Goal: Task Accomplishment & Management: Manage account settings

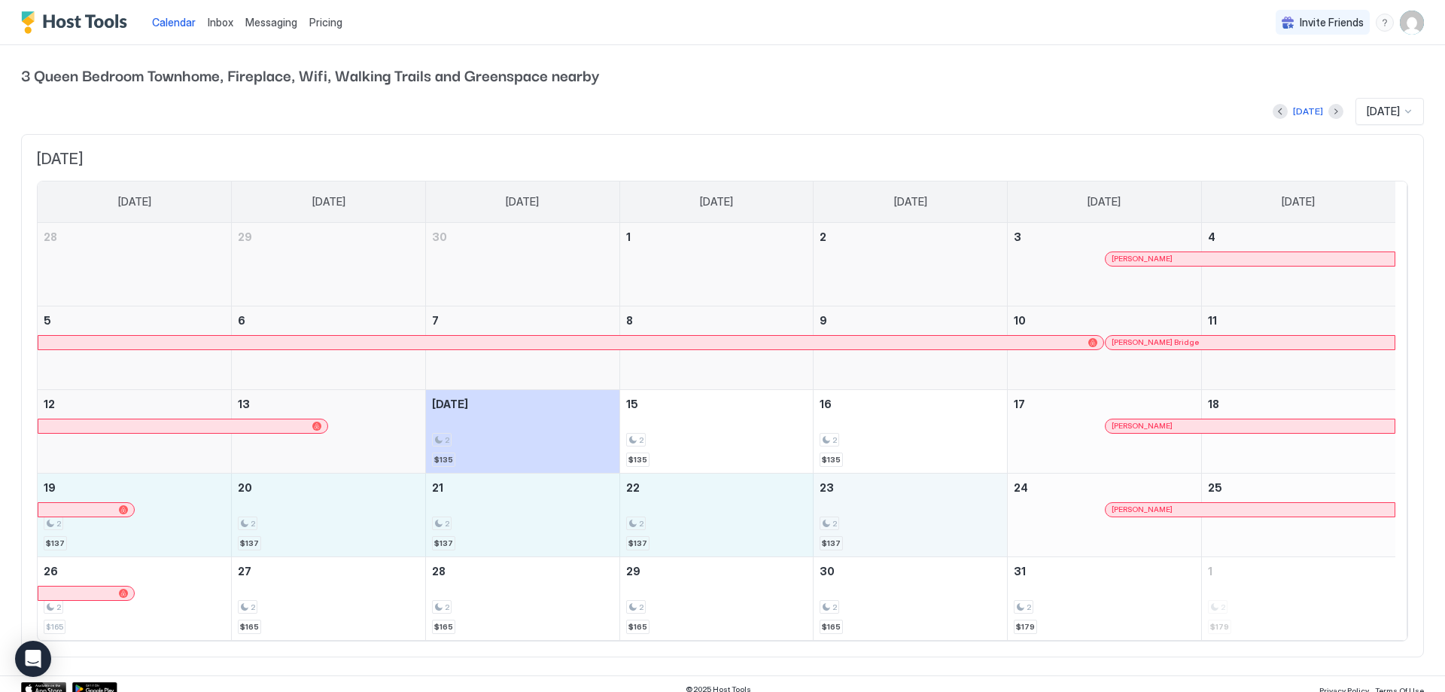
drag, startPoint x: 158, startPoint y: 533, endPoint x: 872, endPoint y: 530, distance: 714.3
click at [872, 530] on tr "19 2 $137 20 2 $137 21 2 $137 22 2 $137 23 2 $137 24 Rochelle Biffart 25" at bounding box center [717, 515] width 1358 height 84
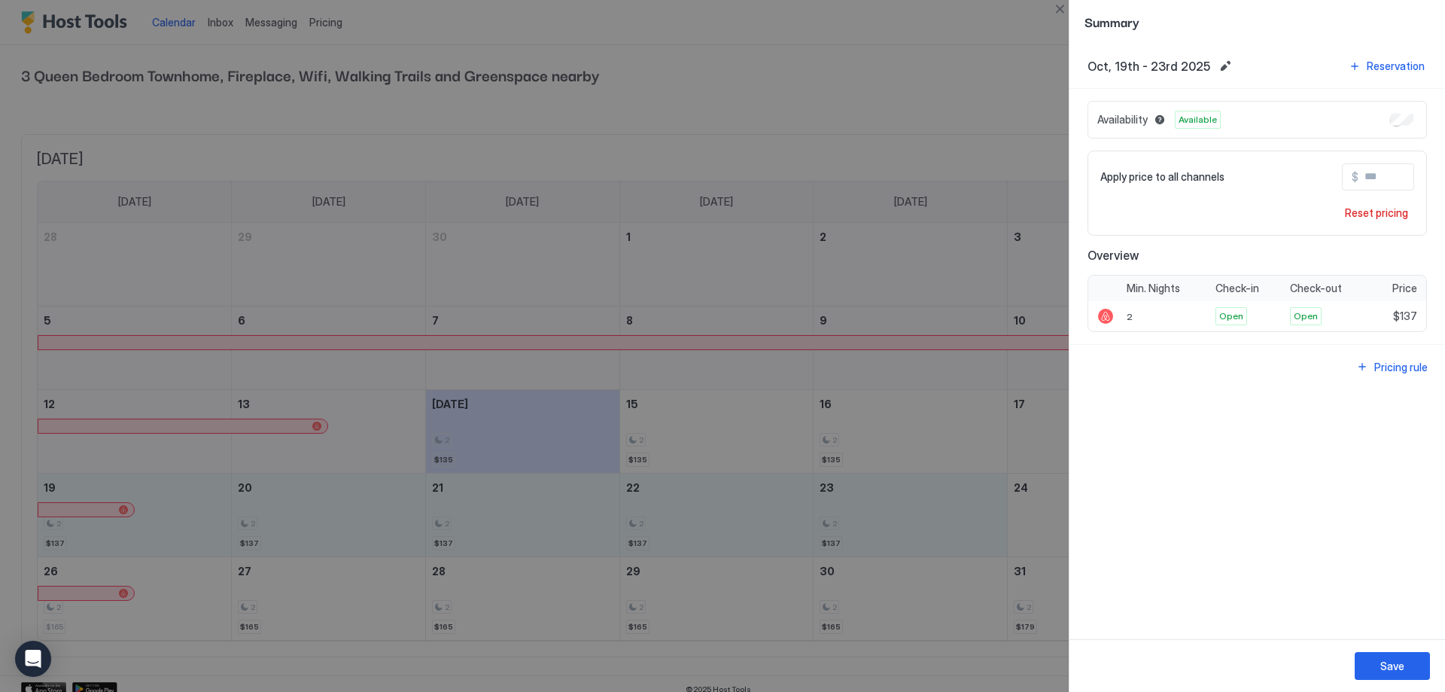
click at [1376, 173] on input "Input Field" at bounding box center [1419, 177] width 120 height 26
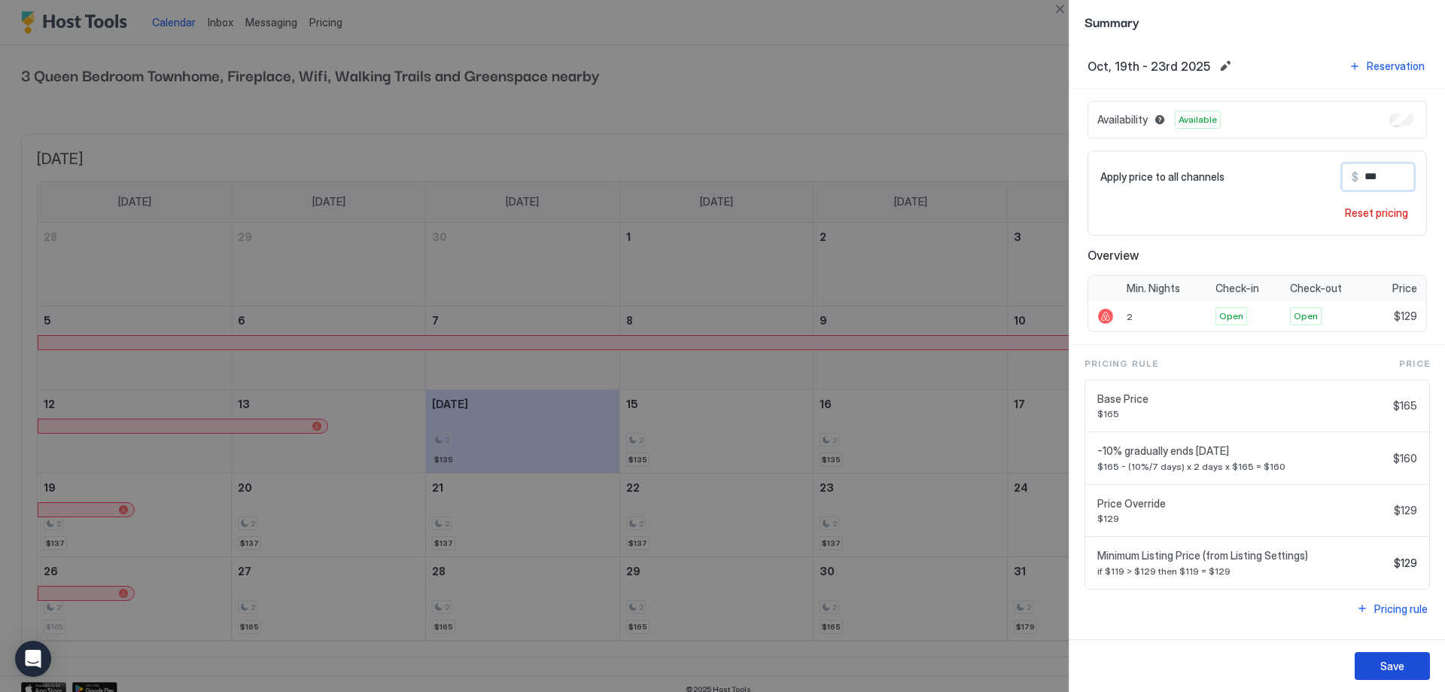
type input "***"
click at [1408, 662] on button "Save" at bounding box center [1392, 666] width 75 height 28
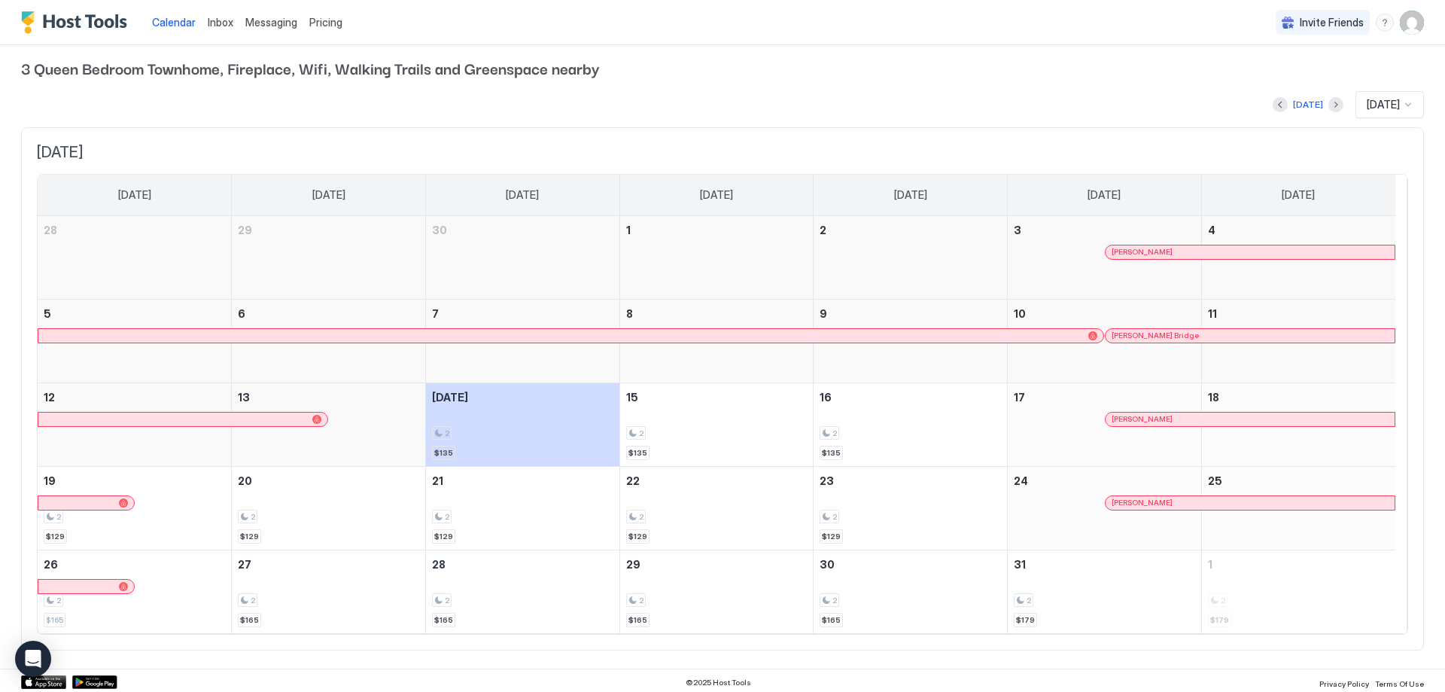
scroll to position [11, 0]
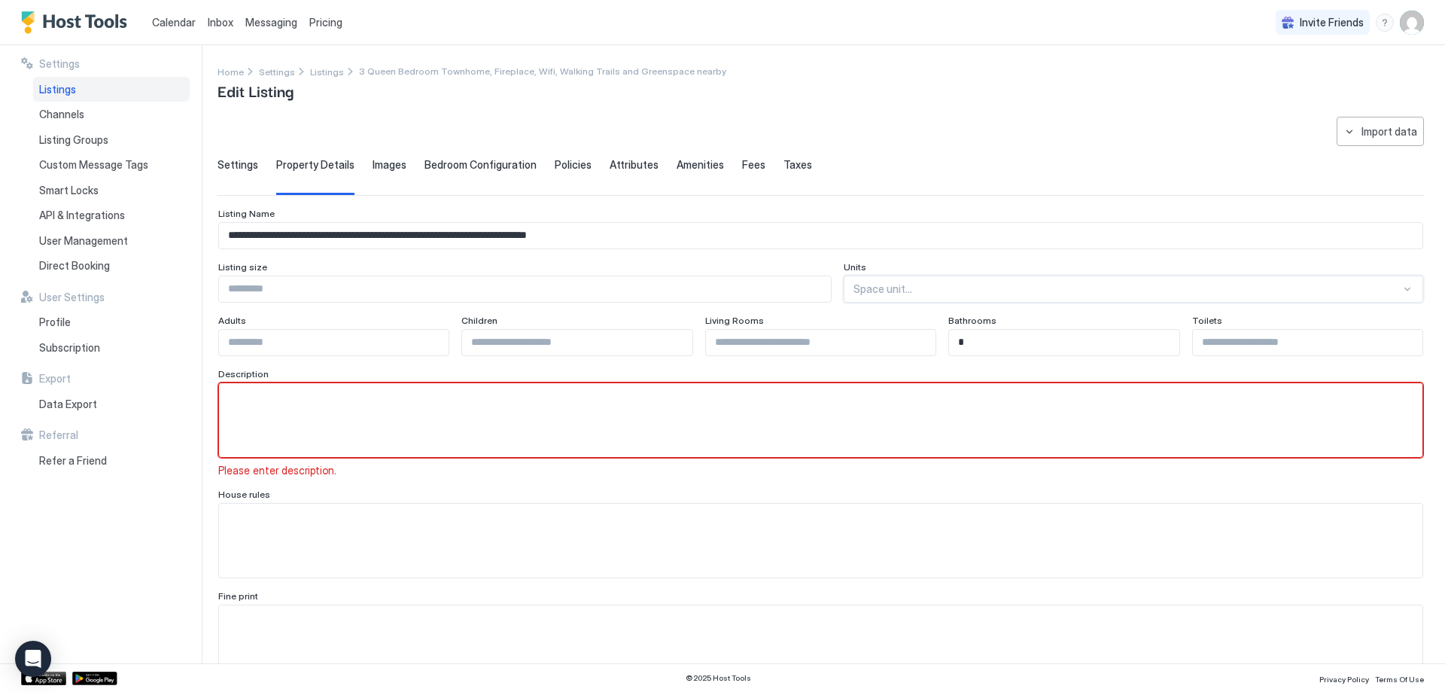
scroll to position [14, 0]
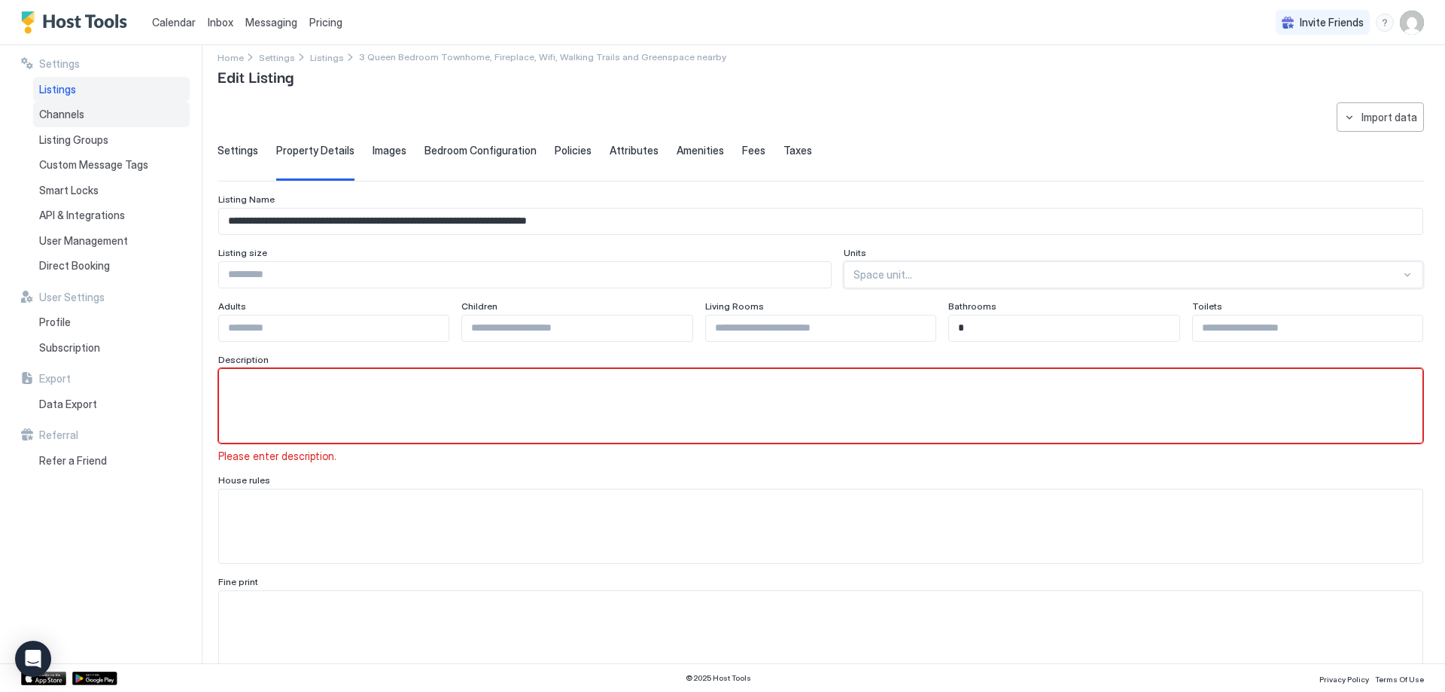
click at [78, 110] on span "Channels" at bounding box center [61, 115] width 45 height 14
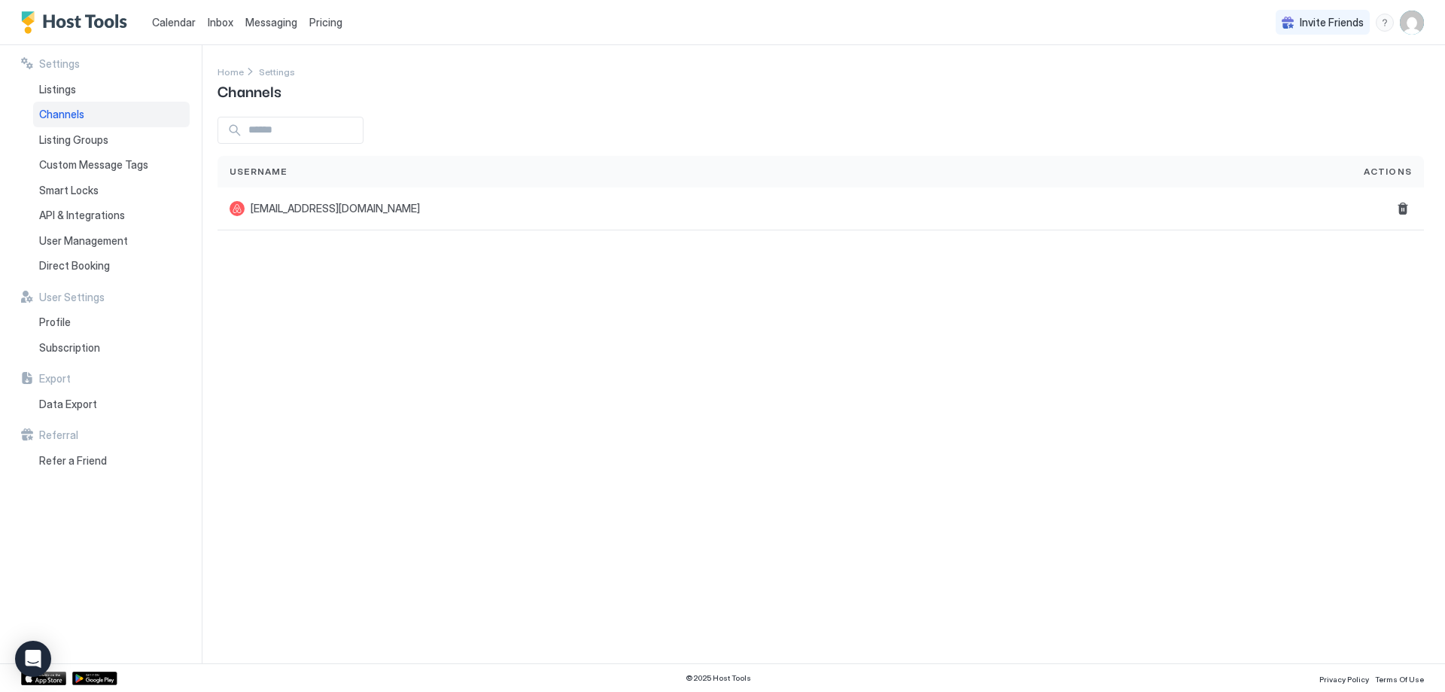
click at [315, 23] on span "Pricing" at bounding box center [325, 23] width 33 height 14
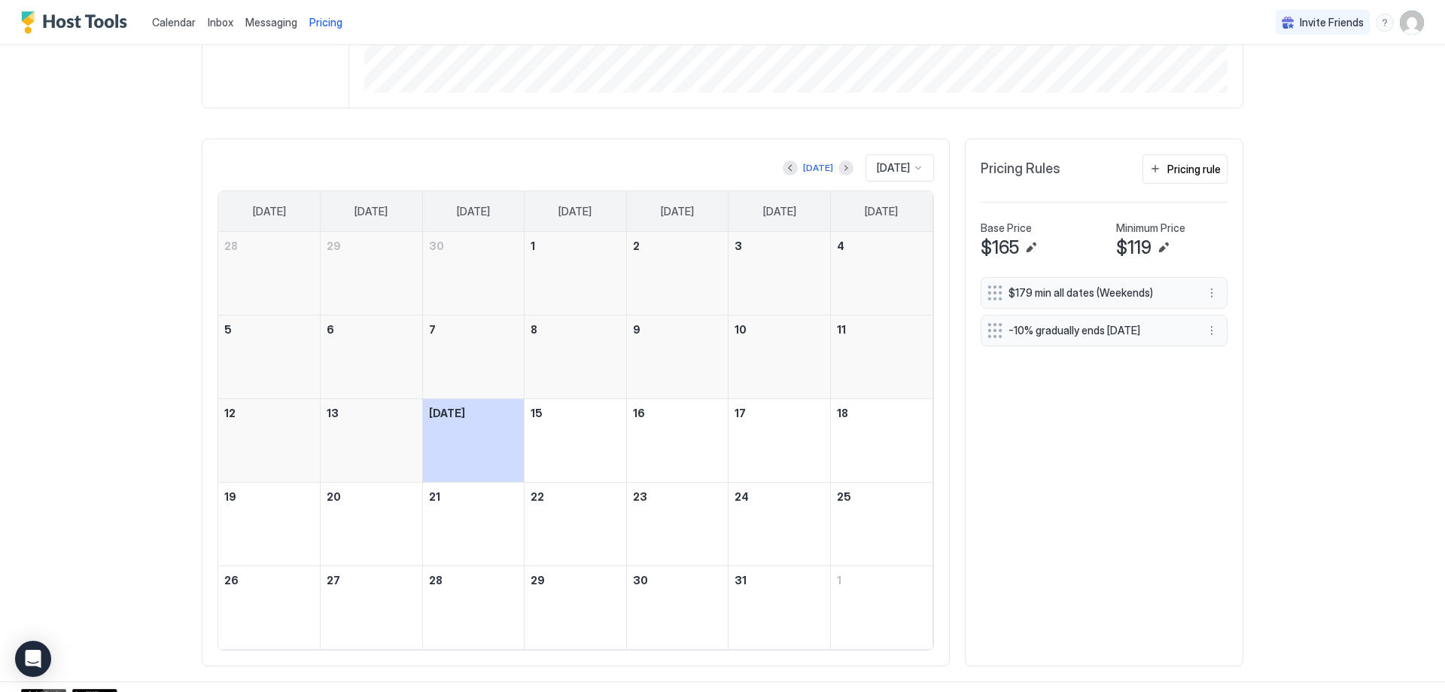
scroll to position [376, 0]
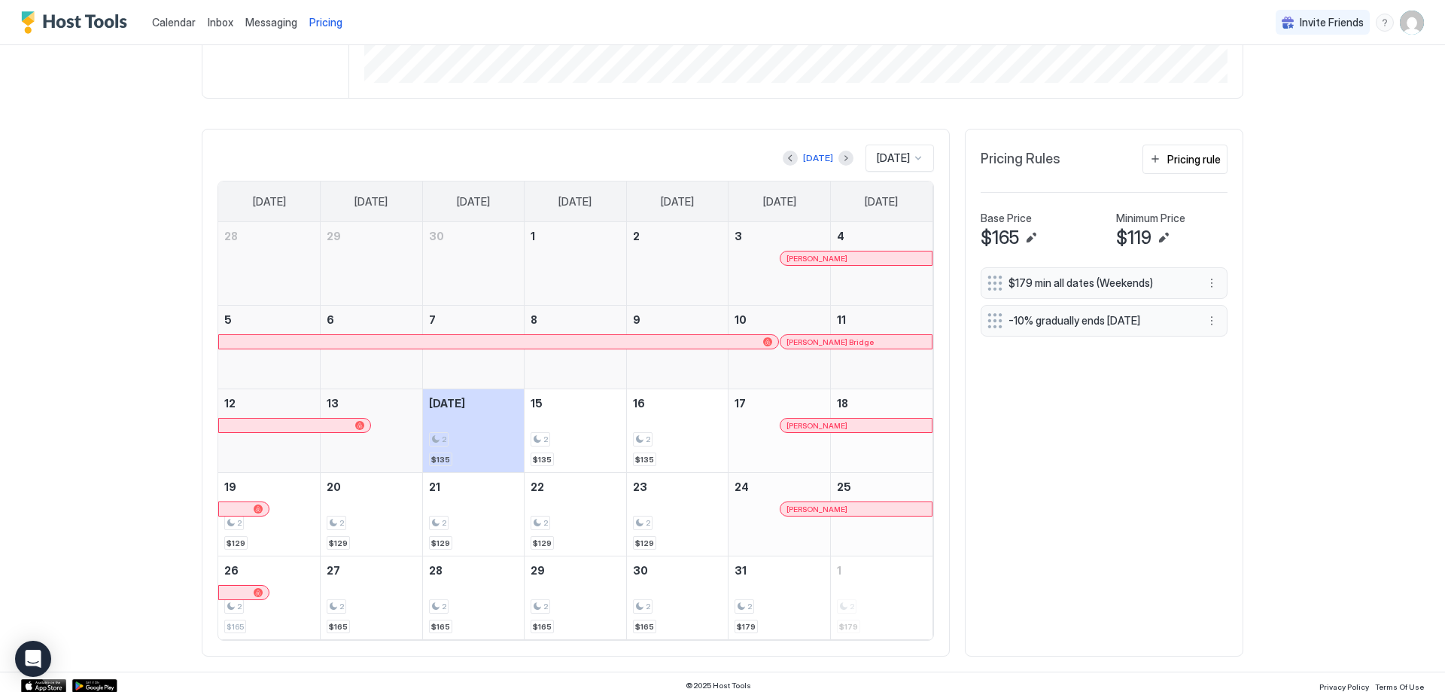
click at [913, 153] on div at bounding box center [918, 158] width 12 height 12
click at [881, 331] on span "[DATE]" at bounding box center [891, 332] width 30 height 11
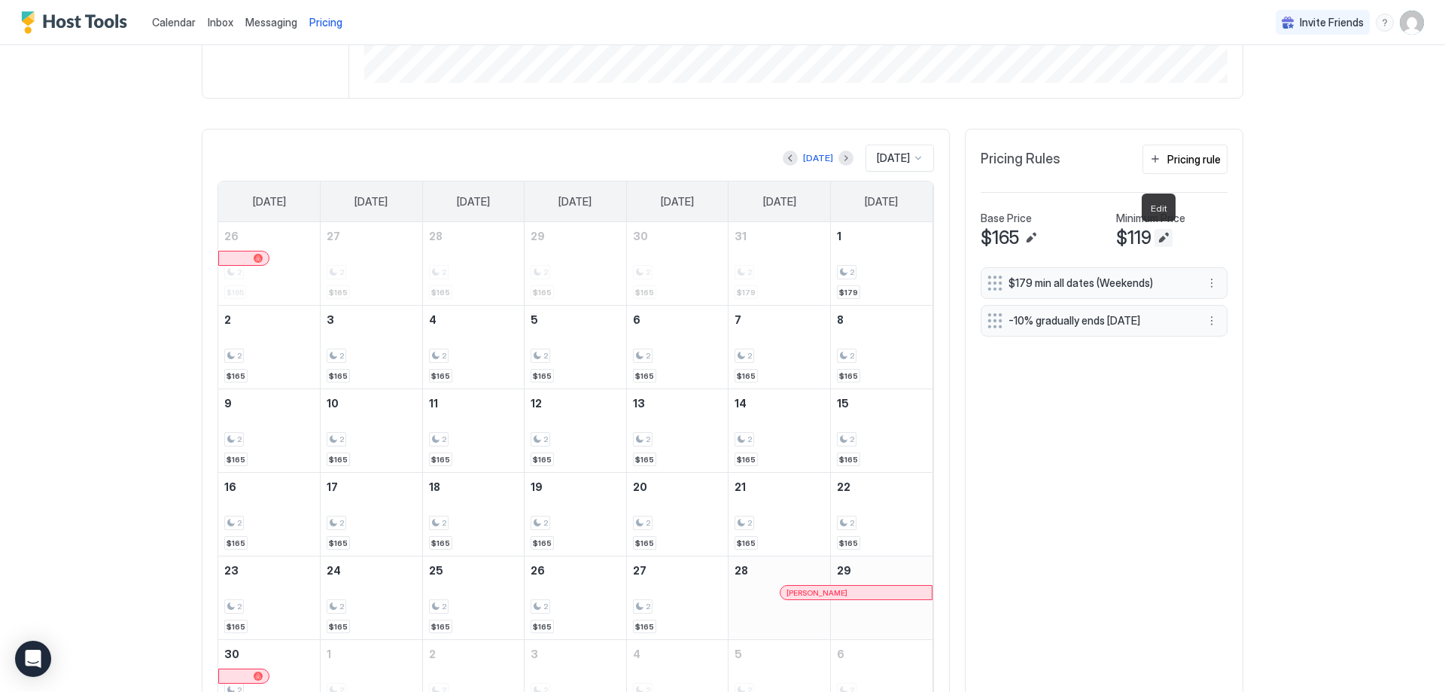
click at [1161, 236] on button "Edit" at bounding box center [1164, 238] width 18 height 18
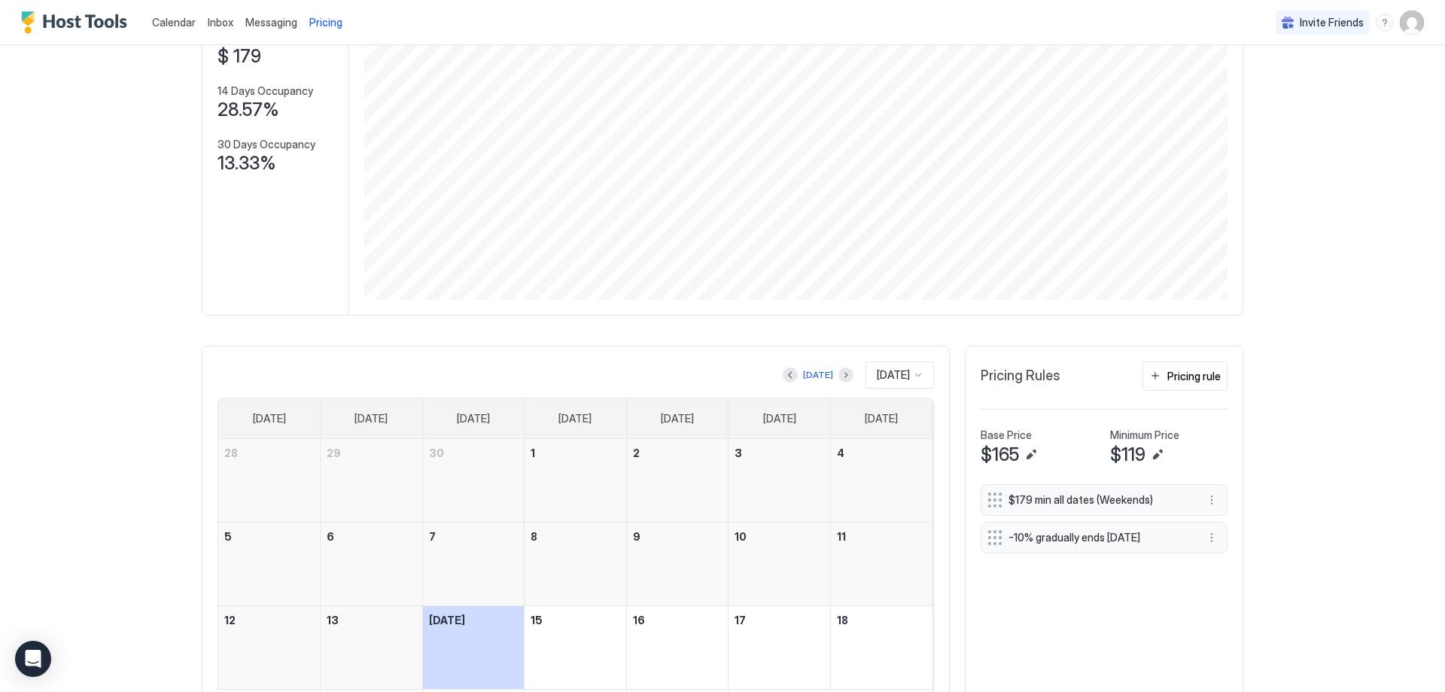
scroll to position [376, 0]
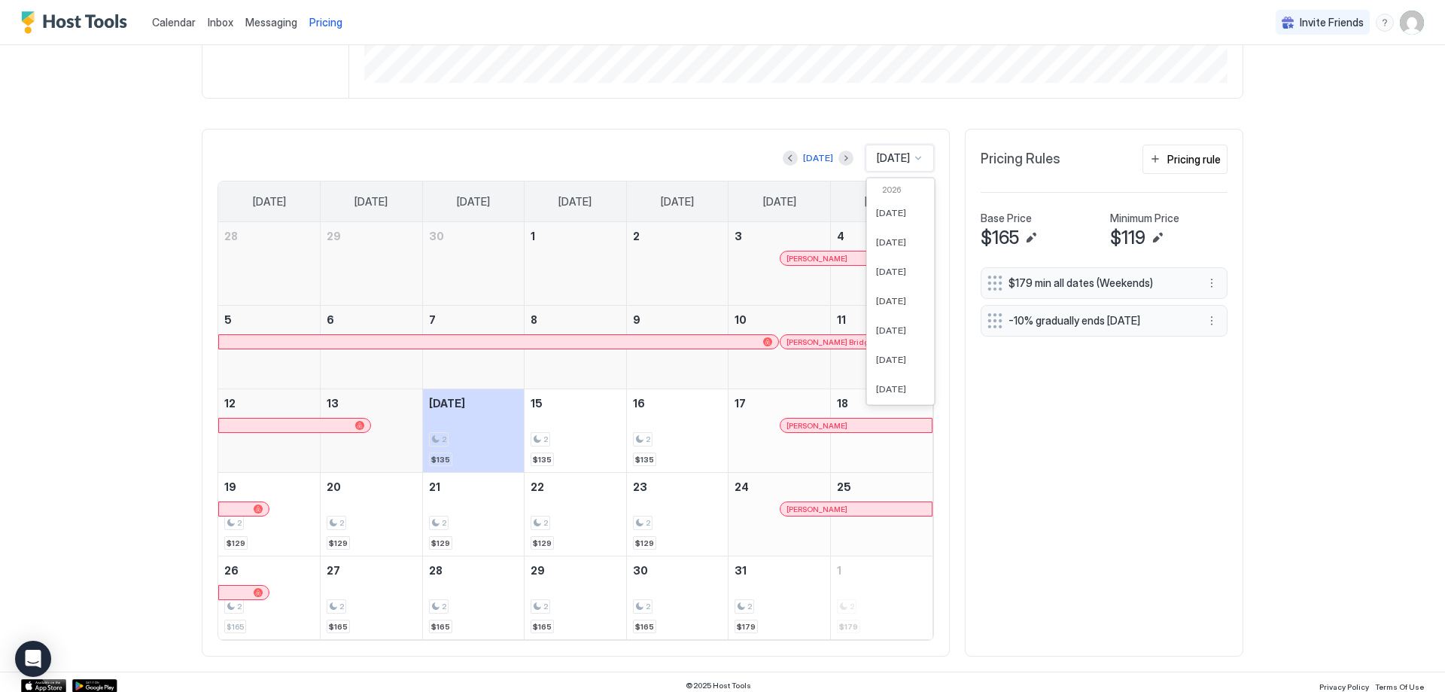
click at [902, 169] on div "[DATE]" at bounding box center [900, 158] width 68 height 27
click at [886, 338] on span "[DATE]" at bounding box center [891, 332] width 30 height 11
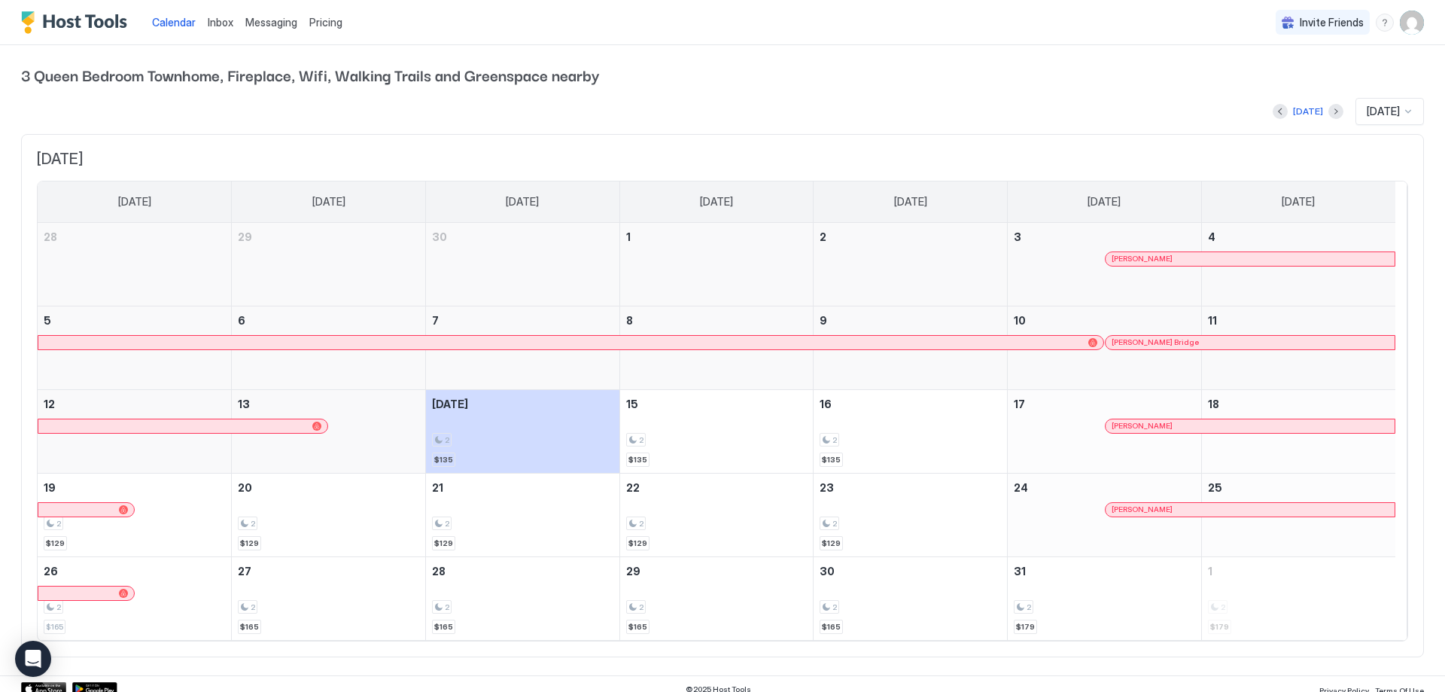
scroll to position [11, 0]
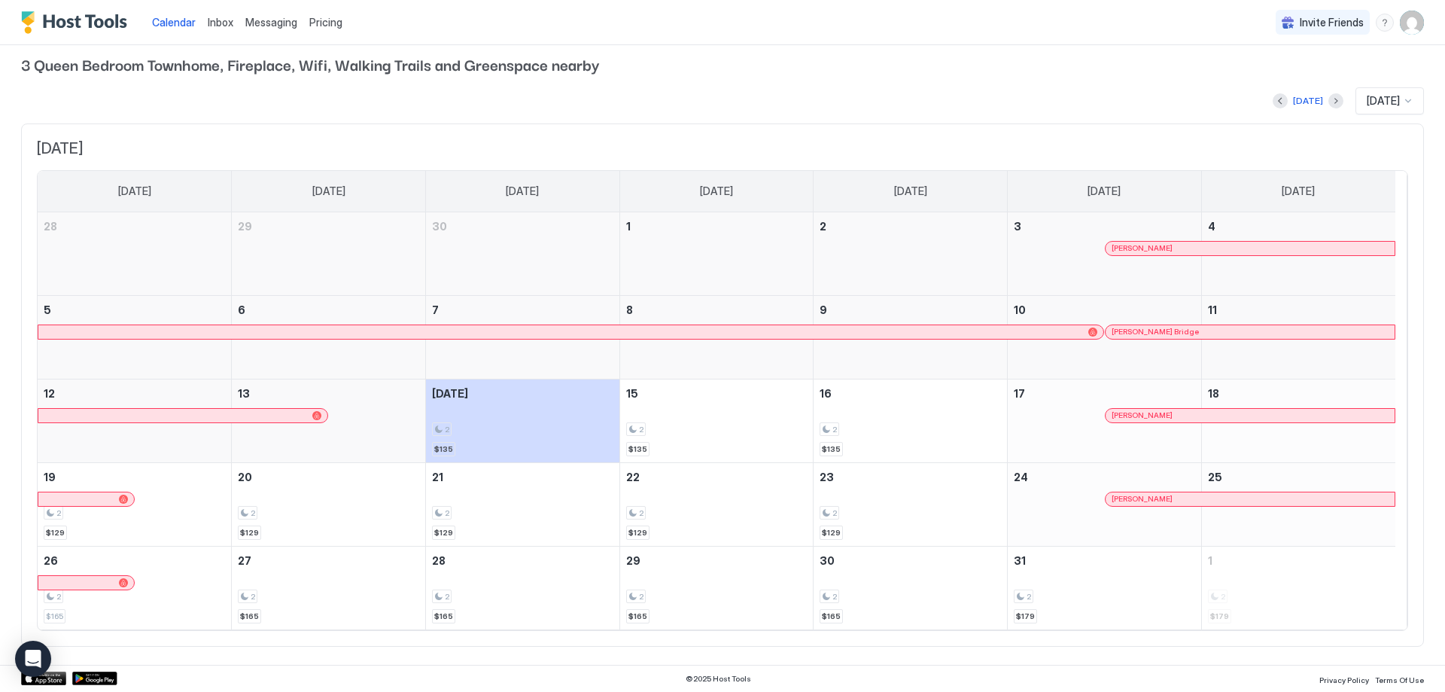
click at [327, 19] on span "Pricing" at bounding box center [325, 23] width 33 height 14
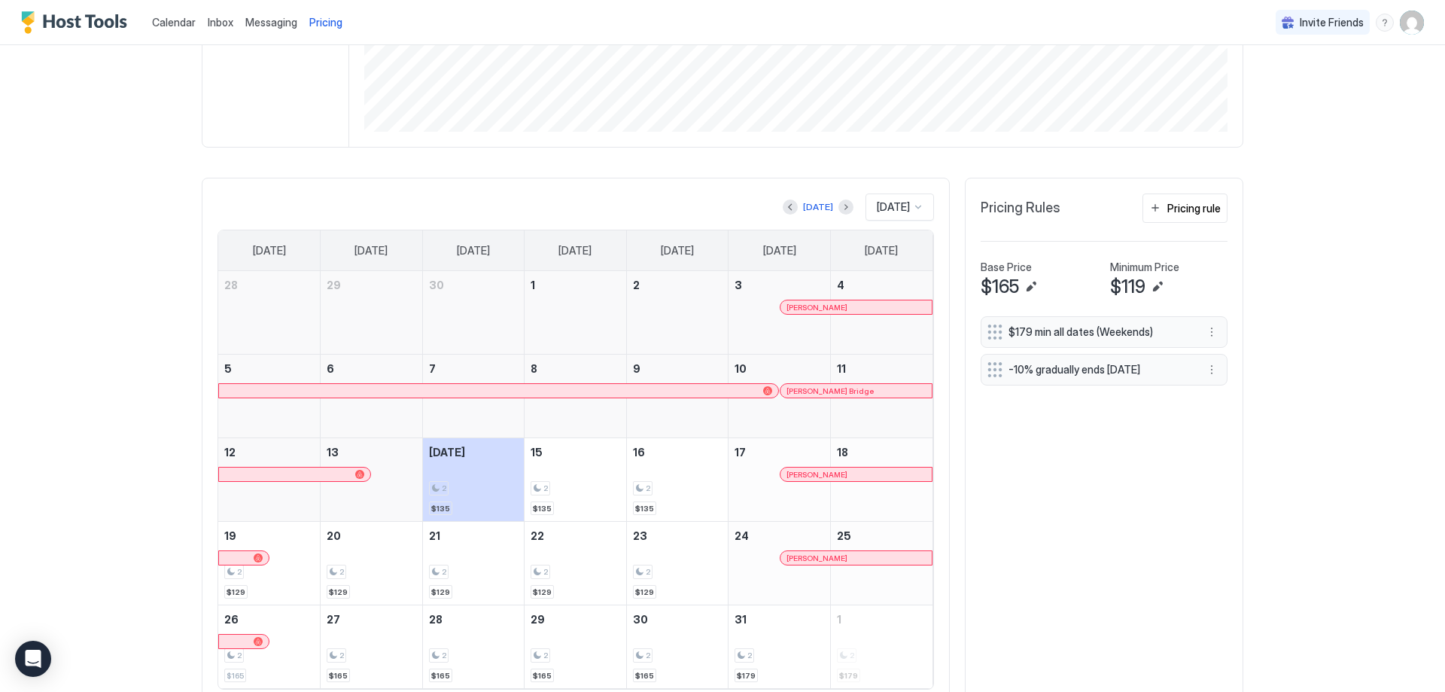
scroll to position [376, 0]
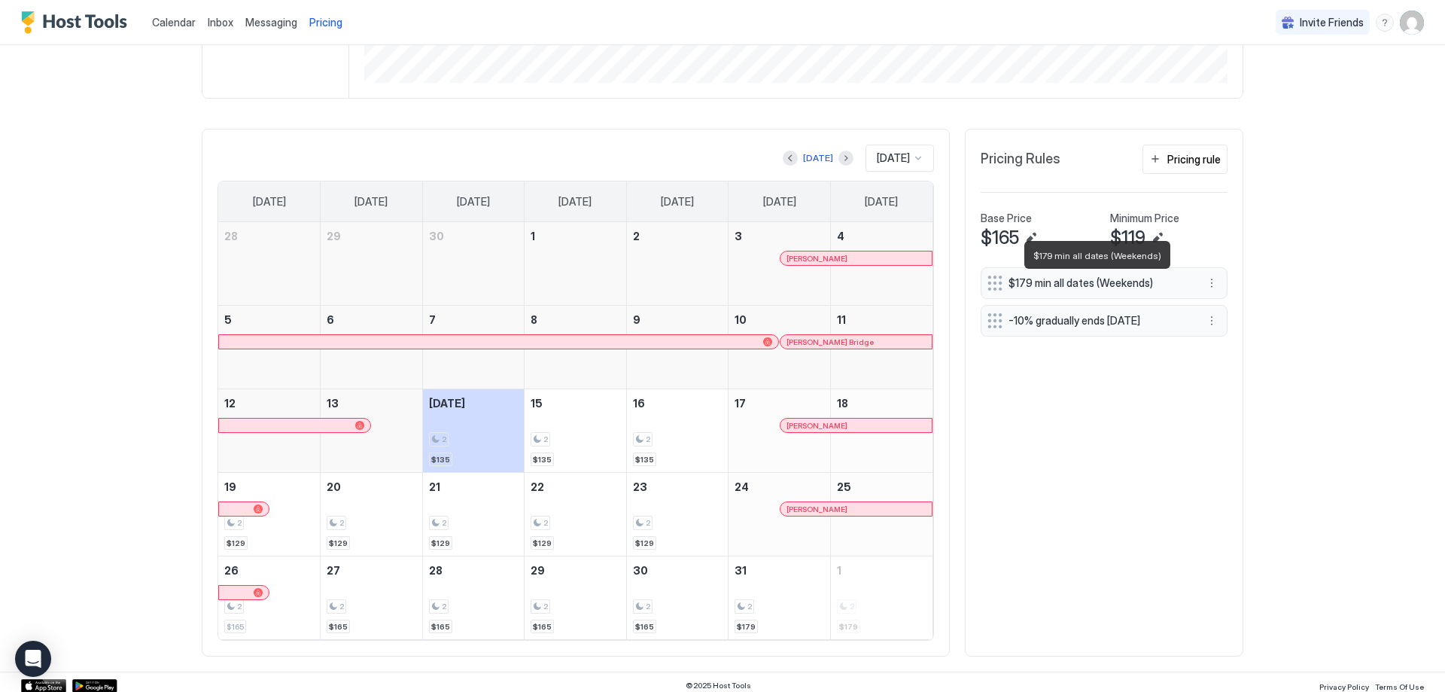
click at [1167, 285] on span "$179 min all dates (Weekends)" at bounding box center [1098, 283] width 179 height 14
click at [1176, 164] on div "Pricing rule" at bounding box center [1193, 159] width 53 height 16
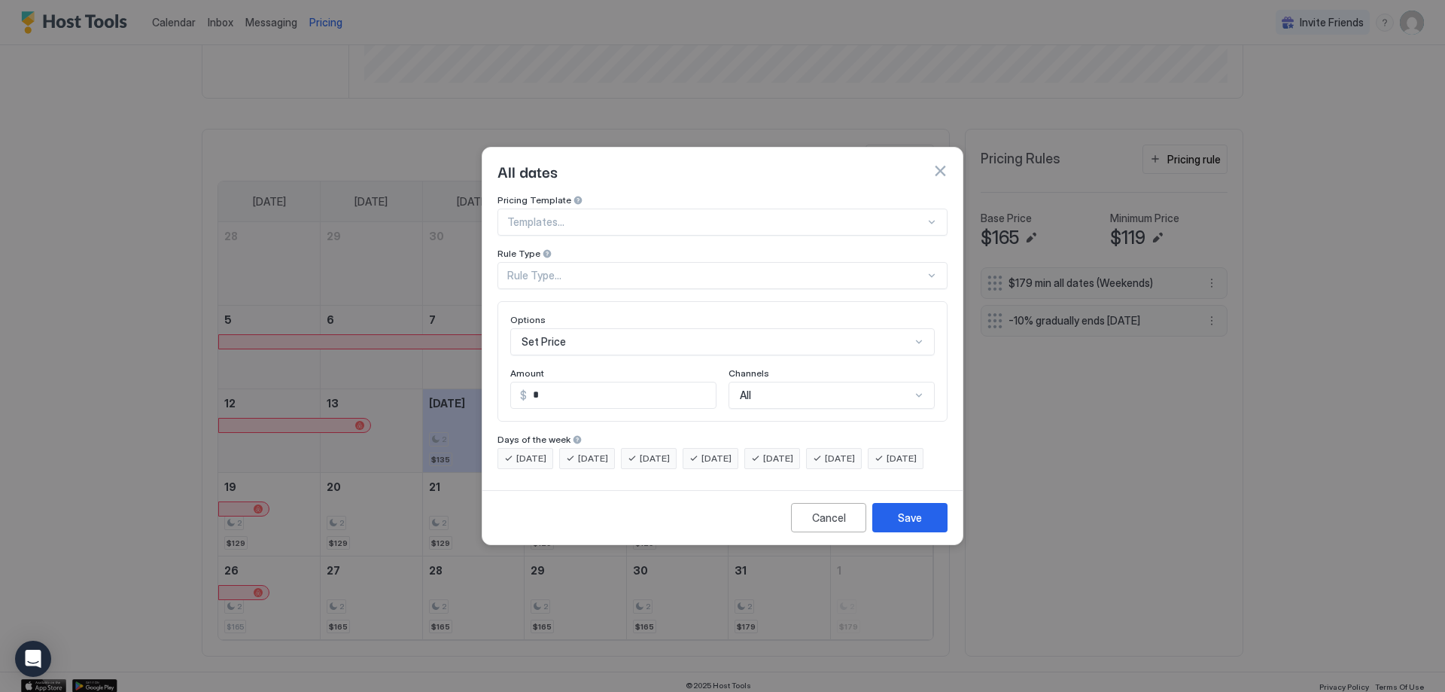
click at [805, 215] on div at bounding box center [716, 222] width 418 height 14
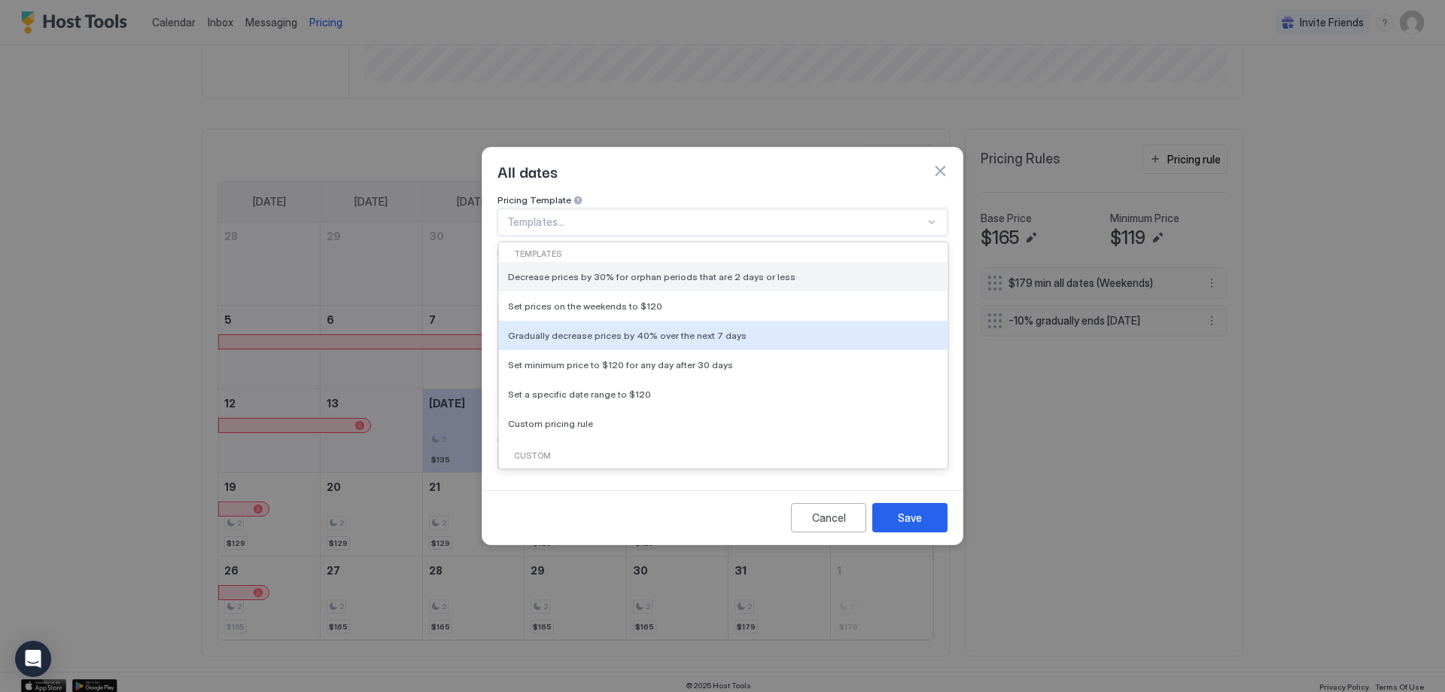
scroll to position [61, 0]
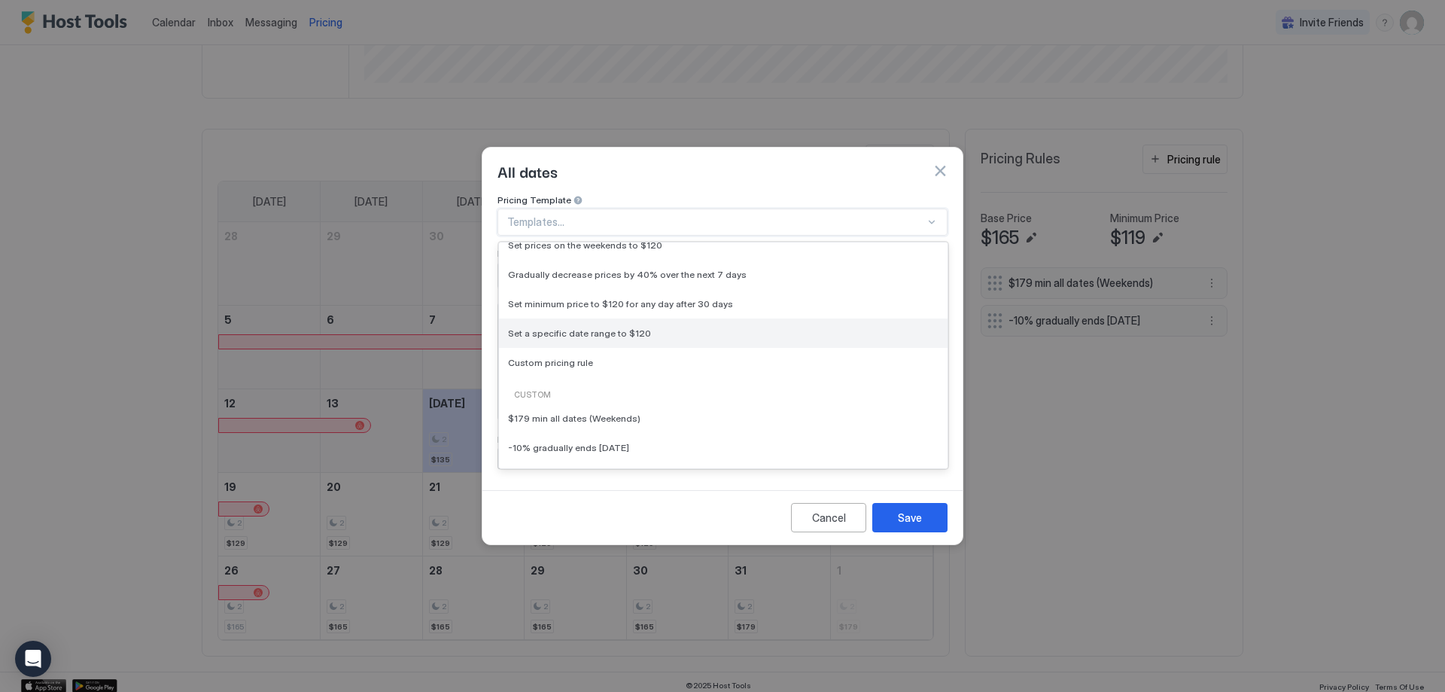
click at [556, 327] on span "Set a specific date range to $120" at bounding box center [579, 332] width 143 height 11
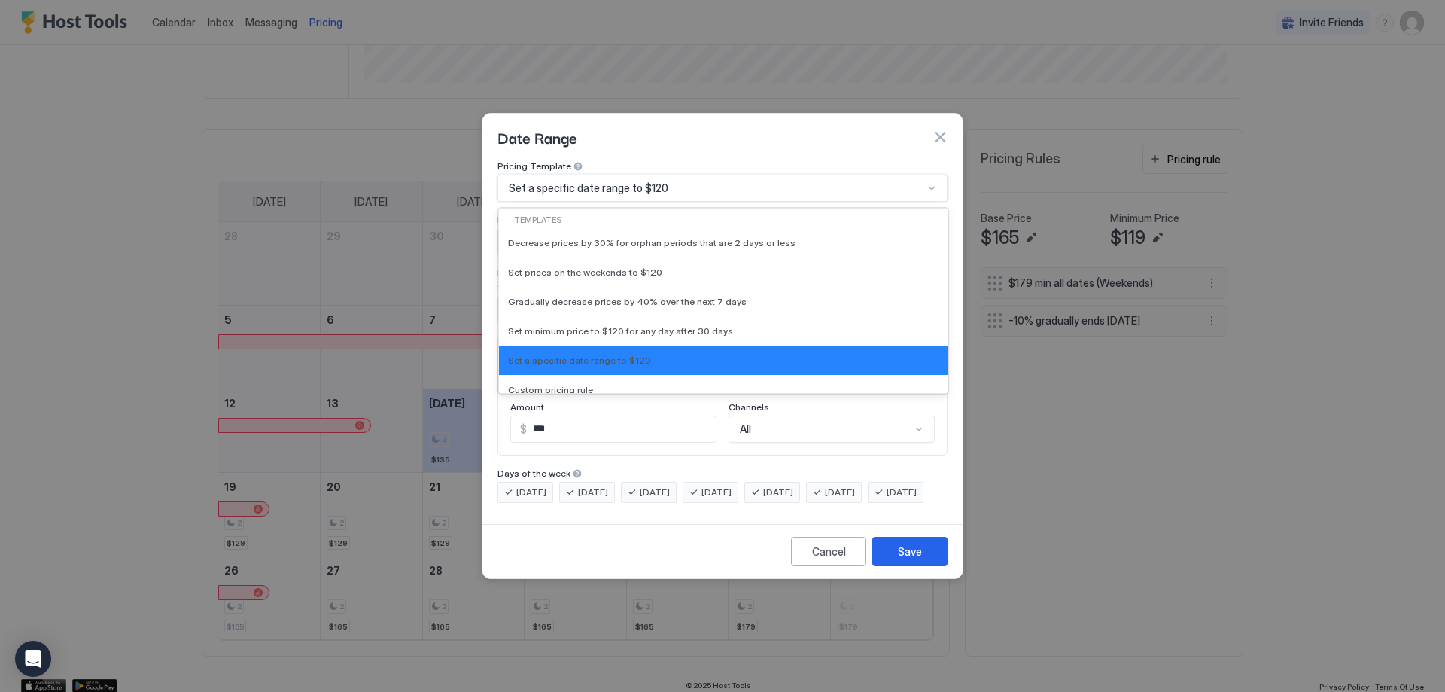
click at [683, 181] on div "Set a specific date range to $120" at bounding box center [716, 188] width 415 height 14
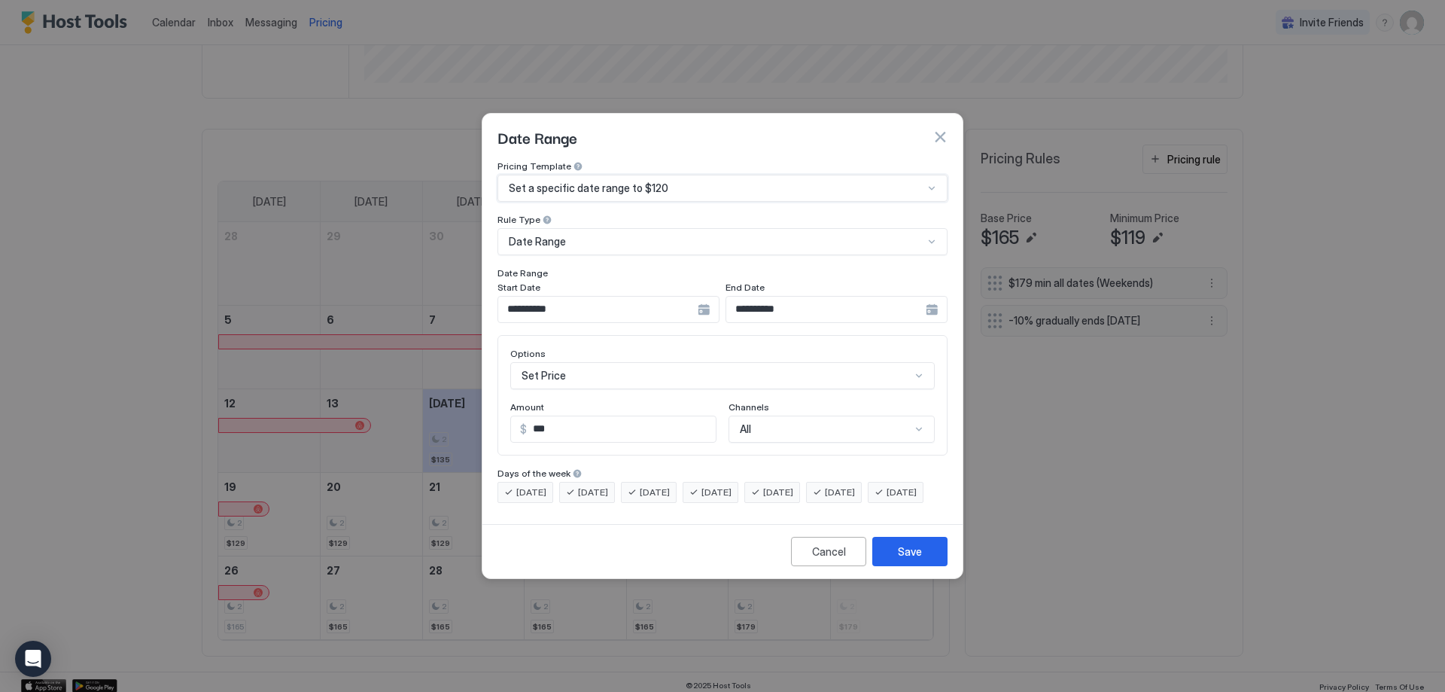
click at [683, 181] on div "Set a specific date range to $120" at bounding box center [716, 188] width 415 height 14
click at [663, 175] on div "Set a specific date range to $120" at bounding box center [723, 188] width 450 height 27
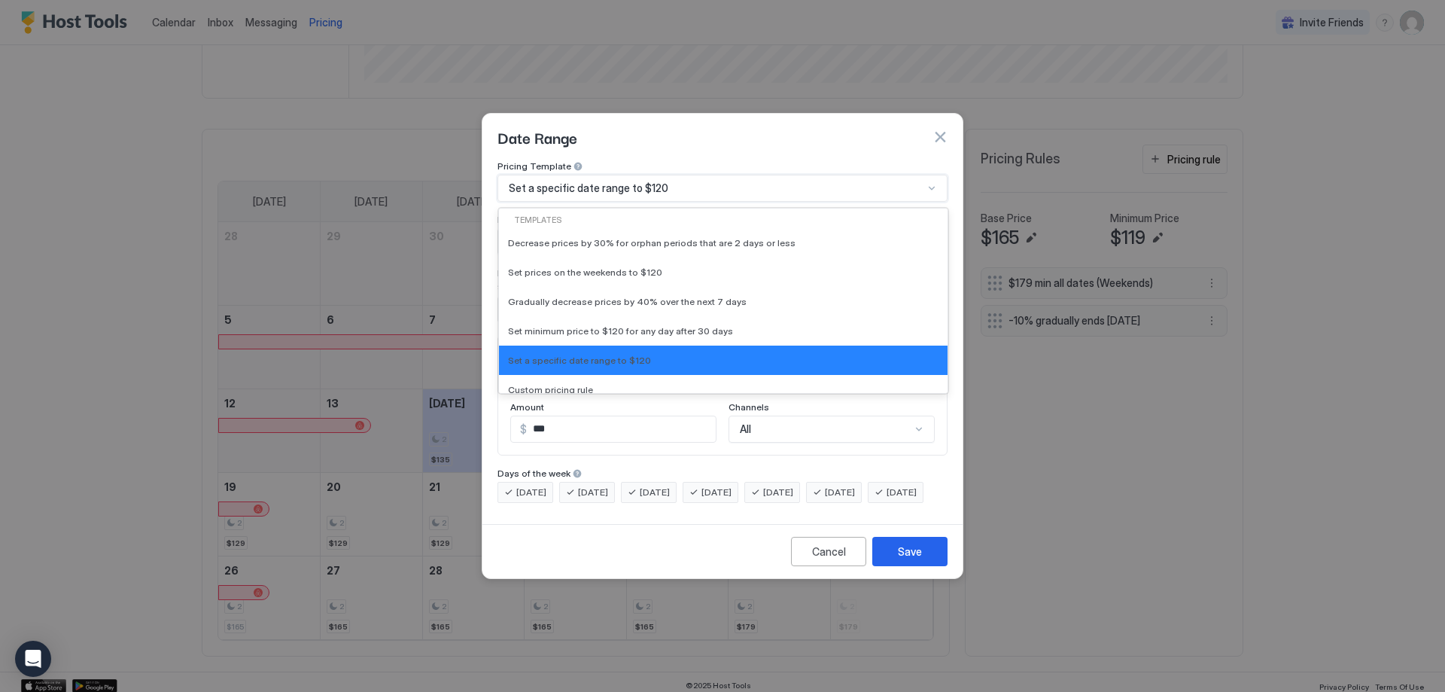
click at [663, 175] on div "Set a specific date range to $120" at bounding box center [723, 188] width 450 height 27
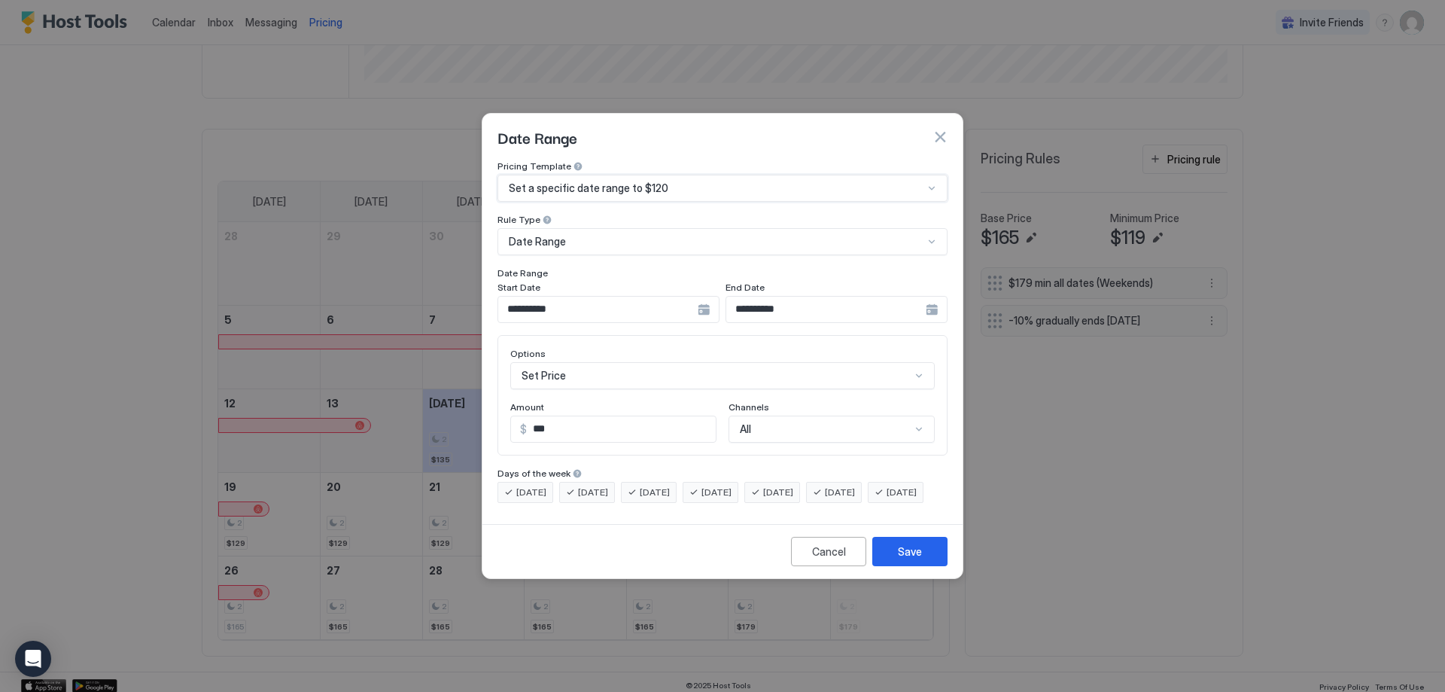
click at [670, 181] on div "Set a specific date range to $120" at bounding box center [716, 188] width 415 height 14
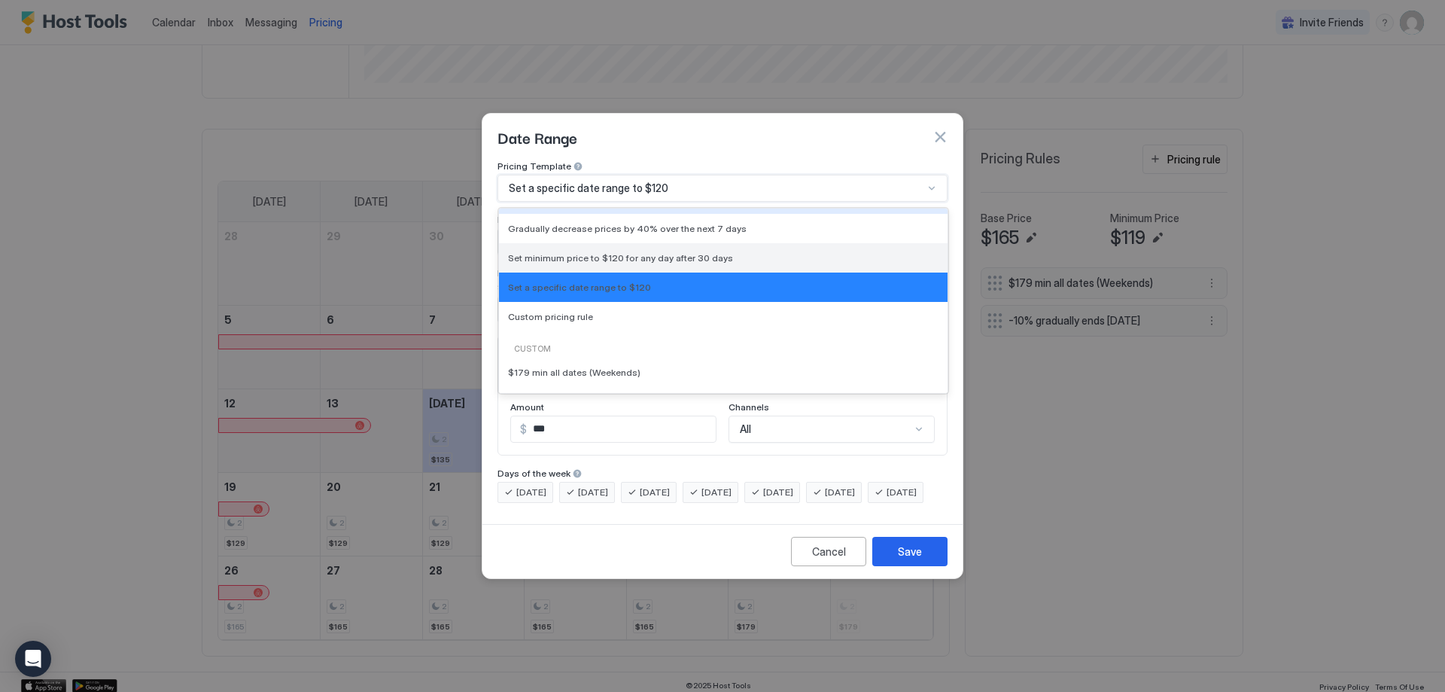
scroll to position [75, 0]
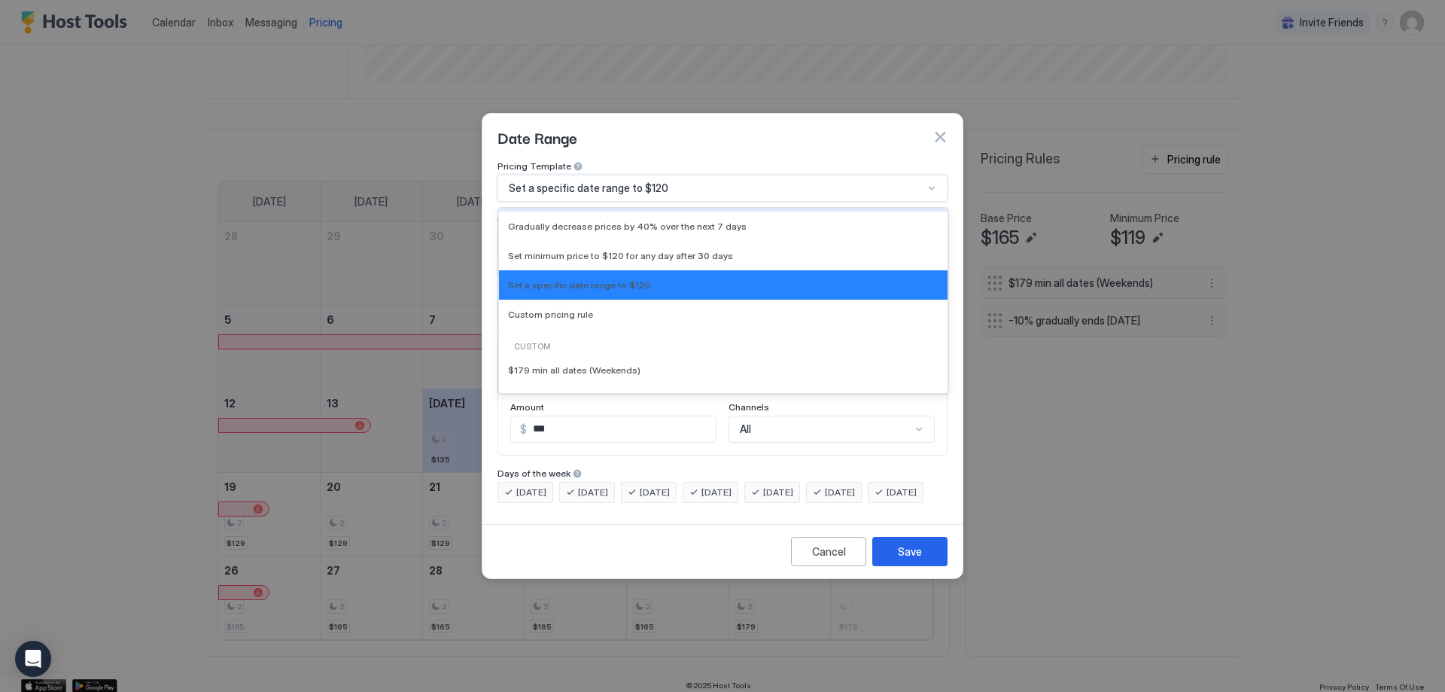
click at [653, 181] on span "Set a specific date range to $120" at bounding box center [589, 188] width 160 height 14
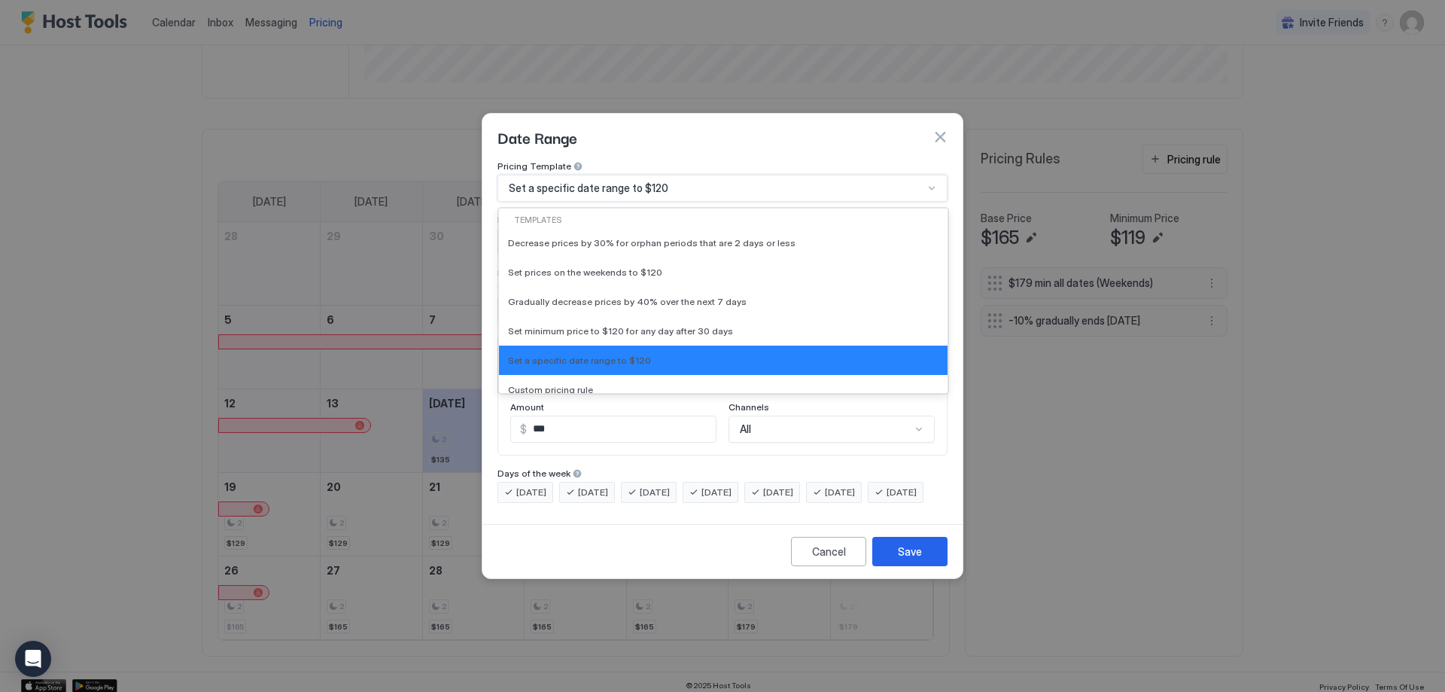
click at [669, 181] on div "Set a specific date range to $120" at bounding box center [716, 188] width 415 height 14
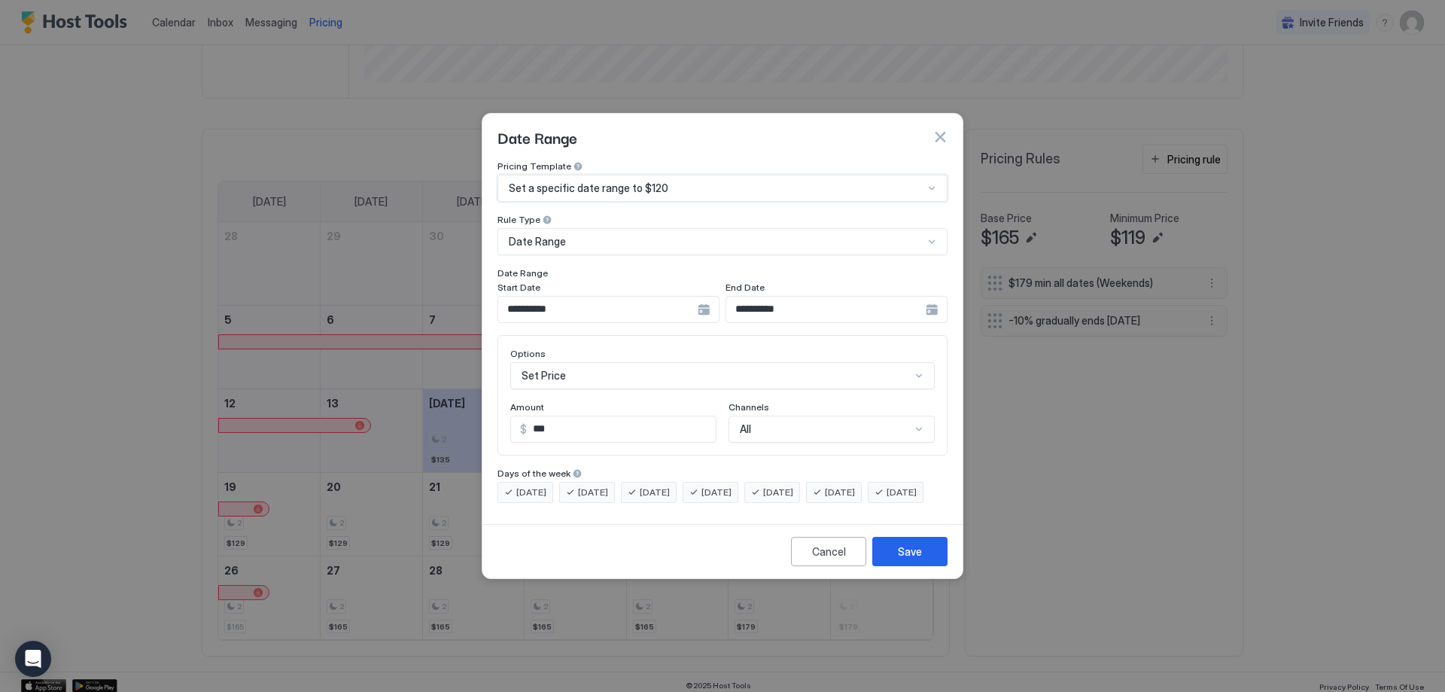
click at [669, 181] on div "Set a specific date range to $120" at bounding box center [716, 188] width 415 height 14
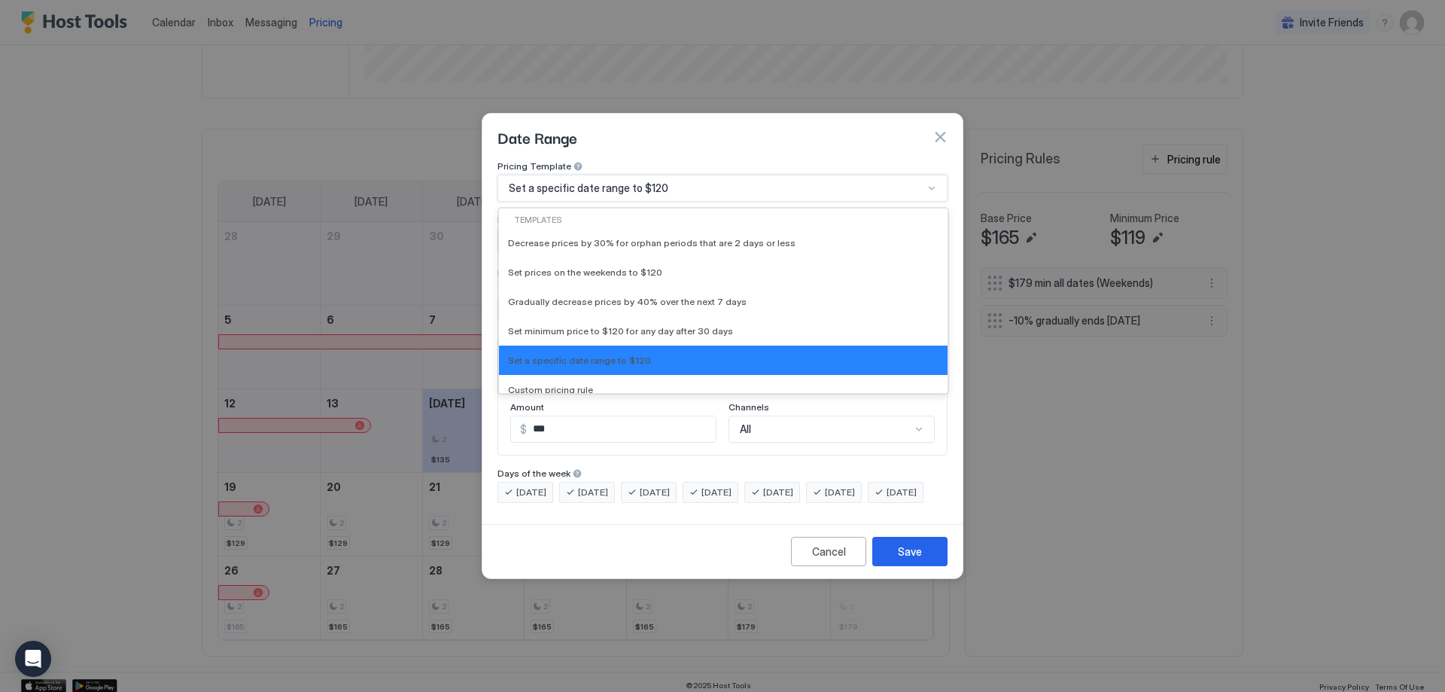
click at [669, 181] on div "Set a specific date range to $120" at bounding box center [716, 188] width 415 height 14
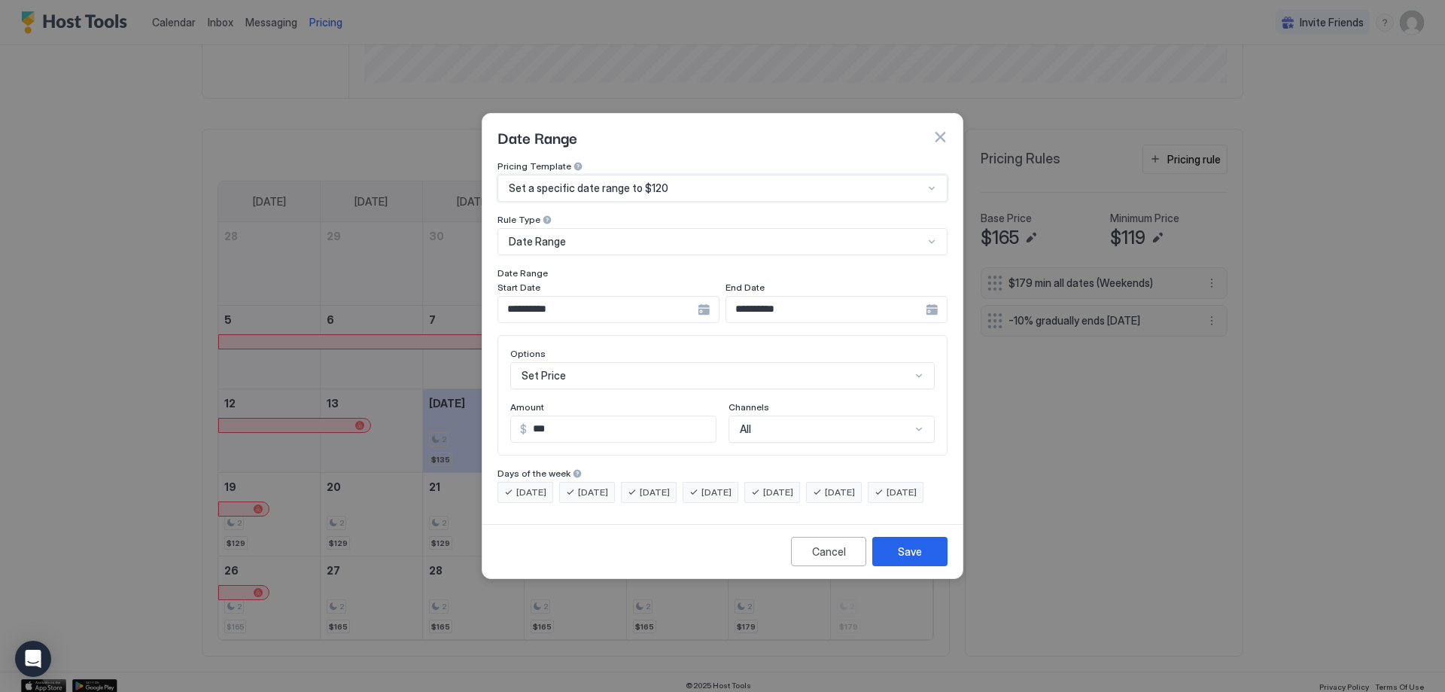
click at [793, 485] on span "[DATE]" at bounding box center [778, 492] width 30 height 14
click at [845, 482] on div "[DATE]" at bounding box center [834, 492] width 56 height 21
click at [723, 482] on div "[DATE]" at bounding box center [711, 492] width 56 height 21
click at [670, 485] on span "[DATE]" at bounding box center [655, 492] width 30 height 14
drag, startPoint x: 588, startPoint y: 479, endPoint x: 567, endPoint y: 481, distance: 21.2
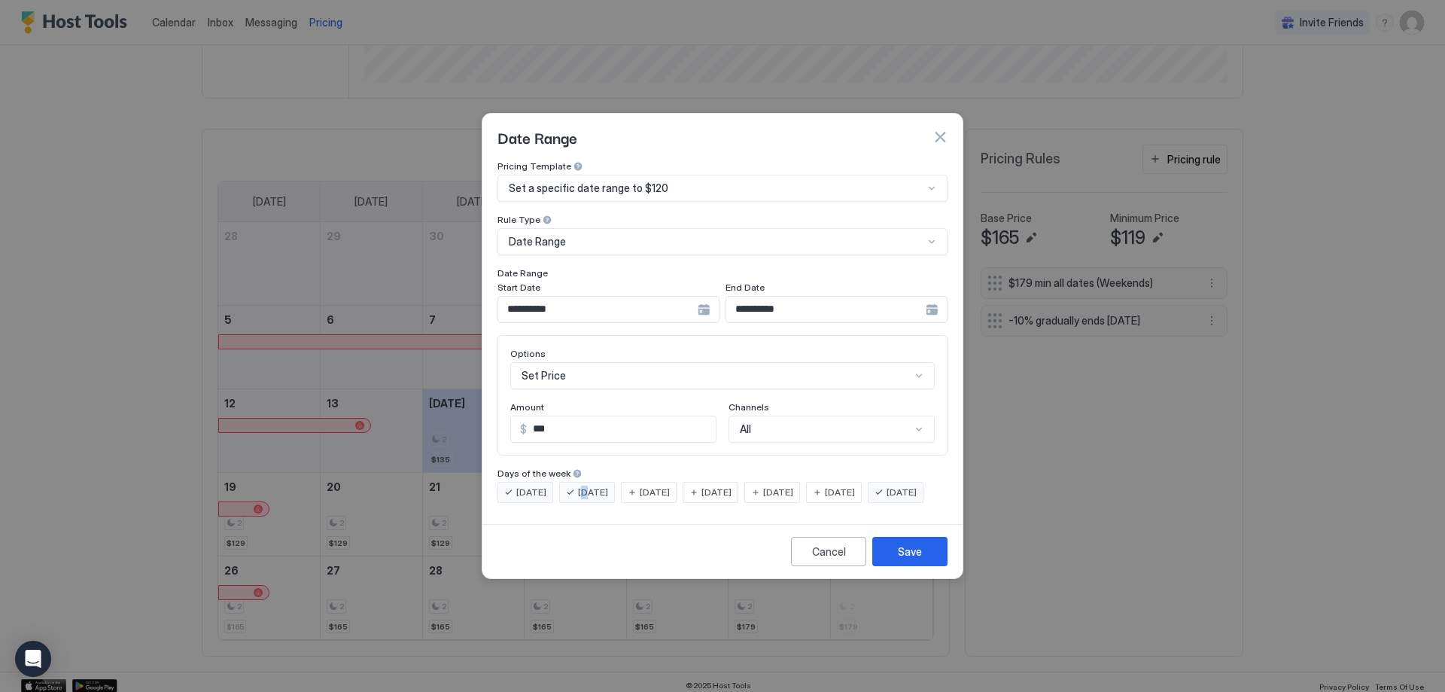
click at [580, 485] on span "[DATE]" at bounding box center [593, 492] width 30 height 14
click at [532, 485] on span "[DATE]" at bounding box center [531, 492] width 30 height 14
click at [887, 499] on span "[DATE]" at bounding box center [902, 492] width 30 height 14
click at [533, 485] on span "[DATE]" at bounding box center [531, 492] width 30 height 14
click at [525, 485] on span "[DATE]" at bounding box center [531, 492] width 30 height 14
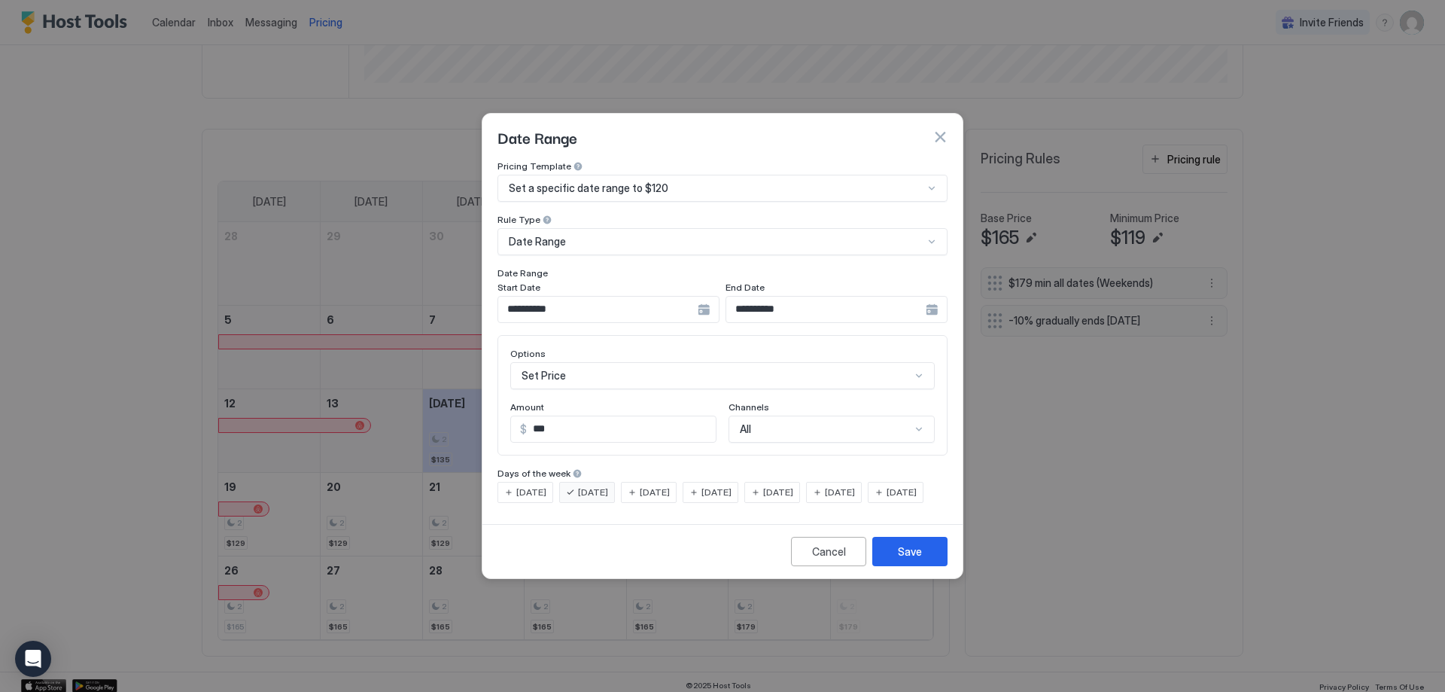
click at [605, 485] on span "[DATE]" at bounding box center [593, 492] width 30 height 14
click at [793, 485] on span "[DATE]" at bounding box center [778, 492] width 30 height 14
click at [845, 482] on div "[DATE]" at bounding box center [834, 492] width 56 height 21
click at [607, 417] on input "***" at bounding box center [621, 429] width 189 height 26
type input "***"
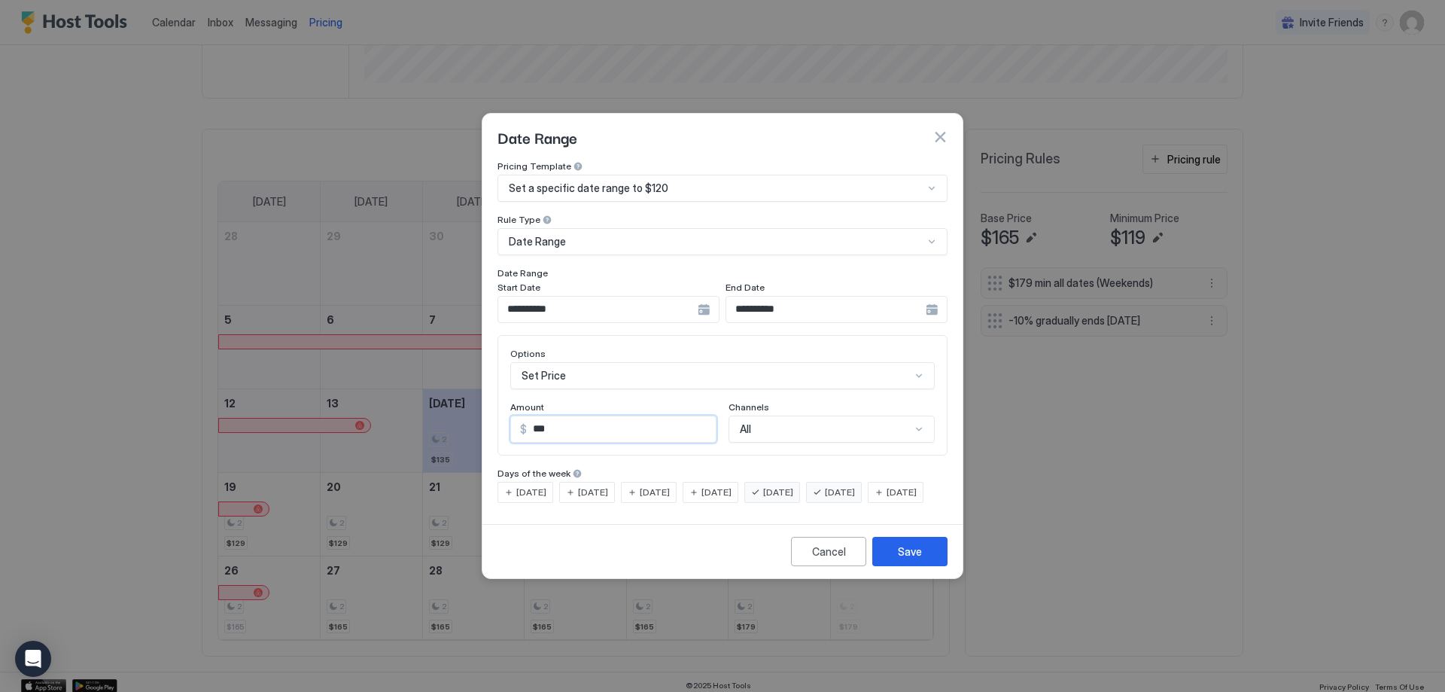
click at [702, 300] on div "**********" at bounding box center [609, 309] width 222 height 27
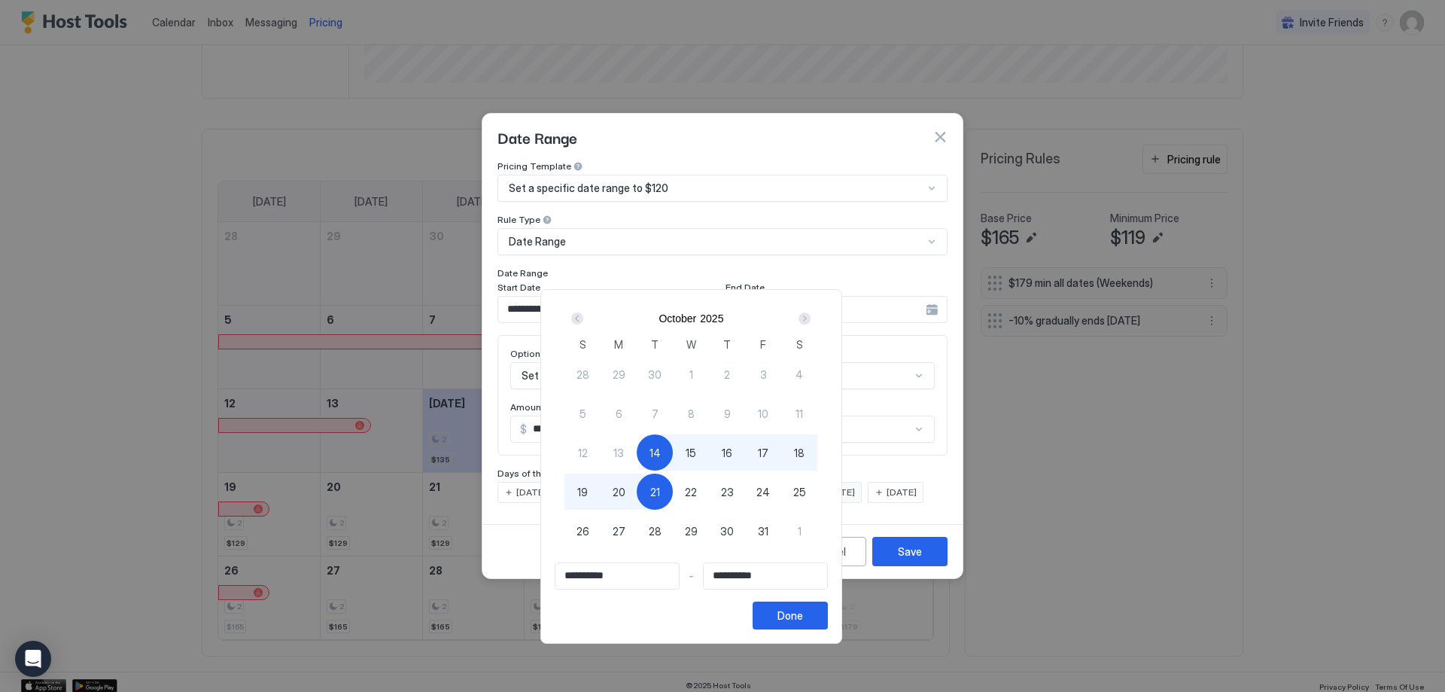
click at [770, 492] on span "24" at bounding box center [763, 492] width 14 height 16
type input "**********"
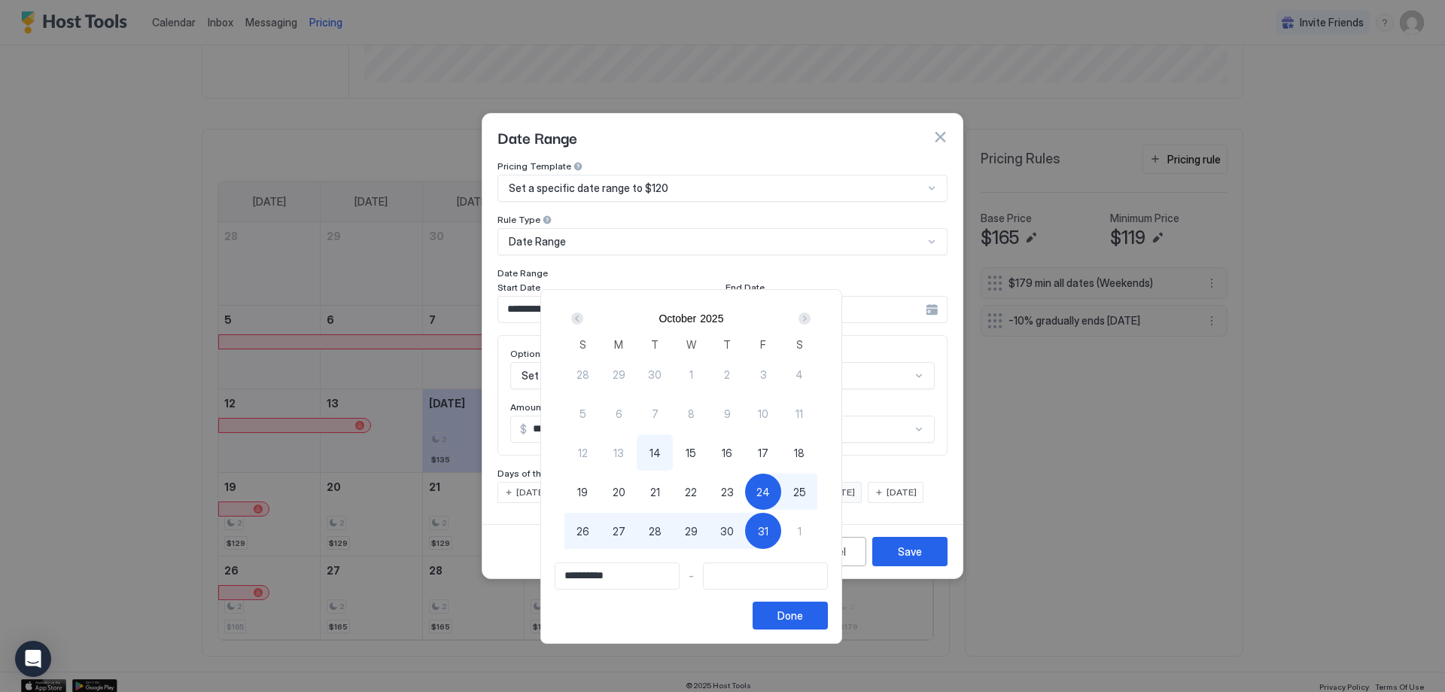
click at [784, 580] on input "Input Field" at bounding box center [765, 576] width 123 height 26
click at [783, 580] on input "Input Field" at bounding box center [765, 576] width 123 height 26
click at [774, 572] on input "Input Field" at bounding box center [765, 576] width 123 height 26
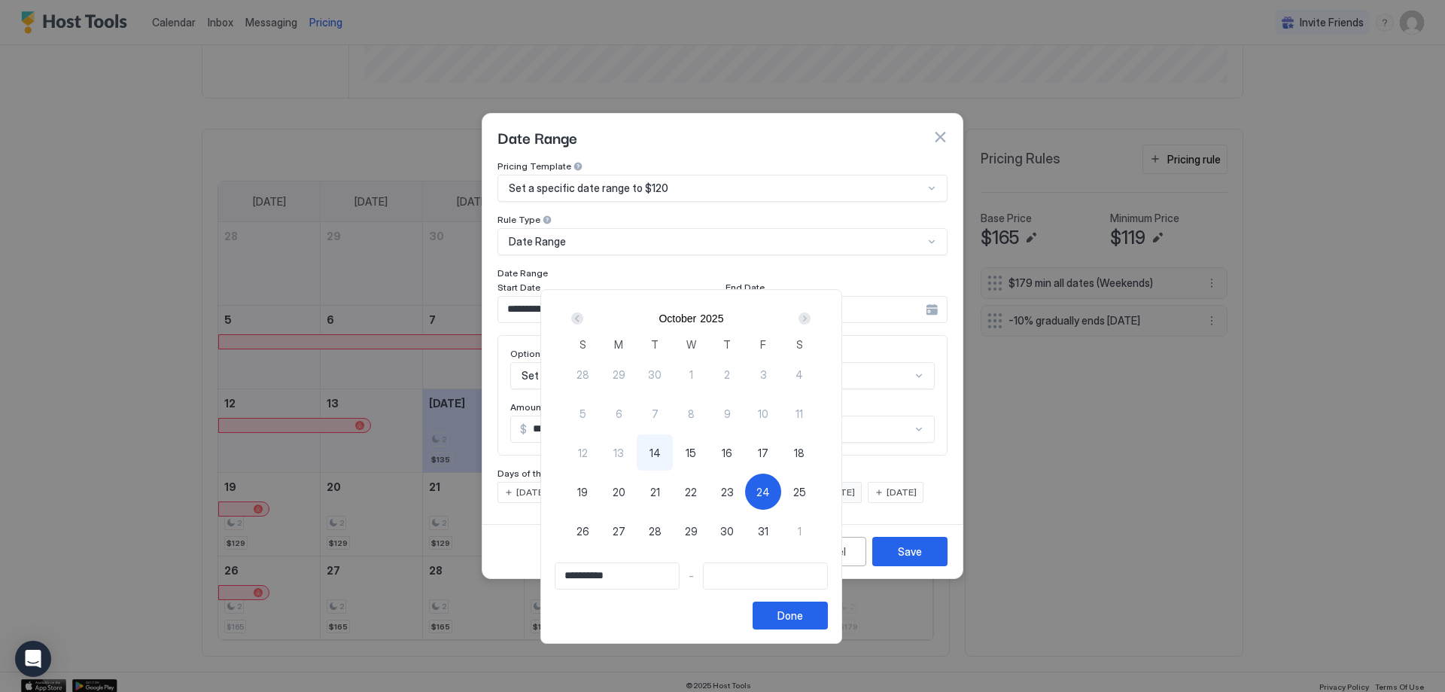
click at [811, 317] on div "Next" at bounding box center [805, 318] width 12 height 12
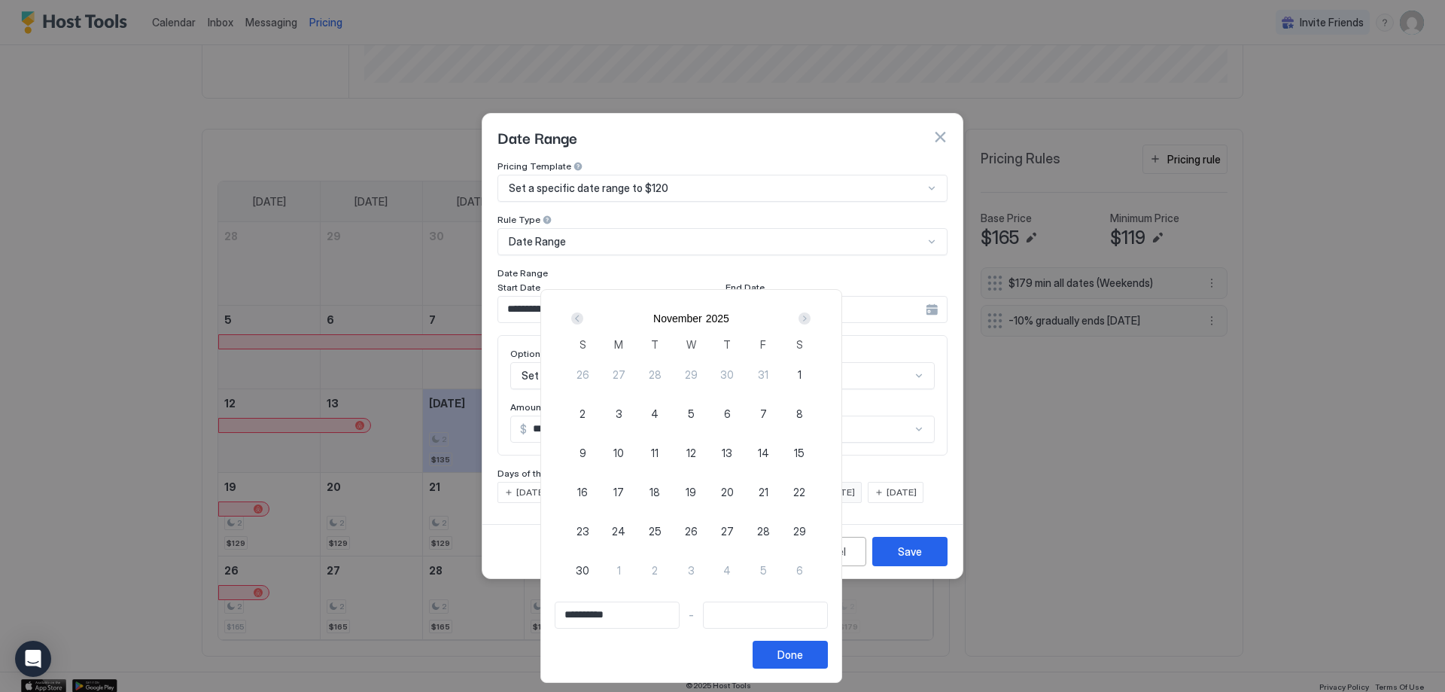
click at [811, 317] on div "Next" at bounding box center [805, 318] width 12 height 12
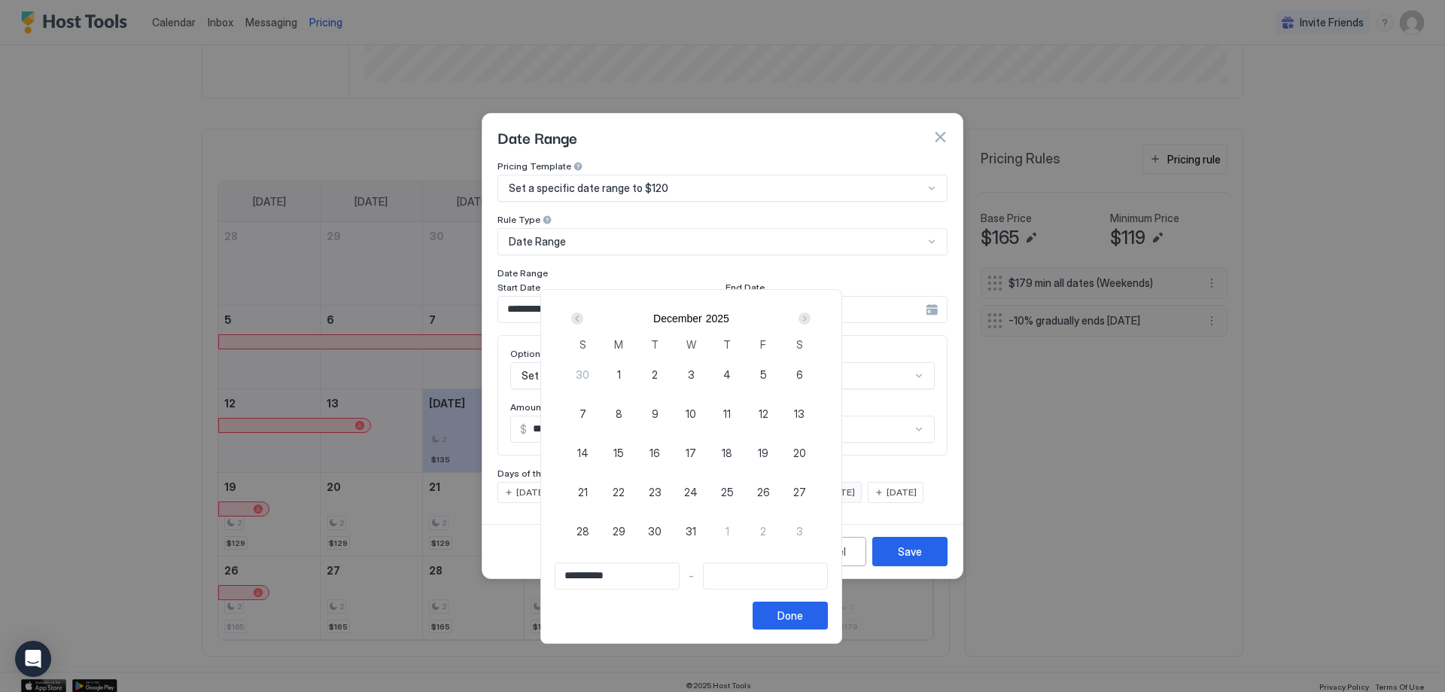
click at [811, 317] on div "Next" at bounding box center [805, 318] width 12 height 12
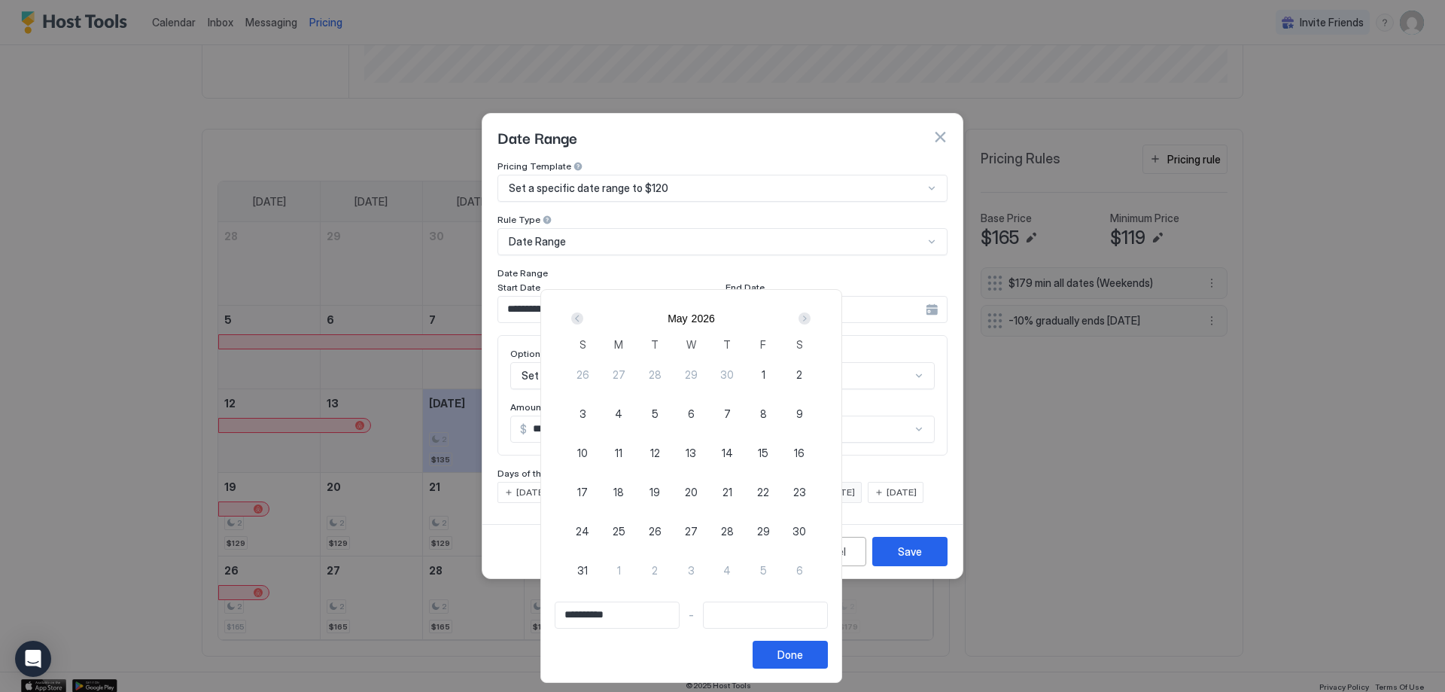
click at [811, 317] on div "Next" at bounding box center [805, 318] width 12 height 12
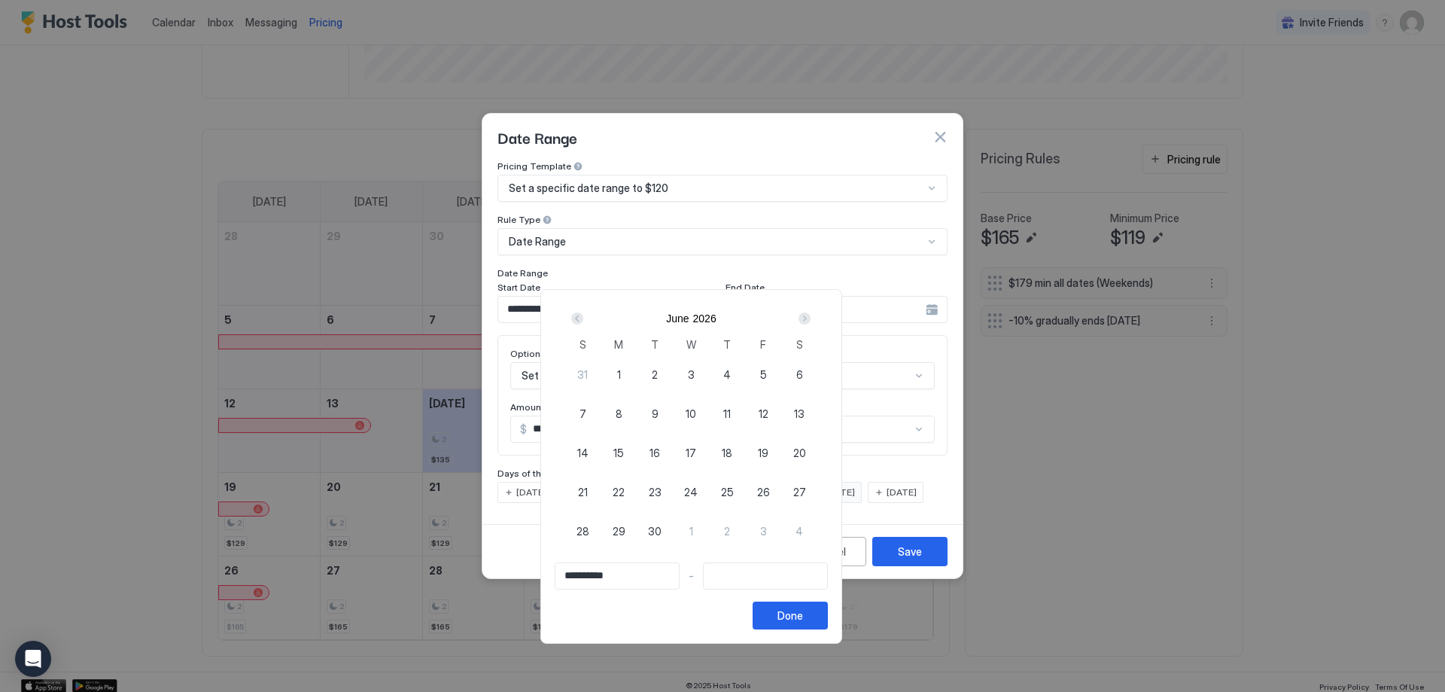
click at [811, 317] on div "Next" at bounding box center [805, 318] width 12 height 12
click at [583, 318] on div "Prev" at bounding box center [577, 318] width 12 height 12
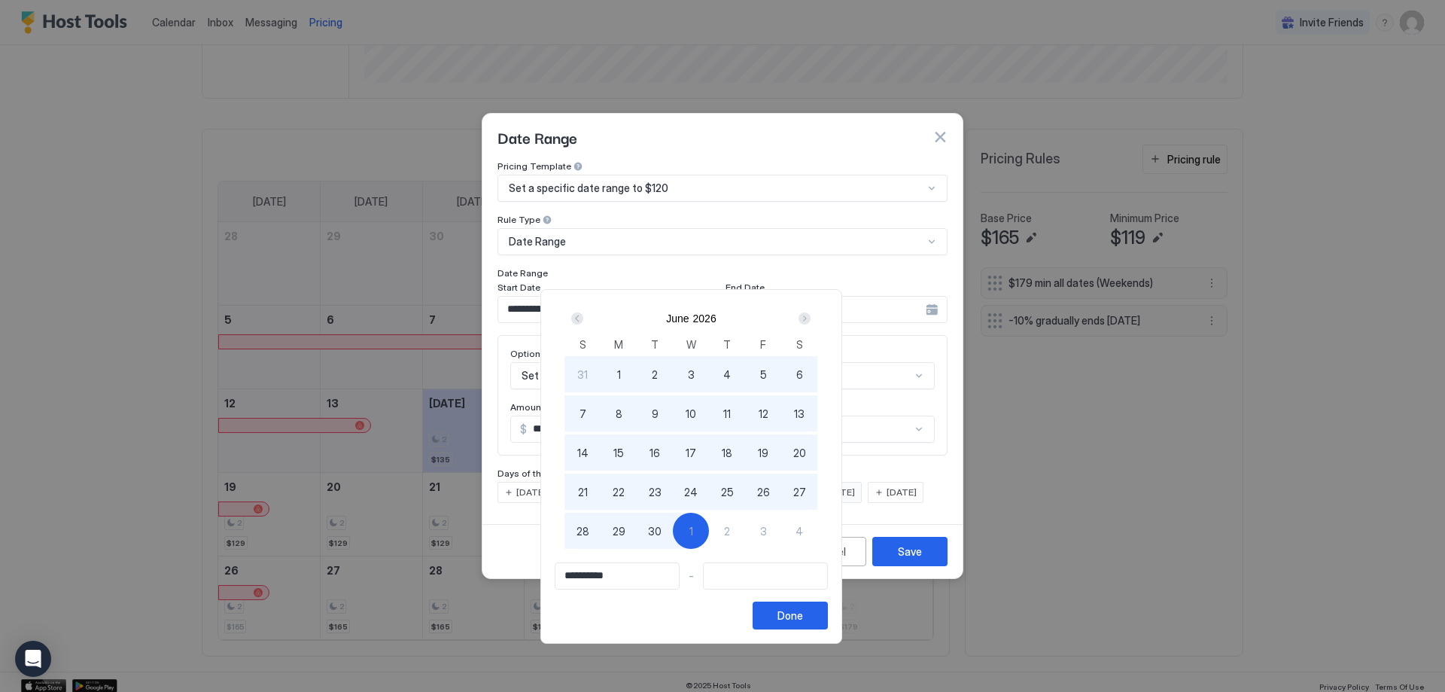
type input "**********"
click at [601, 529] on div "28" at bounding box center [583, 531] width 36 height 36
type input "**********"
click at [803, 615] on div "Done" at bounding box center [791, 615] width 26 height 16
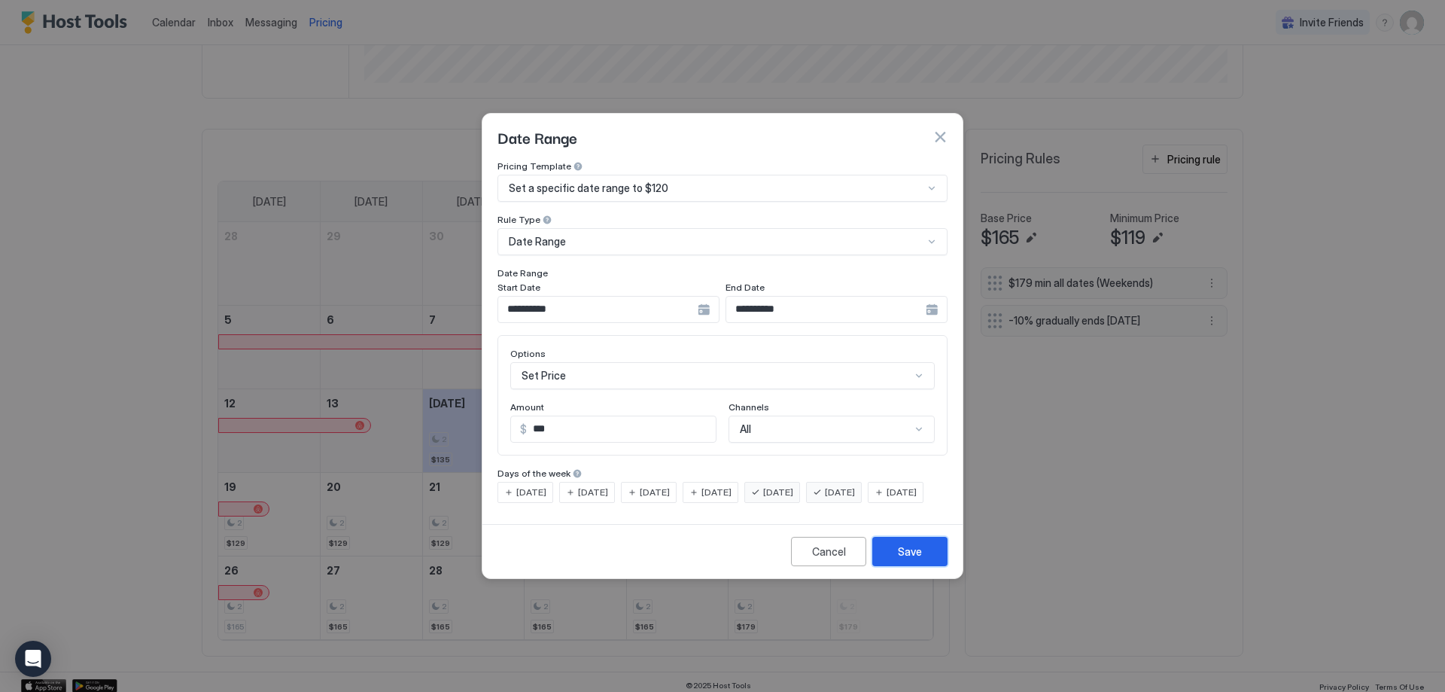
click at [918, 559] on div "Save" at bounding box center [910, 551] width 24 height 16
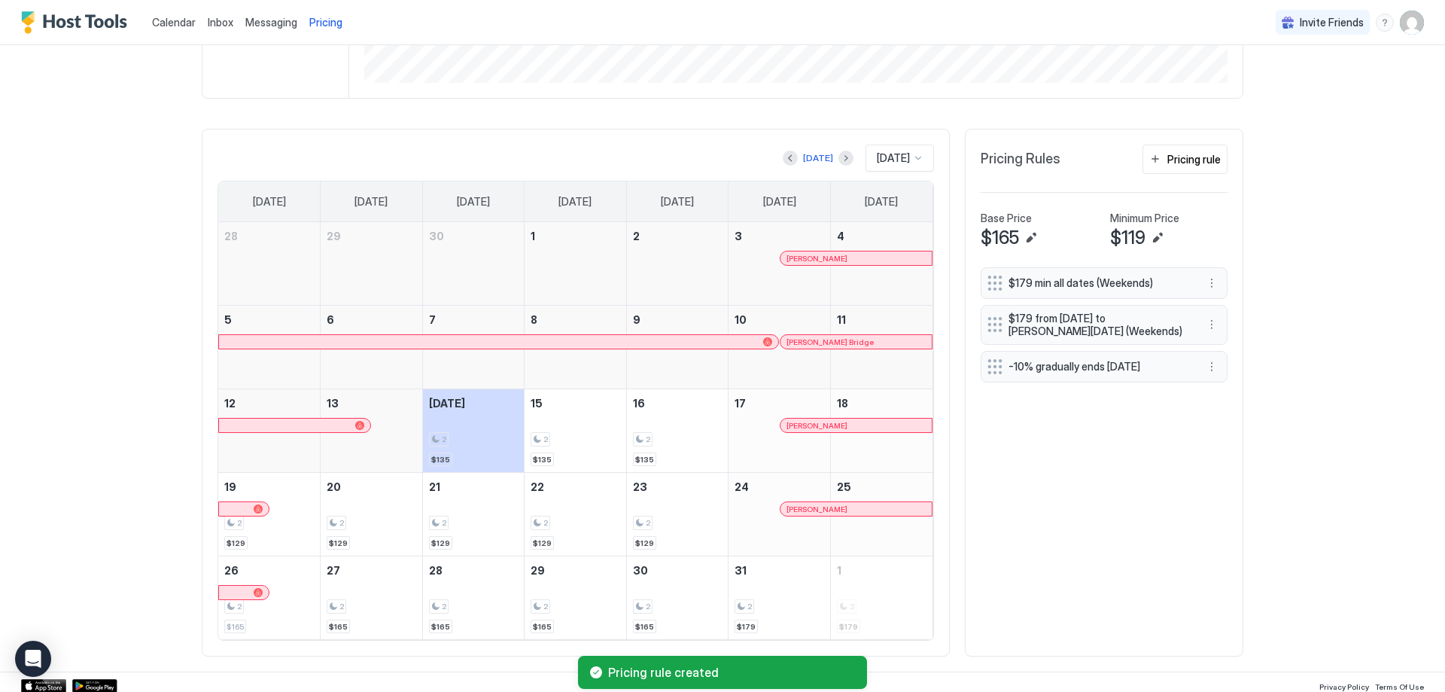
click at [916, 160] on div at bounding box center [918, 158] width 12 height 12
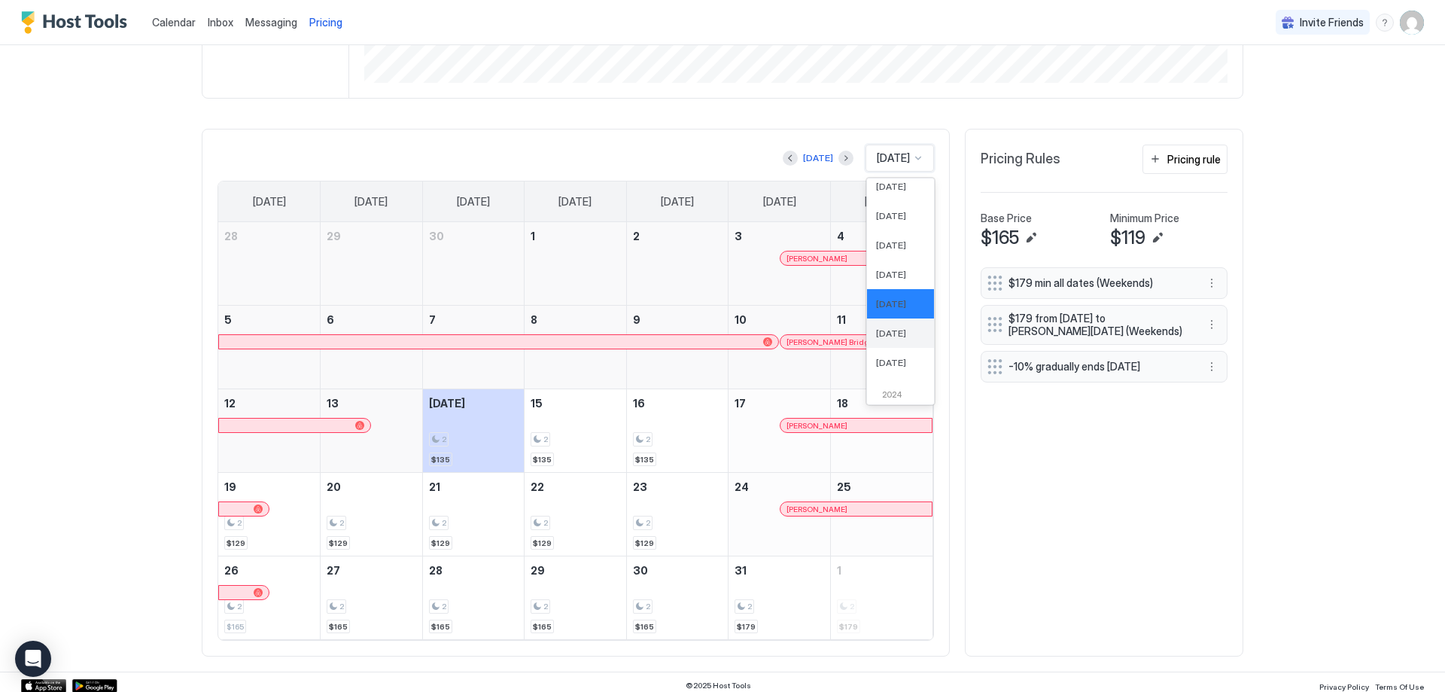
click at [887, 332] on span "[DATE]" at bounding box center [891, 332] width 30 height 11
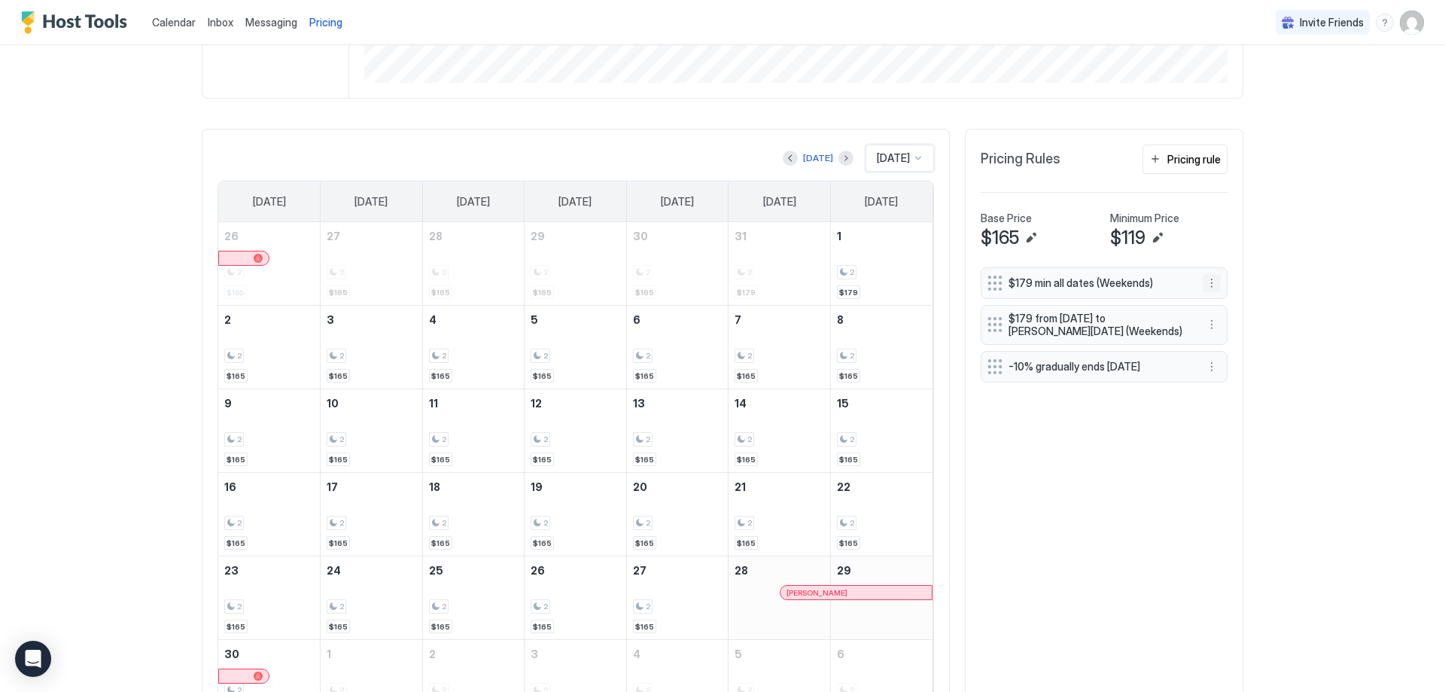
click at [1203, 283] on button "More options" at bounding box center [1212, 283] width 18 height 18
click at [1225, 348] on span "Delete" at bounding box center [1235, 351] width 28 height 11
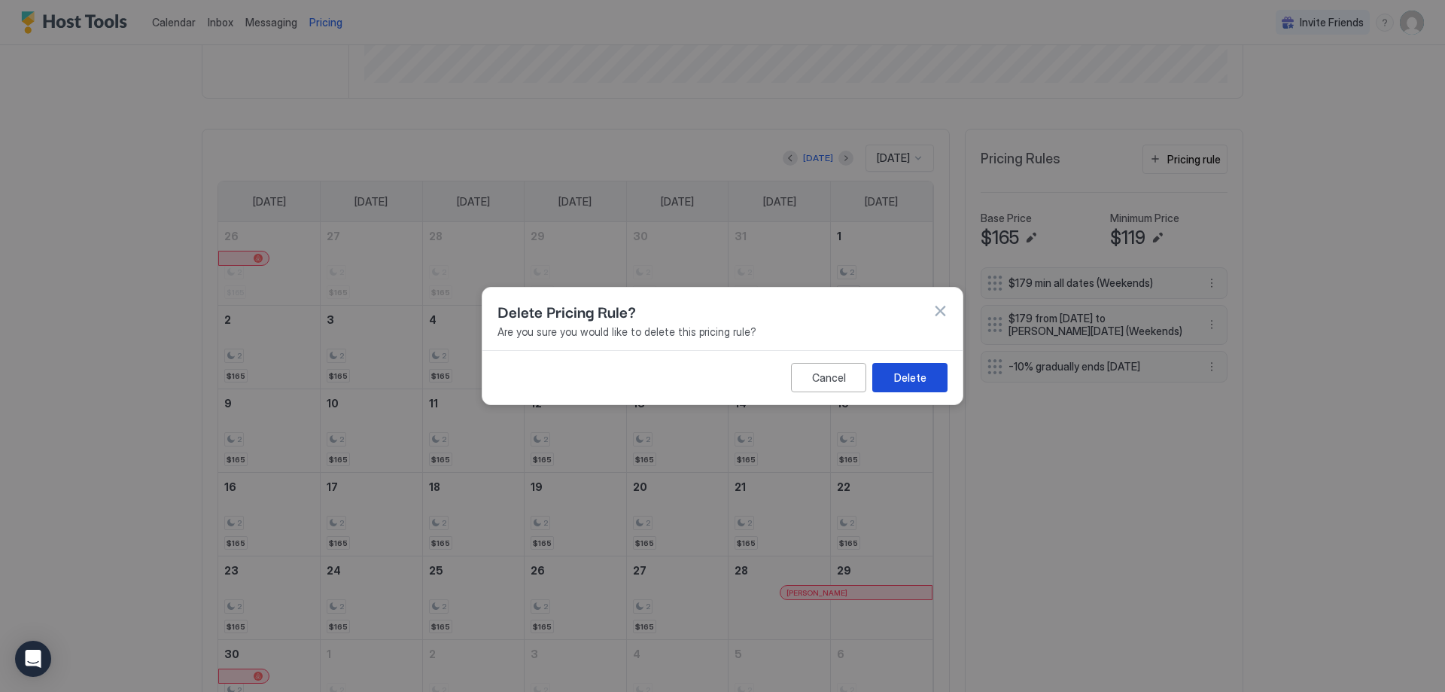
click at [912, 371] on div "Delete" at bounding box center [910, 378] width 32 height 16
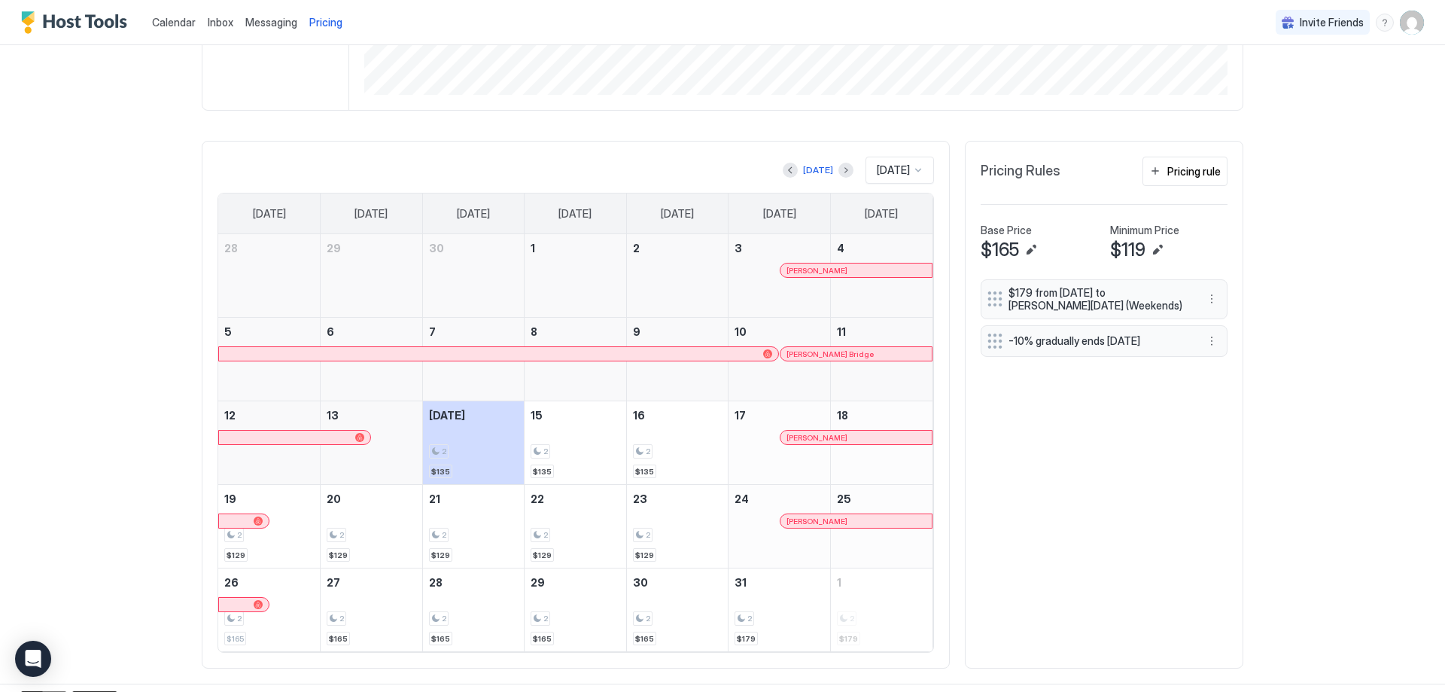
scroll to position [376, 0]
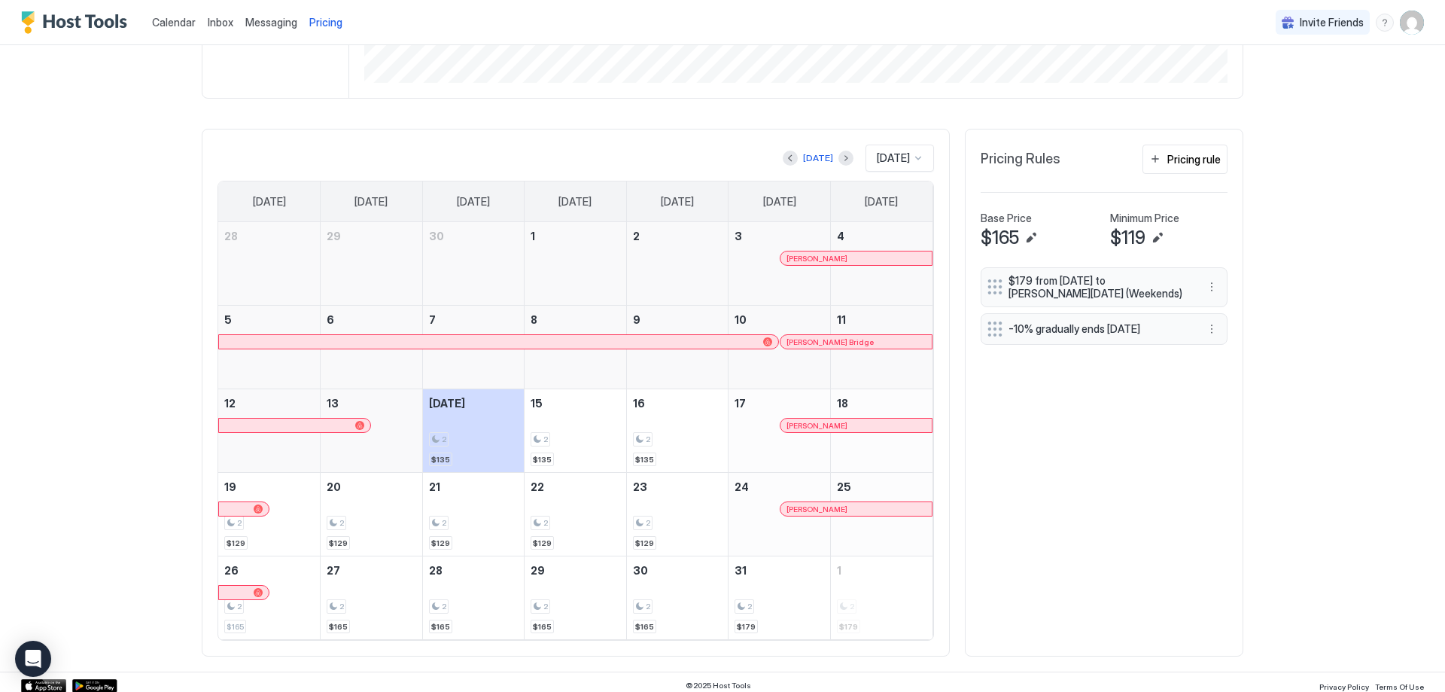
click at [912, 156] on div at bounding box center [918, 158] width 12 height 12
click at [880, 326] on div "[DATE]" at bounding box center [900, 332] width 67 height 29
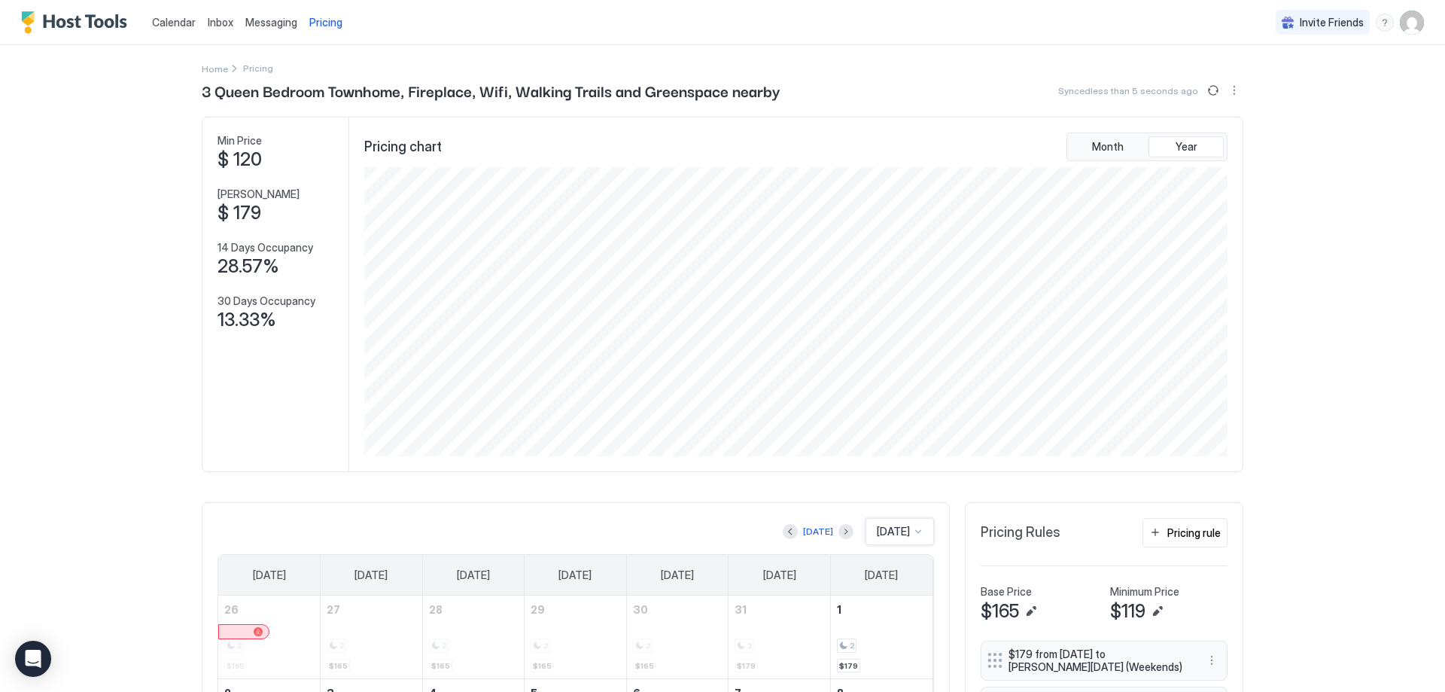
scroll to position [0, 0]
click at [248, 157] on span "$ 120" at bounding box center [240, 162] width 44 height 23
click at [325, 17] on span "Pricing" at bounding box center [325, 23] width 33 height 14
click at [322, 18] on span "Pricing" at bounding box center [325, 23] width 33 height 14
click at [246, 64] on div "Pricing" at bounding box center [258, 71] width 30 height 16
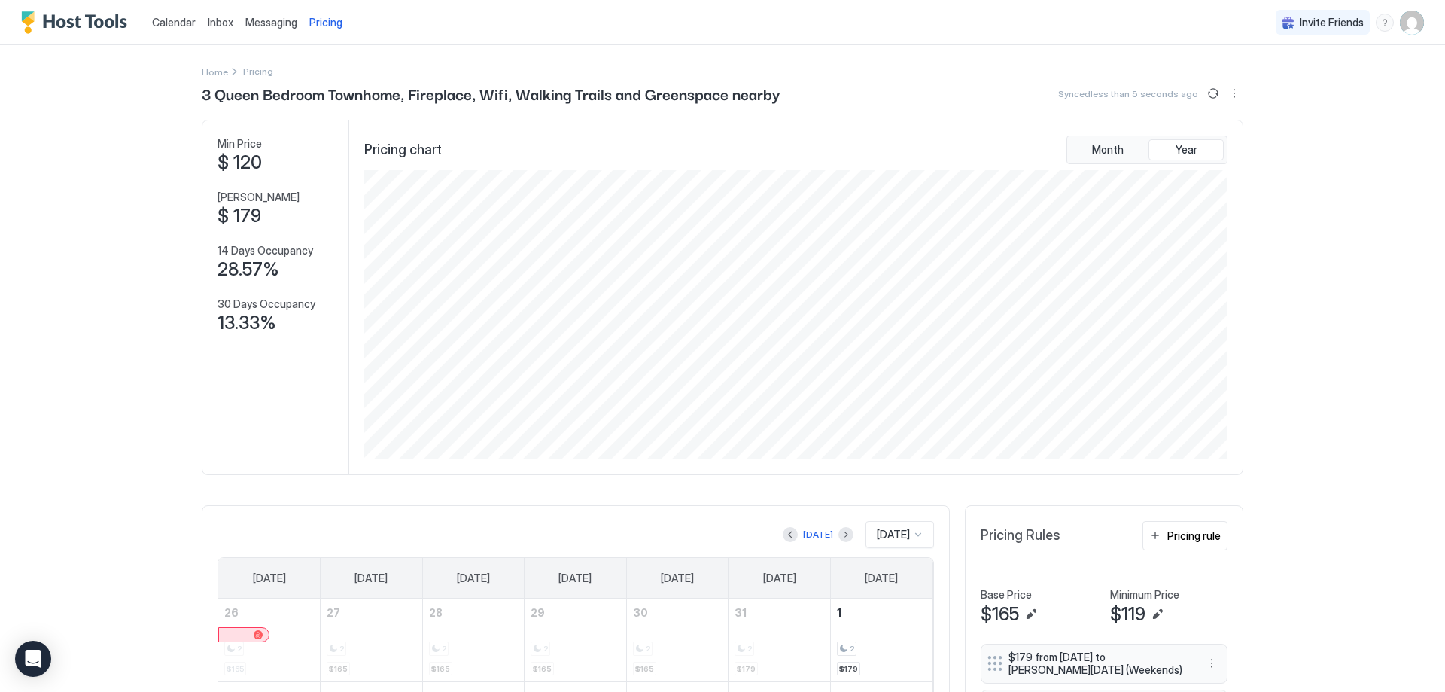
click at [247, 76] on span "Pricing" at bounding box center [258, 70] width 30 height 11
click at [184, 19] on span "Calendar" at bounding box center [174, 22] width 44 height 13
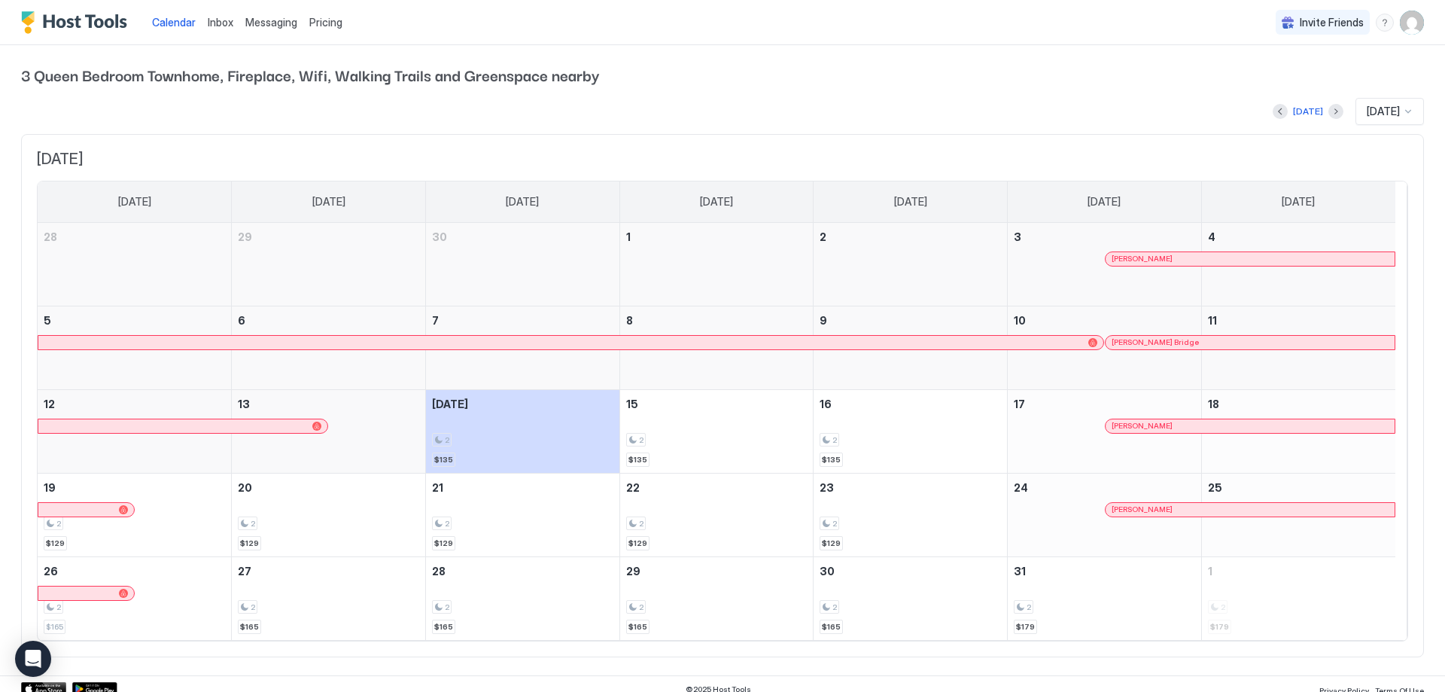
click at [334, 23] on span "Pricing" at bounding box center [325, 23] width 33 height 14
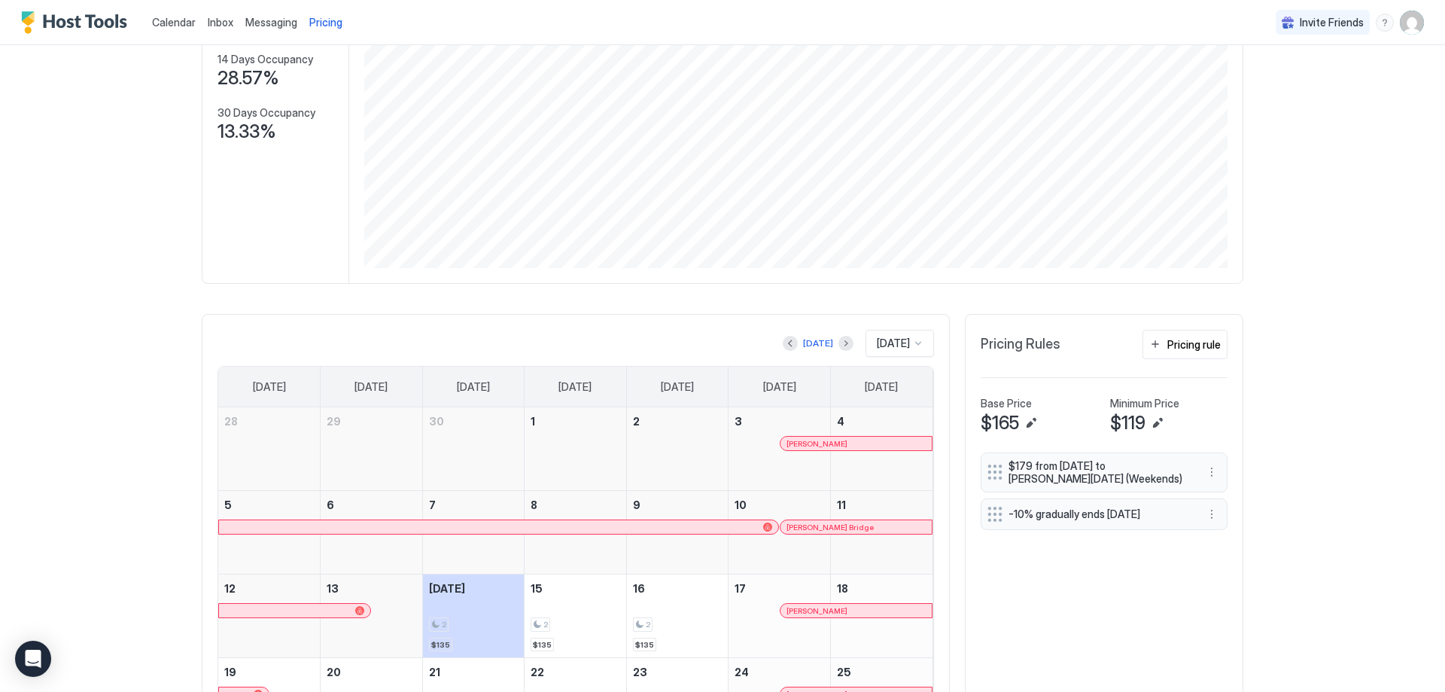
scroll to position [376, 0]
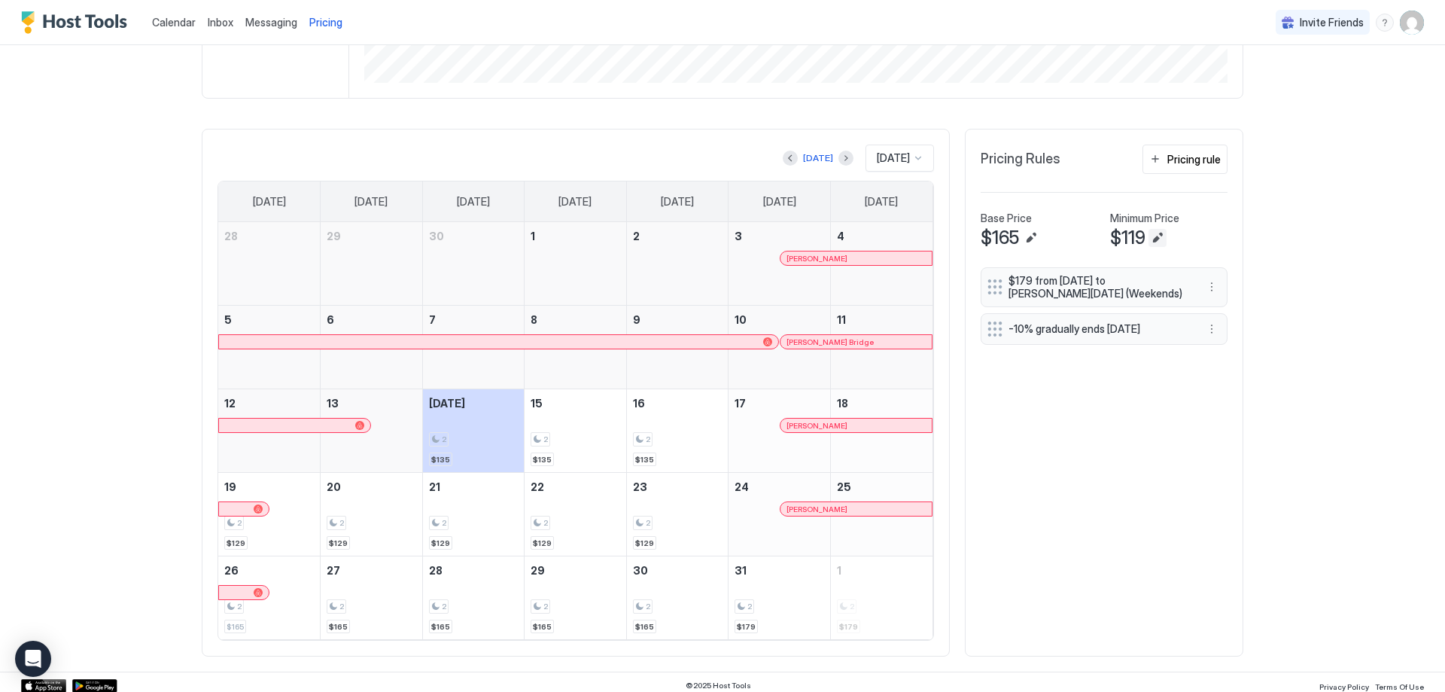
click at [1161, 239] on button "Edit" at bounding box center [1158, 238] width 18 height 18
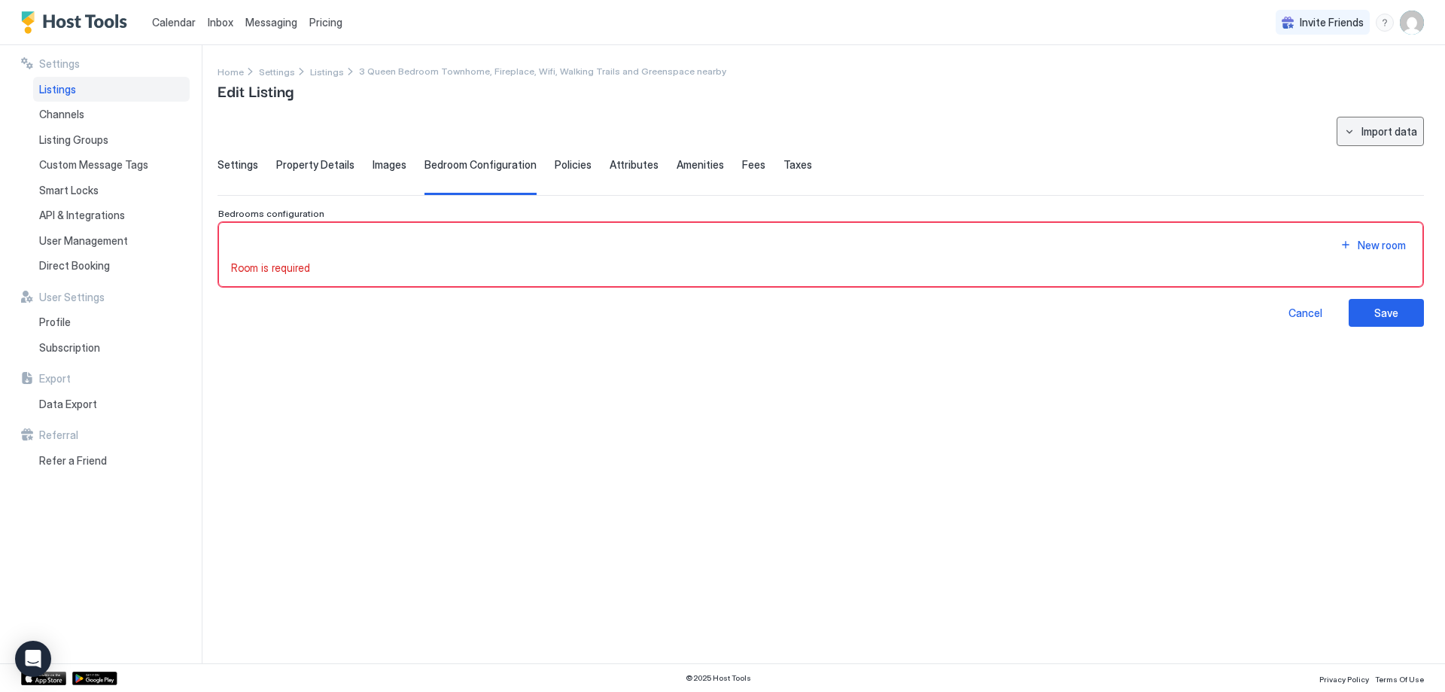
click at [1364, 135] on div "Import data" at bounding box center [1390, 131] width 56 height 16
click at [1397, 154] on div "Airbnb" at bounding box center [1394, 160] width 46 height 14
type input "**********"
type input "****"
type input "*"
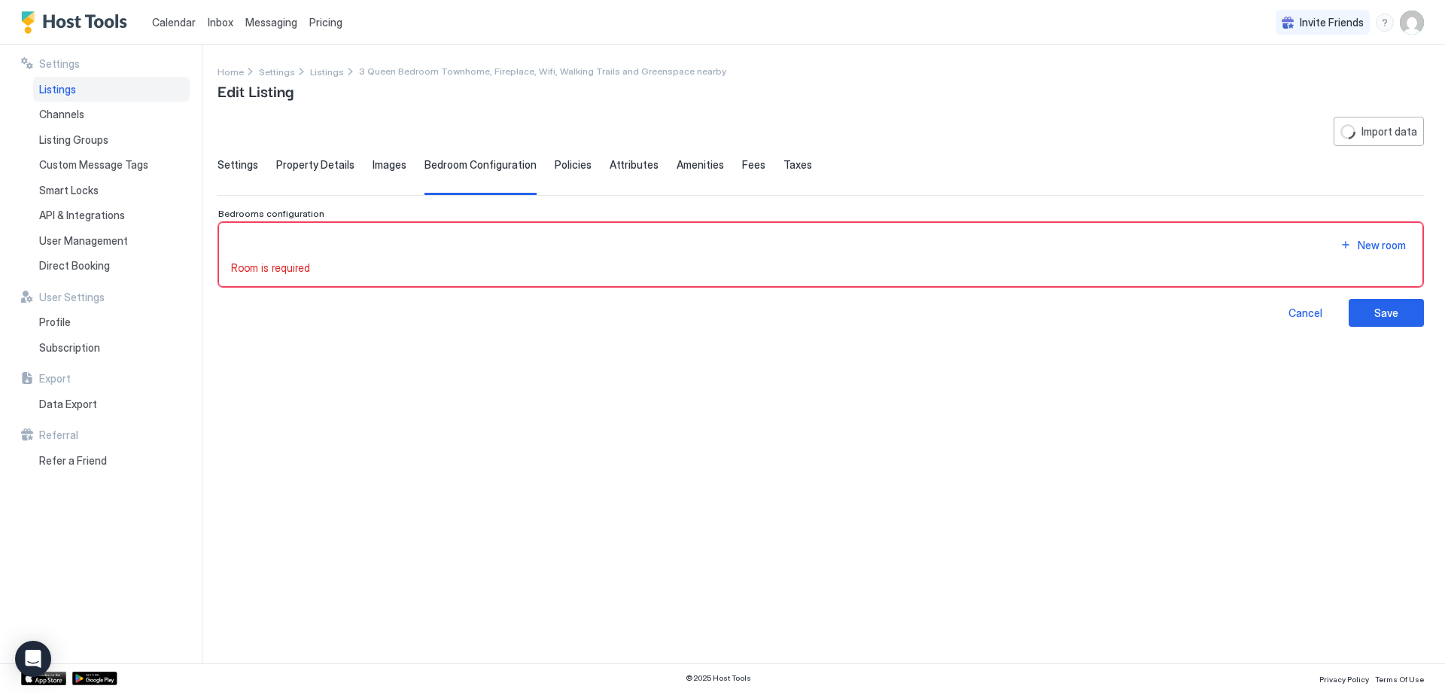
type input "***"
type textarea "**********"
type input "*******"
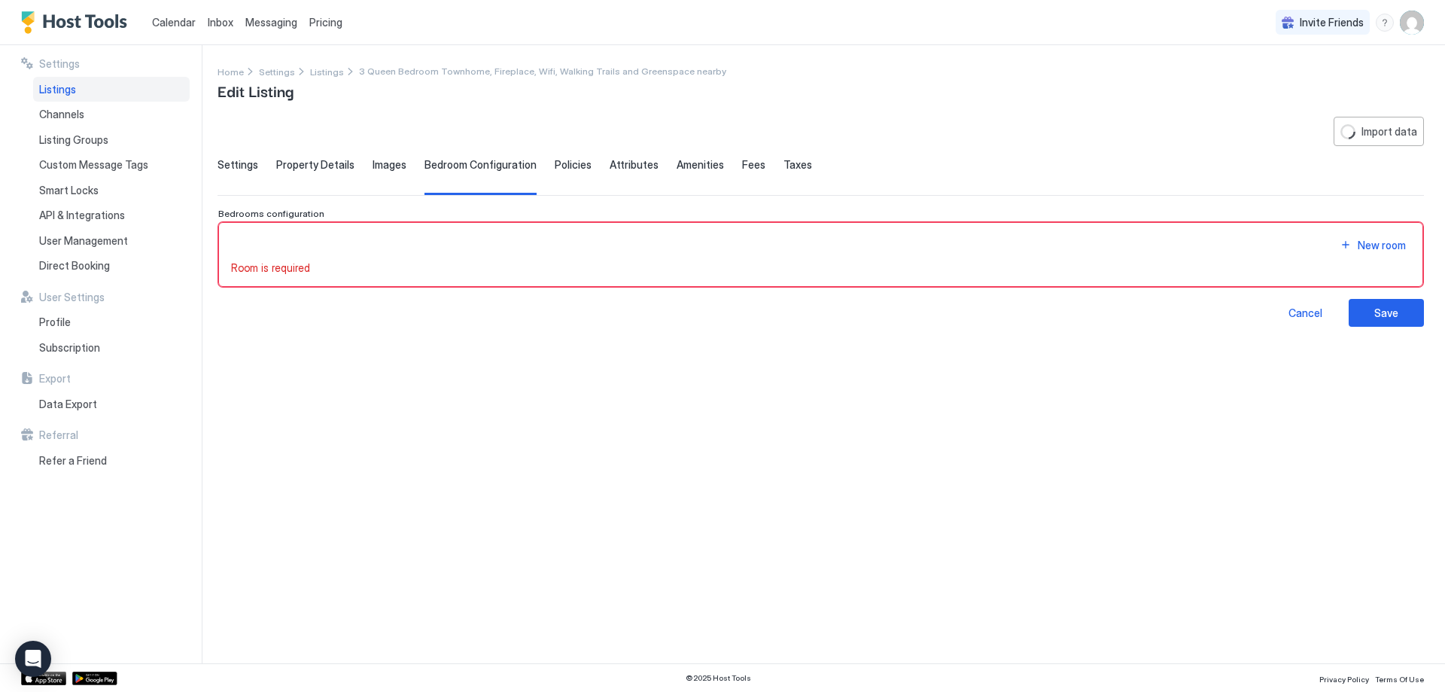
type input "**********"
type textarea "**********"
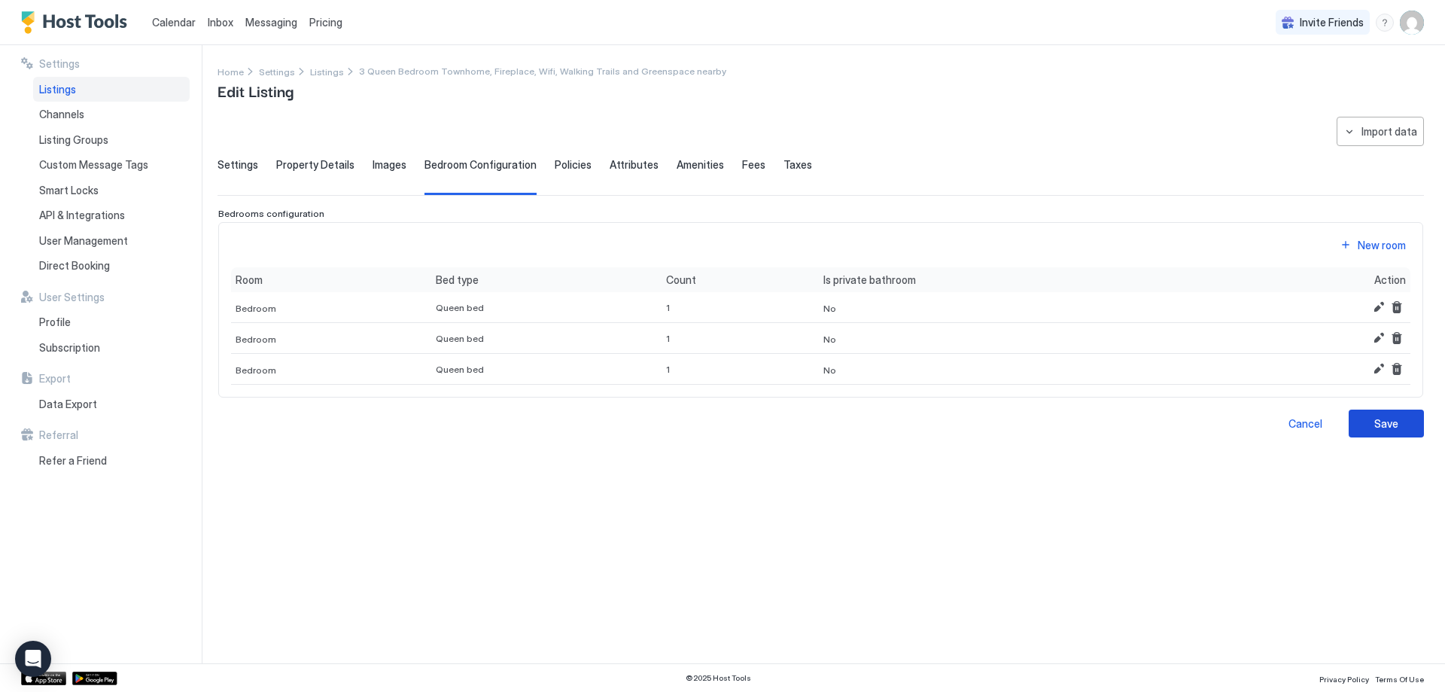
click at [1386, 423] on div "Save" at bounding box center [1386, 423] width 24 height 16
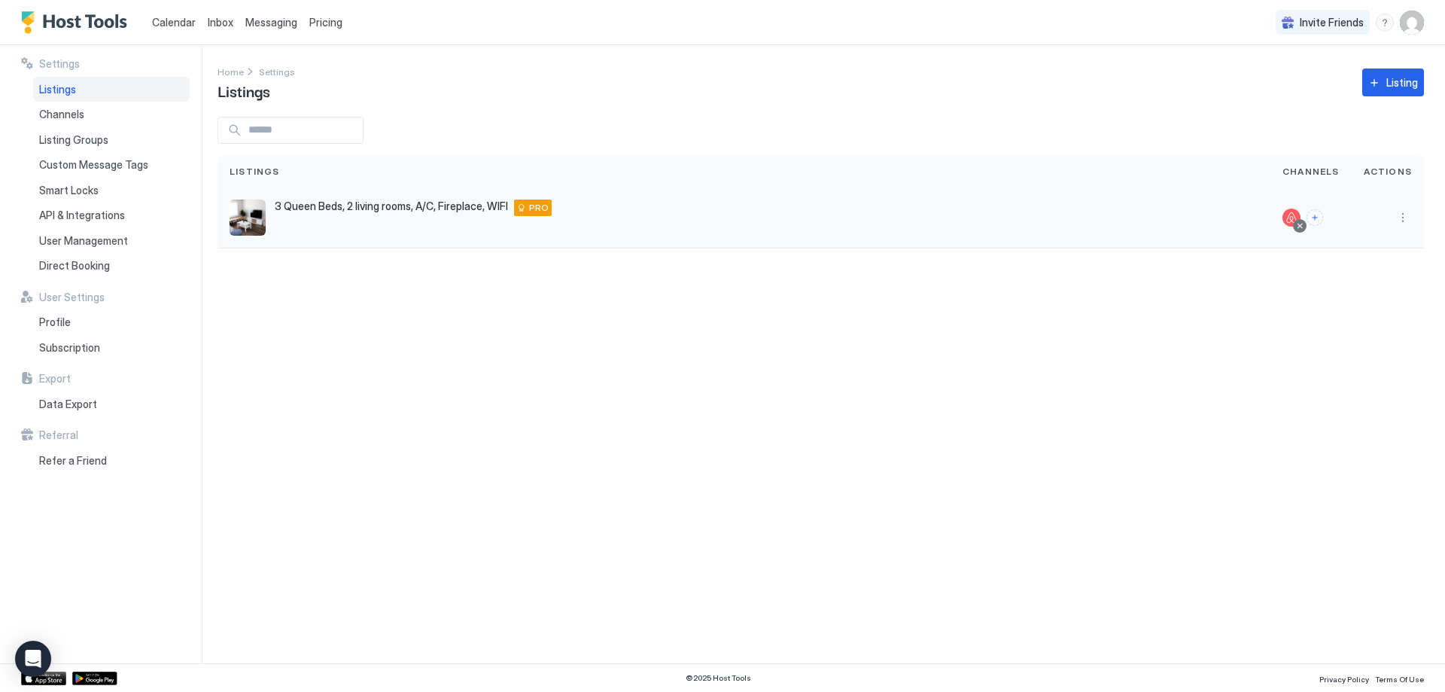
click at [297, 211] on span "3 Queen Beds, 2 living rooms, A/C, Fireplace, WIFI" at bounding box center [391, 206] width 233 height 14
click at [320, 22] on span "Pricing" at bounding box center [325, 23] width 33 height 14
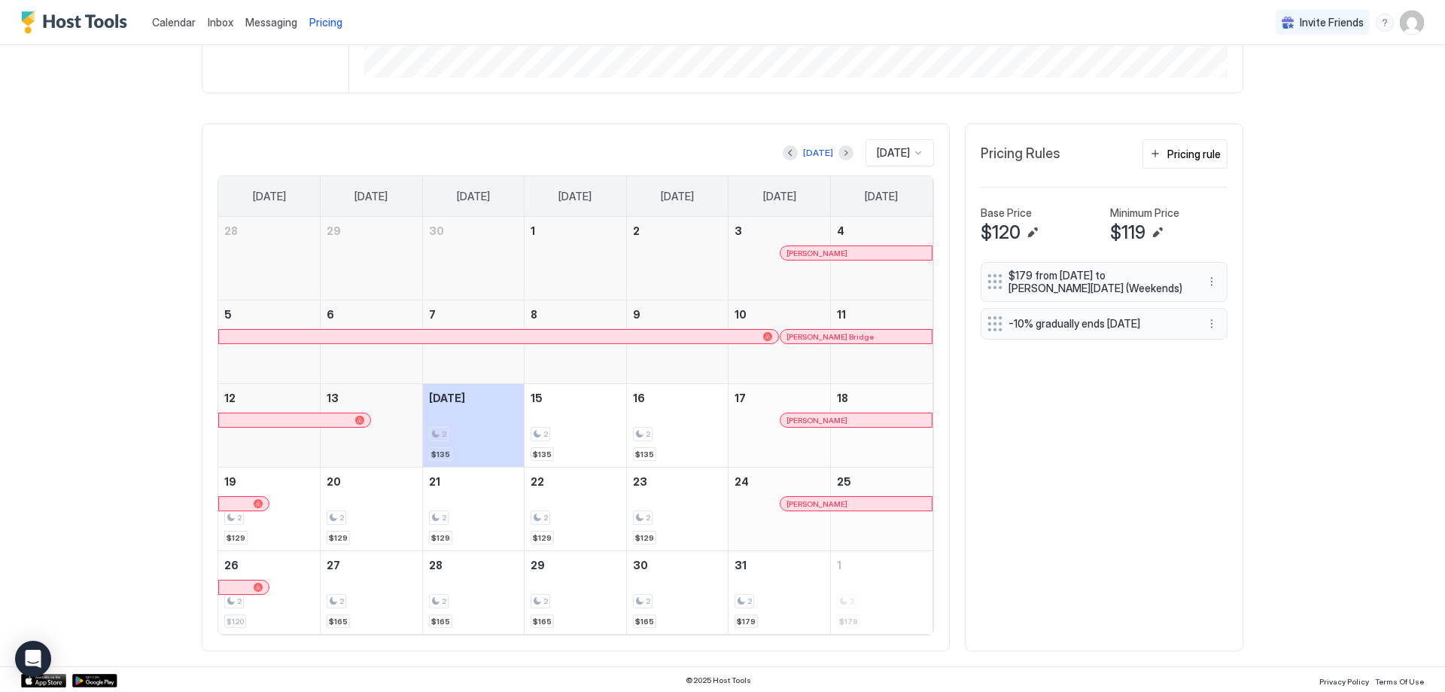
scroll to position [383, 0]
click at [1153, 231] on button "Edit" at bounding box center [1158, 231] width 18 height 18
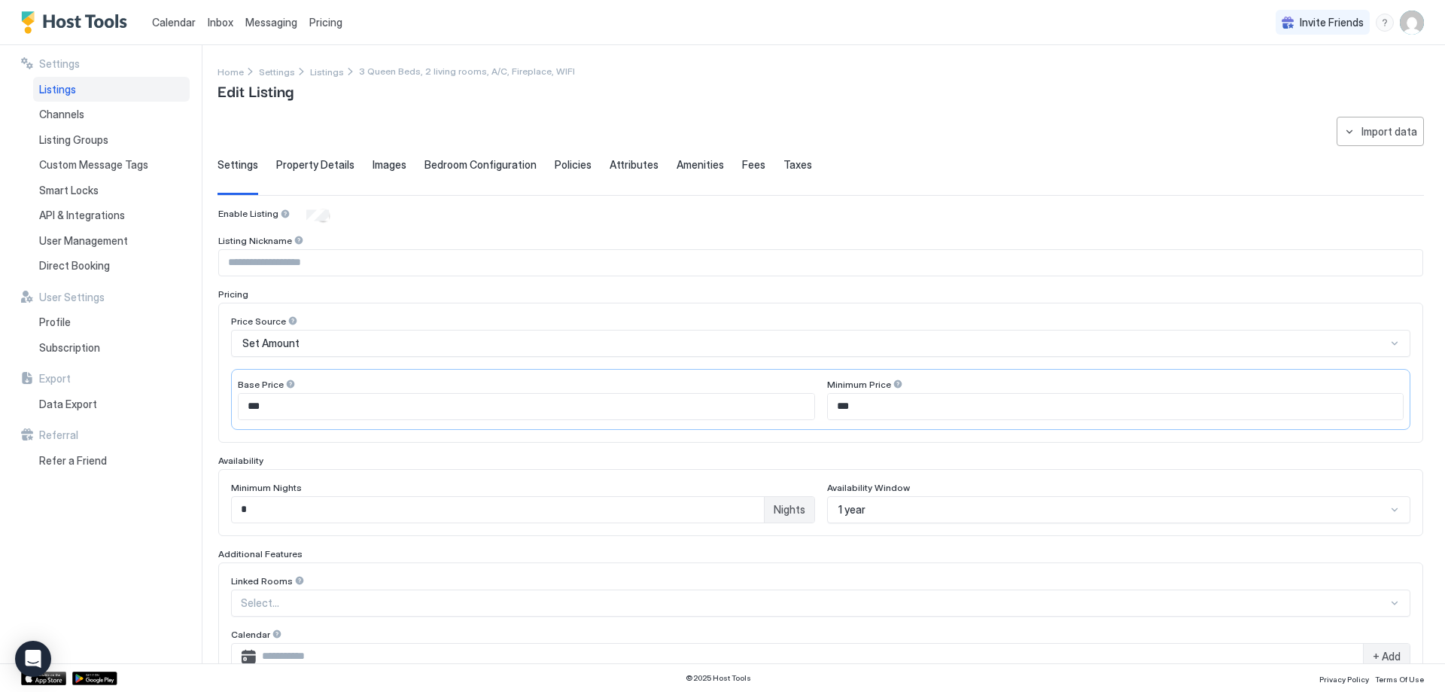
type input "*"
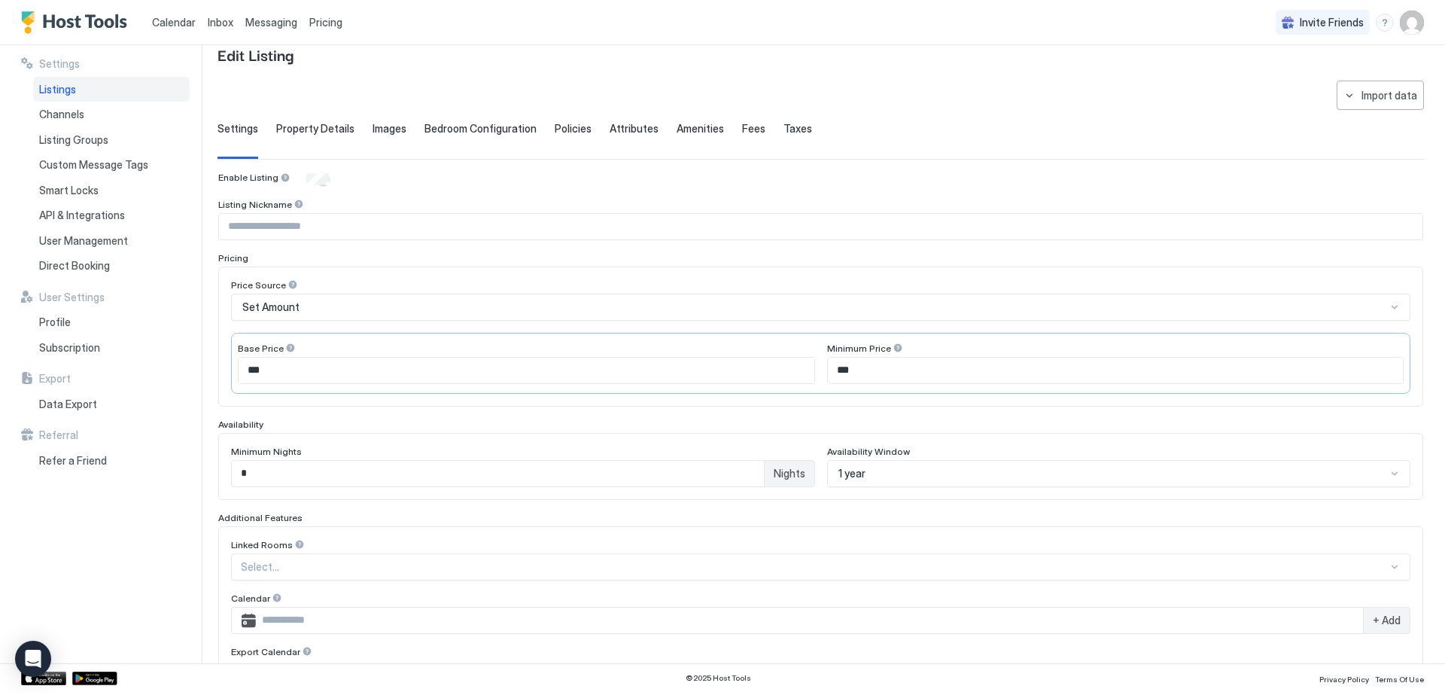
scroll to position [75, 0]
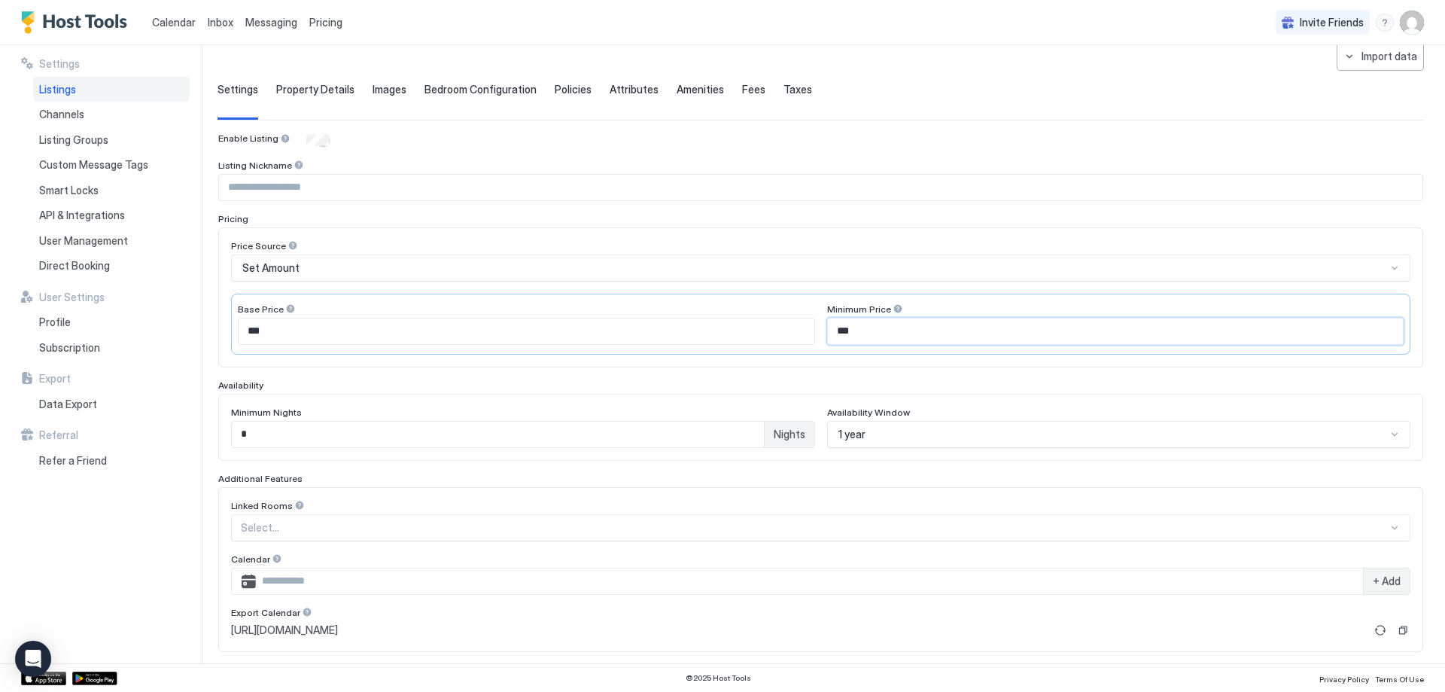
drag, startPoint x: 897, startPoint y: 331, endPoint x: 788, endPoint y: 336, distance: 109.3
click at [788, 336] on div "Base Price *** Minimum Price ***" at bounding box center [820, 324] width 1179 height 61
type input "***"
drag, startPoint x: 272, startPoint y: 328, endPoint x: 176, endPoint y: 329, distance: 95.6
click at [176, 329] on div "**********" at bounding box center [722, 354] width 1445 height 618
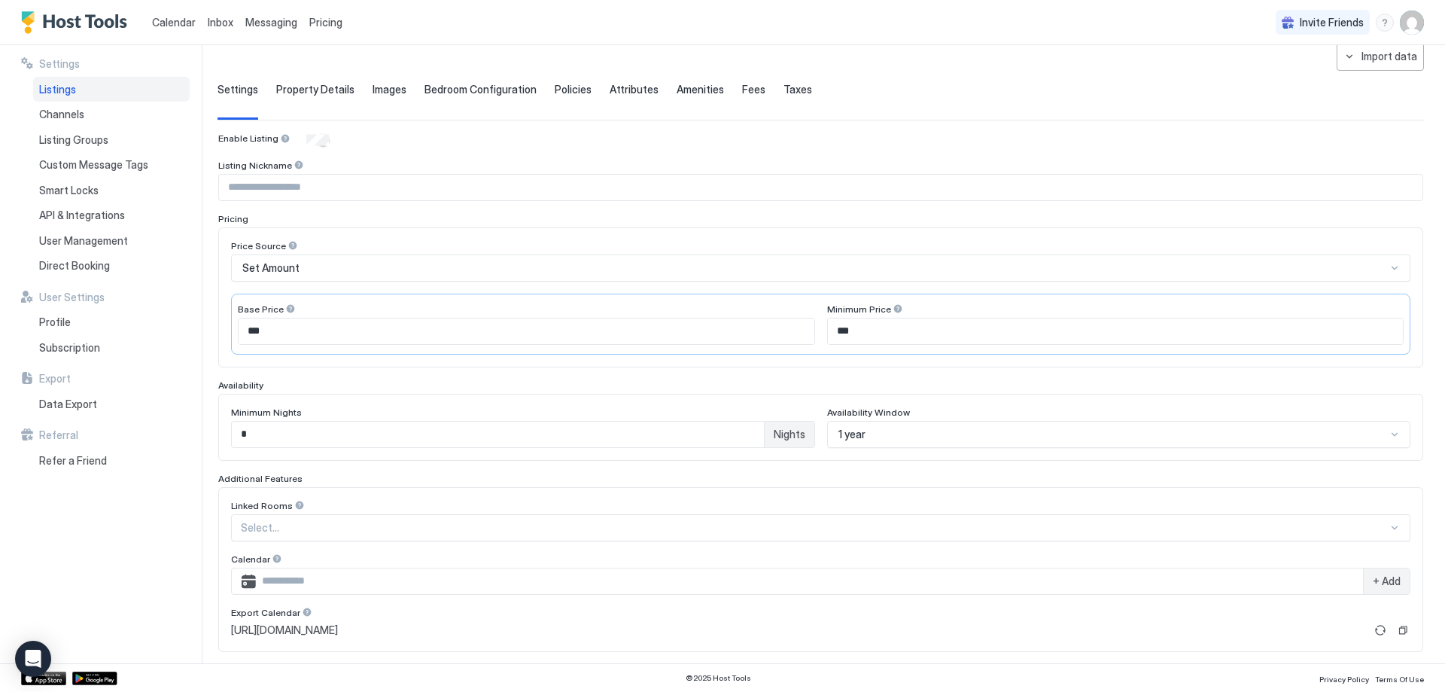
click at [486, 305] on div "Base Price" at bounding box center [526, 310] width 577 height 14
drag, startPoint x: 309, startPoint y: 340, endPoint x: 224, endPoint y: 337, distance: 84.4
click at [224, 337] on div "Price Source Set Amount Base Price *** Minimum Price ***" at bounding box center [820, 297] width 1205 height 140
type input "***"
click at [467, 251] on div "Price Source" at bounding box center [820, 247] width 1179 height 14
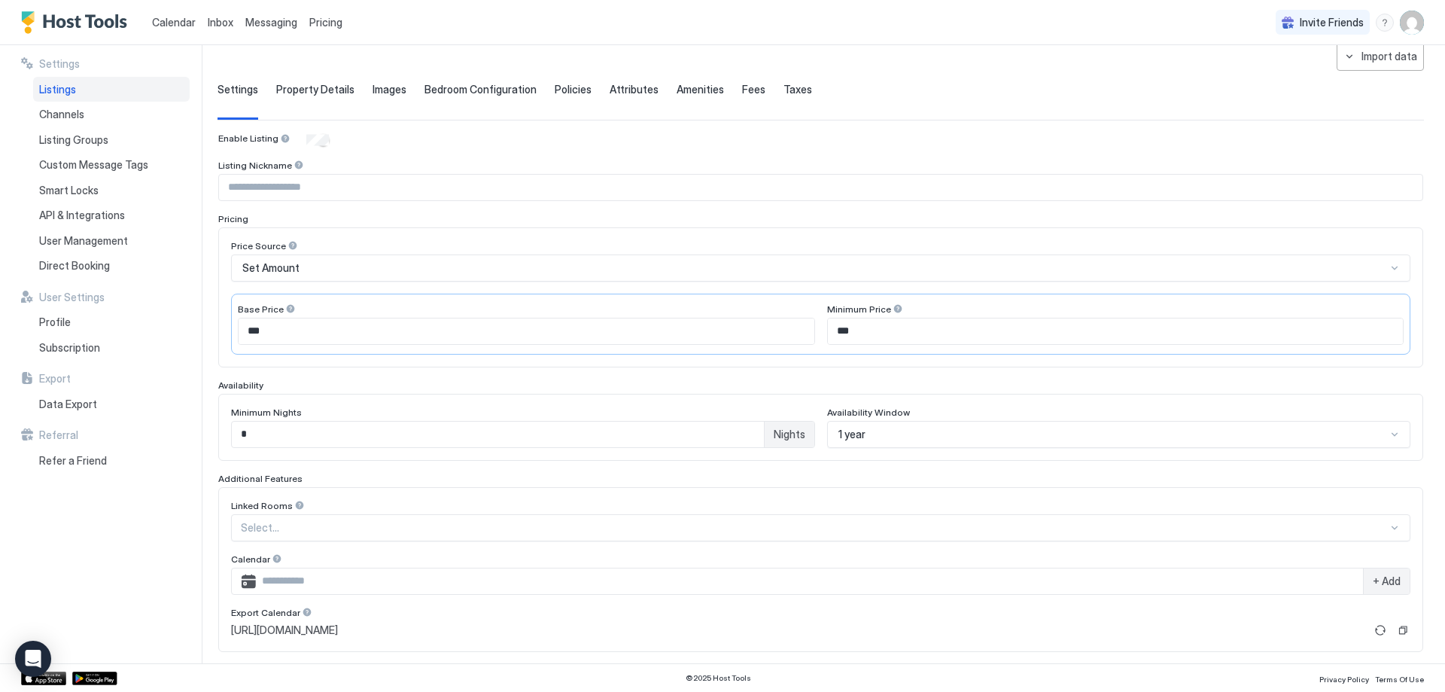
click at [887, 332] on input "***" at bounding box center [1116, 331] width 576 height 26
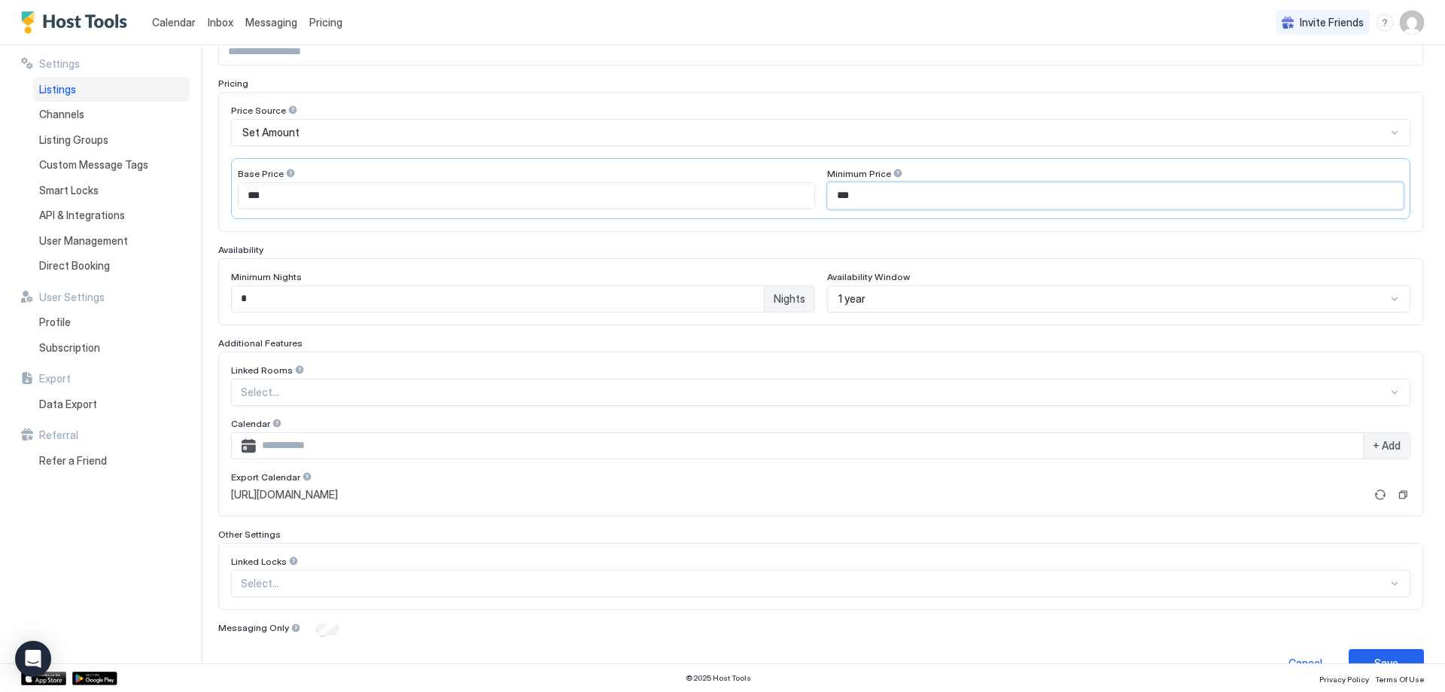
scroll to position [242, 0]
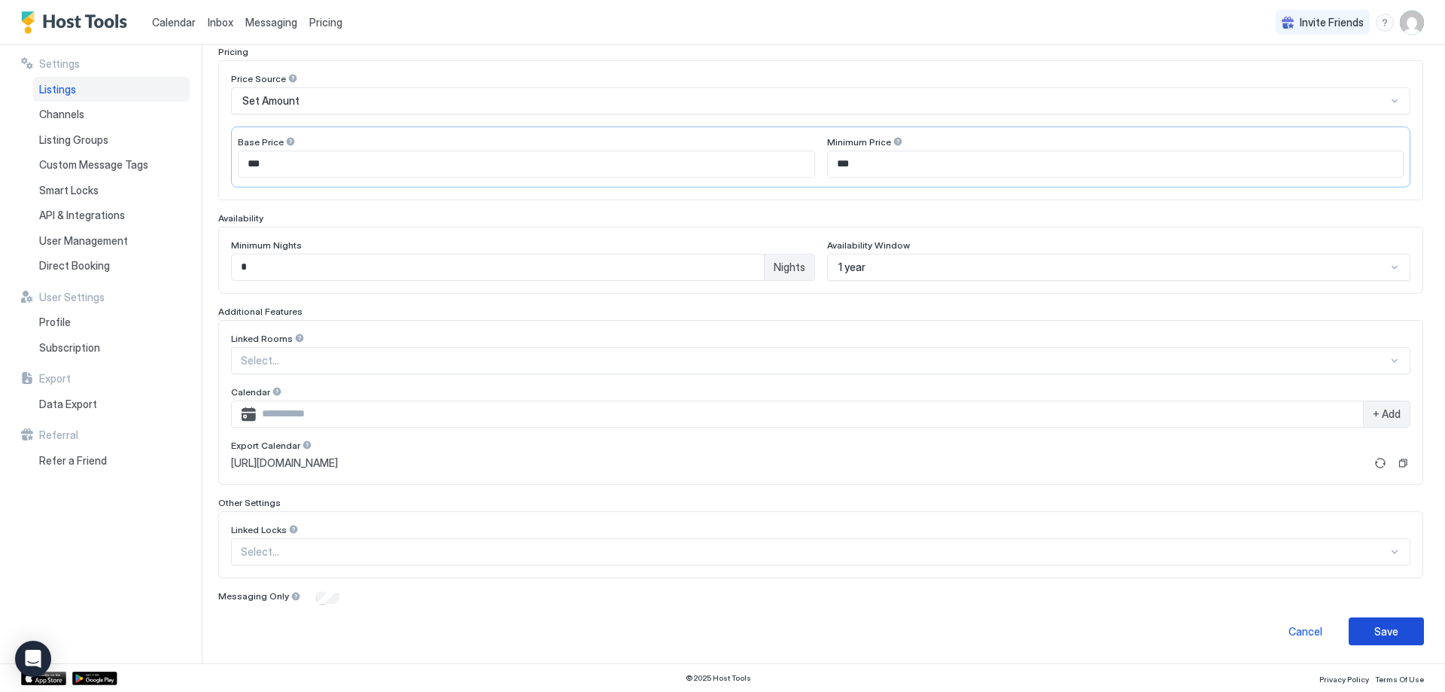
click at [1399, 634] on button "Save" at bounding box center [1386, 631] width 75 height 28
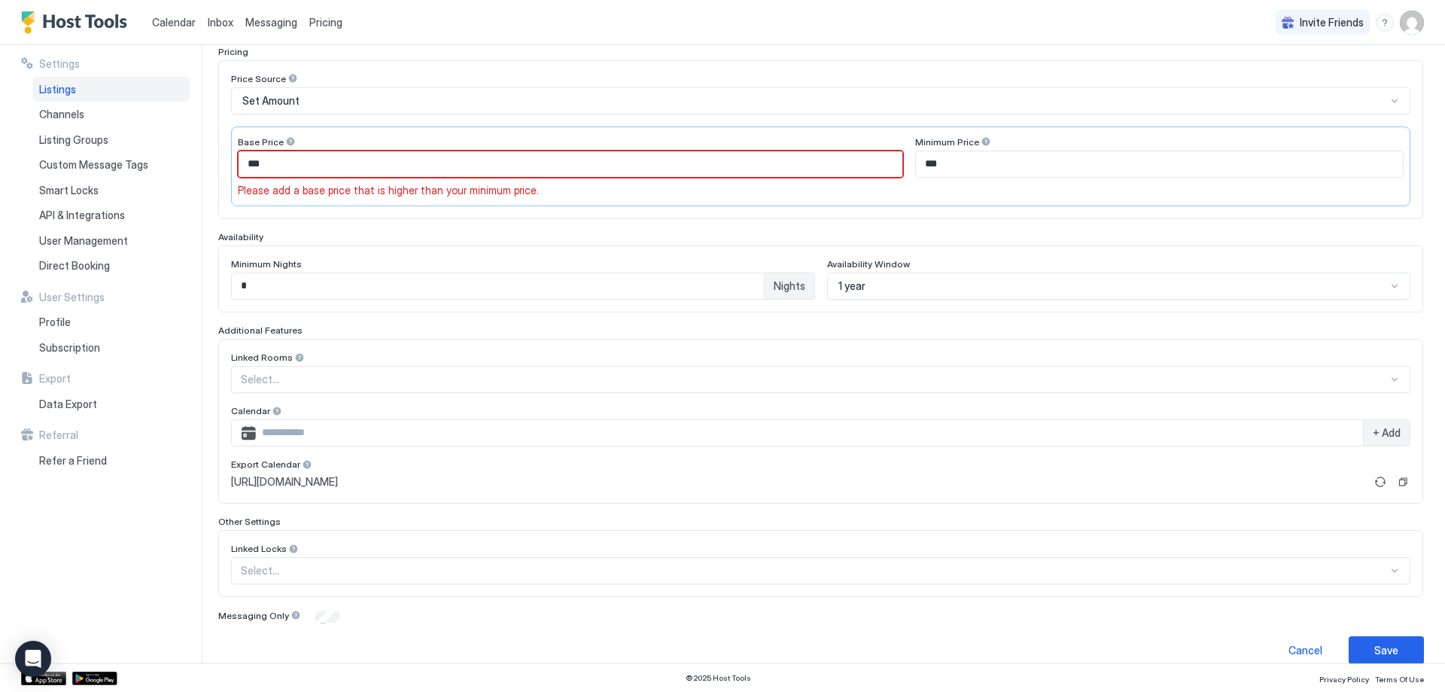
scroll to position [25, 0]
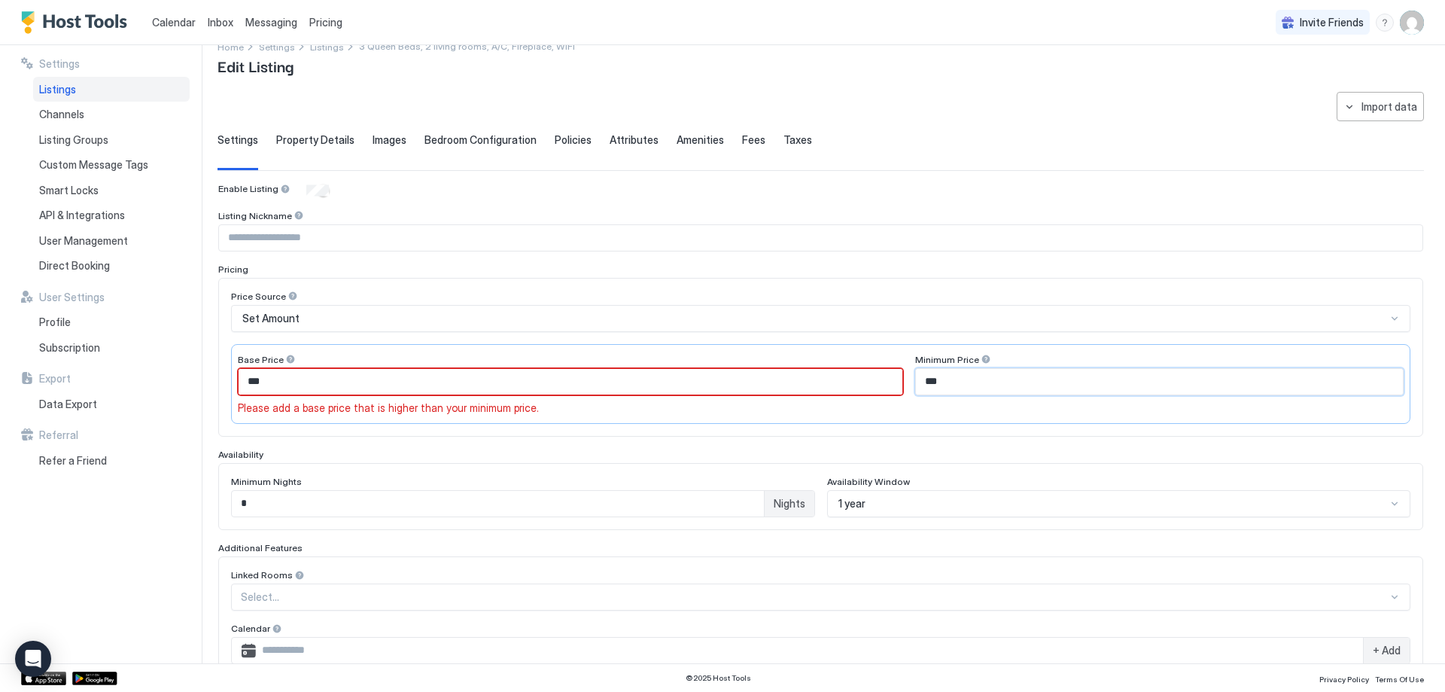
drag, startPoint x: 937, startPoint y: 379, endPoint x: 853, endPoint y: 397, distance: 86.2
click at [853, 397] on div "Base Price *** Please add a base price that is higher than your minimum price. …" at bounding box center [820, 384] width 1179 height 81
type input "***"
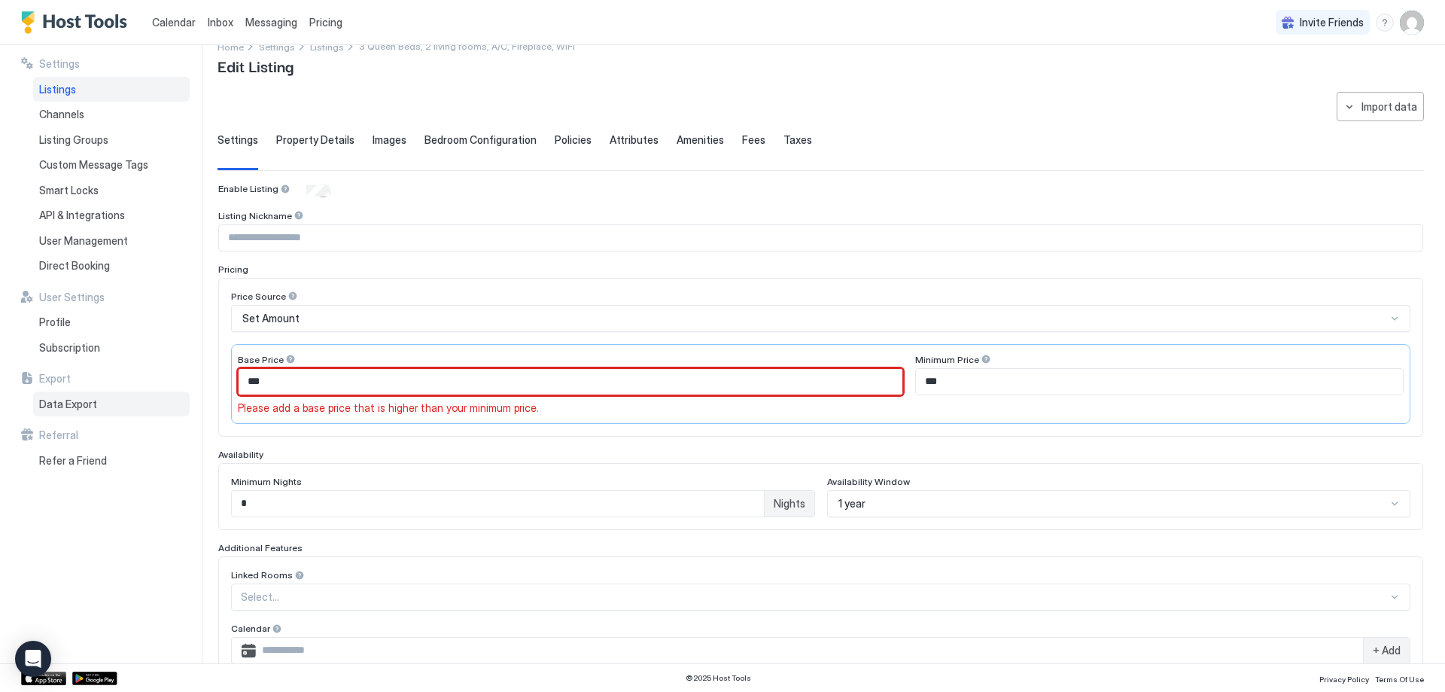
drag, startPoint x: 650, startPoint y: 385, endPoint x: 148, endPoint y: 400, distance: 501.5
click at [148, 400] on div "**********" at bounding box center [722, 354] width 1445 height 618
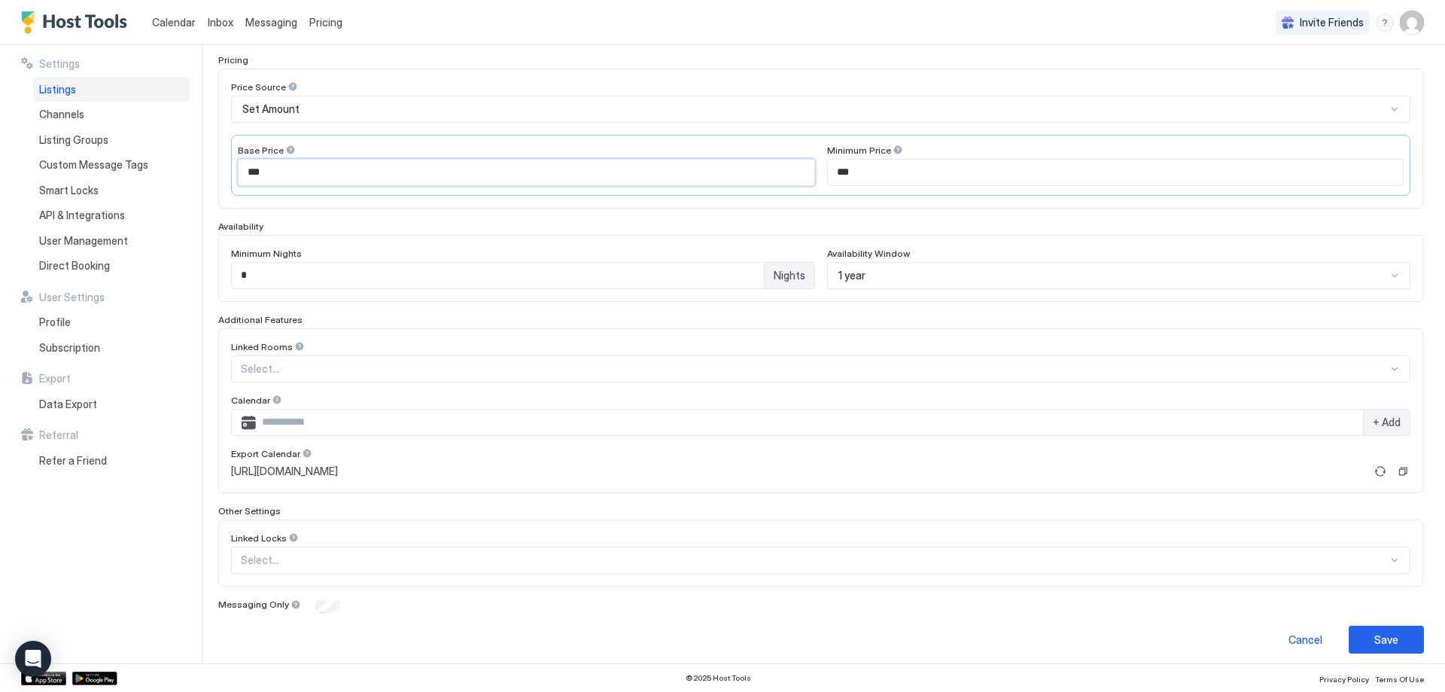
scroll to position [242, 0]
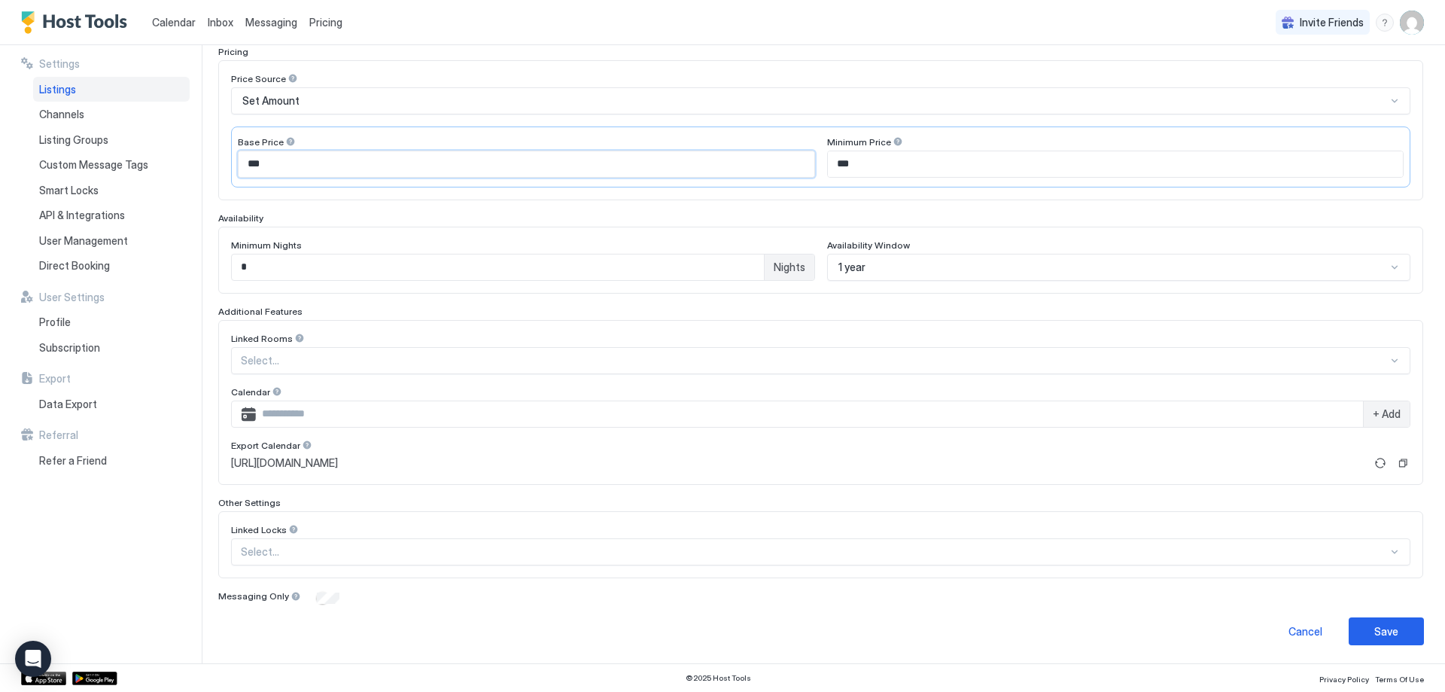
type input "***"
click at [1384, 647] on div "**********" at bounding box center [832, 354] width 1228 height 618
click at [1389, 639] on button "Save" at bounding box center [1386, 631] width 75 height 28
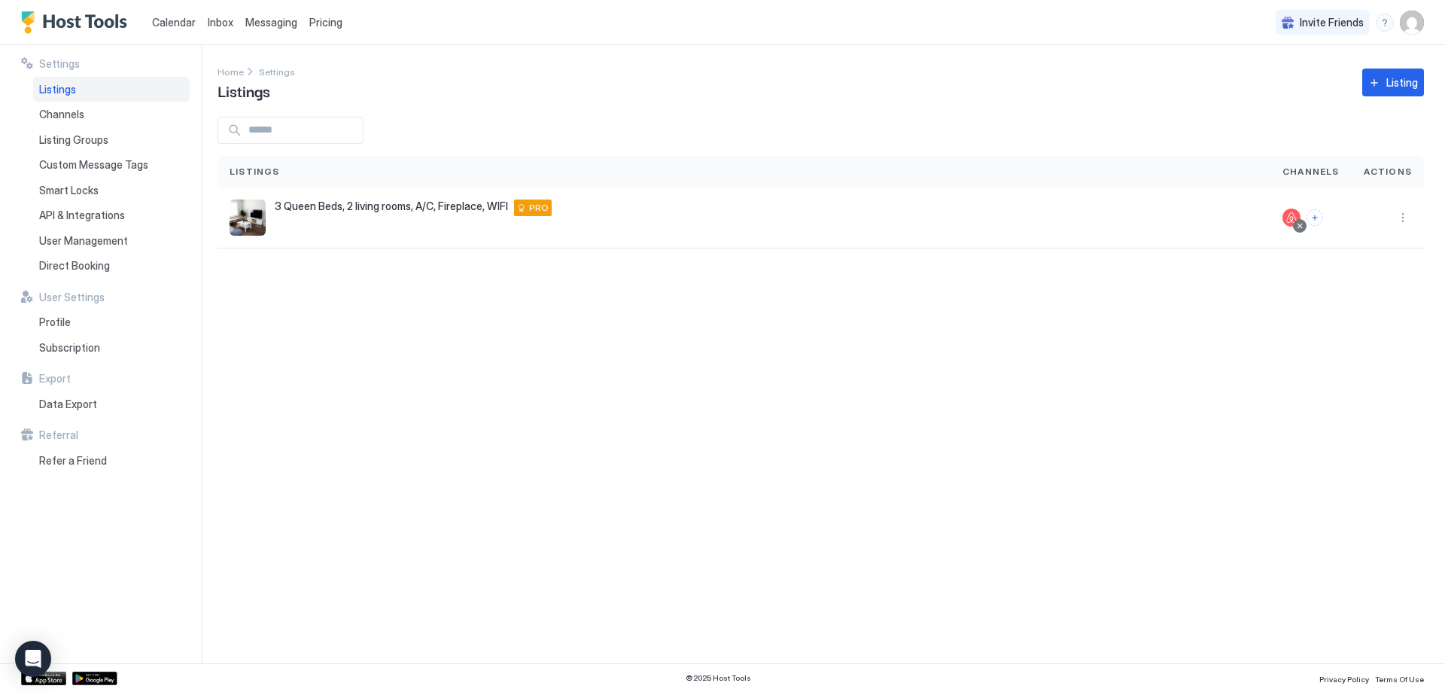
click at [335, 16] on span "Pricing" at bounding box center [325, 23] width 33 height 14
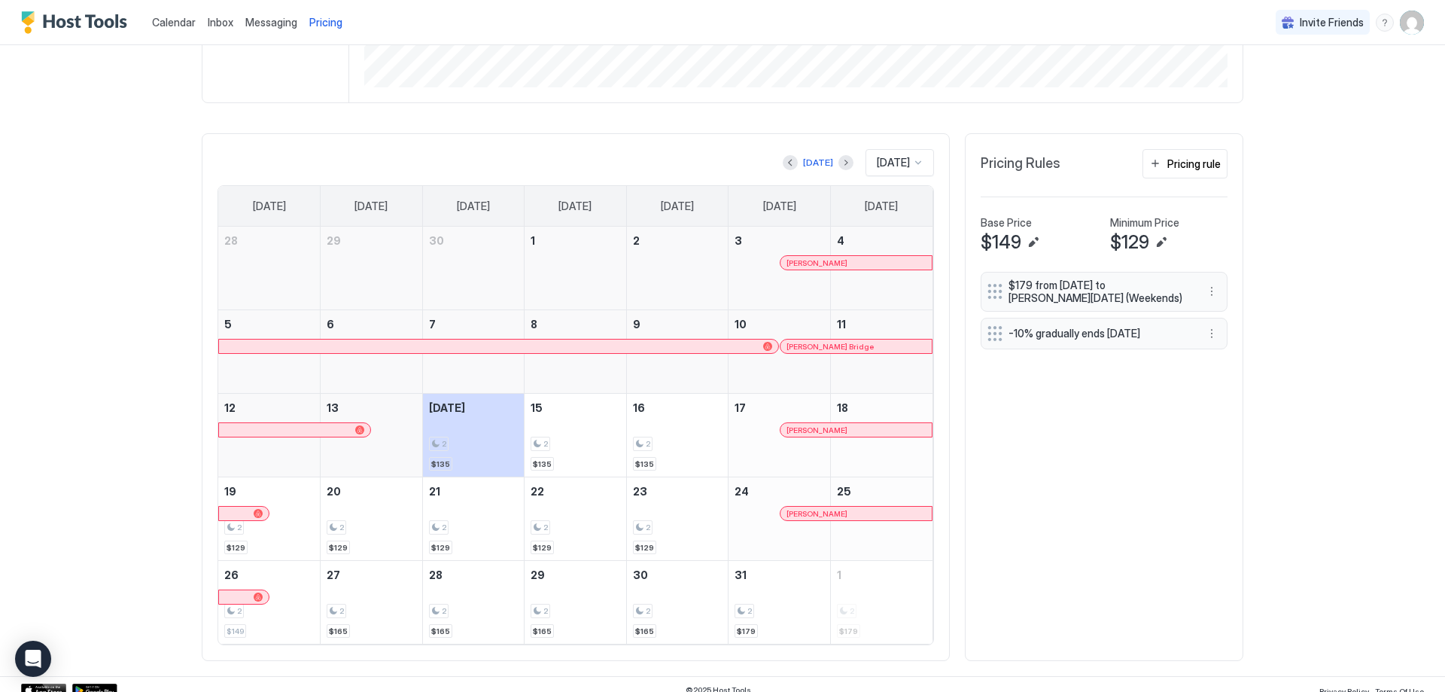
scroll to position [383, 0]
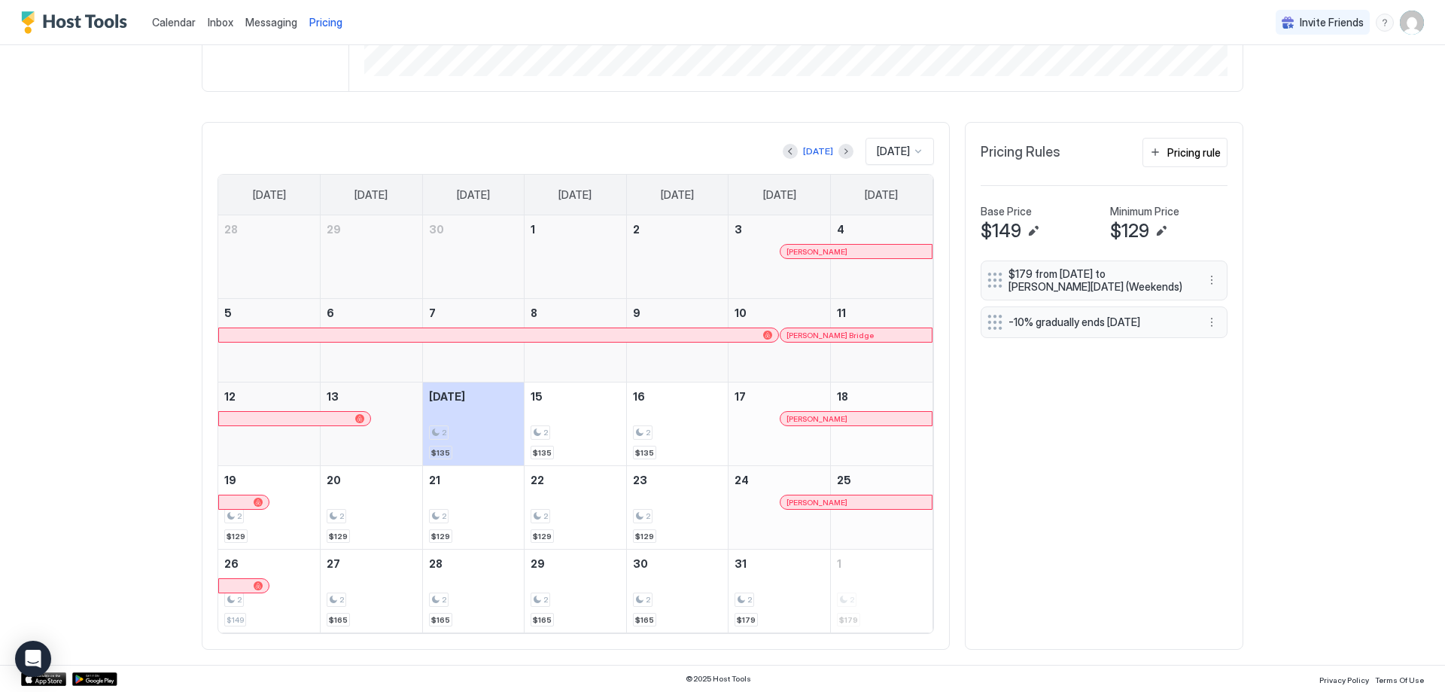
click at [314, 25] on span "Pricing" at bounding box center [325, 23] width 33 height 14
click at [912, 155] on div at bounding box center [918, 151] width 12 height 12
click at [886, 323] on span "[DATE]" at bounding box center [891, 326] width 30 height 11
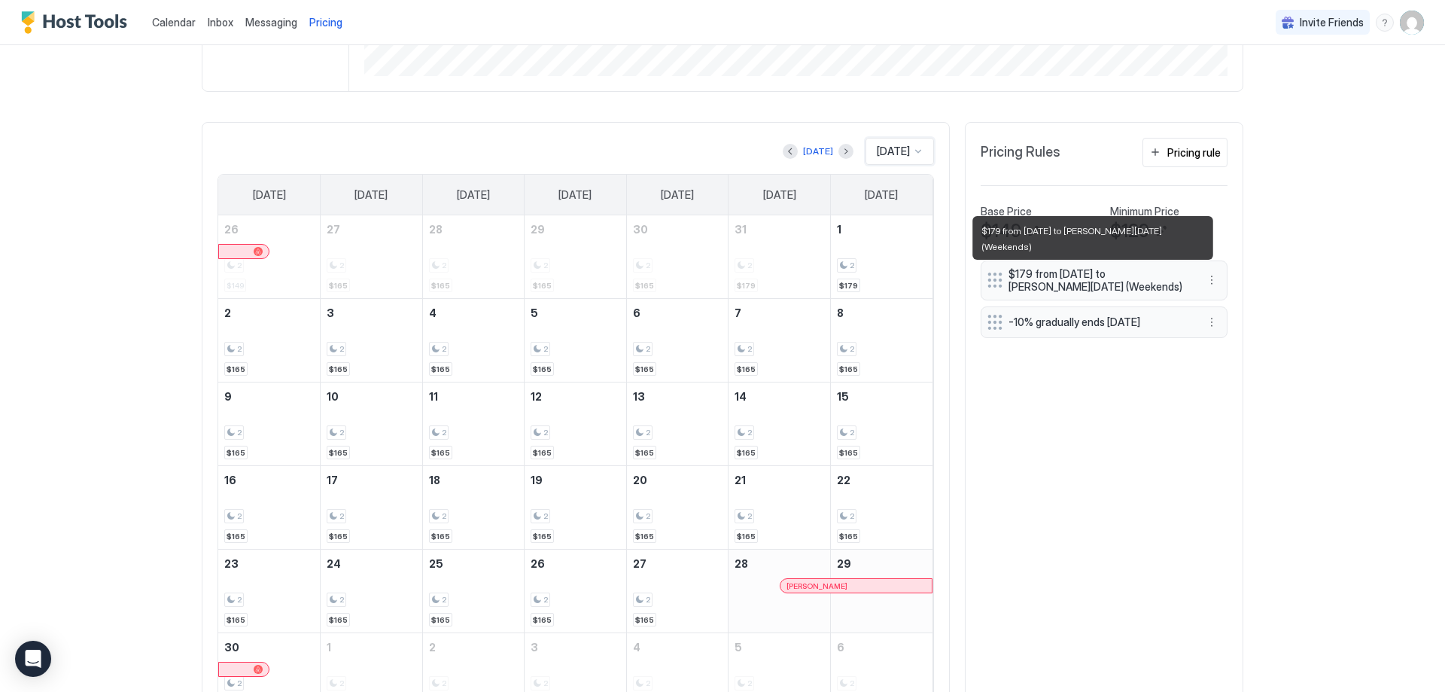
click at [1009, 282] on span "$179 from Fri, Oct 24th 2025 to Sun, Jun 28th 2026 (Weekends)" at bounding box center [1098, 280] width 179 height 26
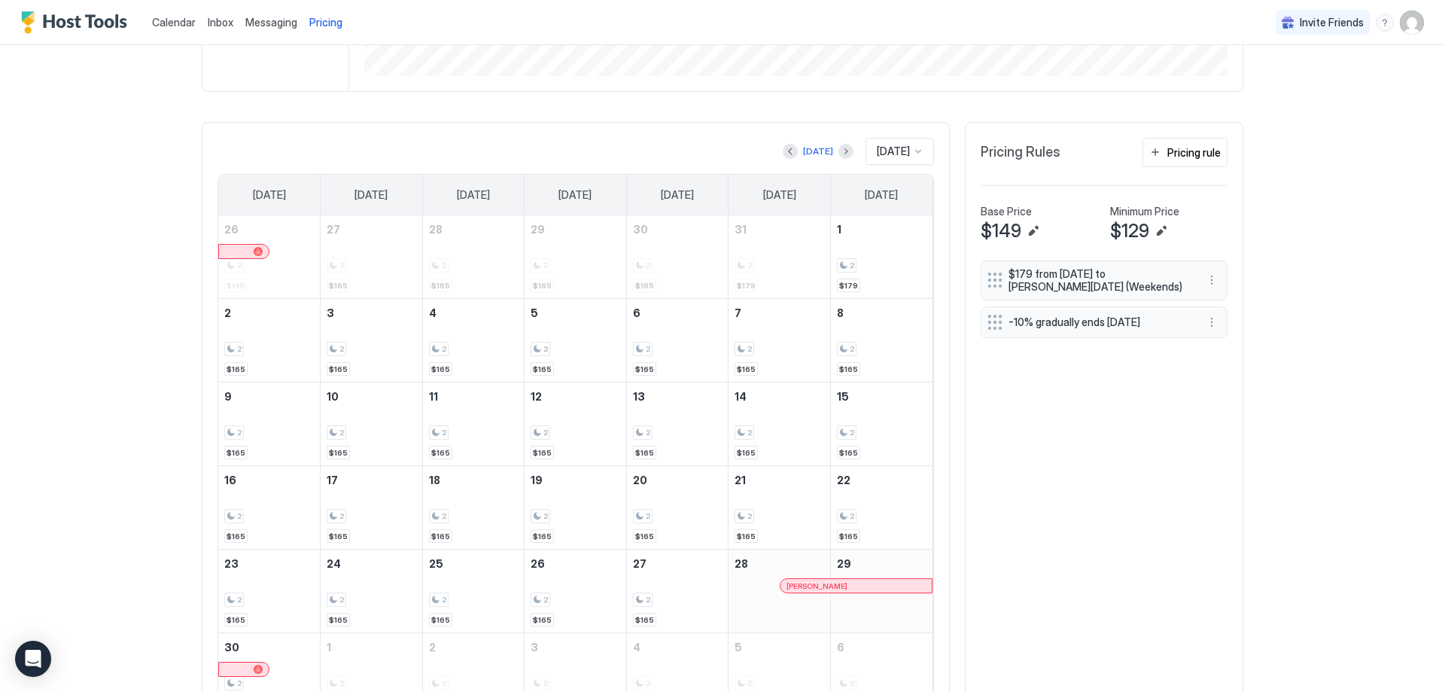
click at [1009, 282] on span "$179 from Fri, Oct 24th 2025 to Sun, Jun 28th 2026 (Weekends)" at bounding box center [1098, 280] width 179 height 26
click at [1014, 158] on span "Pricing Rules" at bounding box center [1021, 152] width 80 height 17
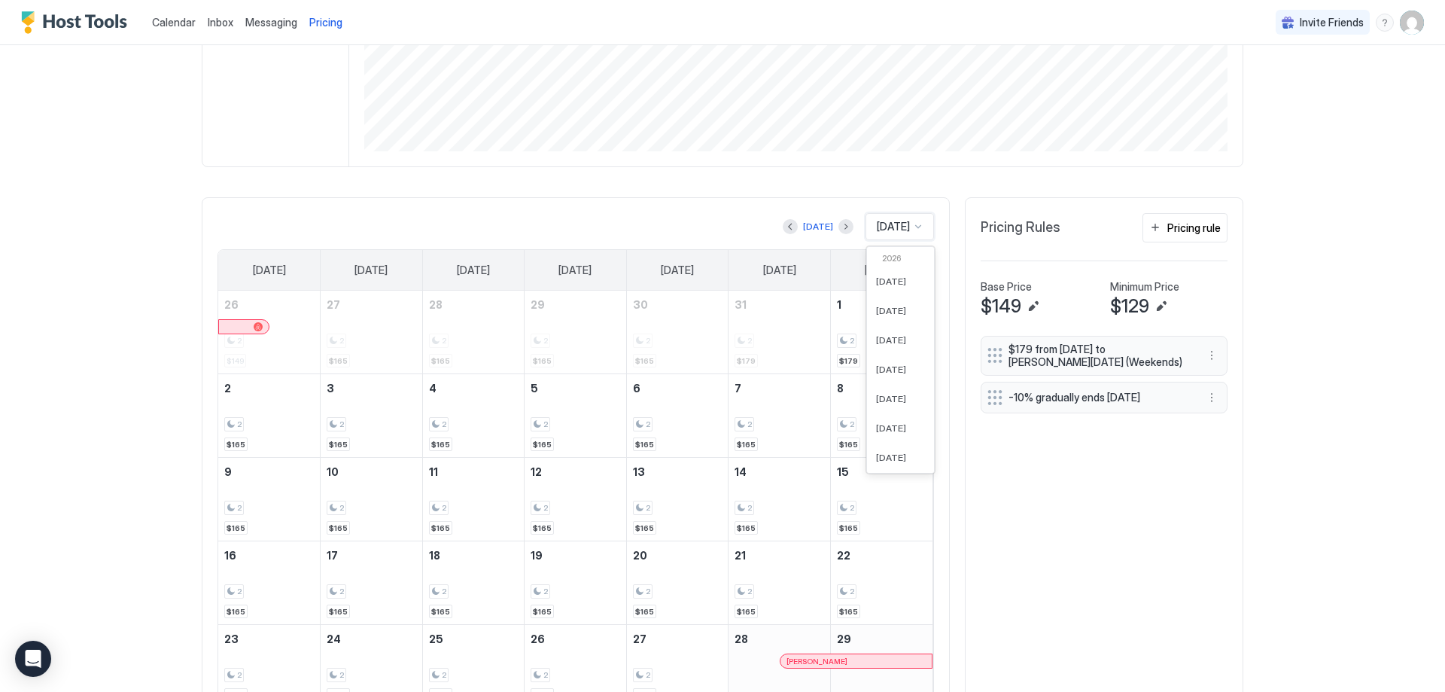
click at [905, 227] on div "[DATE]" at bounding box center [893, 227] width 36 height 14
click at [887, 408] on div "[DATE]" at bounding box center [900, 417] width 67 height 29
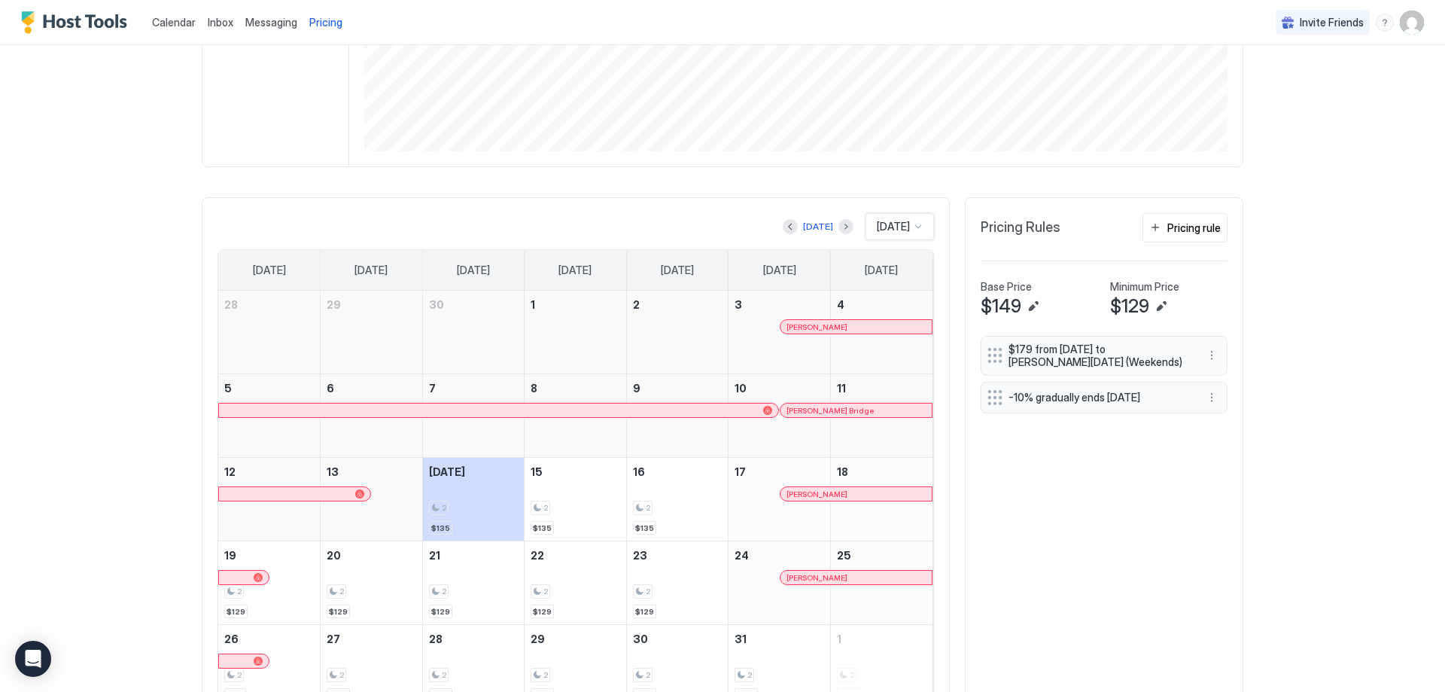
scroll to position [383, 0]
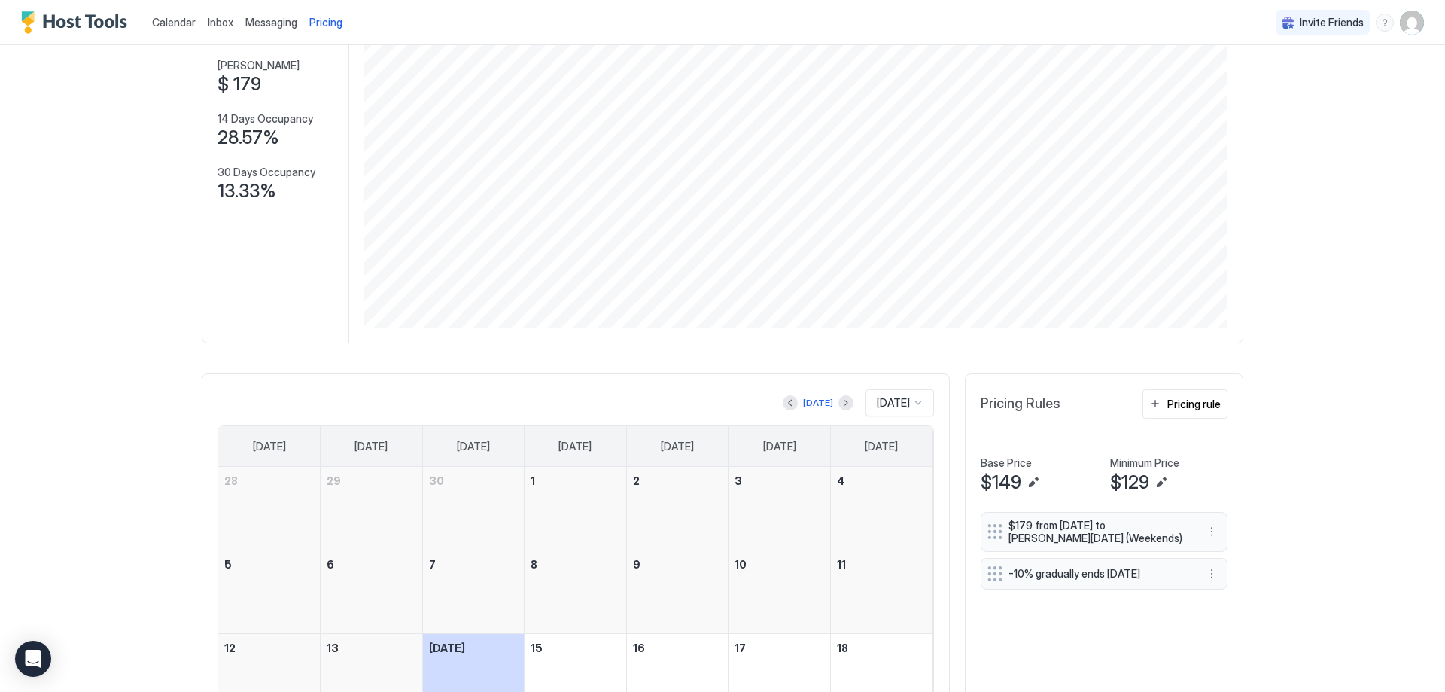
scroll to position [301, 0]
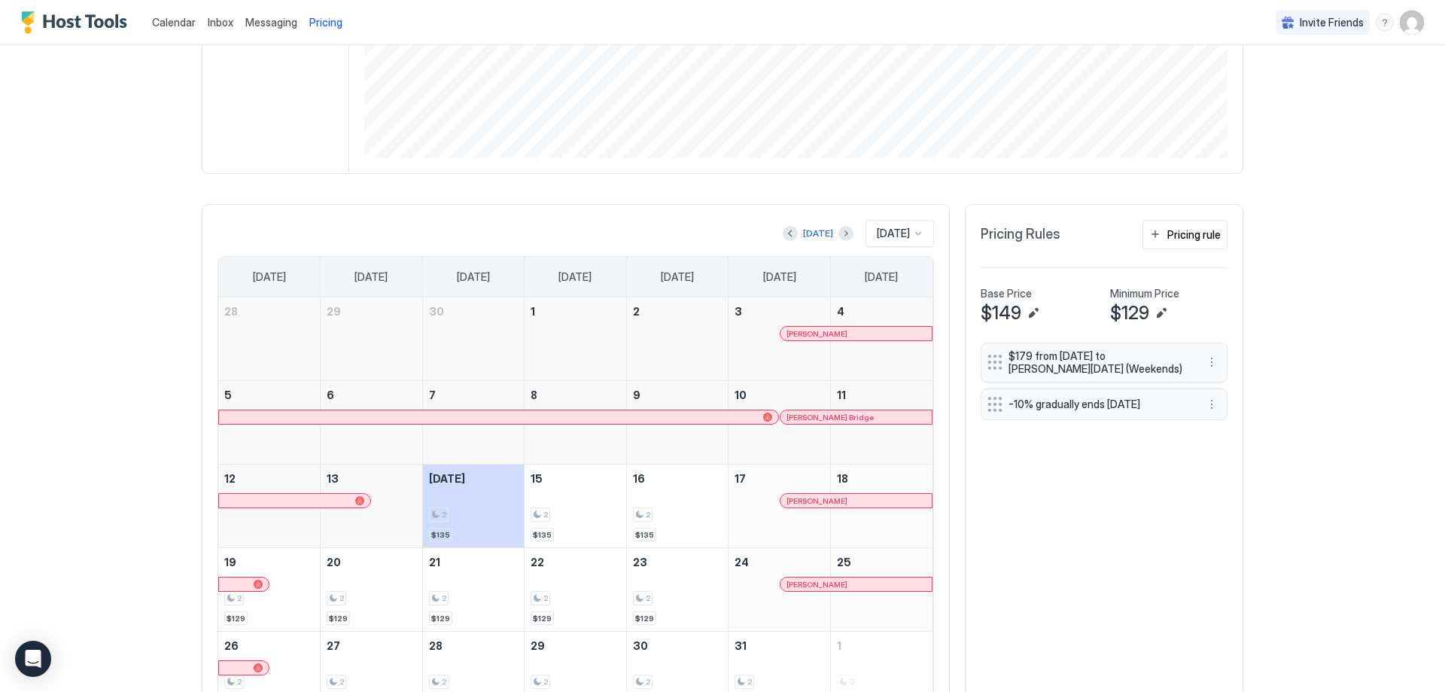
click at [990, 245] on div "Pricing Rules Pricing rule" at bounding box center [1104, 240] width 247 height 41
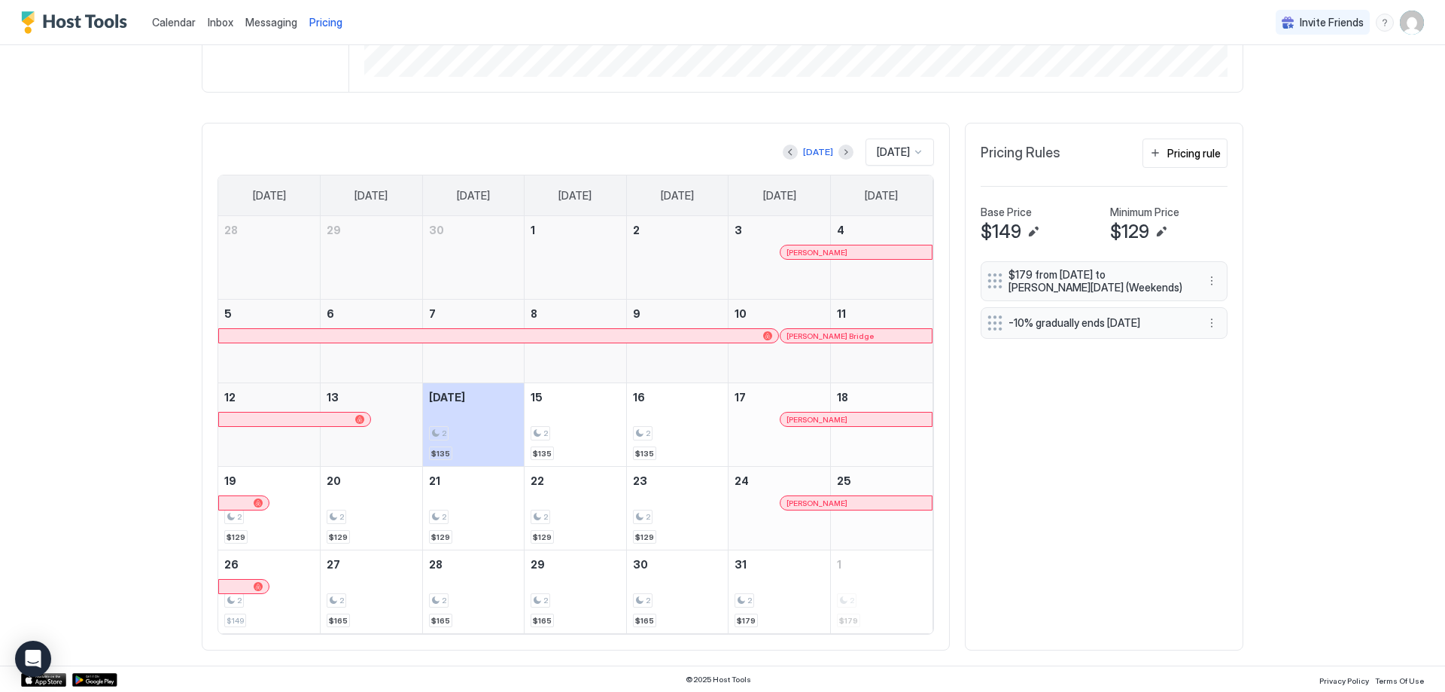
scroll to position [383, 0]
click at [927, 151] on div "[DATE]" at bounding box center [900, 151] width 68 height 27
click at [882, 255] on span "[DATE]" at bounding box center [891, 250] width 30 height 11
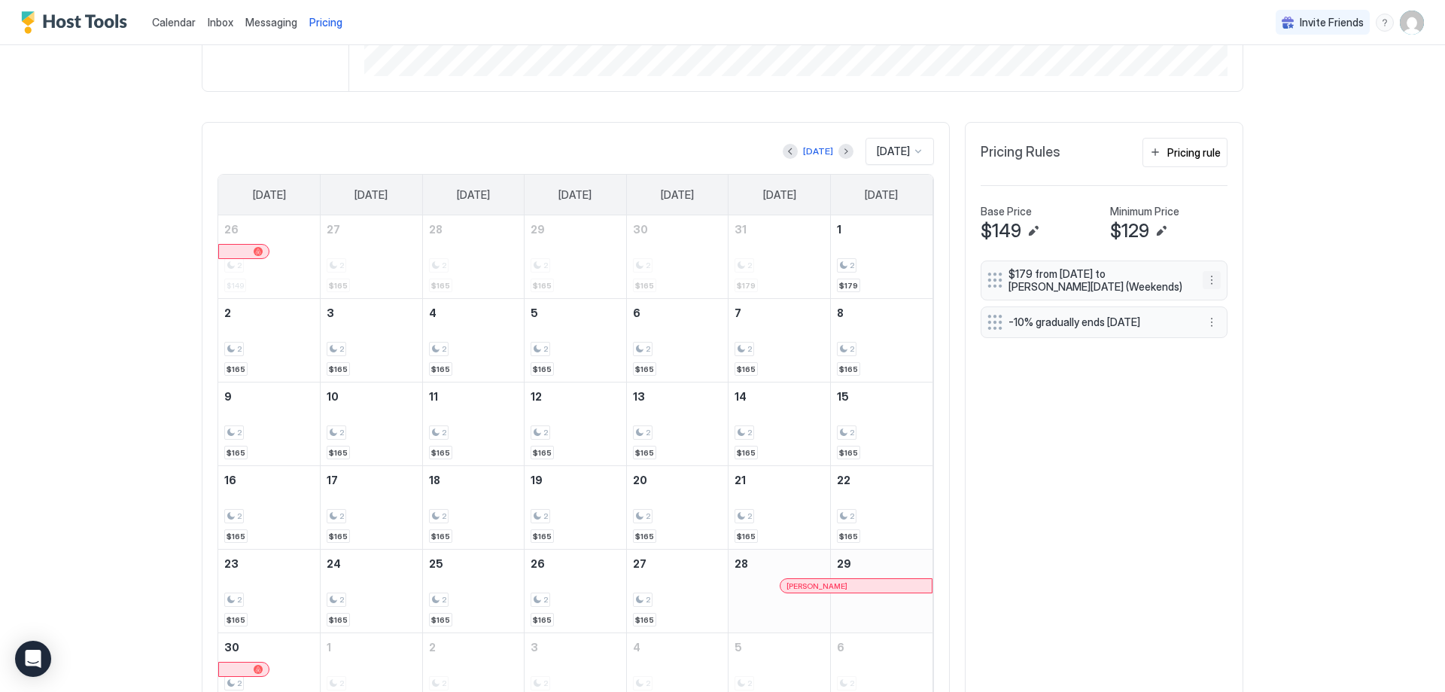
click at [1215, 285] on button "More options" at bounding box center [1212, 280] width 18 height 18
click at [1208, 278] on div at bounding box center [722, 346] width 1445 height 692
click at [1144, 157] on button "Pricing rule" at bounding box center [1185, 152] width 85 height 29
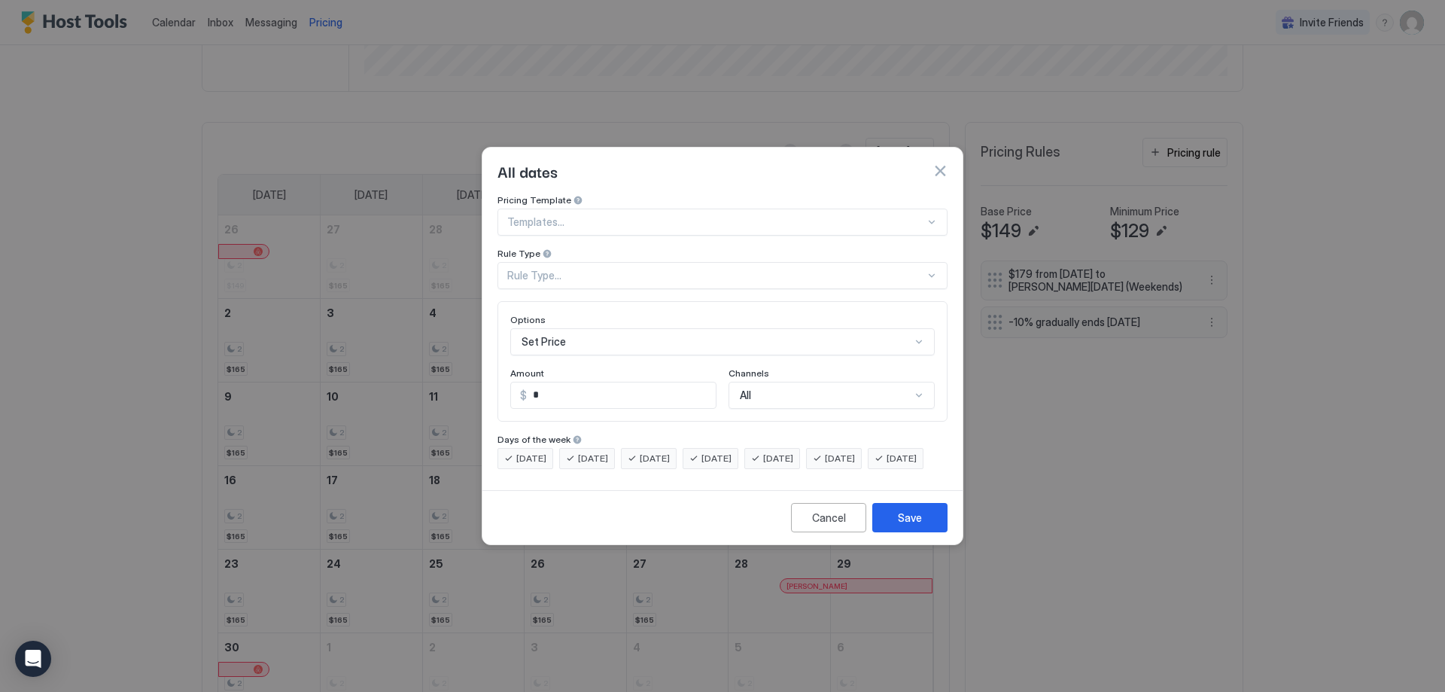
click at [630, 269] on div "Rule Type..." at bounding box center [716, 276] width 418 height 14
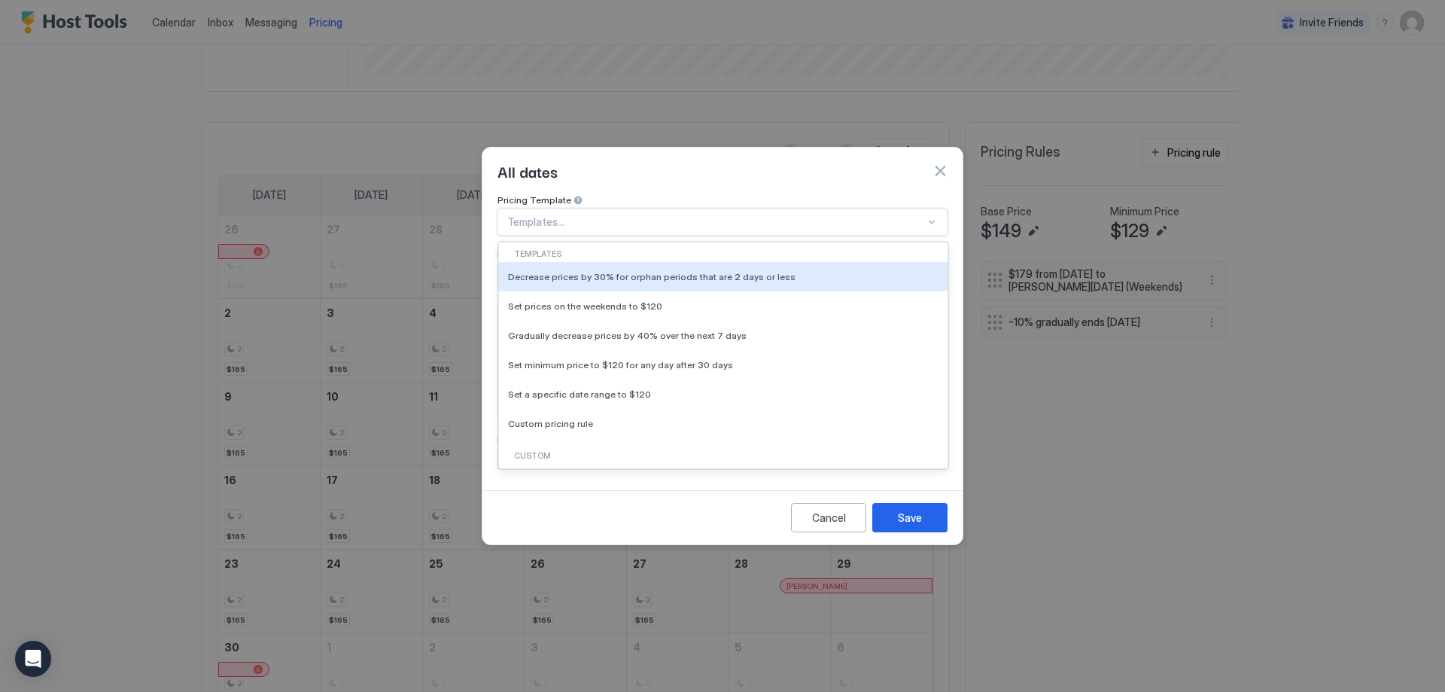
click at [681, 215] on div "Templates..." at bounding box center [723, 221] width 450 height 27
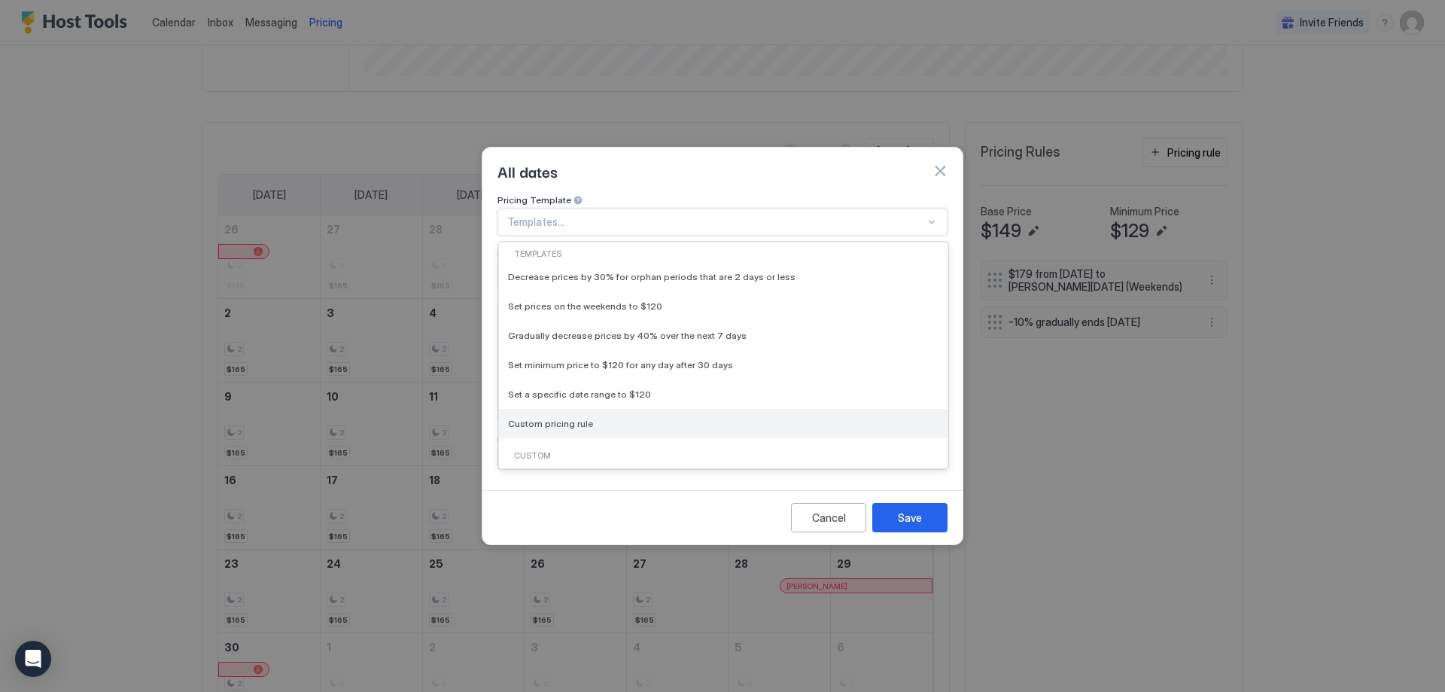
click at [549, 418] on span "Custom pricing rule" at bounding box center [550, 423] width 85 height 11
type input "***"
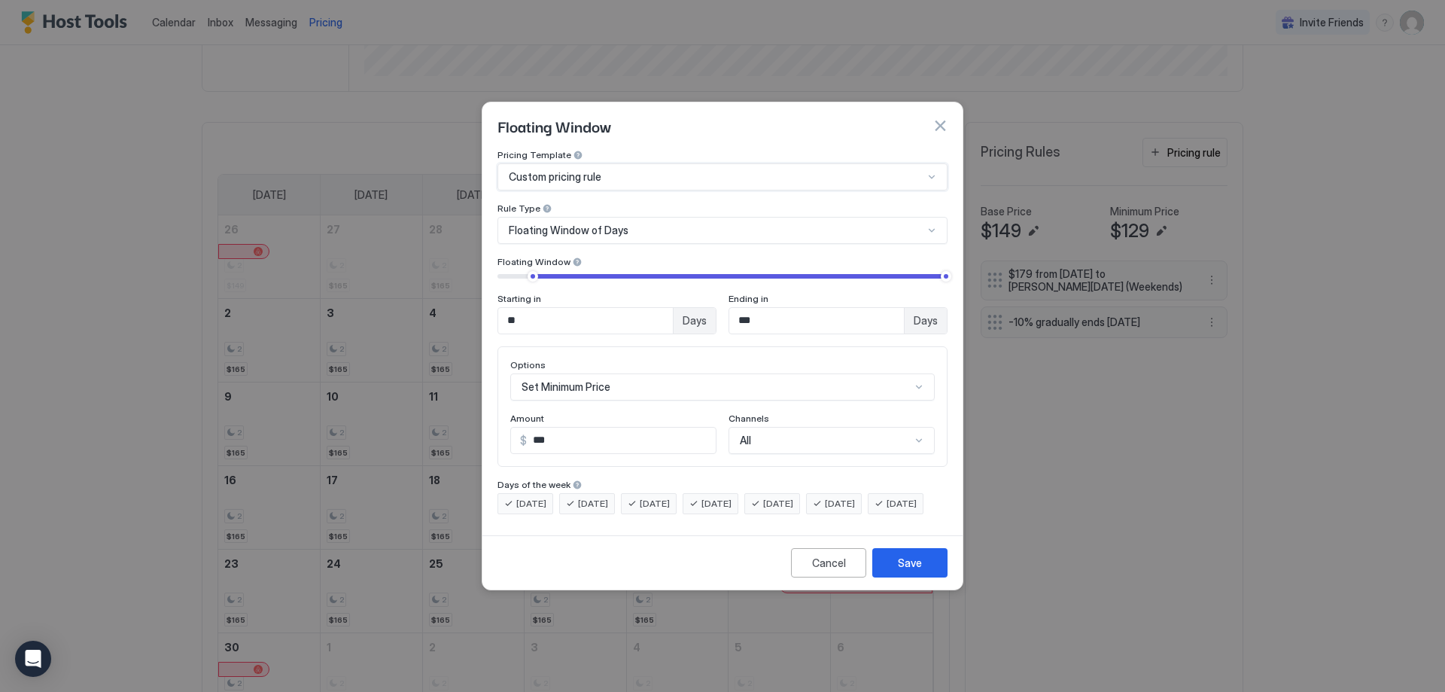
click at [682, 224] on div "Floating Window of Days" at bounding box center [723, 230] width 450 height 27
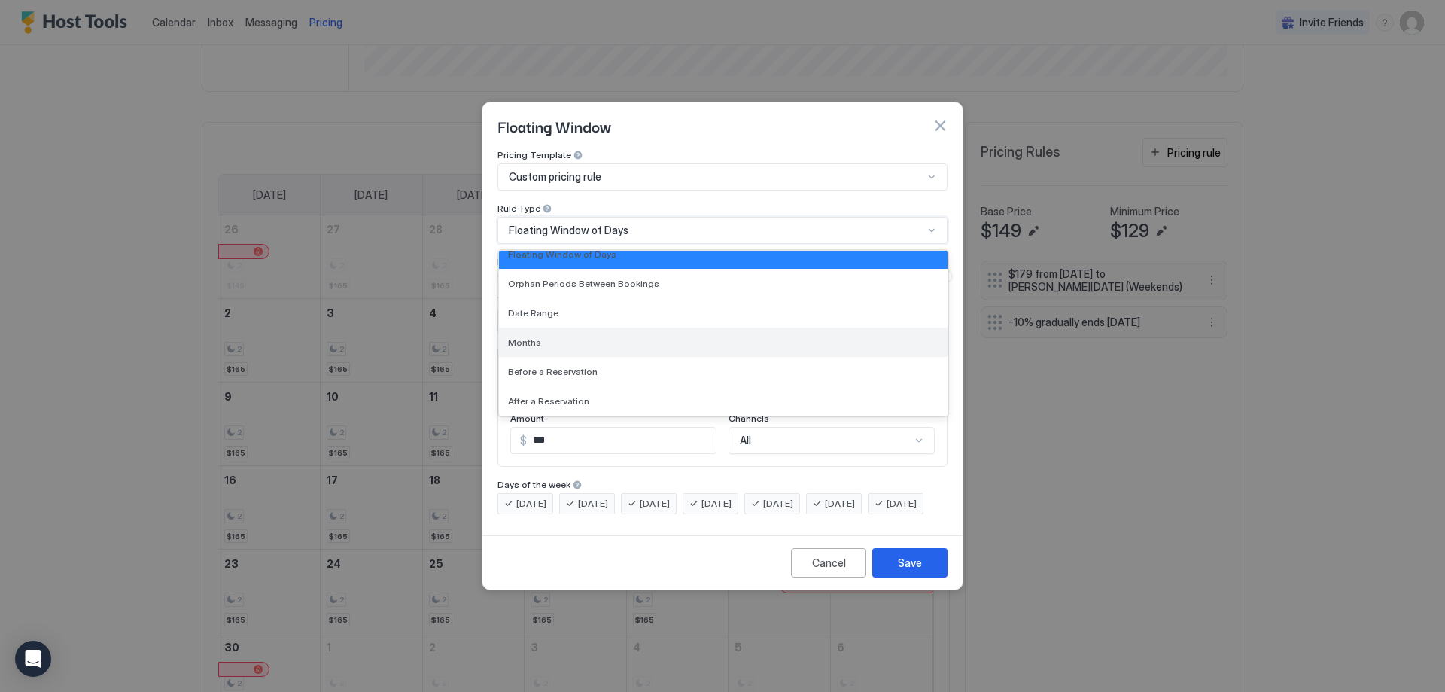
scroll to position [0, 0]
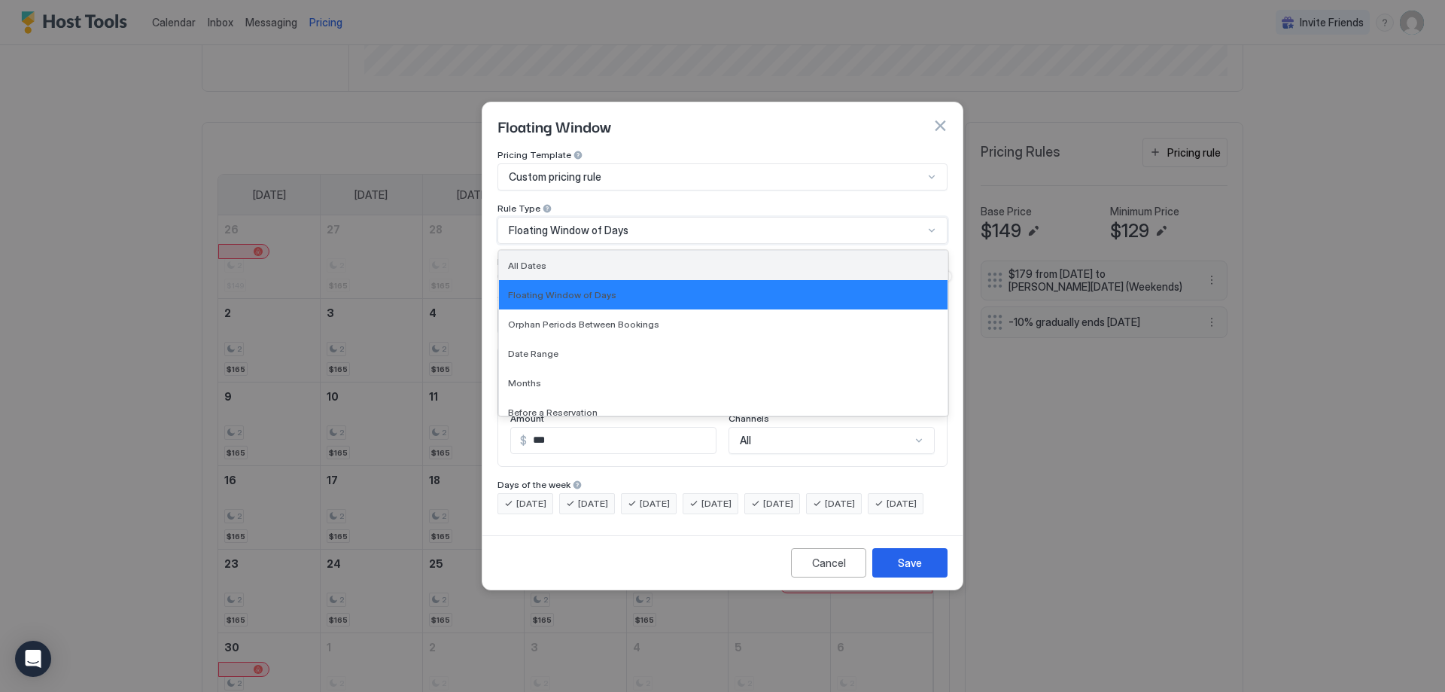
click at [526, 251] on div "All Dates" at bounding box center [723, 265] width 449 height 29
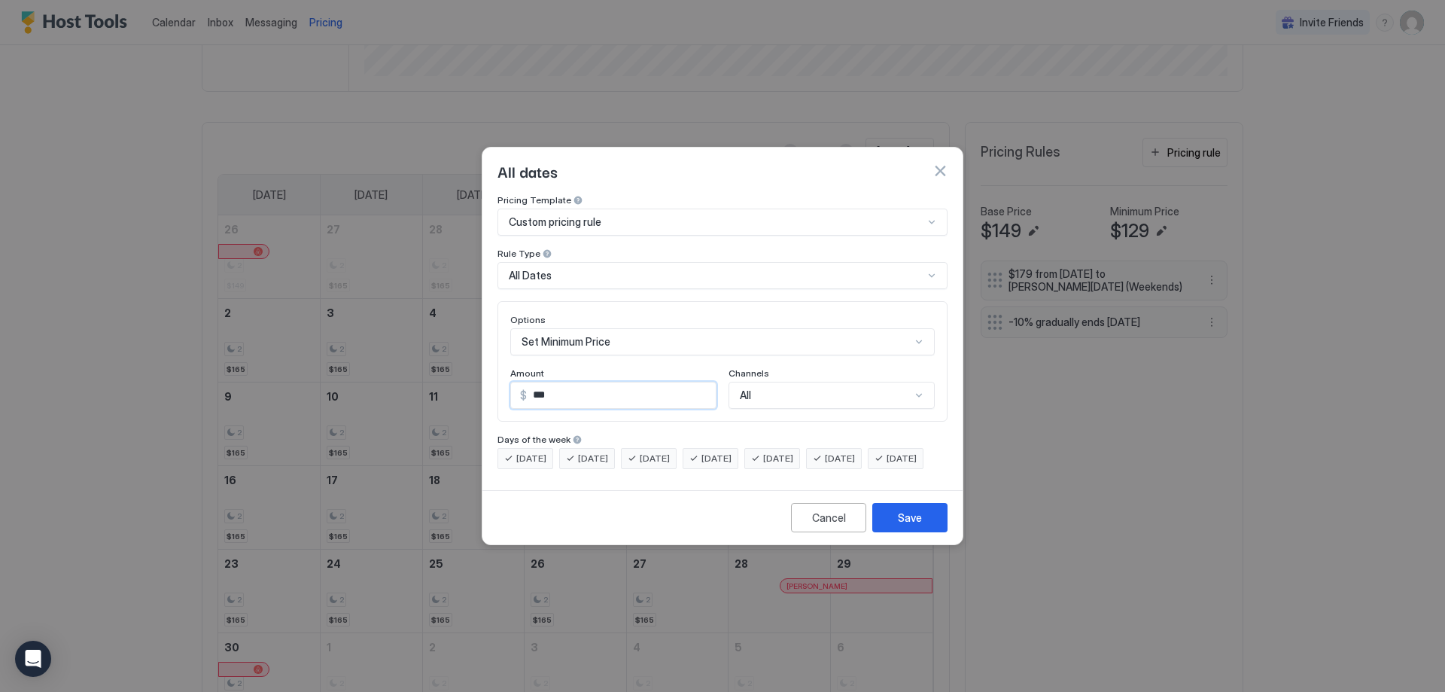
click at [629, 386] on input "***" at bounding box center [621, 395] width 189 height 26
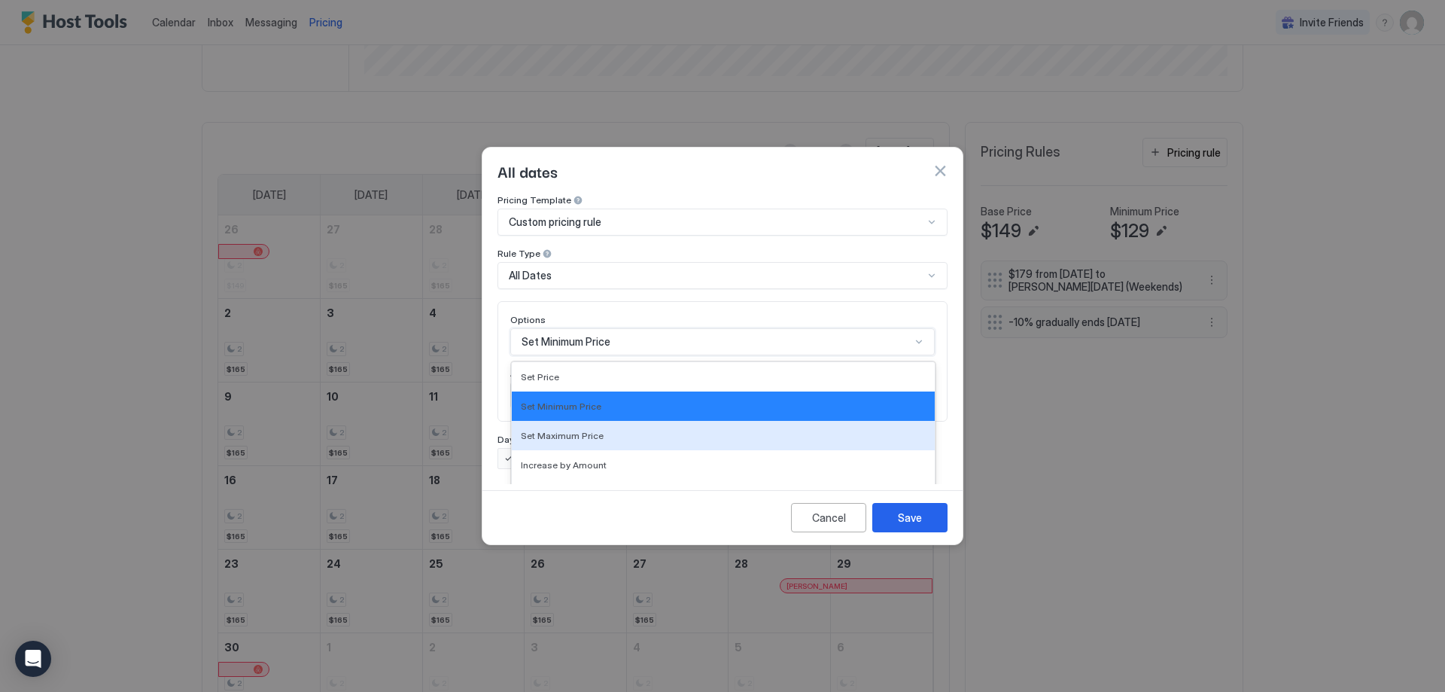
scroll to position [78, 0]
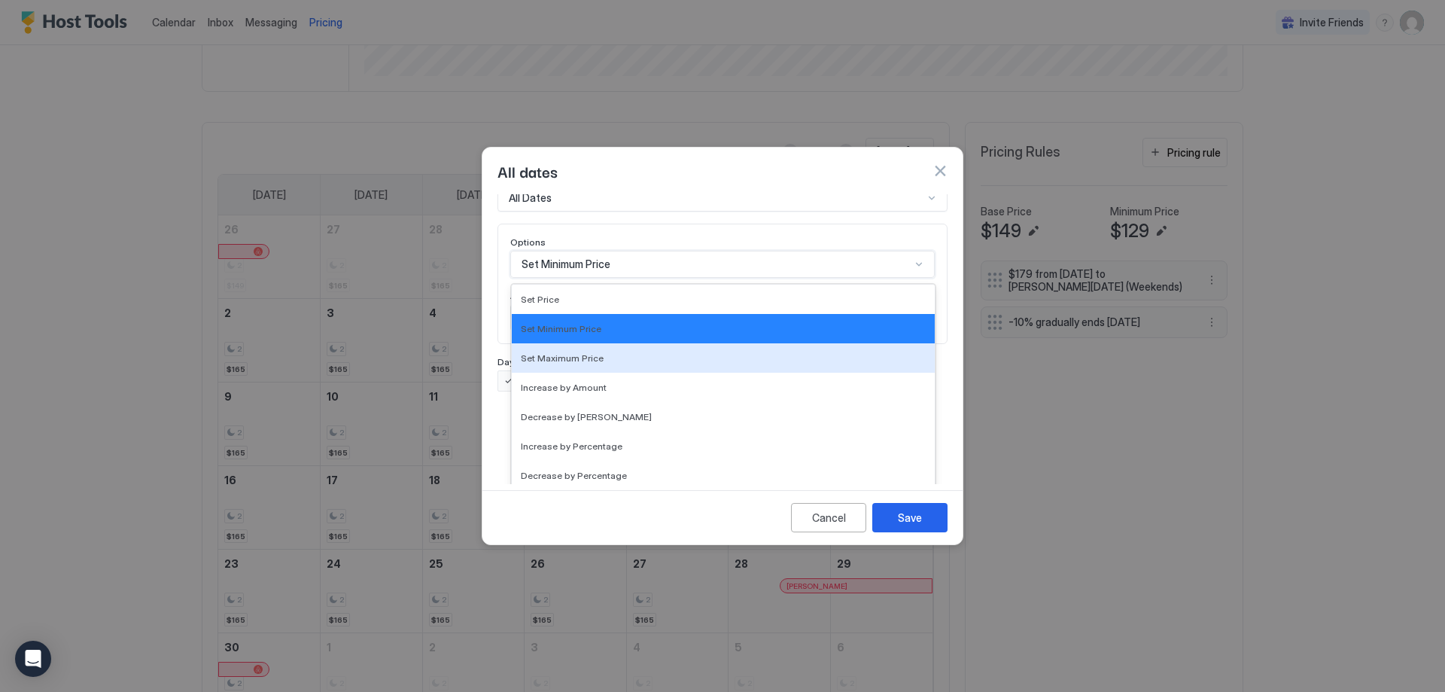
click at [661, 278] on div "17 results available. Use Up and Down to choose options, press Enter to select …" at bounding box center [722, 264] width 425 height 27
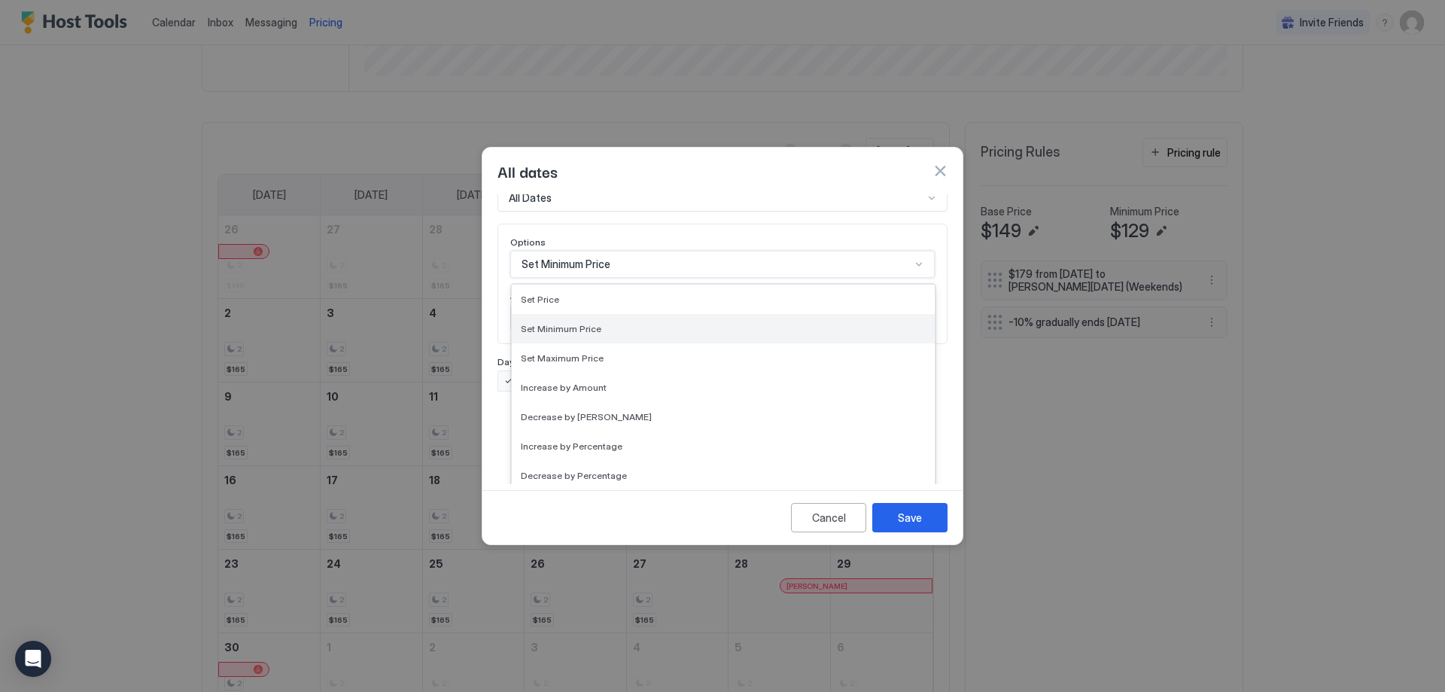
click at [555, 323] on span "Set Minimum Price" at bounding box center [561, 328] width 81 height 11
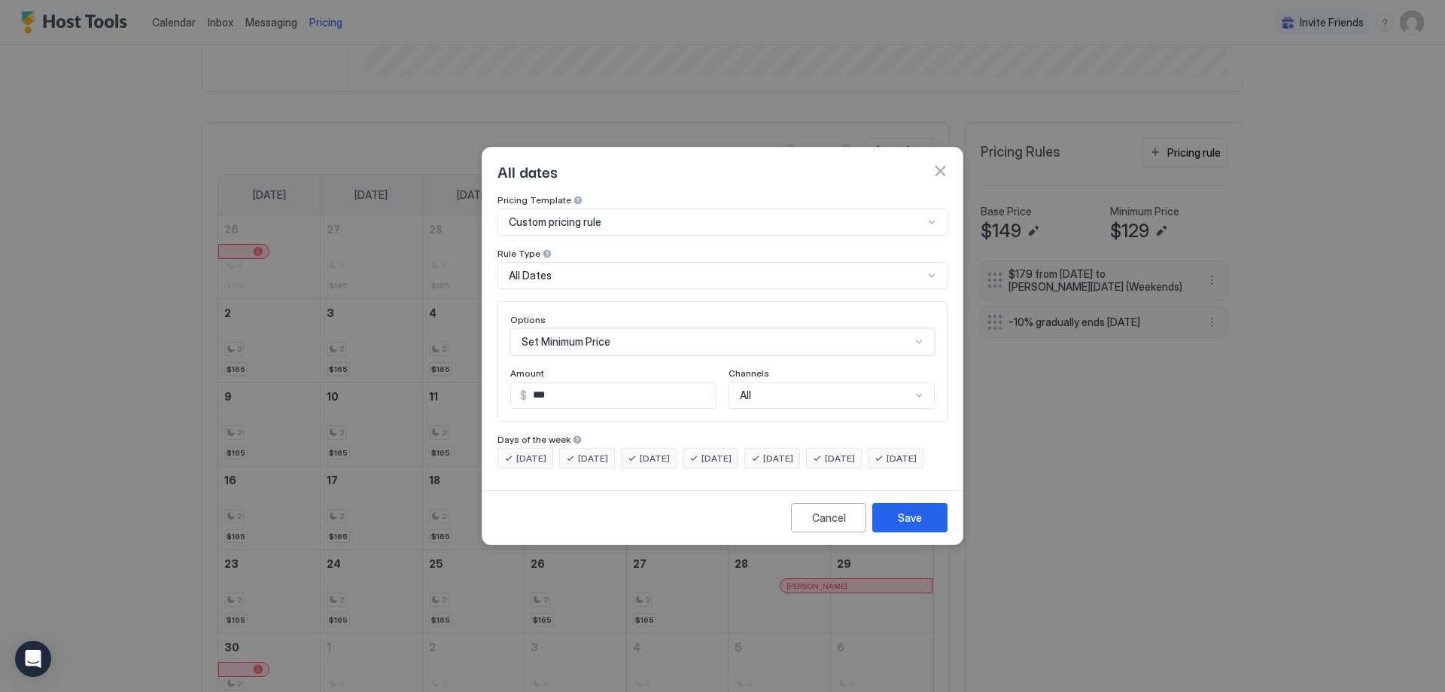
click at [550, 448] on div "[DATE]" at bounding box center [526, 458] width 56 height 21
click at [608, 452] on span "[DATE]" at bounding box center [593, 459] width 30 height 14
click at [670, 452] on span "[DATE]" at bounding box center [655, 459] width 30 height 14
click at [732, 452] on span "[DATE]" at bounding box center [716, 459] width 30 height 14
click at [868, 464] on div "[DATE]" at bounding box center [896, 458] width 56 height 21
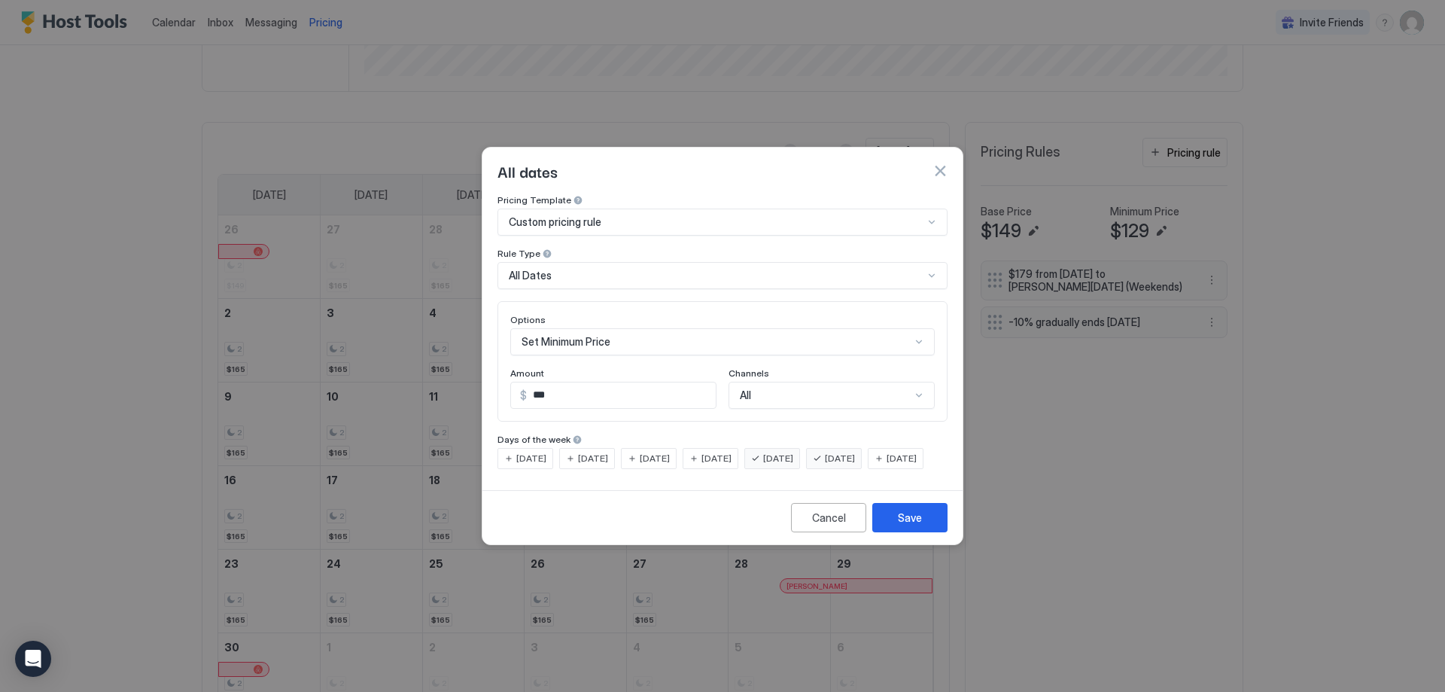
click at [811, 269] on div "All Dates" at bounding box center [716, 276] width 415 height 14
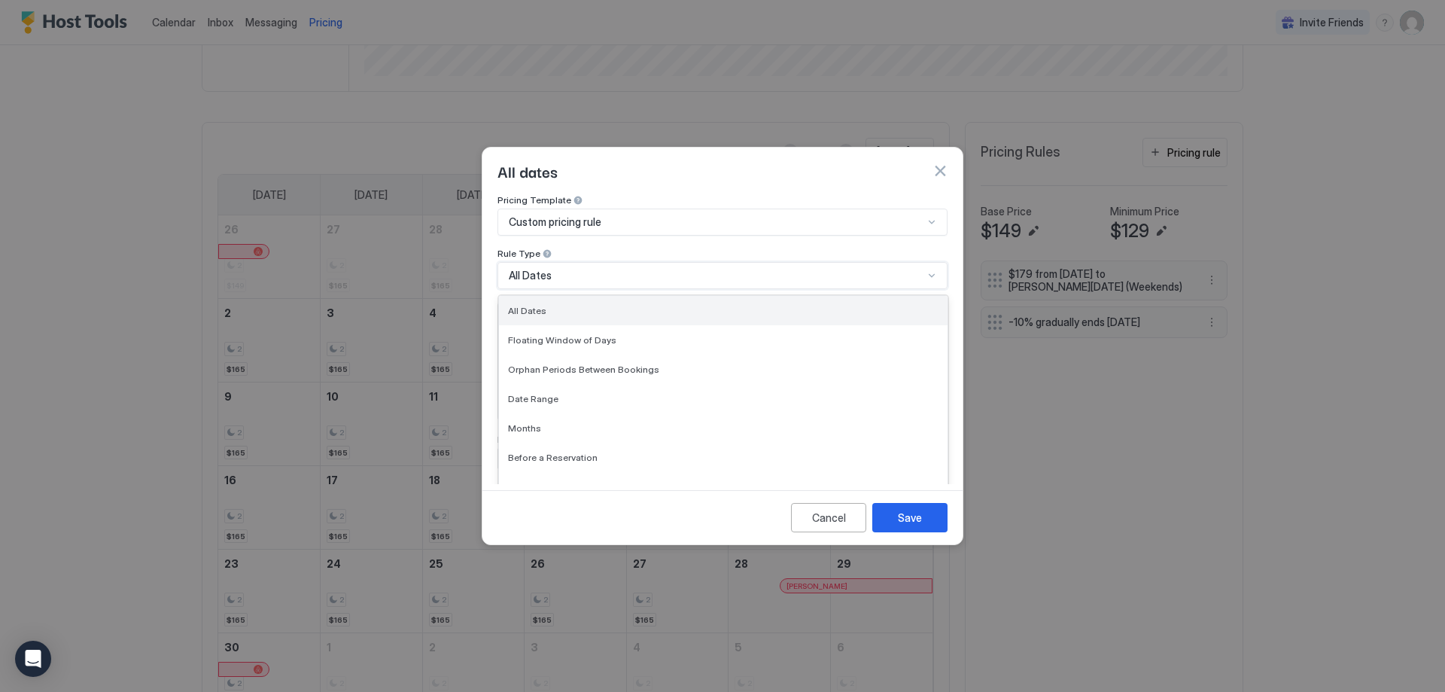
click at [534, 305] on span "All Dates" at bounding box center [527, 310] width 38 height 11
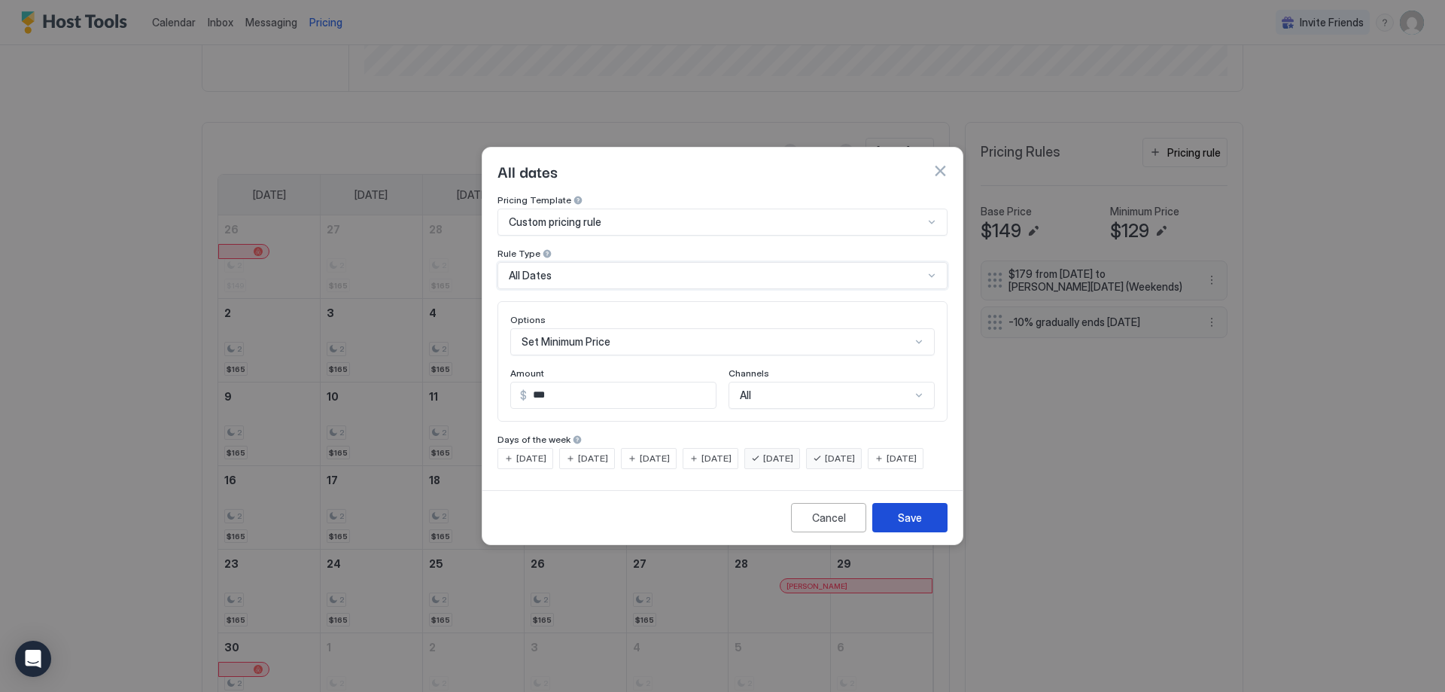
click at [930, 528] on button "Save" at bounding box center [909, 517] width 75 height 29
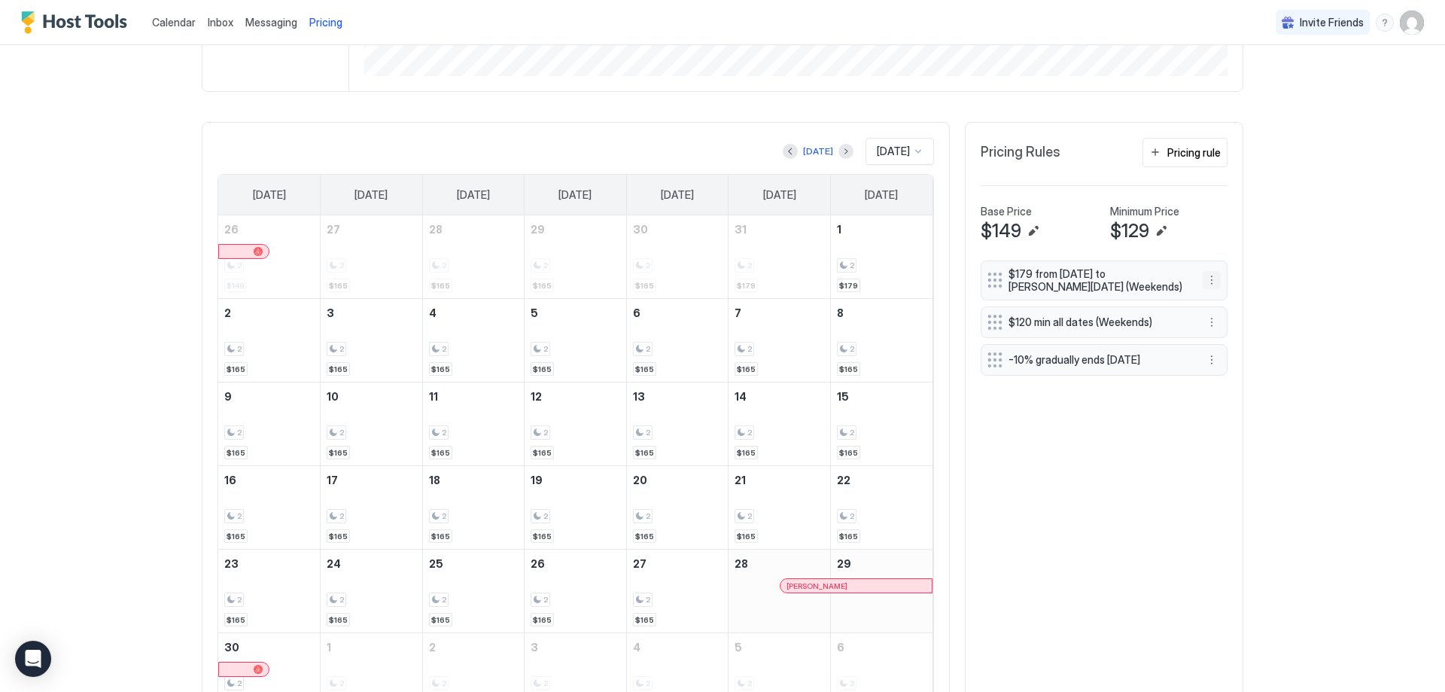
click at [1210, 282] on button "More options" at bounding box center [1212, 280] width 18 height 18
click at [1222, 350] on span "Delete" at bounding box center [1235, 349] width 28 height 11
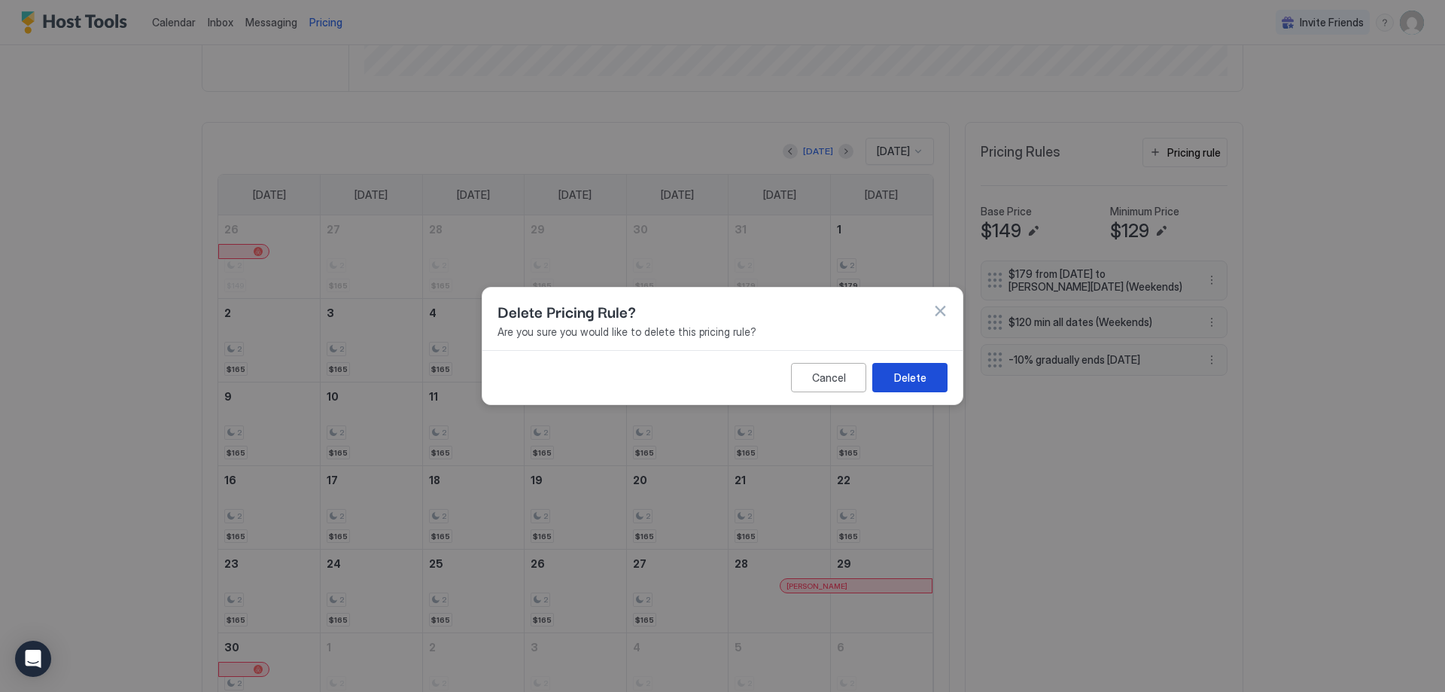
click at [893, 382] on button "Delete" at bounding box center [909, 377] width 75 height 29
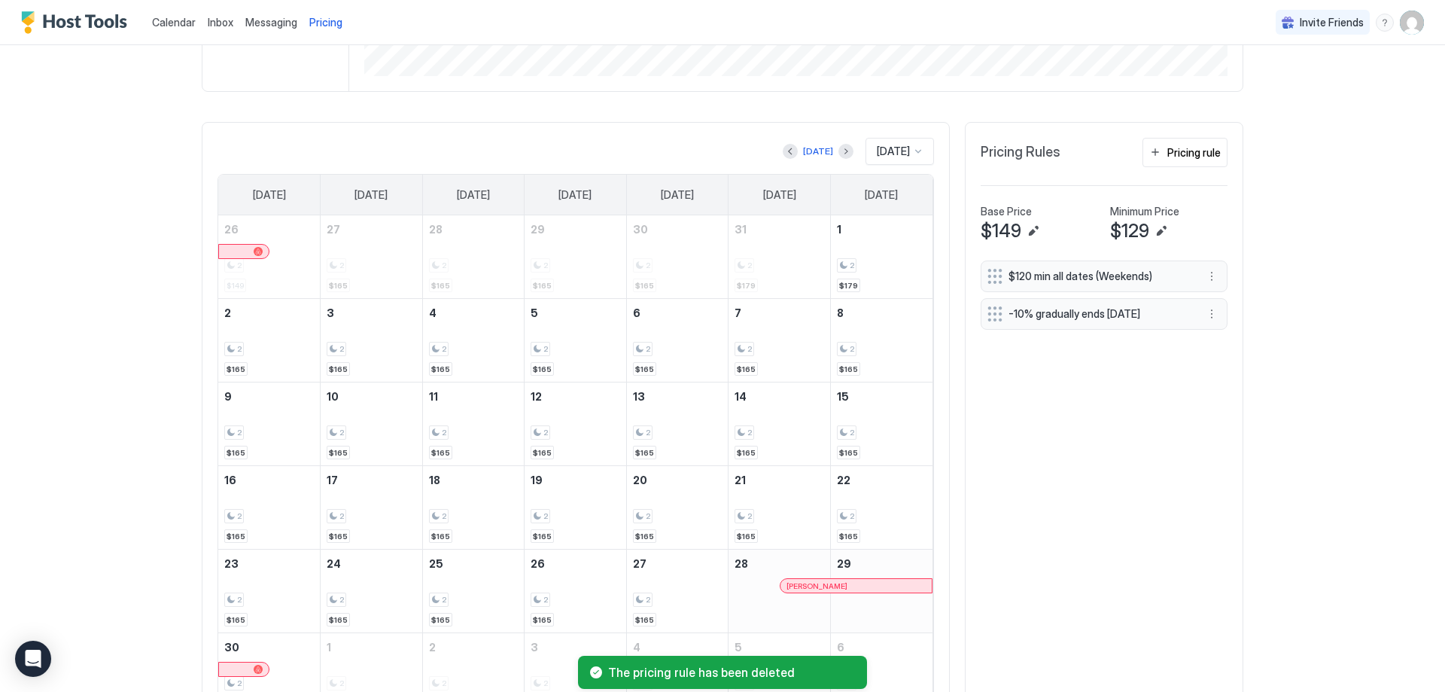
click at [1045, 278] on span "$120 min all dates (Weekends)" at bounding box center [1098, 276] width 179 height 14
click at [1088, 272] on span "$120 min all dates (Weekends)" at bounding box center [1098, 276] width 179 height 14
click at [1207, 272] on button "More options" at bounding box center [1212, 276] width 18 height 18
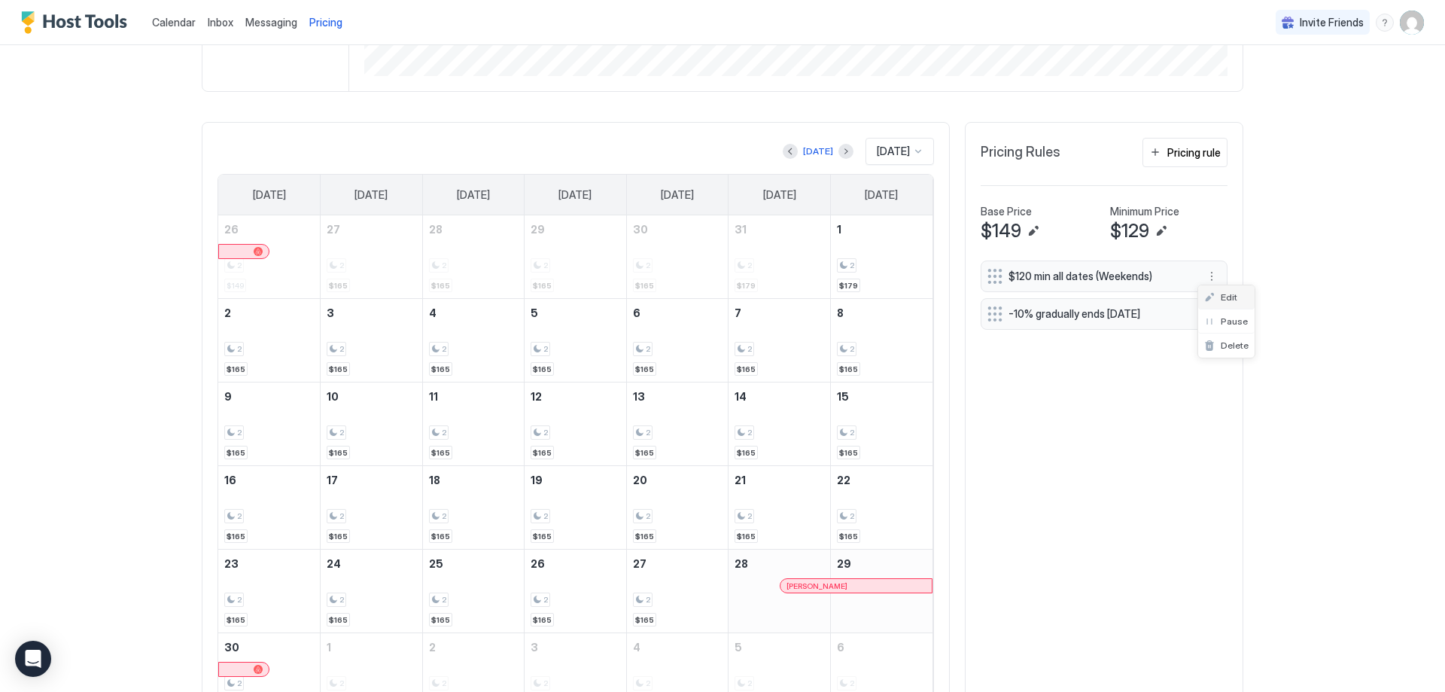
click at [1214, 303] on div "Edit" at bounding box center [1226, 297] width 56 height 24
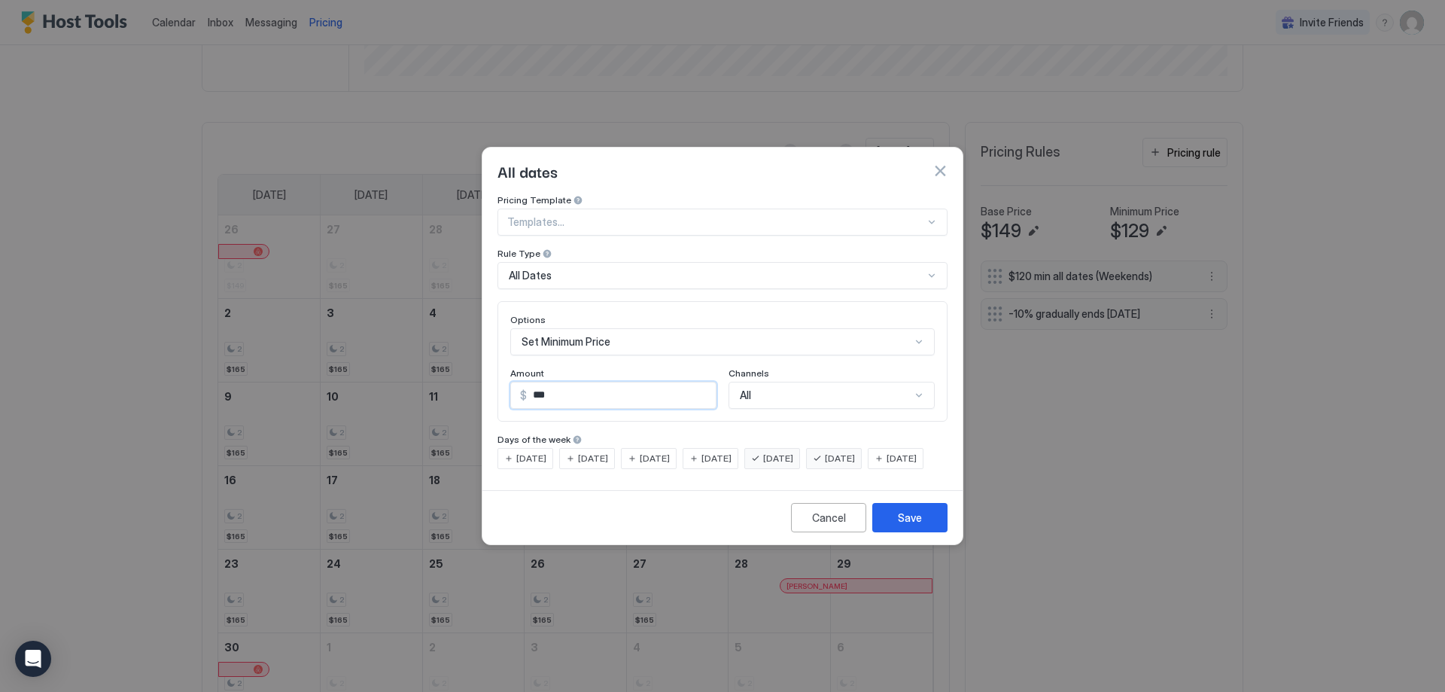
drag, startPoint x: 595, startPoint y: 382, endPoint x: 485, endPoint y: 387, distance: 110.8
click at [485, 387] on div "Pricing Template Templates... Rule Type All Dates Options Set Minimum Price Amo…" at bounding box center [722, 339] width 480 height 290
type input "***"
click at [901, 516] on button "Save" at bounding box center [909, 517] width 75 height 29
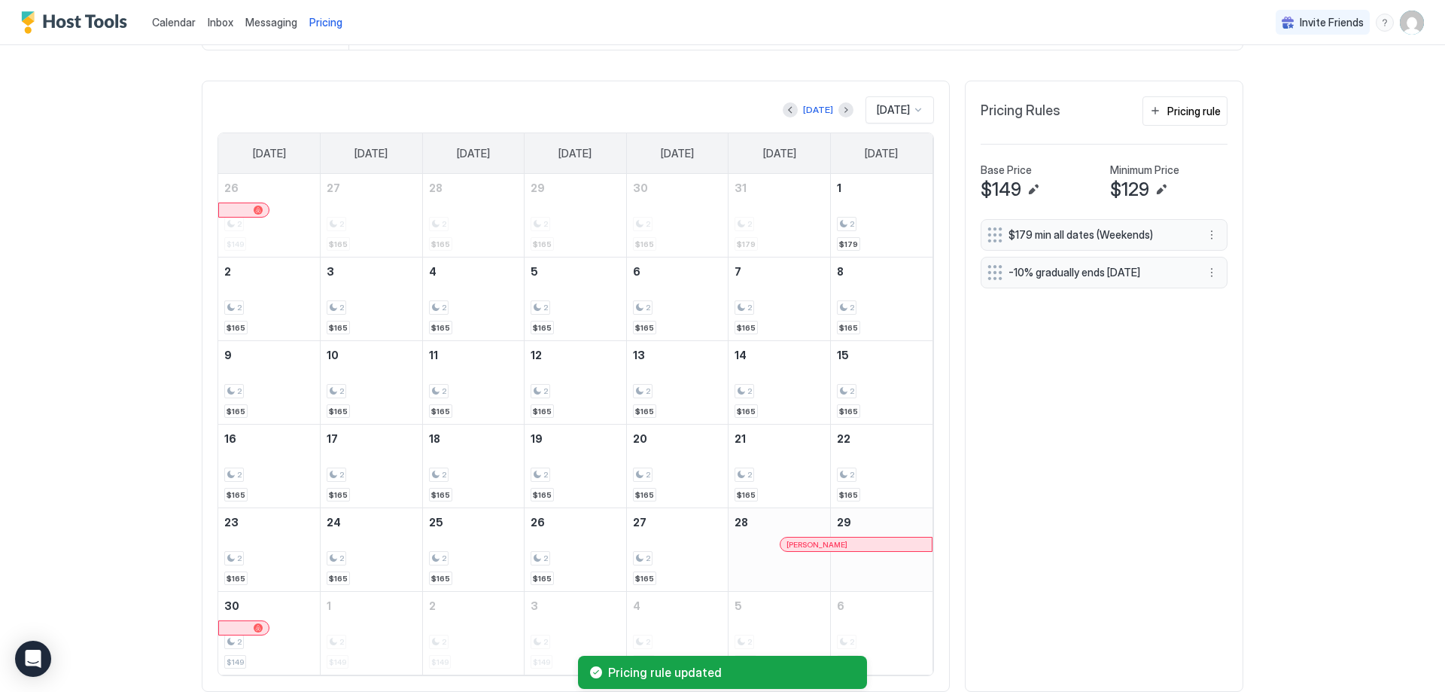
scroll to position [467, 0]
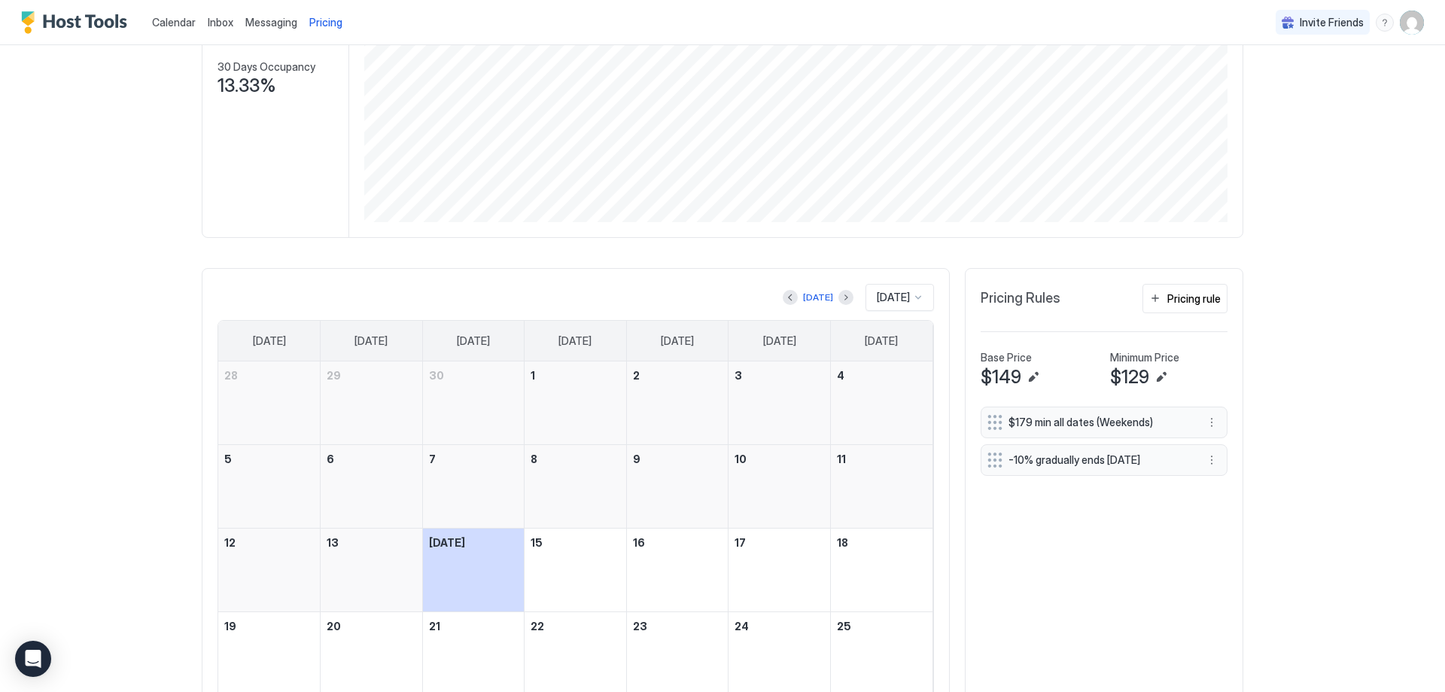
scroll to position [376, 0]
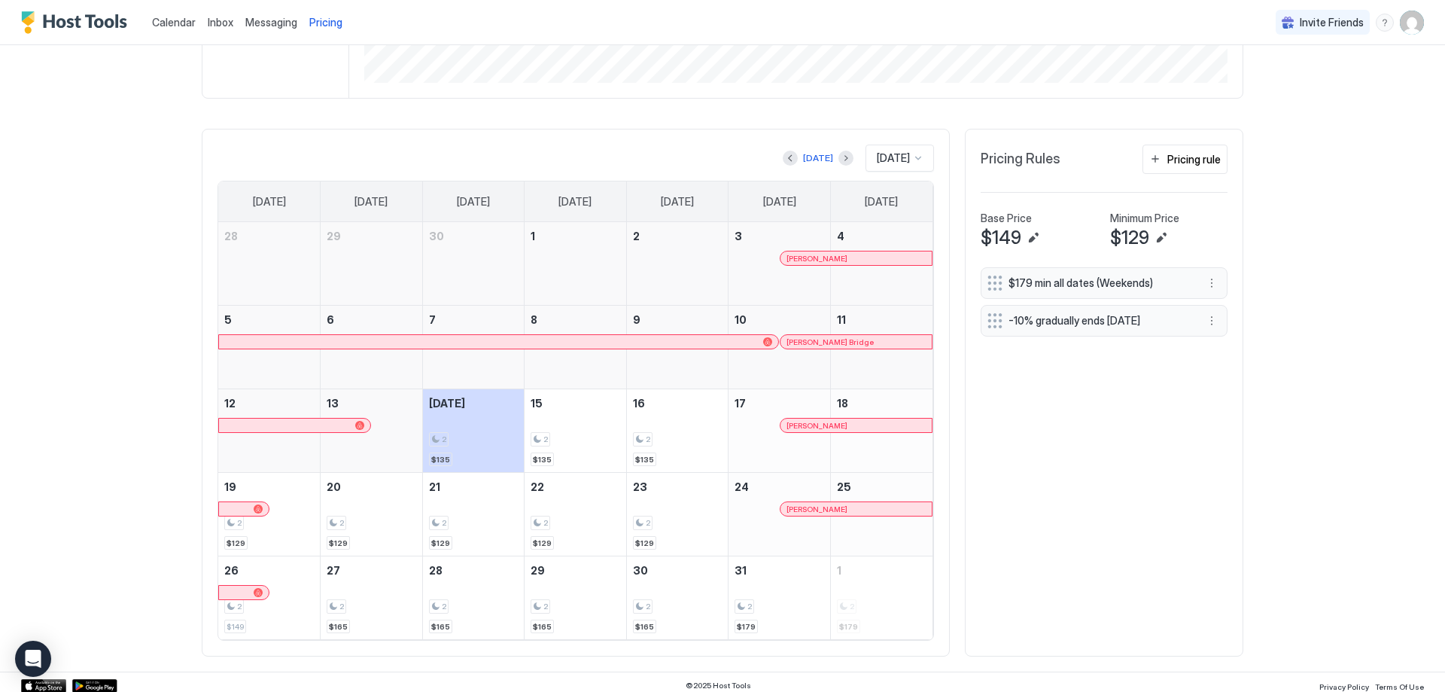
click at [912, 158] on div at bounding box center [918, 158] width 12 height 12
click at [895, 336] on span "[DATE]" at bounding box center [891, 332] width 30 height 11
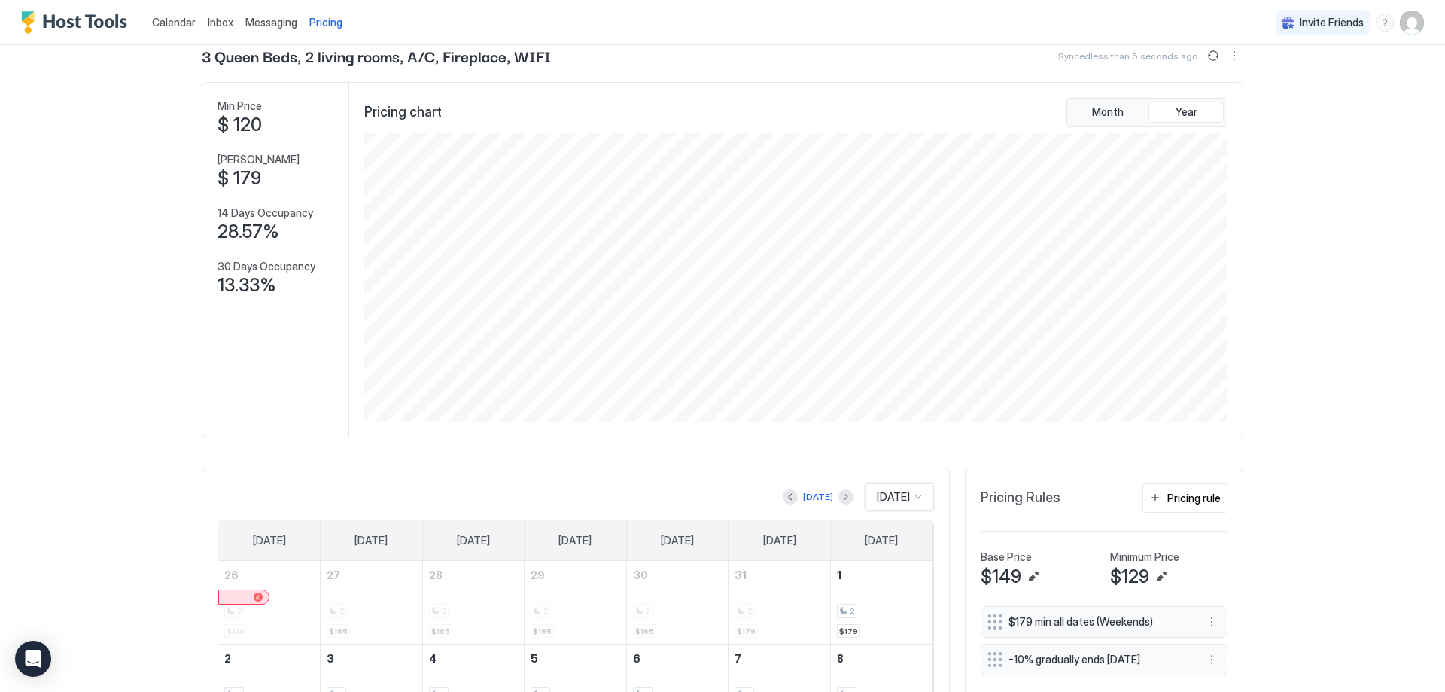
scroll to position [0, 0]
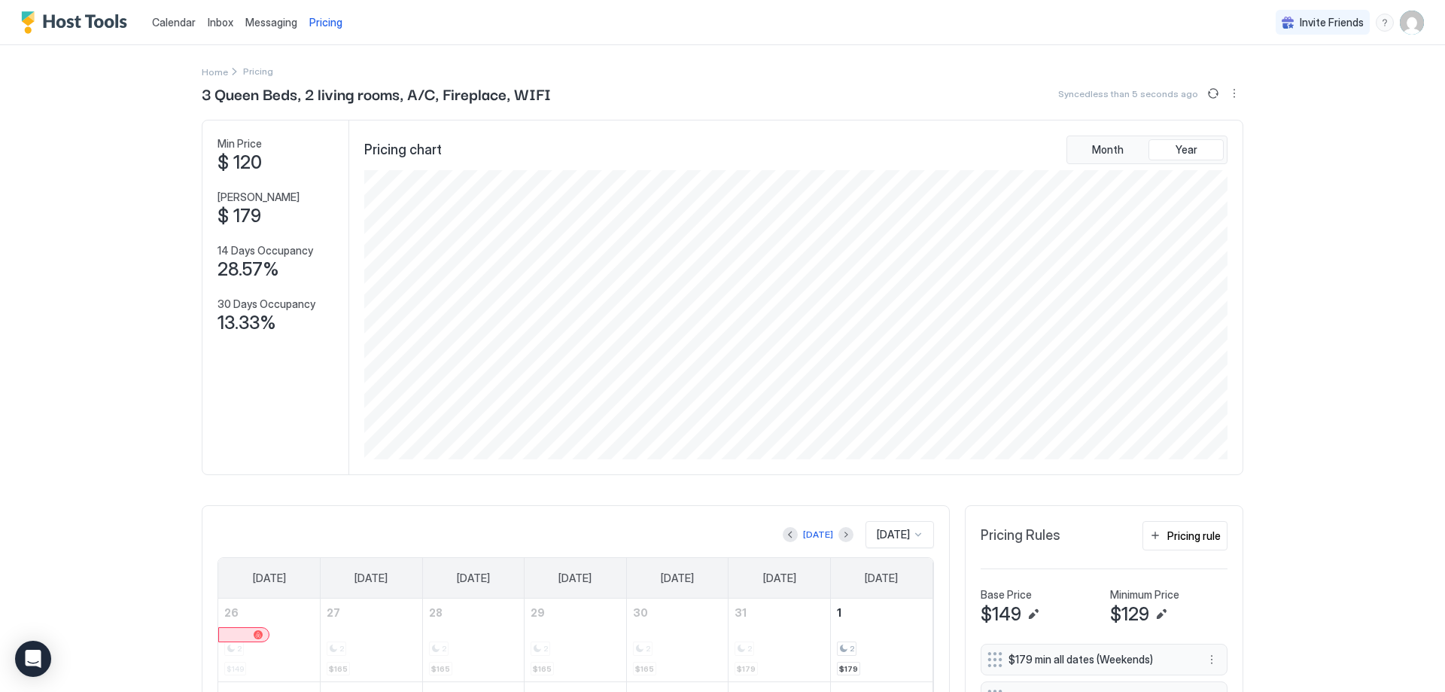
click at [1412, 23] on img "User profile" at bounding box center [1412, 23] width 24 height 24
click at [1283, 361] on div at bounding box center [722, 346] width 1445 height 692
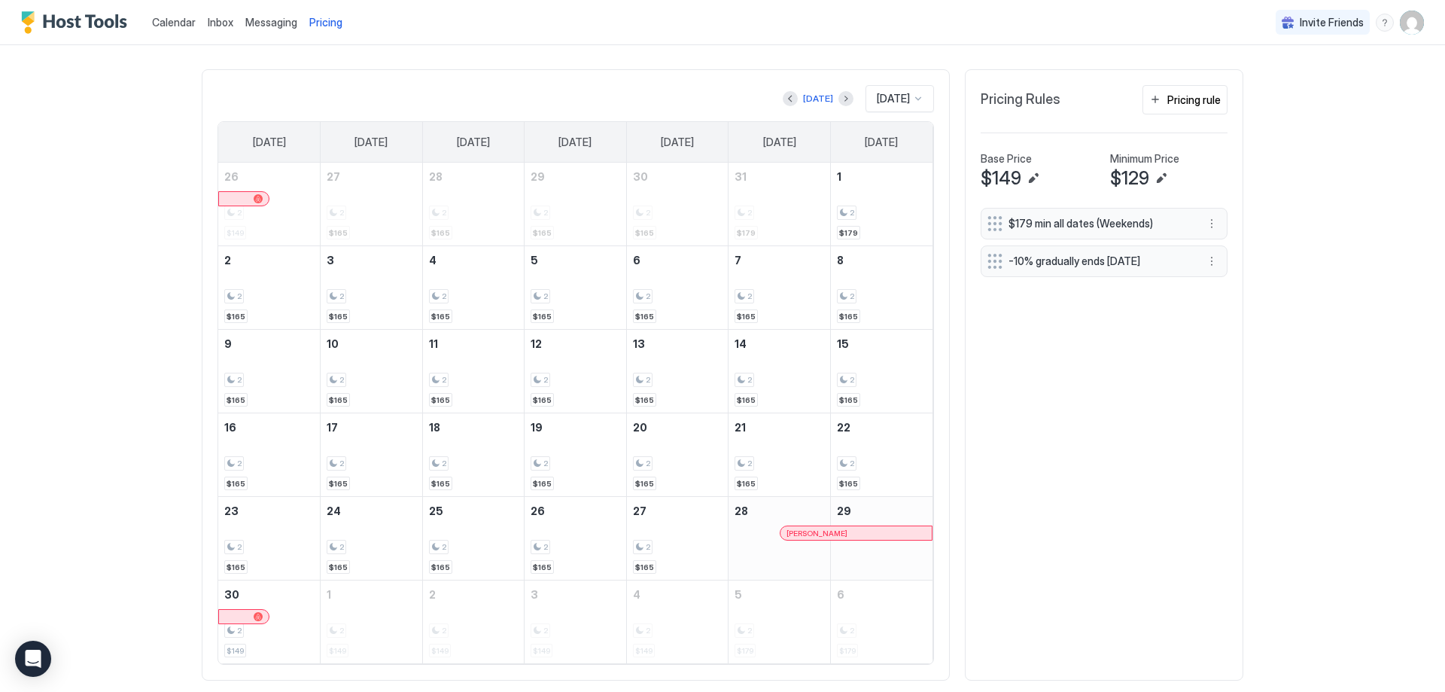
scroll to position [452, 0]
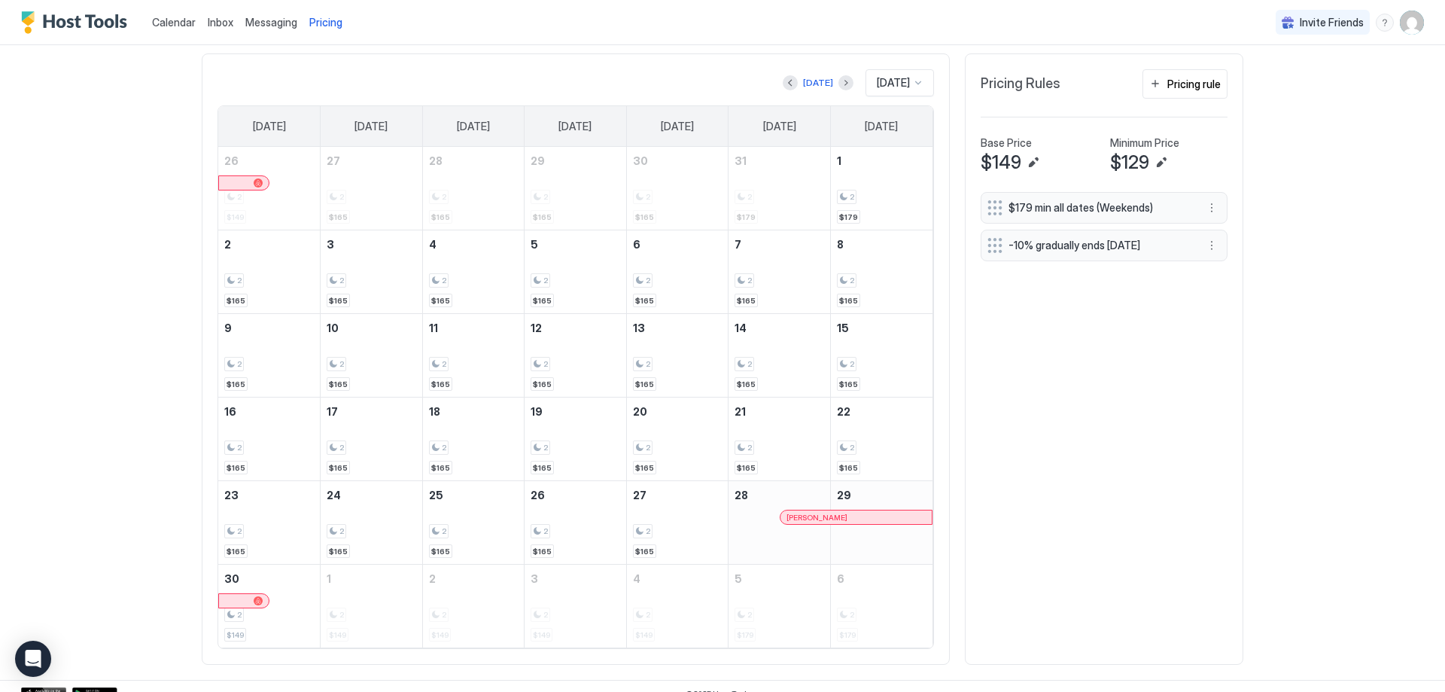
click at [218, 22] on span "Inbox" at bounding box center [221, 22] width 26 height 13
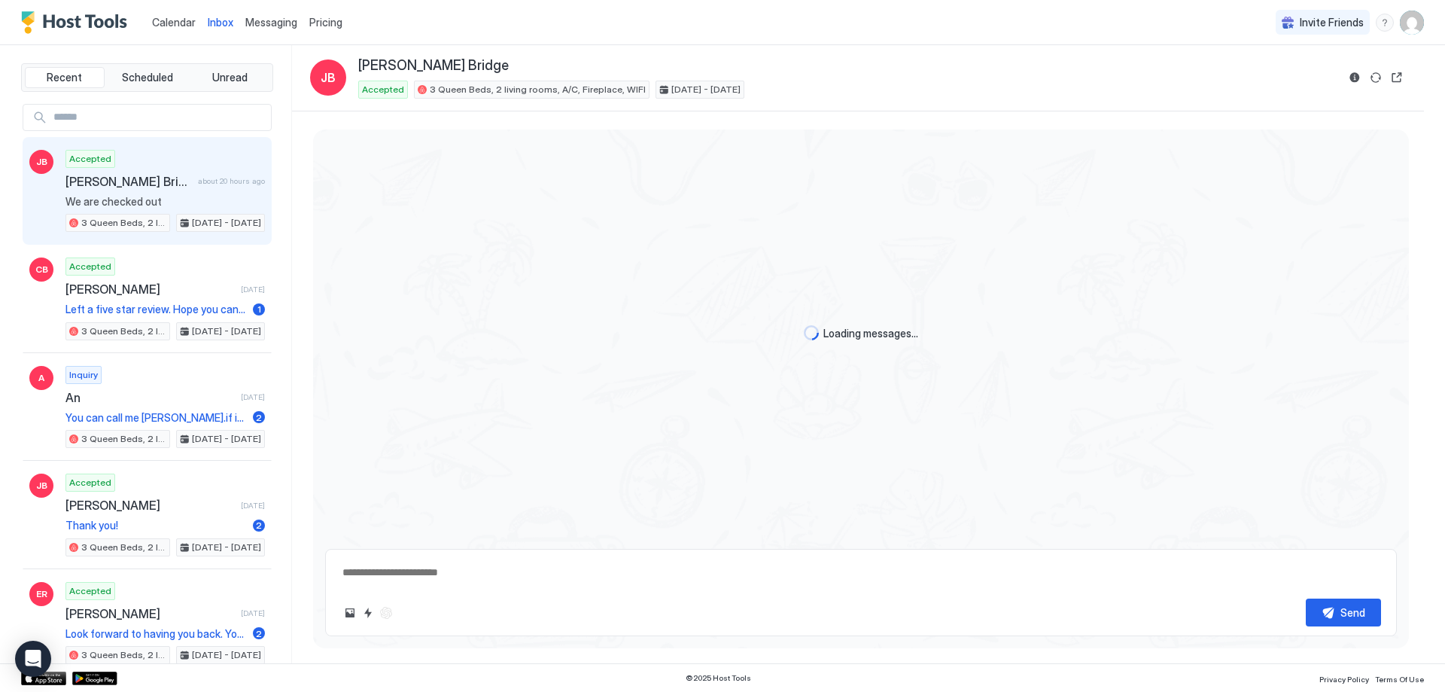
type textarea "*"
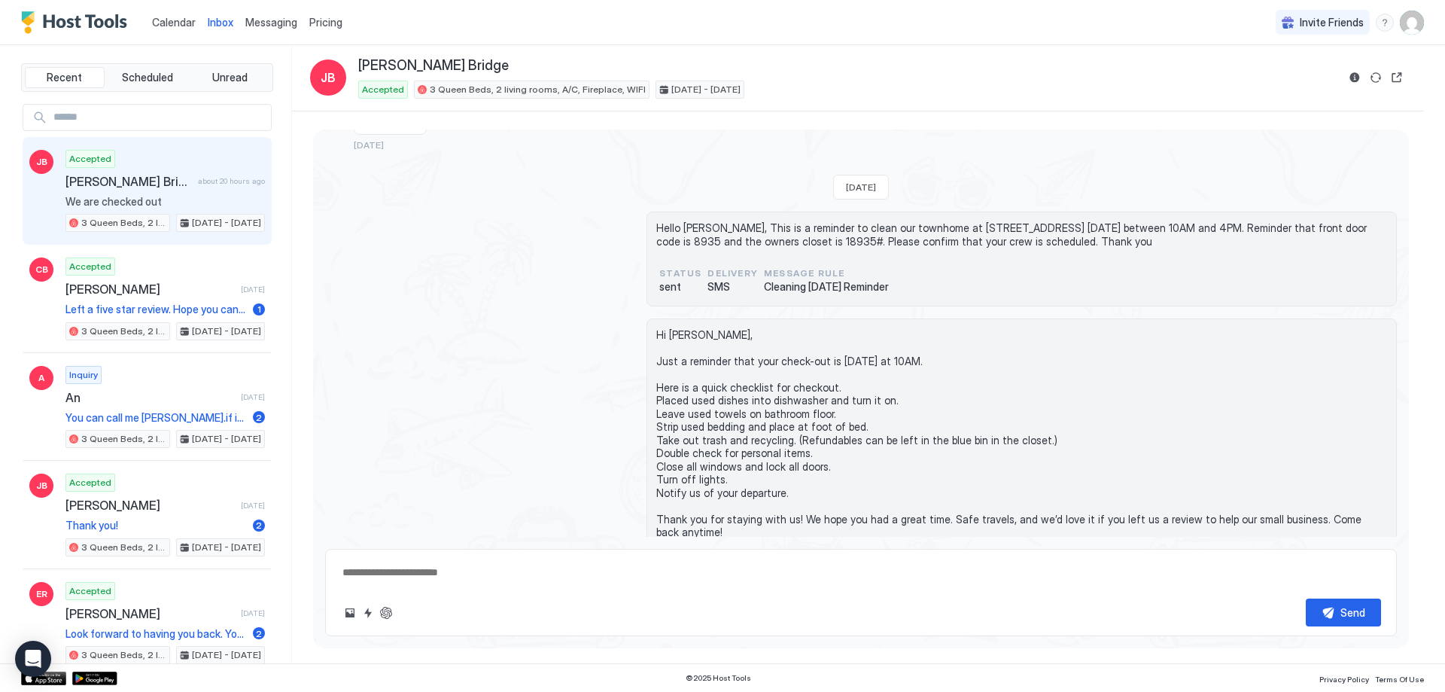
scroll to position [2082, 0]
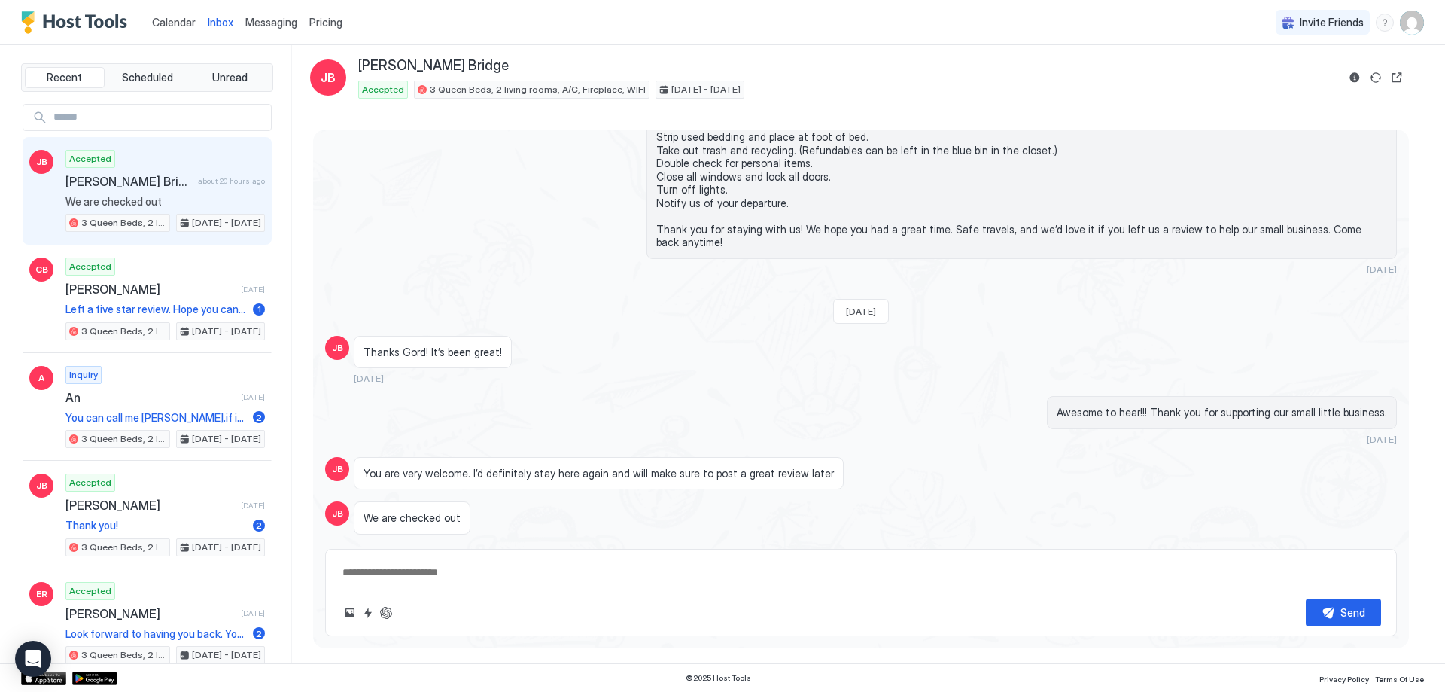
click at [279, 23] on span "Messaging" at bounding box center [271, 22] width 52 height 13
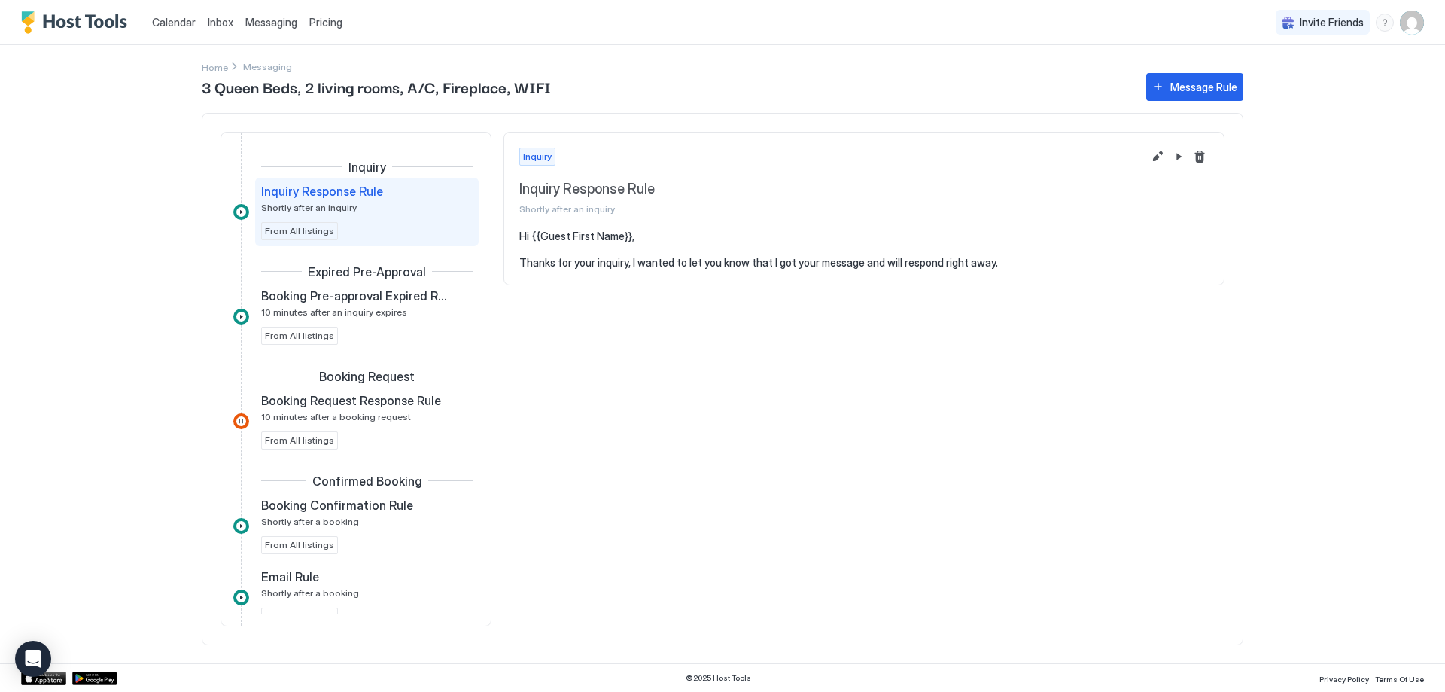
click at [169, 22] on span "Calendar" at bounding box center [174, 22] width 44 height 13
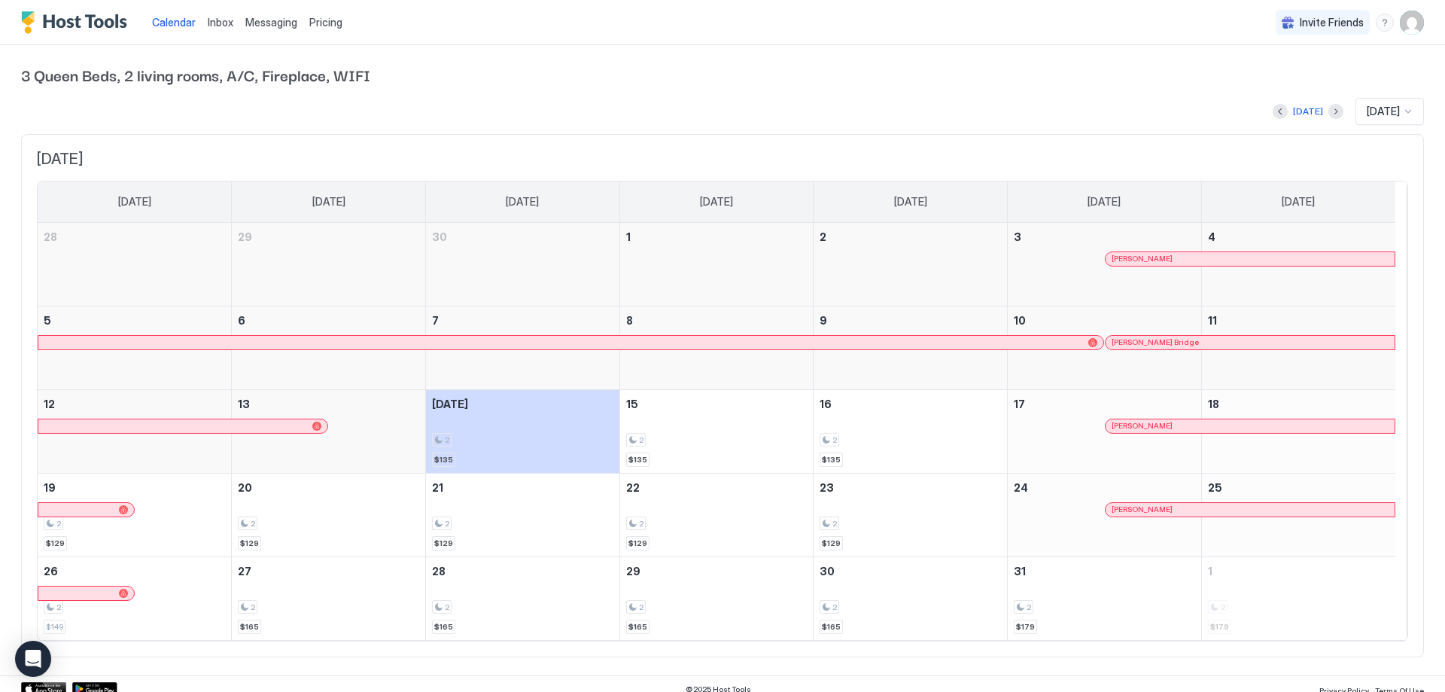
click at [320, 26] on span "Pricing" at bounding box center [325, 23] width 33 height 14
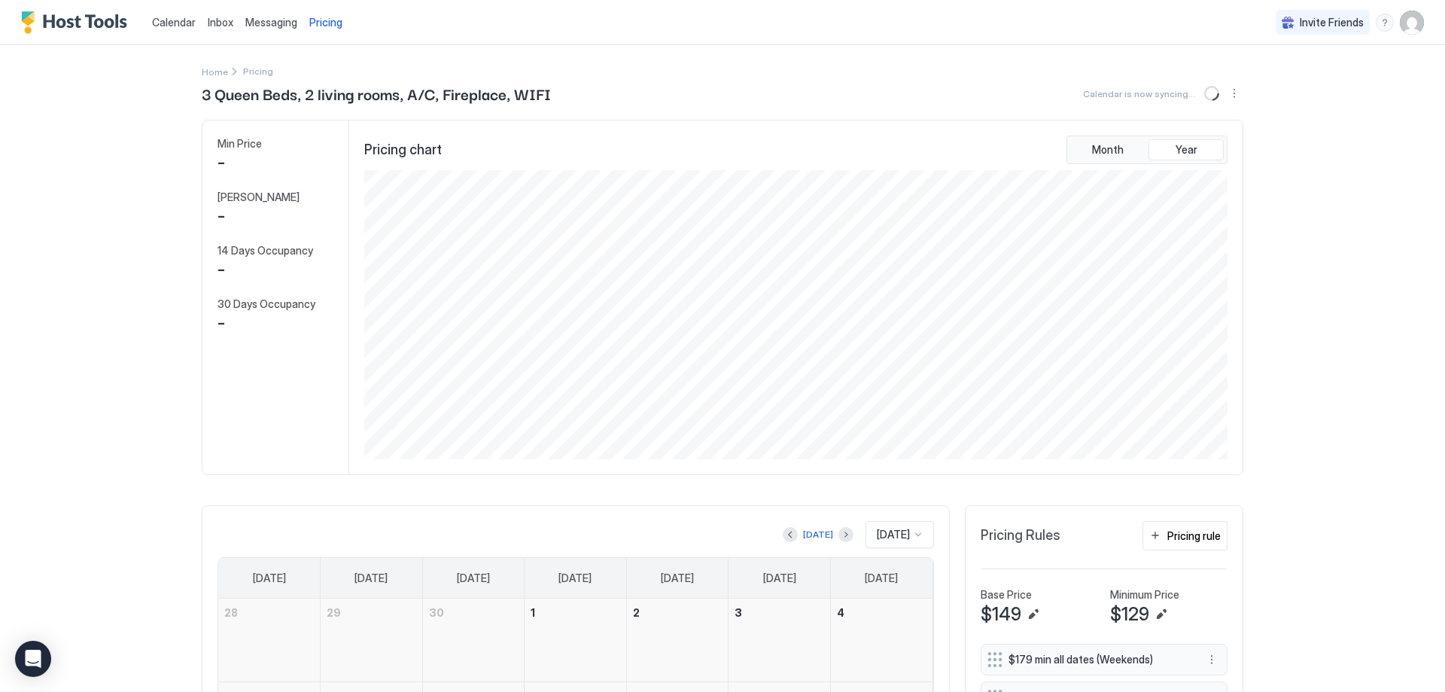
scroll to position [289, 866]
click at [87, 32] on img "Host Tools Logo" at bounding box center [77, 22] width 113 height 23
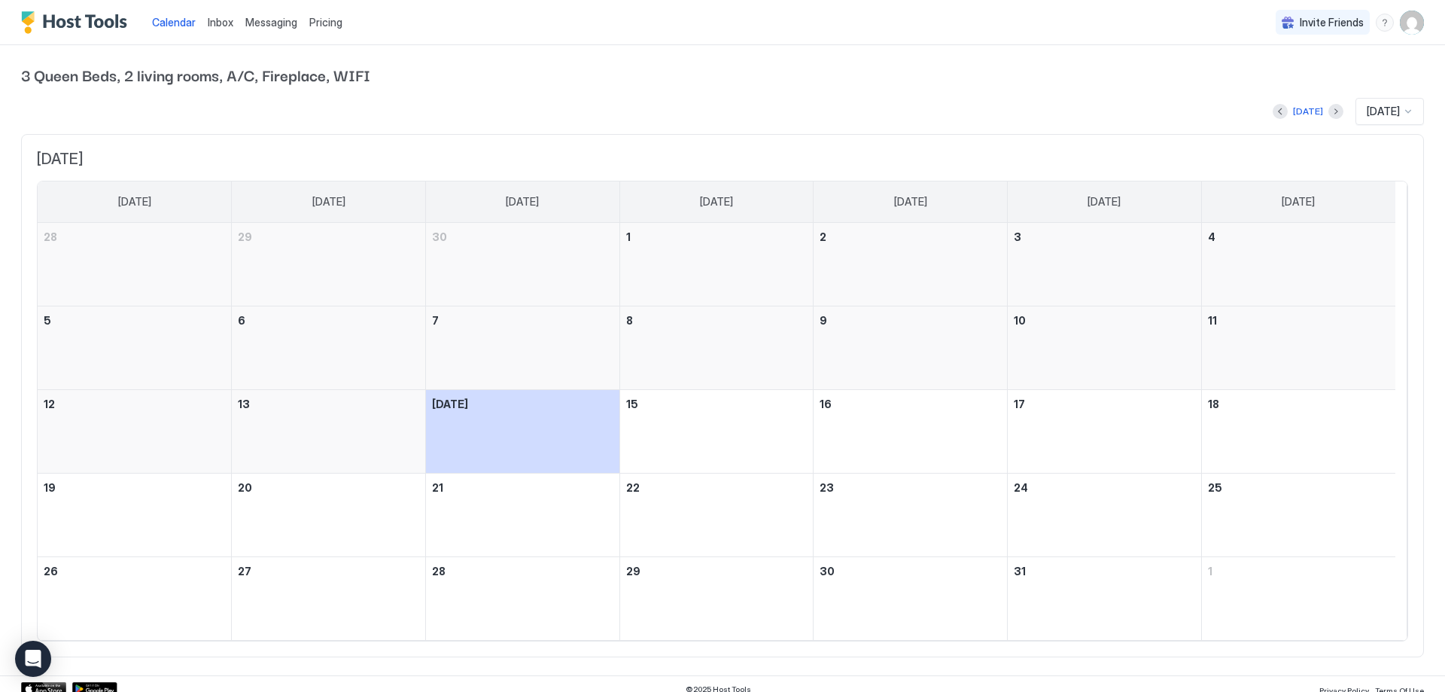
click at [85, 28] on img "Host Tools Logo" at bounding box center [77, 22] width 113 height 23
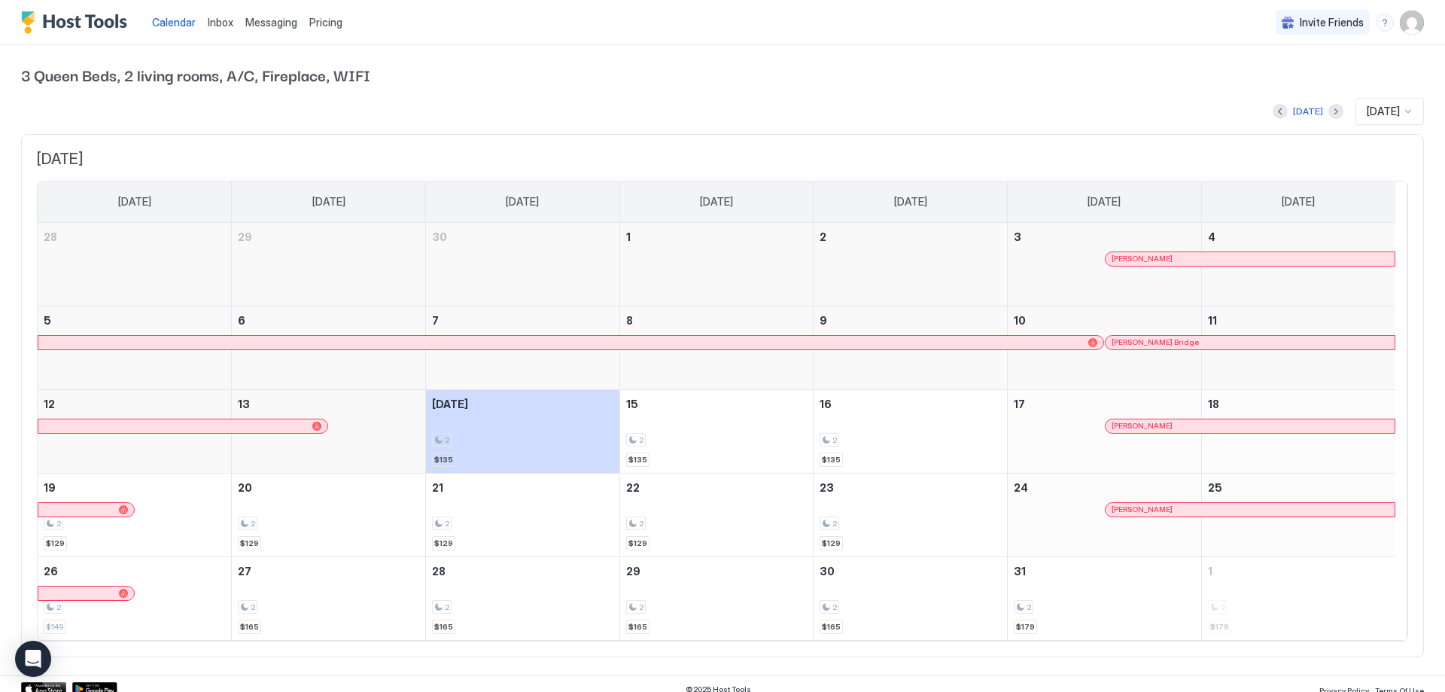
click at [337, 23] on span "Pricing" at bounding box center [325, 23] width 33 height 14
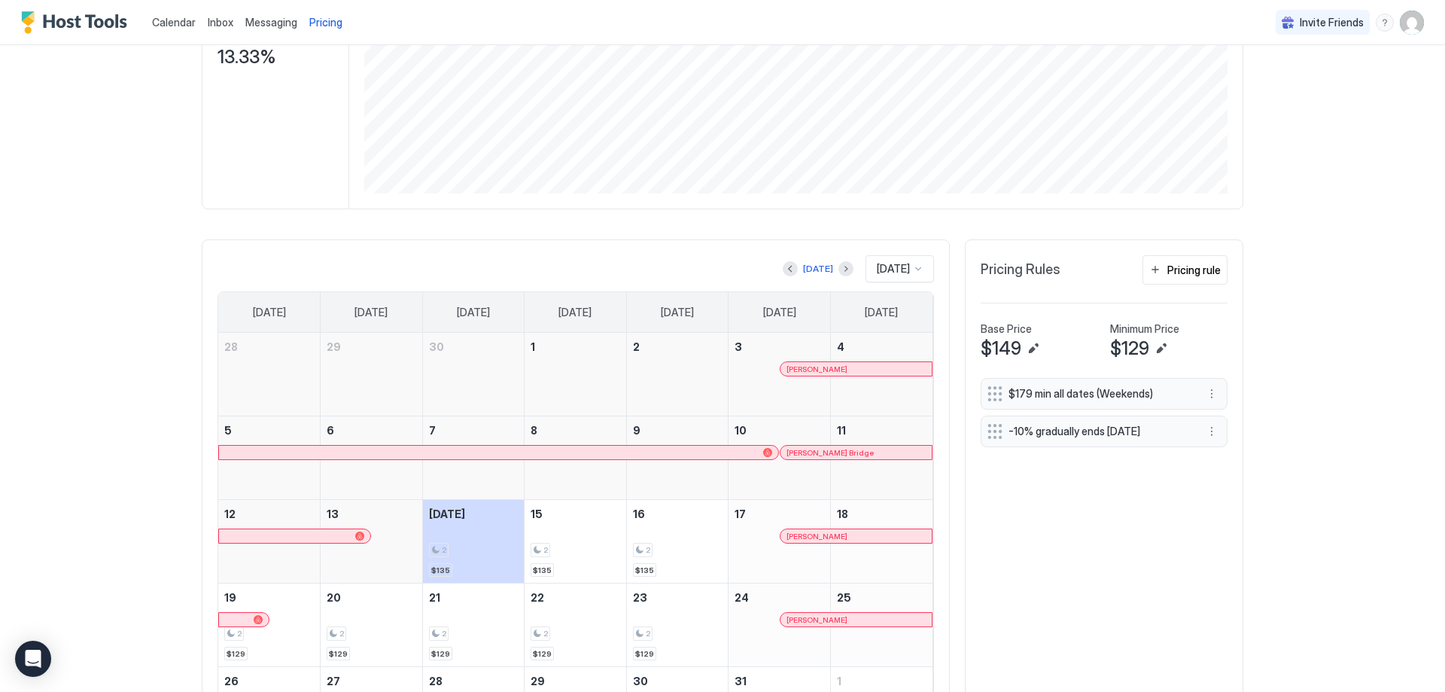
scroll to position [233, 0]
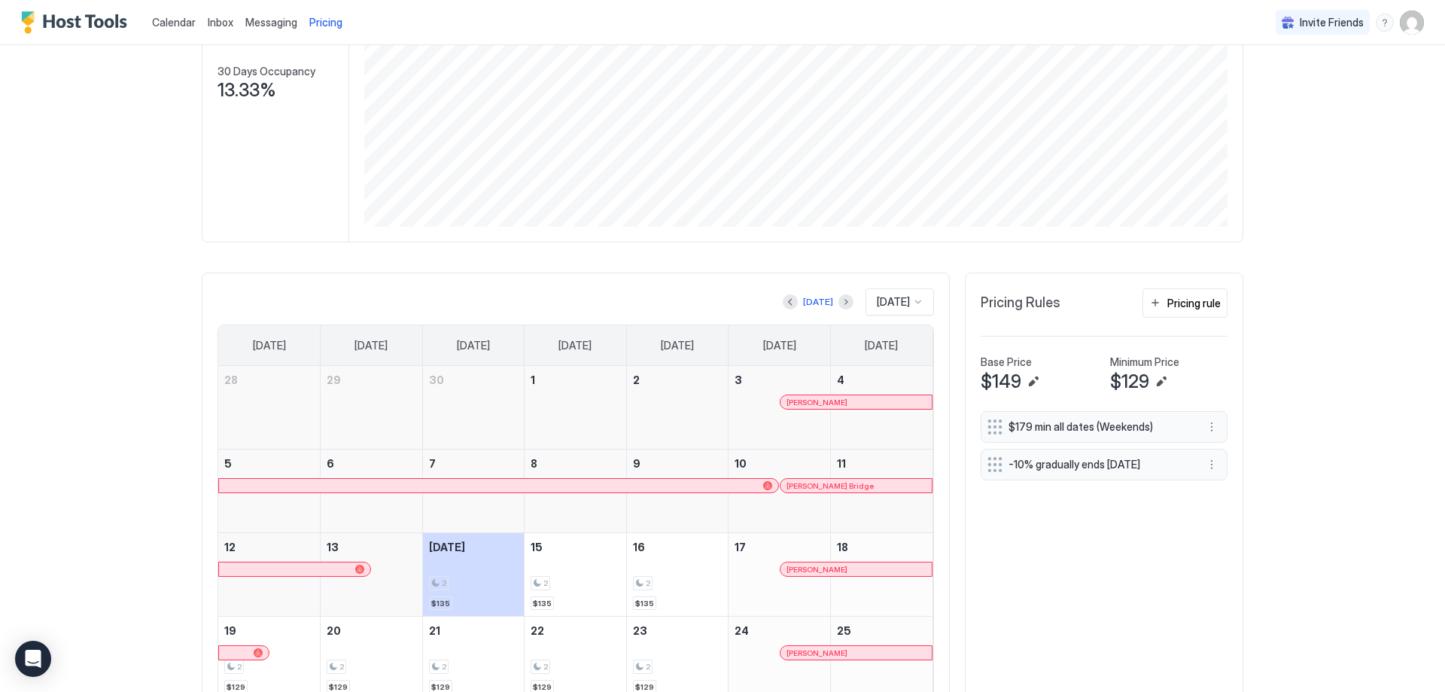
click at [1377, 26] on div "menu" at bounding box center [1385, 23] width 18 height 18
click at [1223, 89] on div "Chat with us" at bounding box center [1286, 97] width 191 height 26
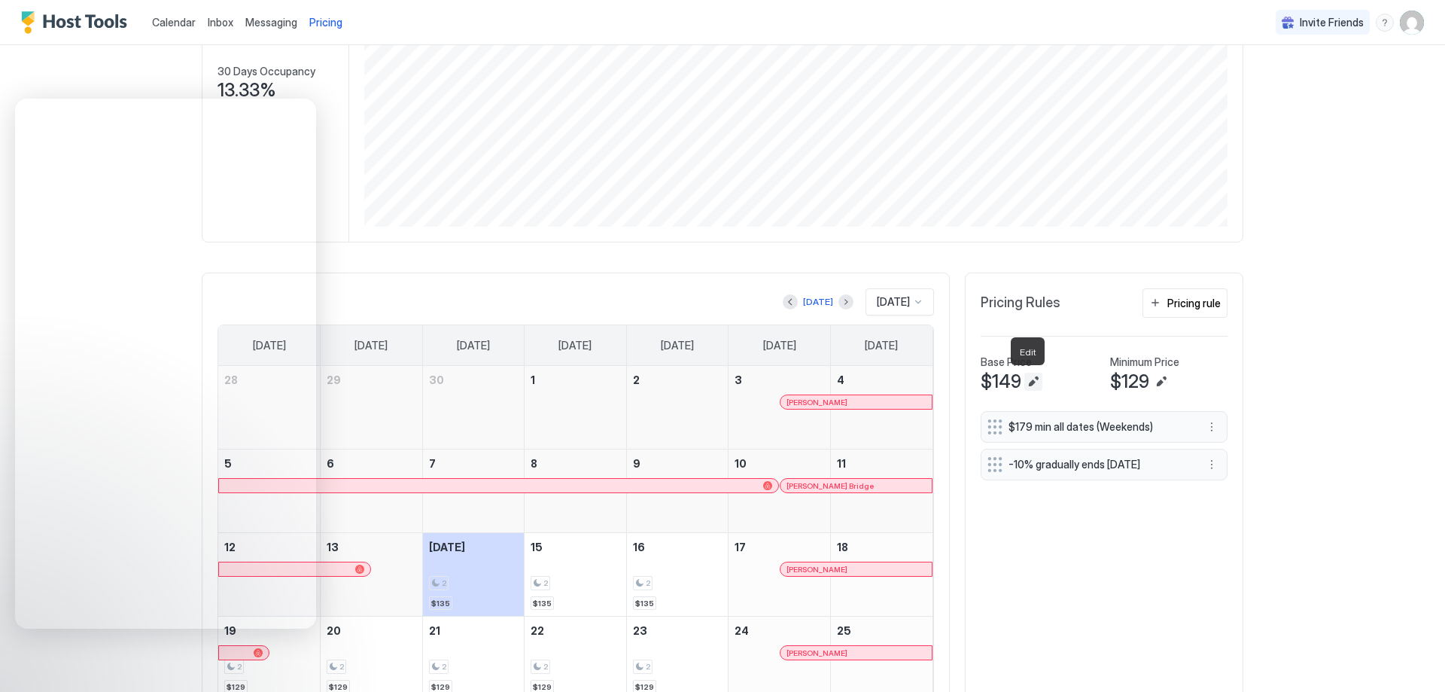
click at [1024, 379] on button "Edit" at bounding box center [1033, 382] width 18 height 18
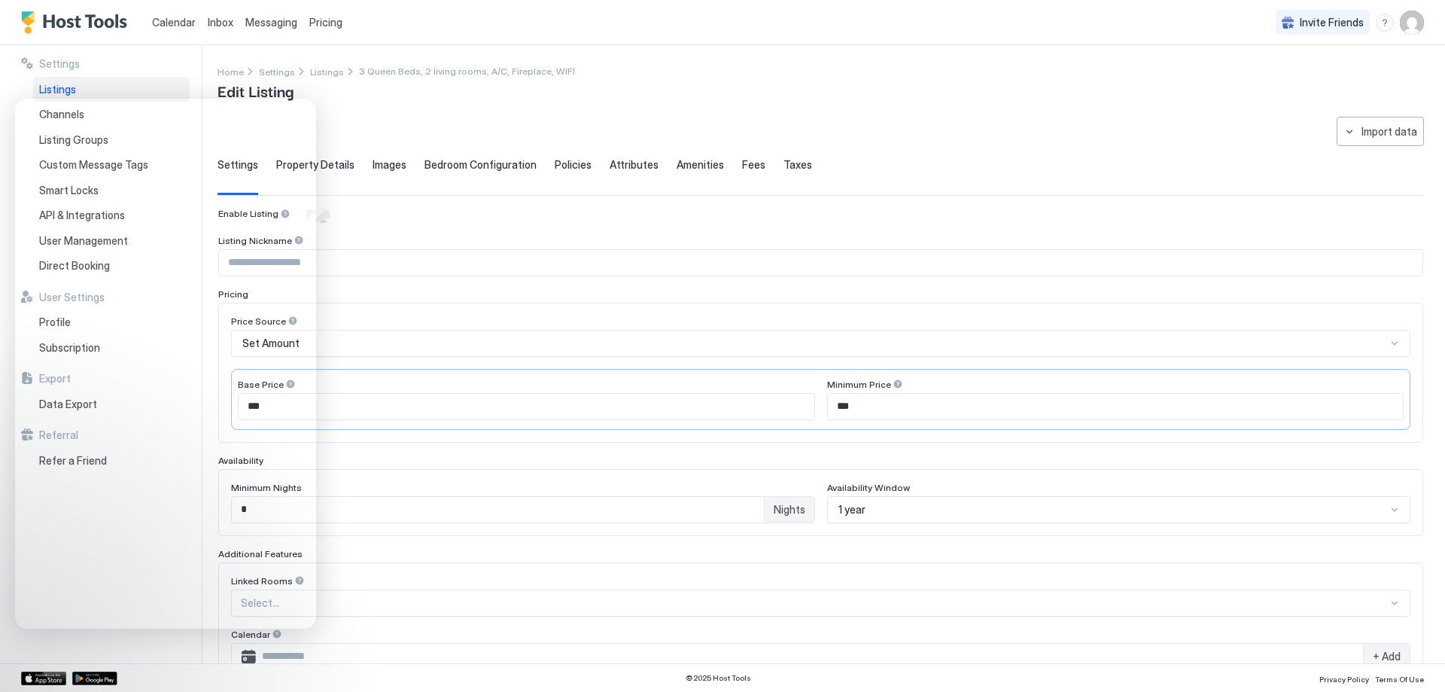
click at [434, 414] on input "***" at bounding box center [527, 407] width 576 height 26
click at [522, 93] on div "Edit Listing" at bounding box center [397, 90] width 358 height 23
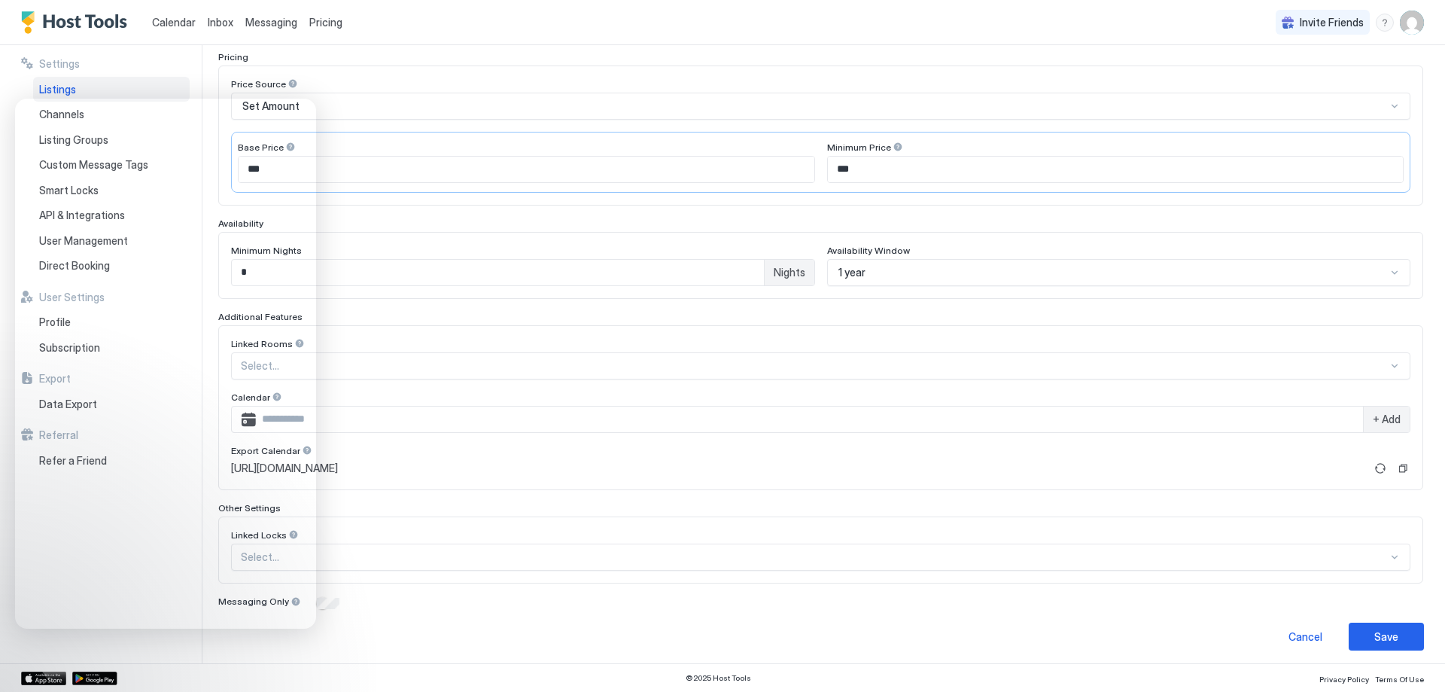
scroll to position [242, 0]
click at [619, 53] on div "Pricing" at bounding box center [820, 51] width 1205 height 11
click at [549, 162] on input "***" at bounding box center [527, 164] width 576 height 26
click at [556, 172] on input "***" at bounding box center [527, 164] width 576 height 26
type input "*"
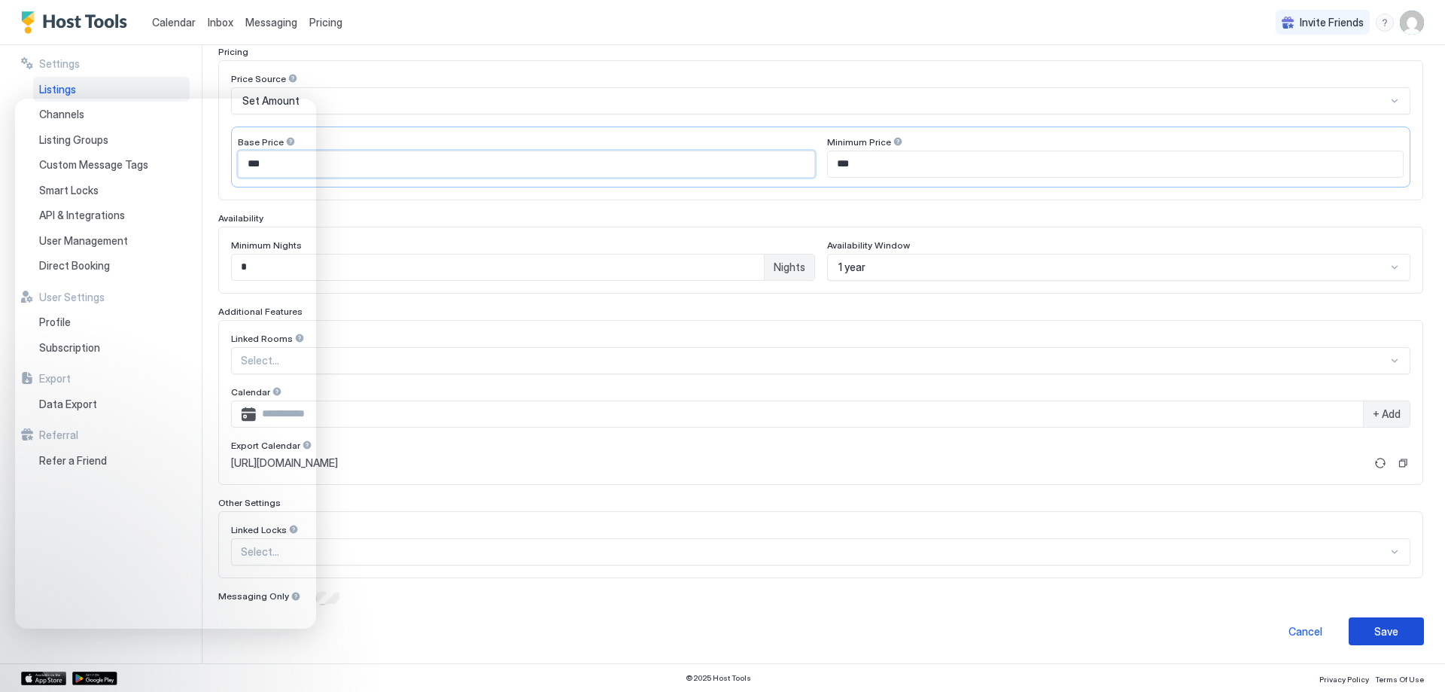
type input "***"
click at [1392, 624] on button "Save" at bounding box center [1386, 631] width 75 height 28
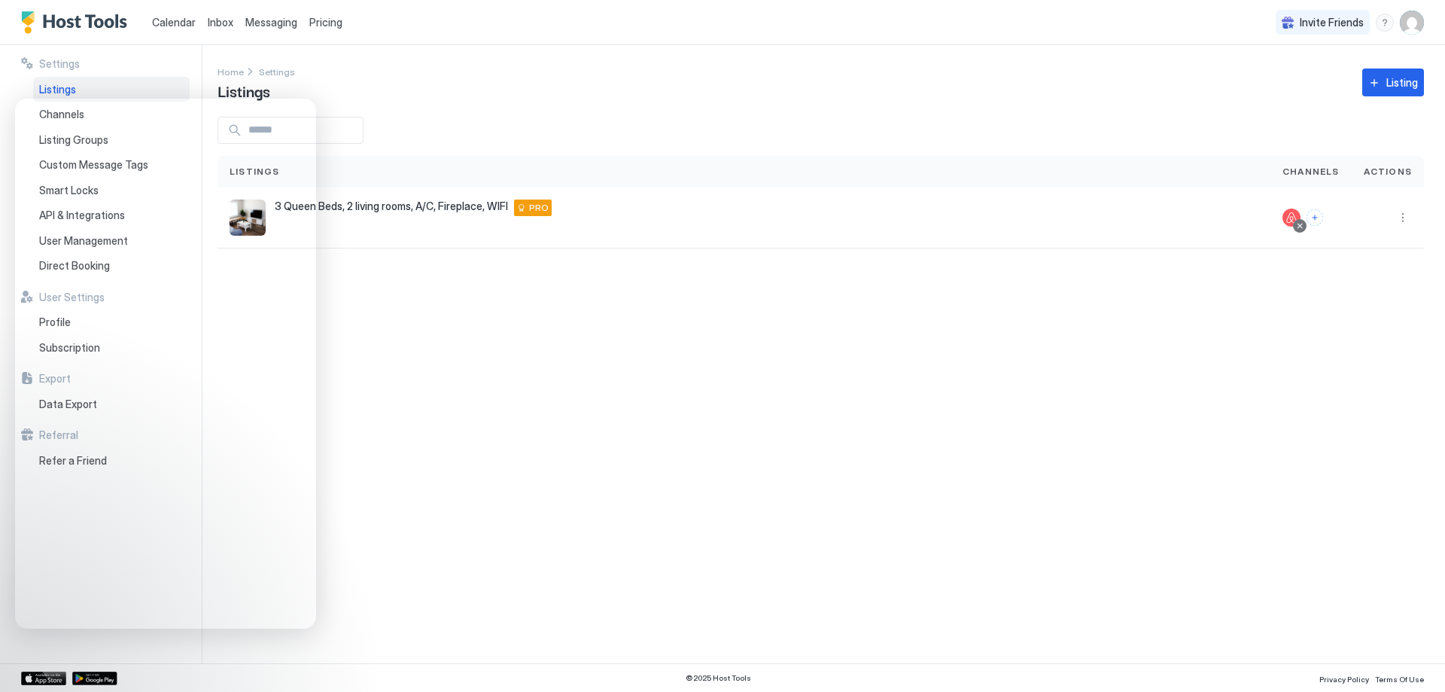
click at [427, 88] on div "Home Settings Listings Listing" at bounding box center [821, 82] width 1207 height 38
click at [703, 87] on div "Home Settings Listings Listing" at bounding box center [821, 82] width 1207 height 38
click at [857, 235] on div "3 Queen Beds, 2 living rooms, A/C, Fireplace, WIFI Lethbridge T1K 7M4 CA PRO" at bounding box center [744, 217] width 1029 height 36
click at [830, 221] on div "3 Queen Beds, 2 living rooms, A/C, Fireplace, WIFI Lethbridge T1K 7M4 CA PRO" at bounding box center [744, 217] width 1029 height 36
click at [454, 199] on div "3 Queen Beds, 2 living rooms, A/C, Fireplace, WIFI Lethbridge T1K 7M4 CA PRO" at bounding box center [744, 217] width 1053 height 61
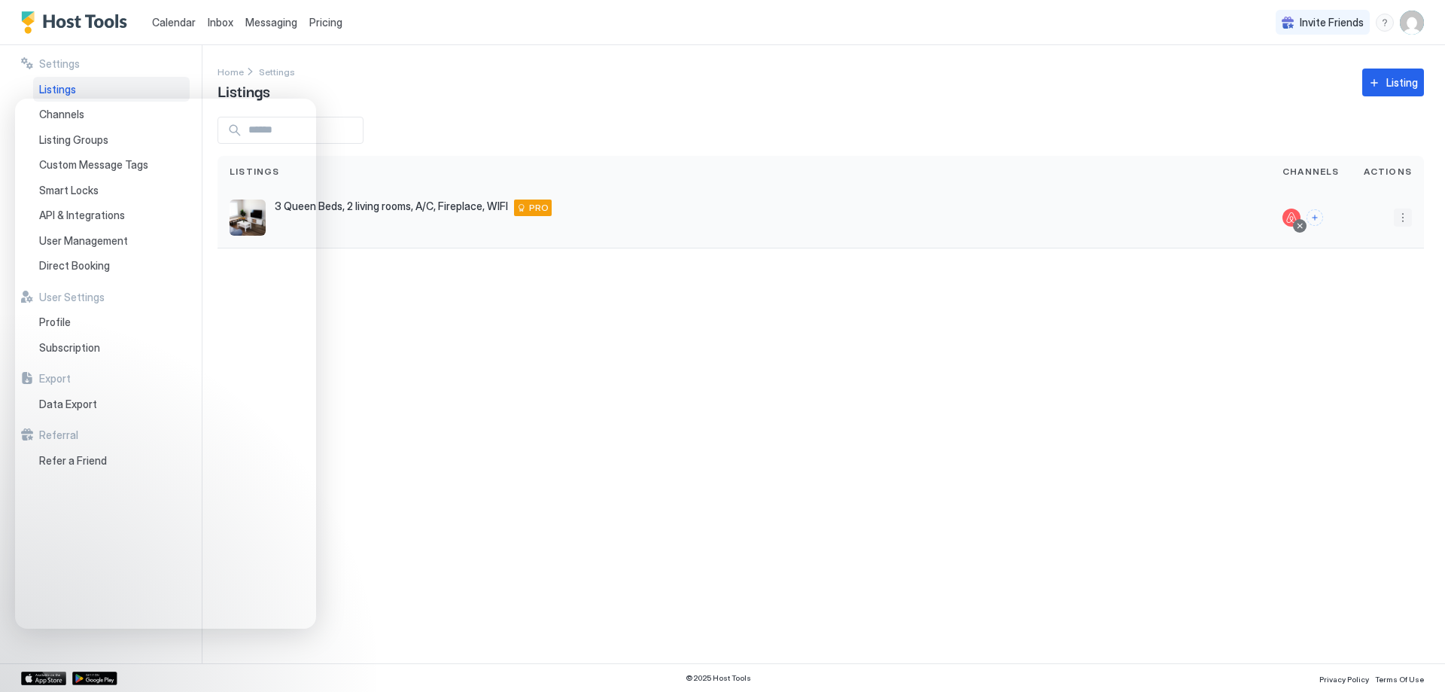
click at [1398, 223] on button "More options" at bounding box center [1403, 217] width 18 height 18
click at [1366, 256] on div "Pricing" at bounding box center [1364, 263] width 103 height 24
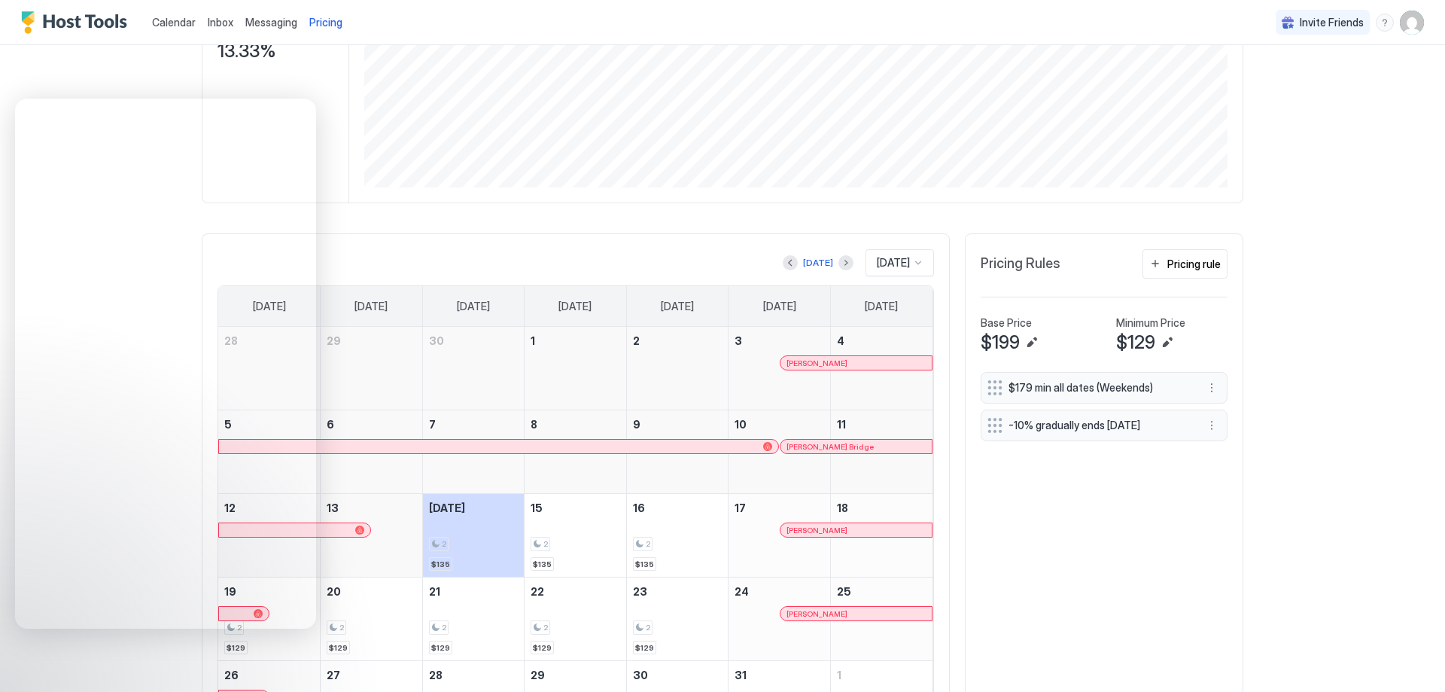
scroll to position [233, 0]
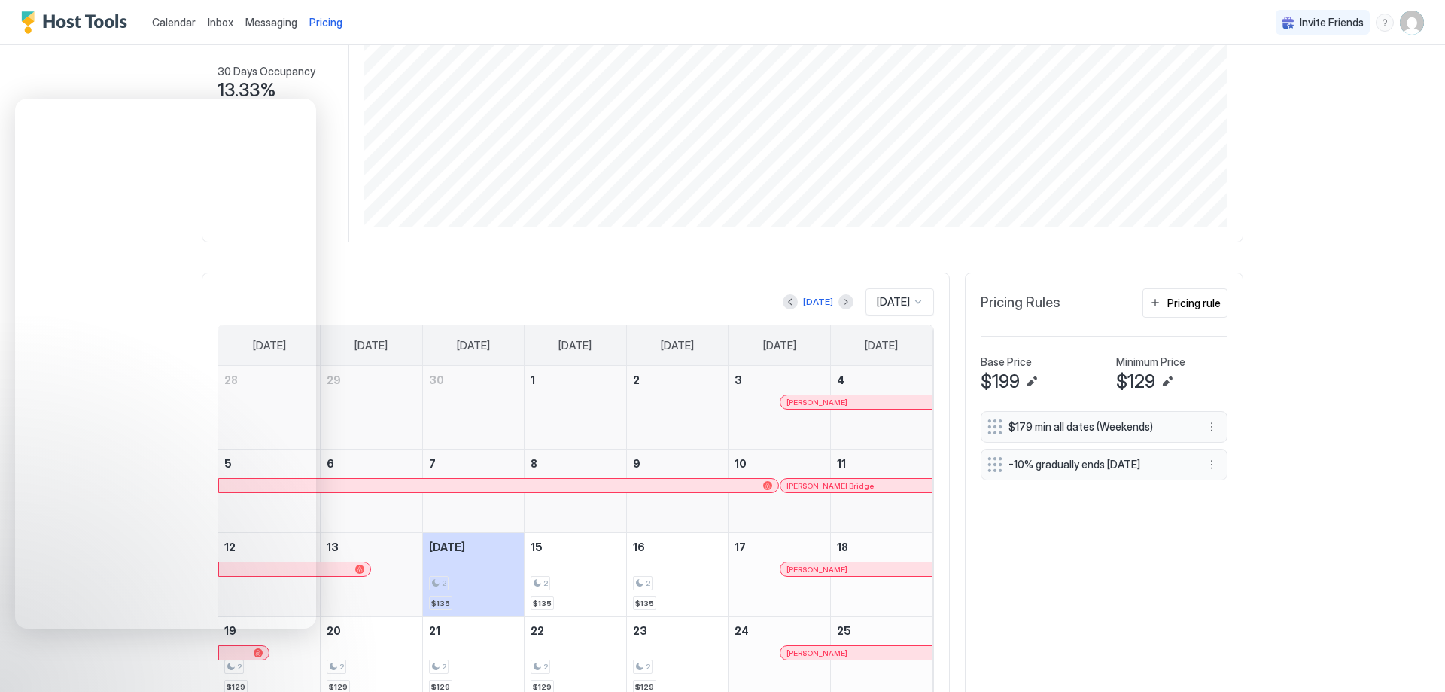
click at [898, 306] on span "[DATE]" at bounding box center [893, 302] width 33 height 14
click at [881, 398] on span "[DATE]" at bounding box center [891, 401] width 30 height 11
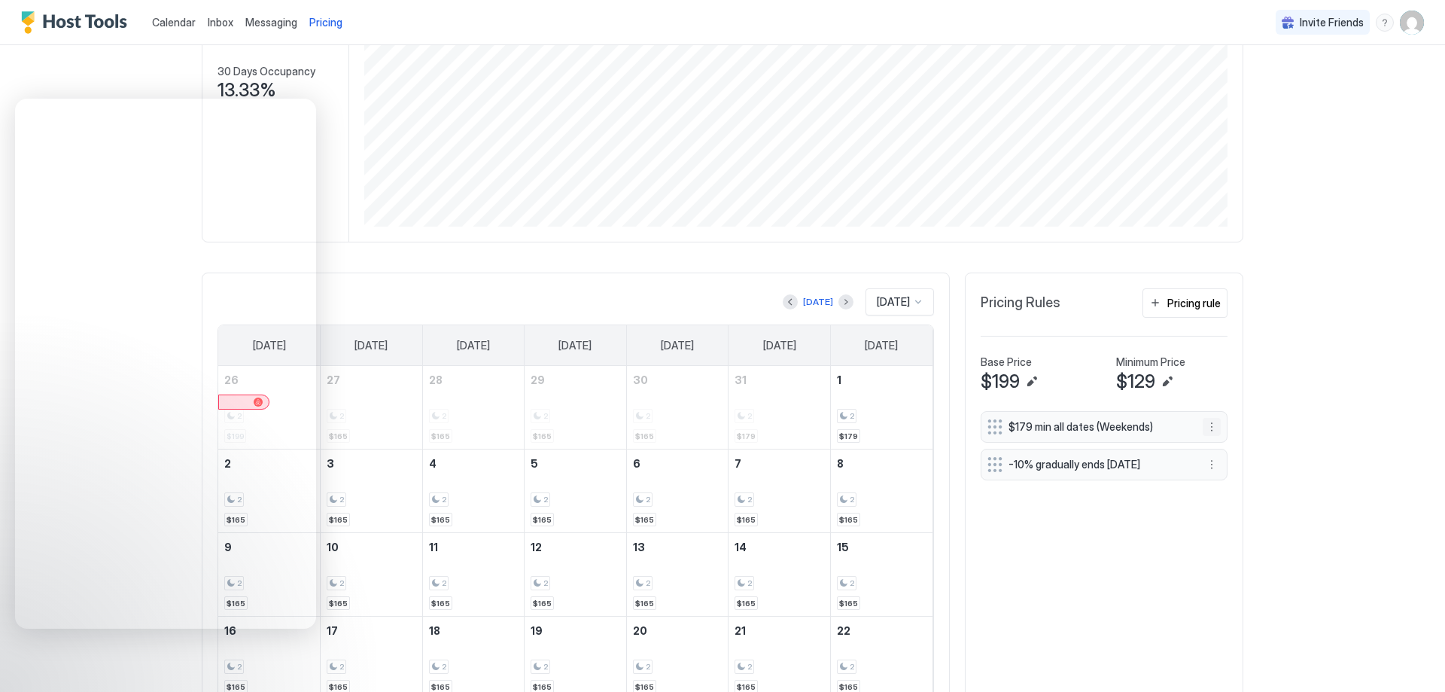
click at [1207, 426] on button "More options" at bounding box center [1212, 427] width 18 height 18
click at [1220, 440] on div "Edit" at bounding box center [1226, 448] width 56 height 24
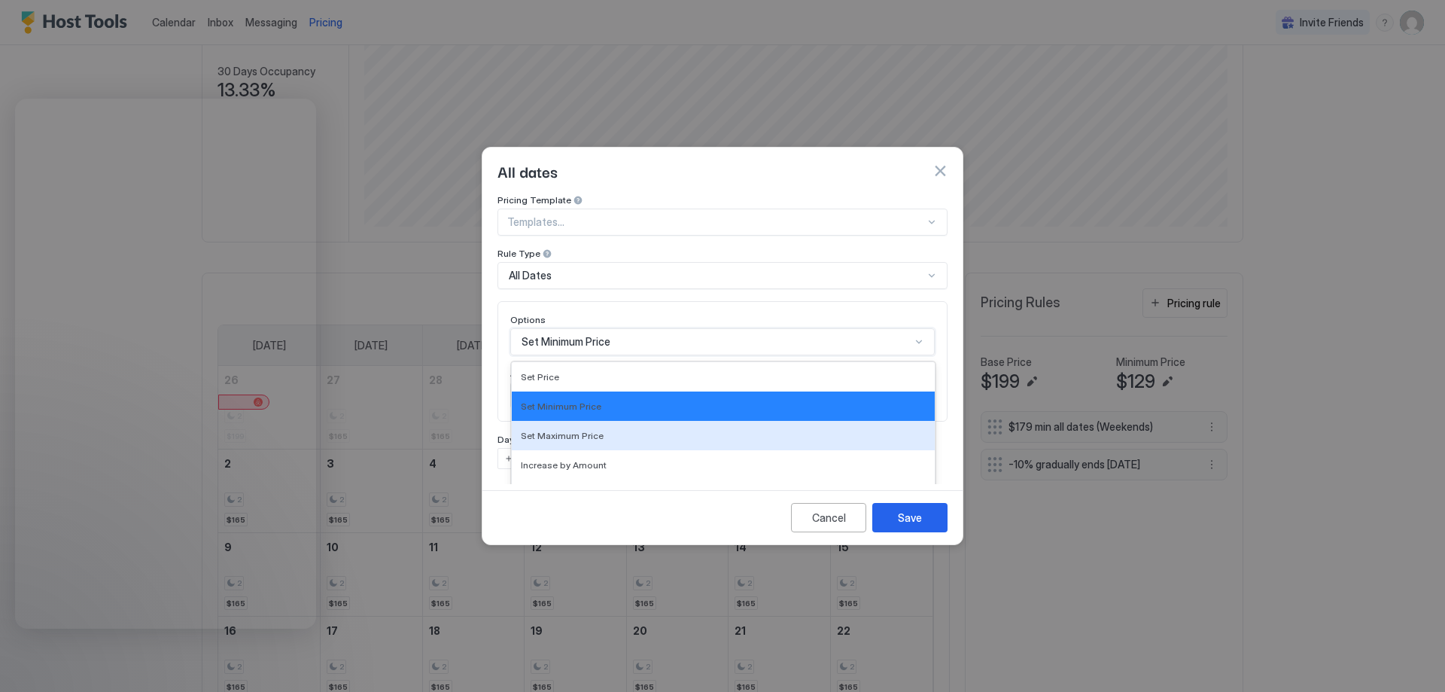
scroll to position [78, 0]
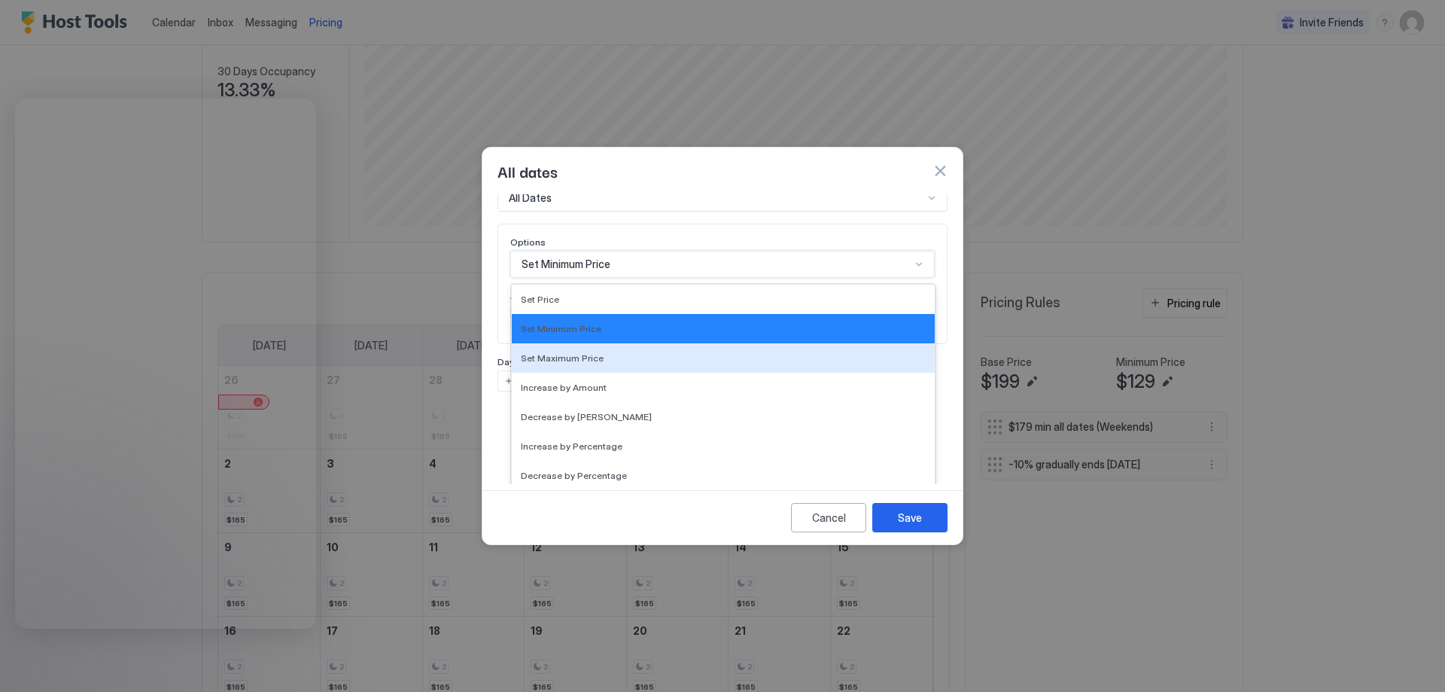
click at [908, 278] on div "17 results available. Use Up and Down to choose options, press Enter to select …" at bounding box center [722, 264] width 425 height 27
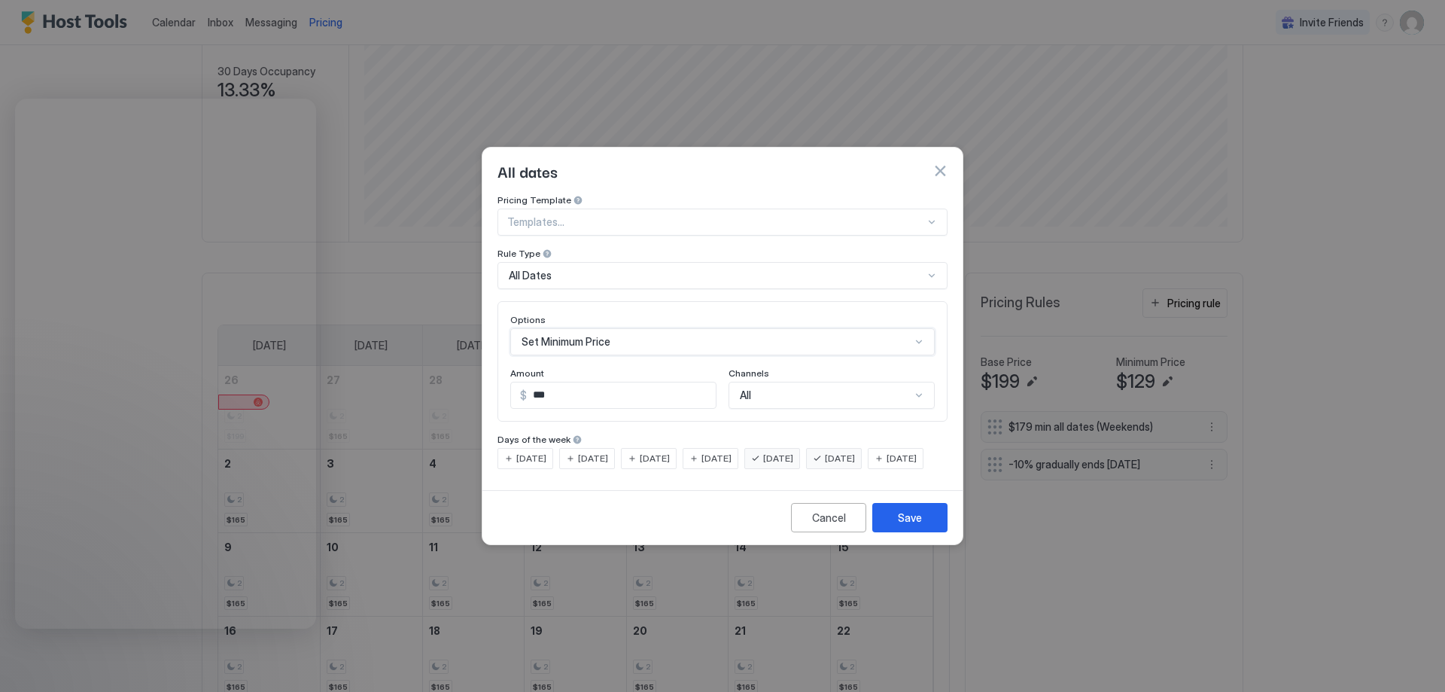
scroll to position [0, 0]
click at [906, 239] on div "Pricing Template Templates... Rule Type All Dates Options Set Minimum Price Amo…" at bounding box center [723, 331] width 450 height 275
click at [902, 249] on div "Rule Type All Dates" at bounding box center [723, 268] width 450 height 41
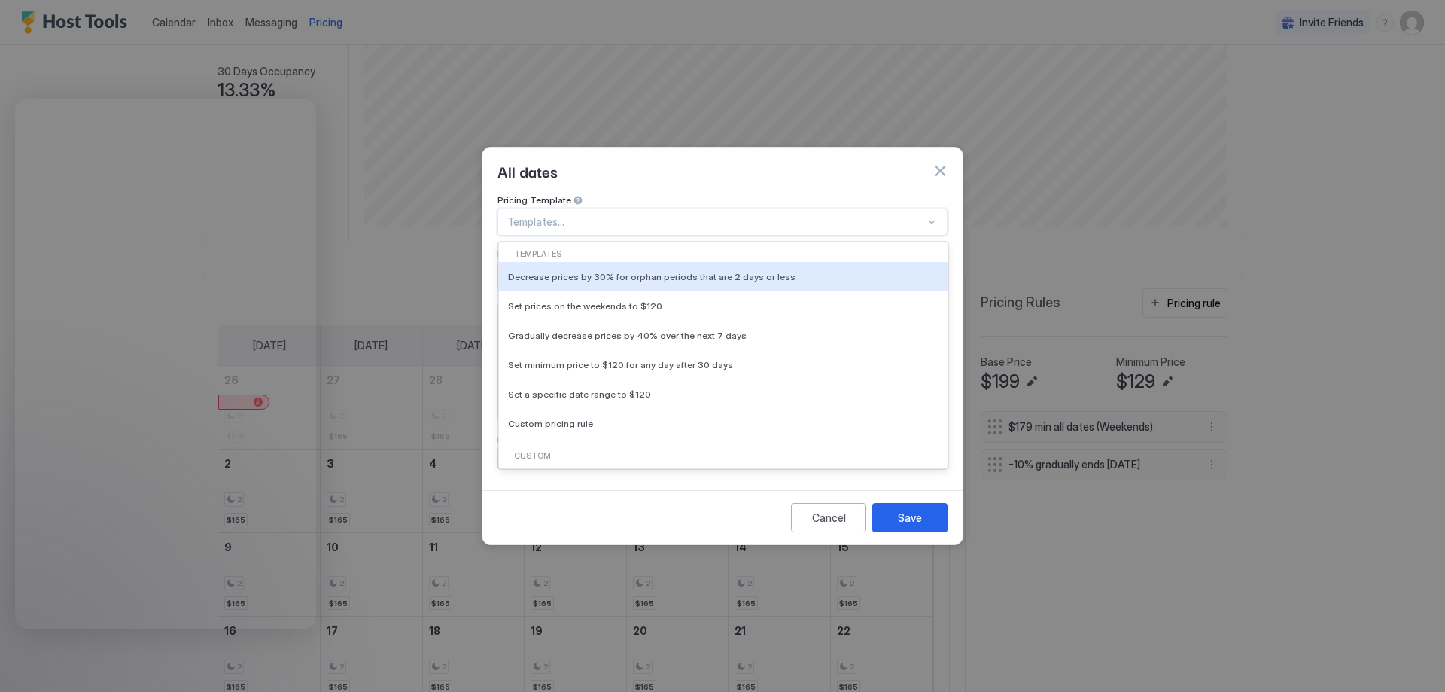
click at [932, 216] on div at bounding box center [932, 222] width 12 height 12
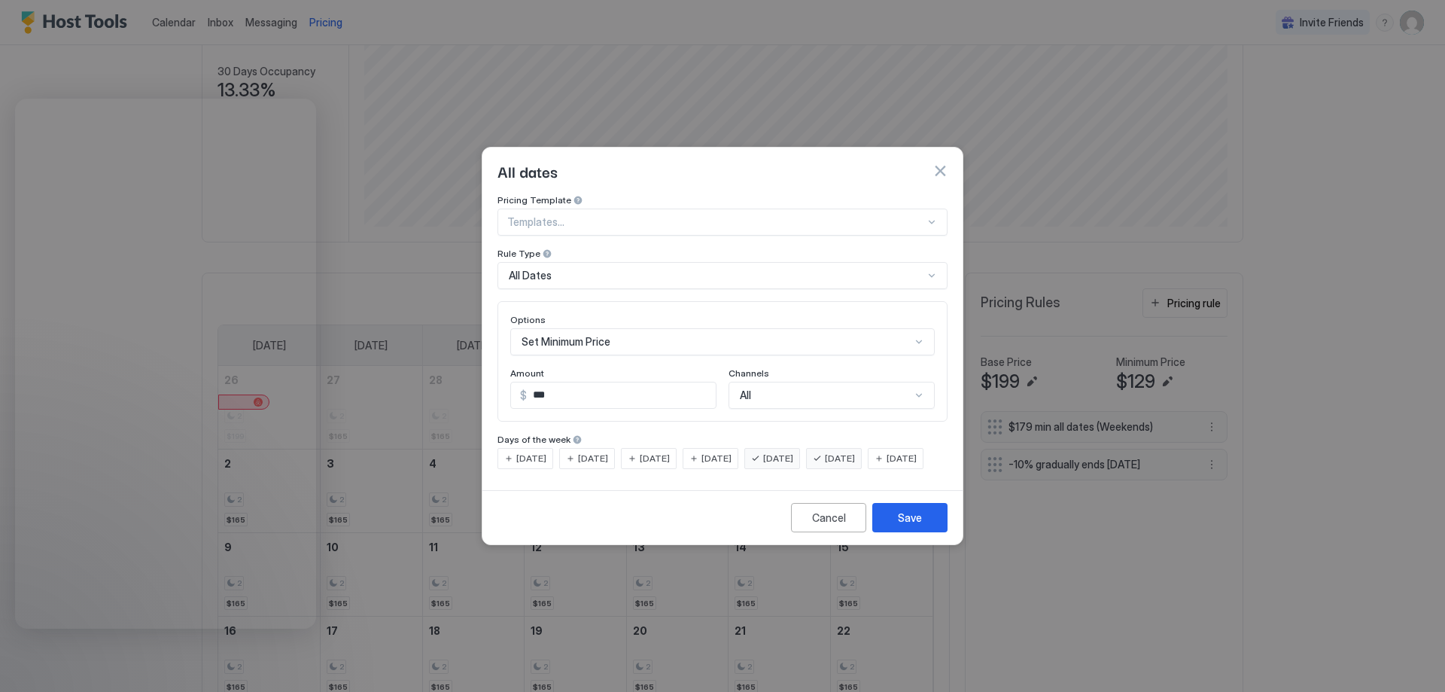
click at [1326, 386] on div at bounding box center [722, 346] width 1445 height 692
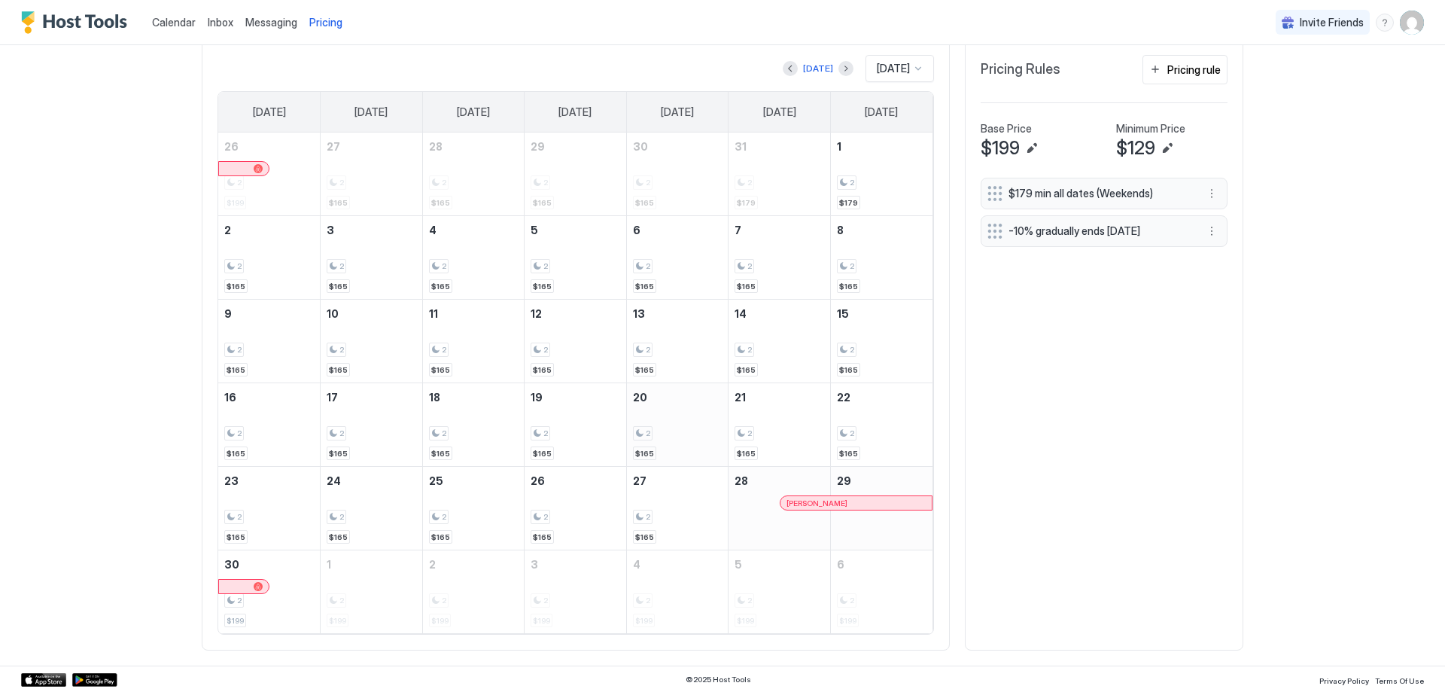
scroll to position [467, 0]
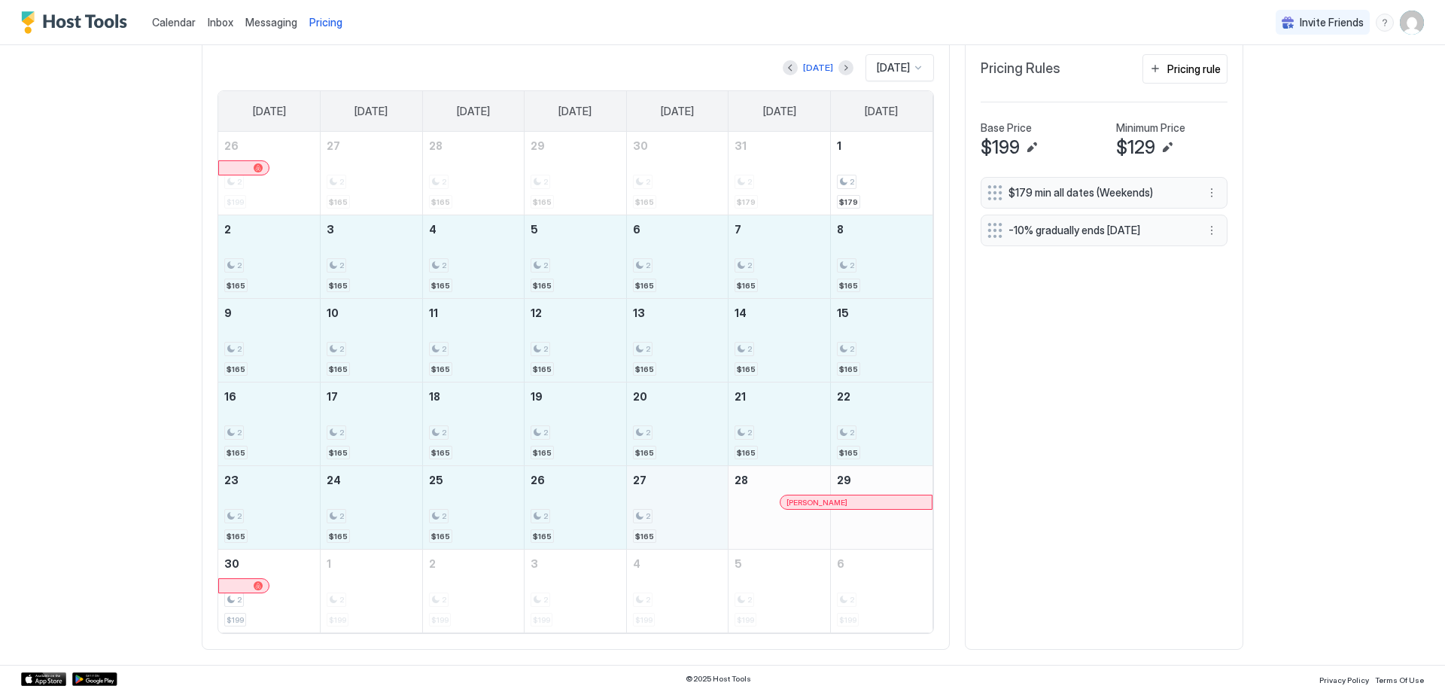
drag, startPoint x: 275, startPoint y: 251, endPoint x: 689, endPoint y: 507, distance: 487.1
click at [689, 507] on tbody "26 2 $199 27 2 $165 28 2 $165 29 2 $165 30 2 $165 31 2 $179 1 2 $179 2 2 $165 3…" at bounding box center [575, 382] width 714 height 501
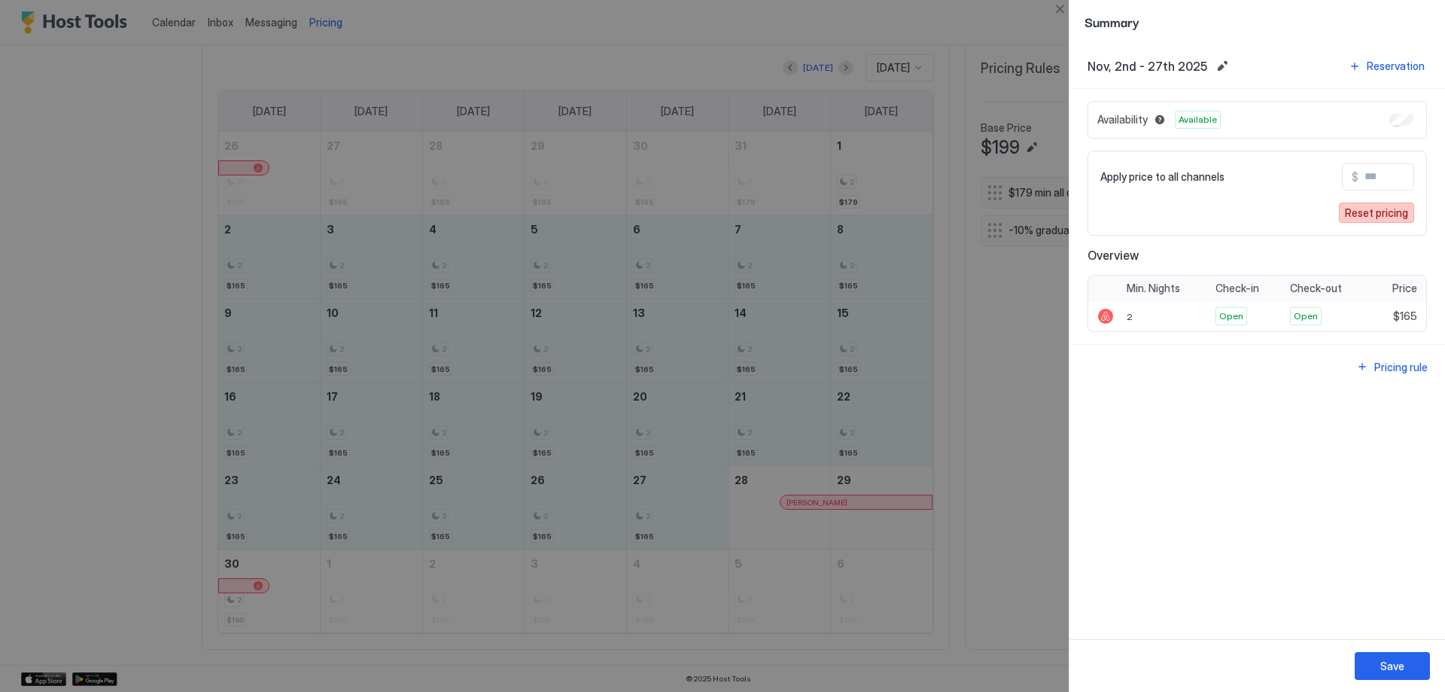
click at [1383, 212] on div "Reset pricing" at bounding box center [1376, 213] width 63 height 16
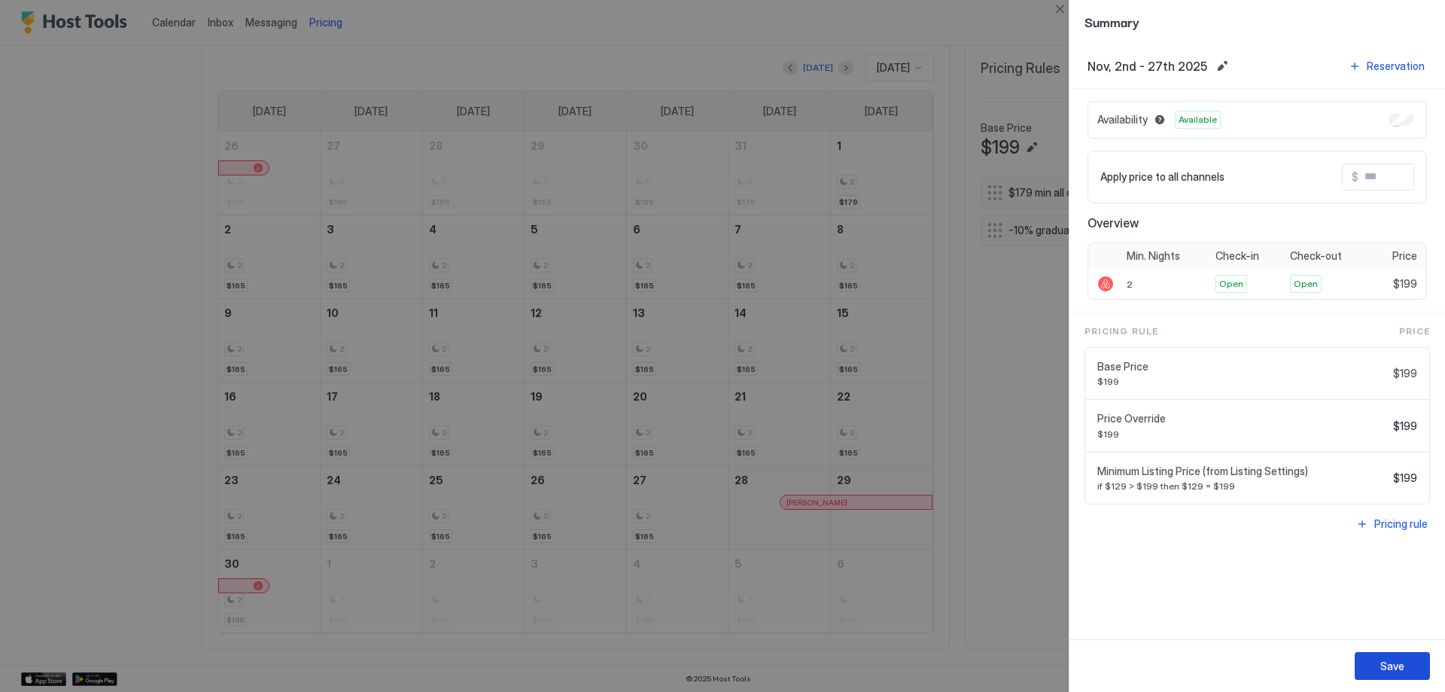
click at [1396, 674] on button "Save" at bounding box center [1392, 666] width 75 height 28
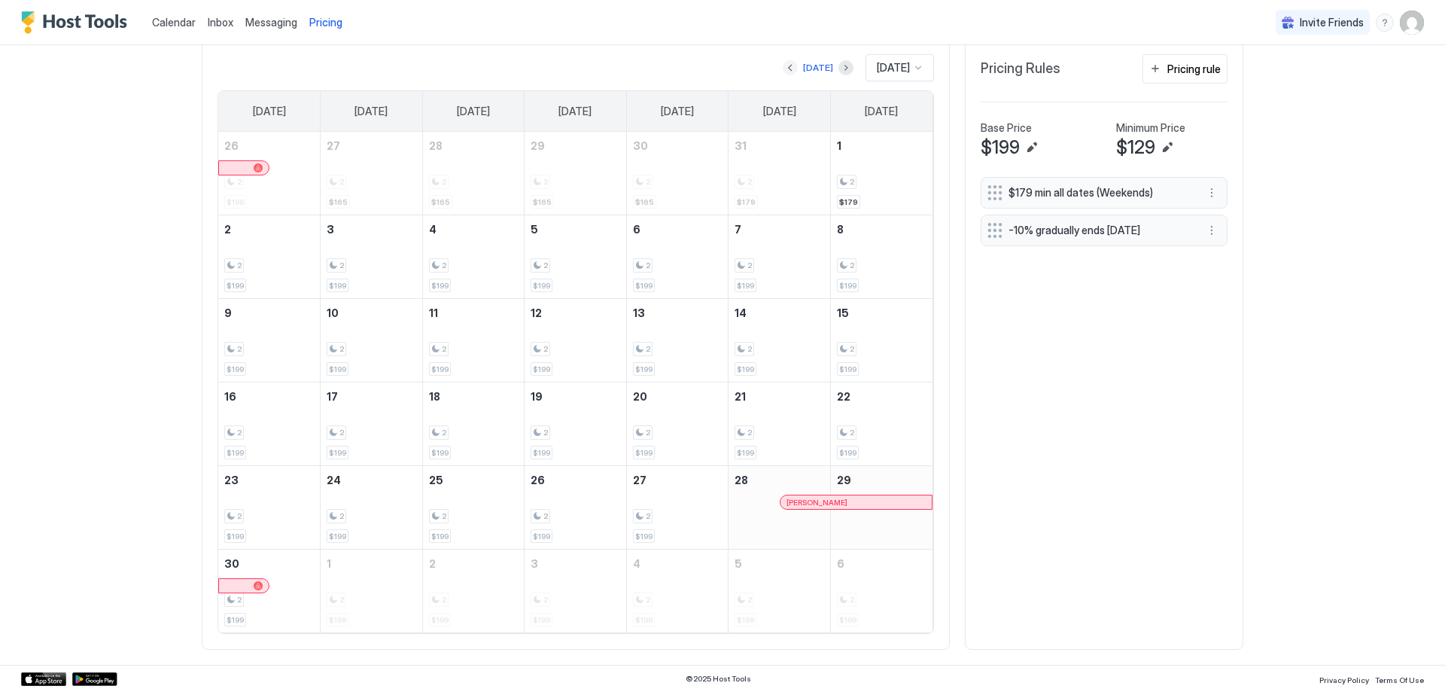
click at [783, 71] on button "Previous month" at bounding box center [790, 67] width 15 height 15
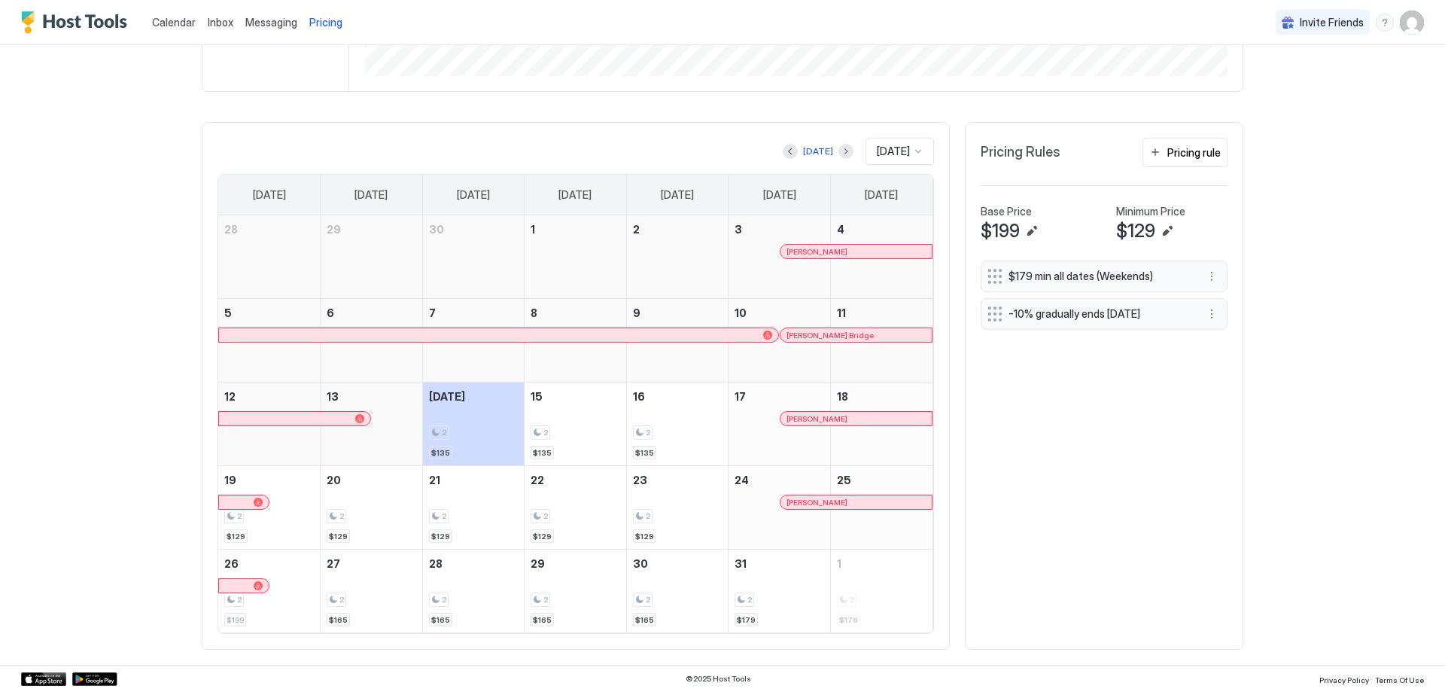
scroll to position [383, 0]
click at [924, 153] on div "[DATE]" at bounding box center [900, 151] width 68 height 27
click at [885, 321] on span "[DATE]" at bounding box center [891, 326] width 30 height 11
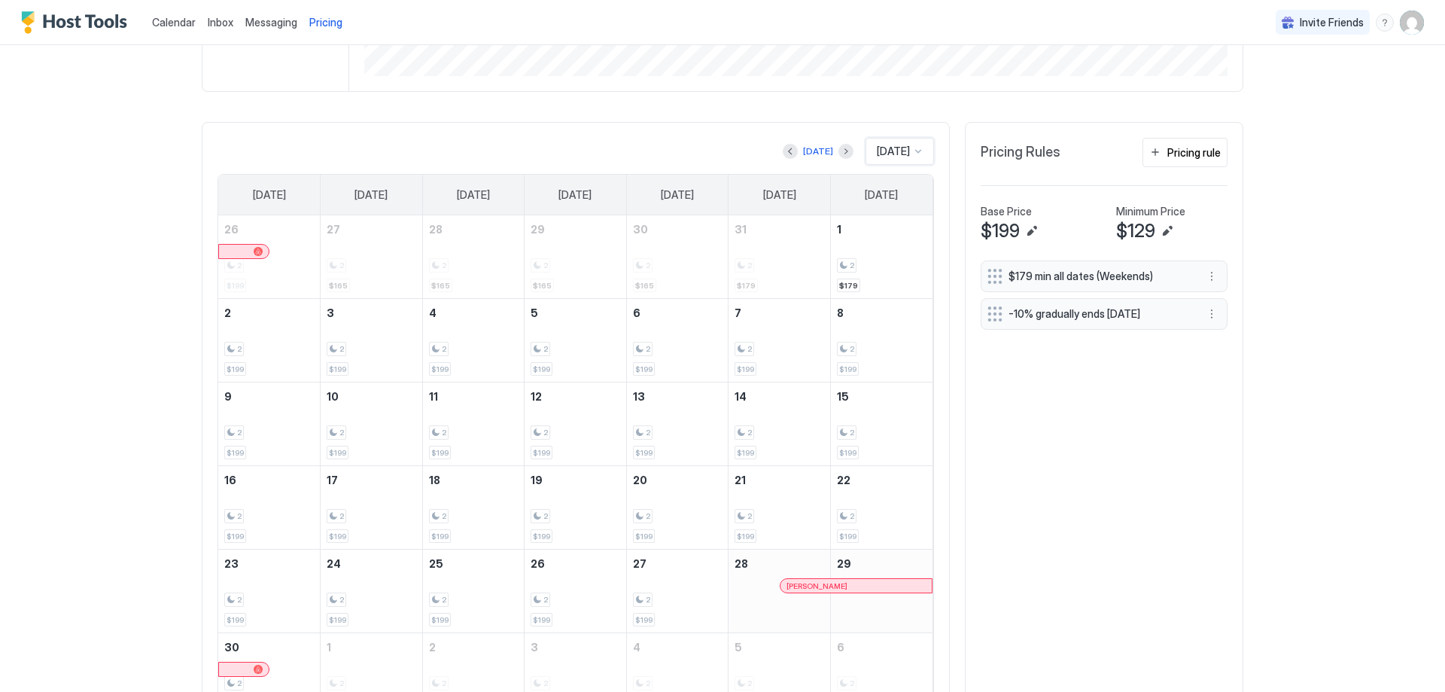
click at [915, 155] on div at bounding box center [918, 151] width 12 height 12
click at [883, 319] on div "[DATE]" at bounding box center [900, 326] width 67 height 29
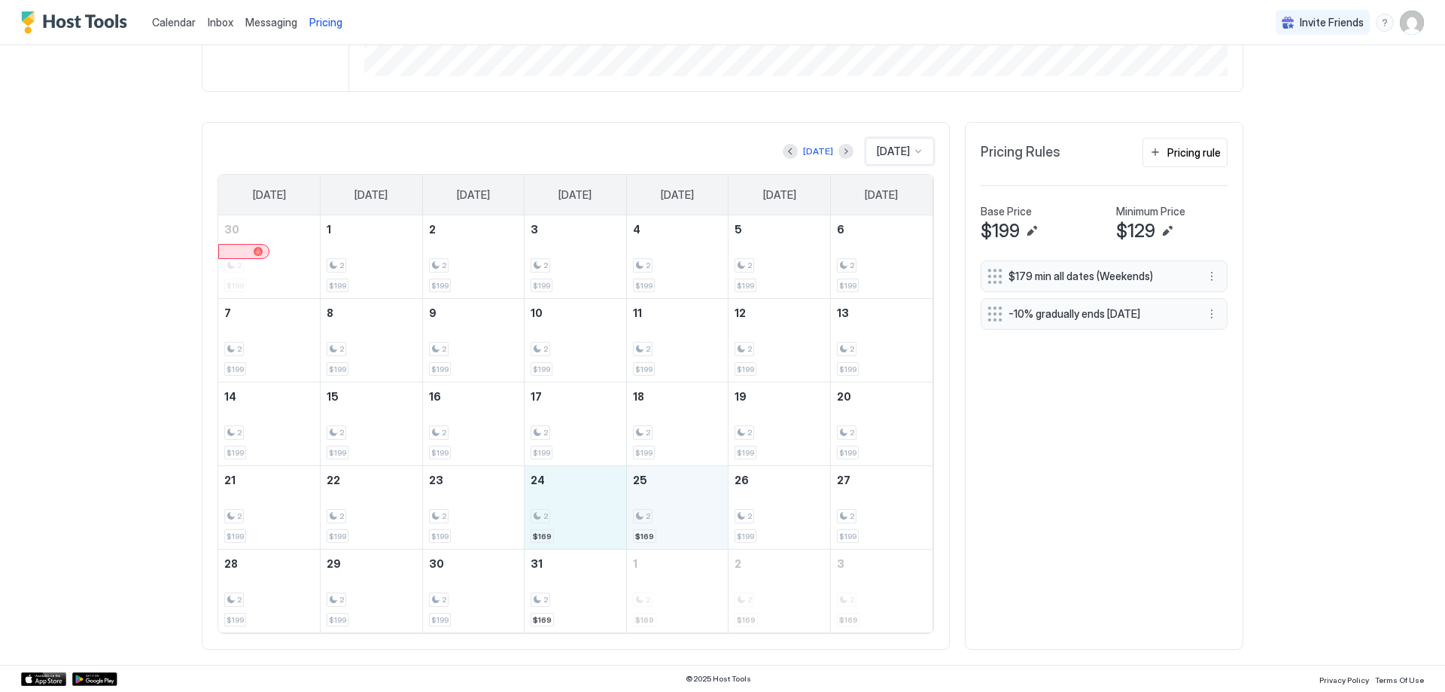
drag, startPoint x: 581, startPoint y: 505, endPoint x: 655, endPoint y: 539, distance: 81.2
click at [655, 539] on tr "21 2 $199 22 2 $199 23 2 $199 24 2 $169 25 2 $169 26 2 $199 27 2 $199" at bounding box center [575, 508] width 714 height 84
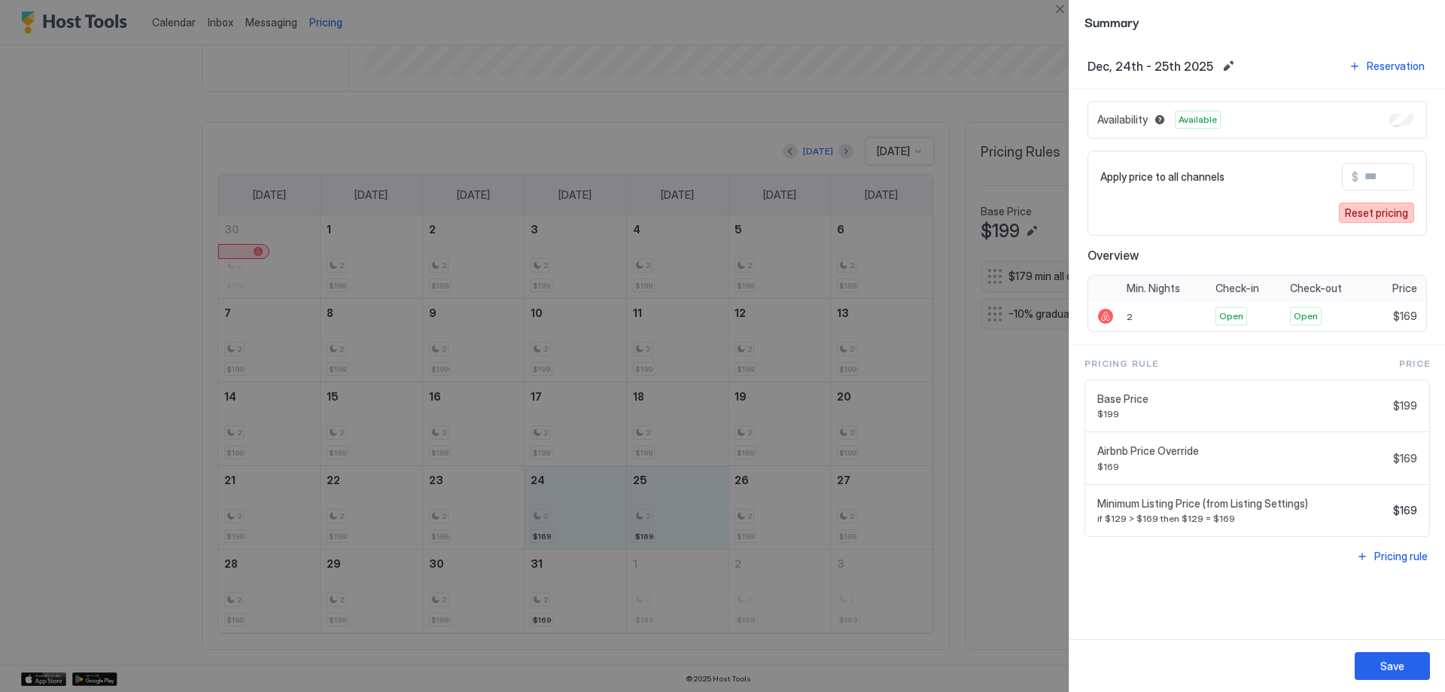
click at [1344, 208] on button "Reset pricing" at bounding box center [1376, 212] width 75 height 20
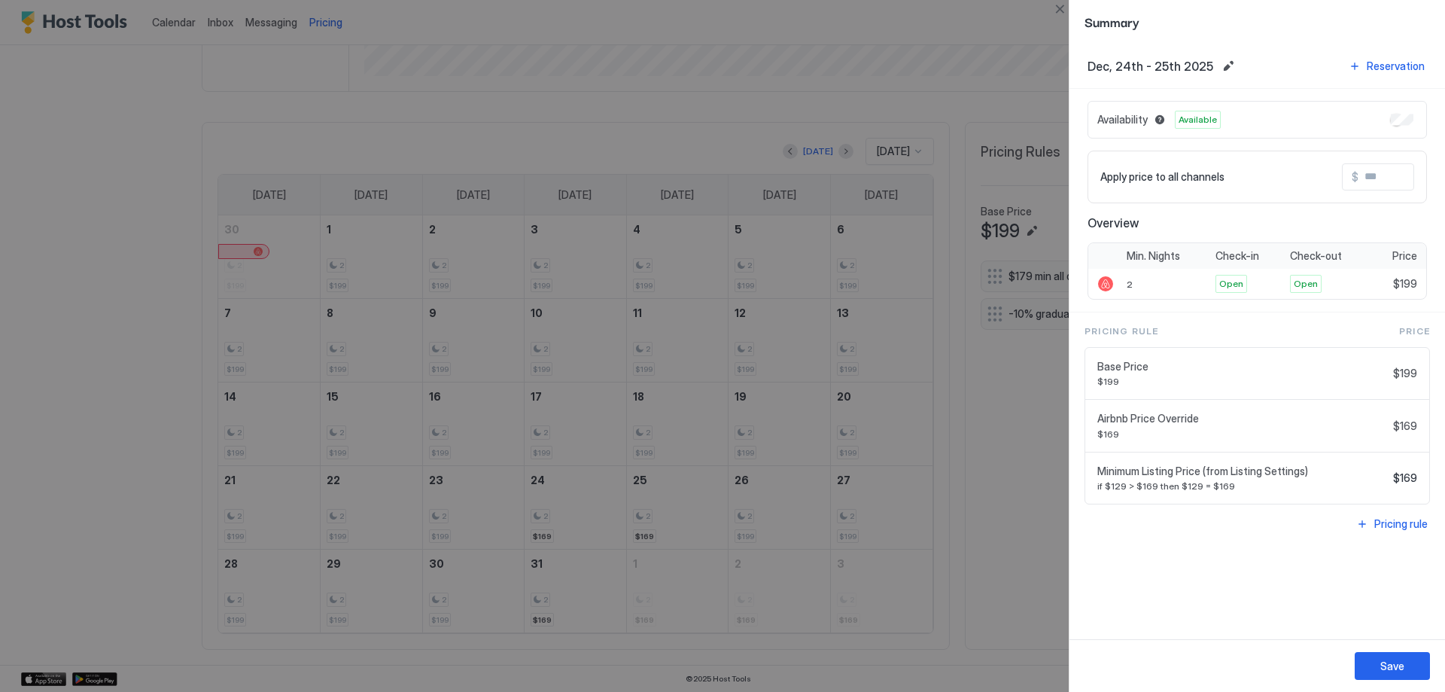
click at [553, 602] on div at bounding box center [722, 346] width 1445 height 692
drag, startPoint x: 1388, startPoint y: 660, endPoint x: 1257, endPoint y: 641, distance: 132.3
click at [1386, 659] on div "Save" at bounding box center [1392, 666] width 24 height 16
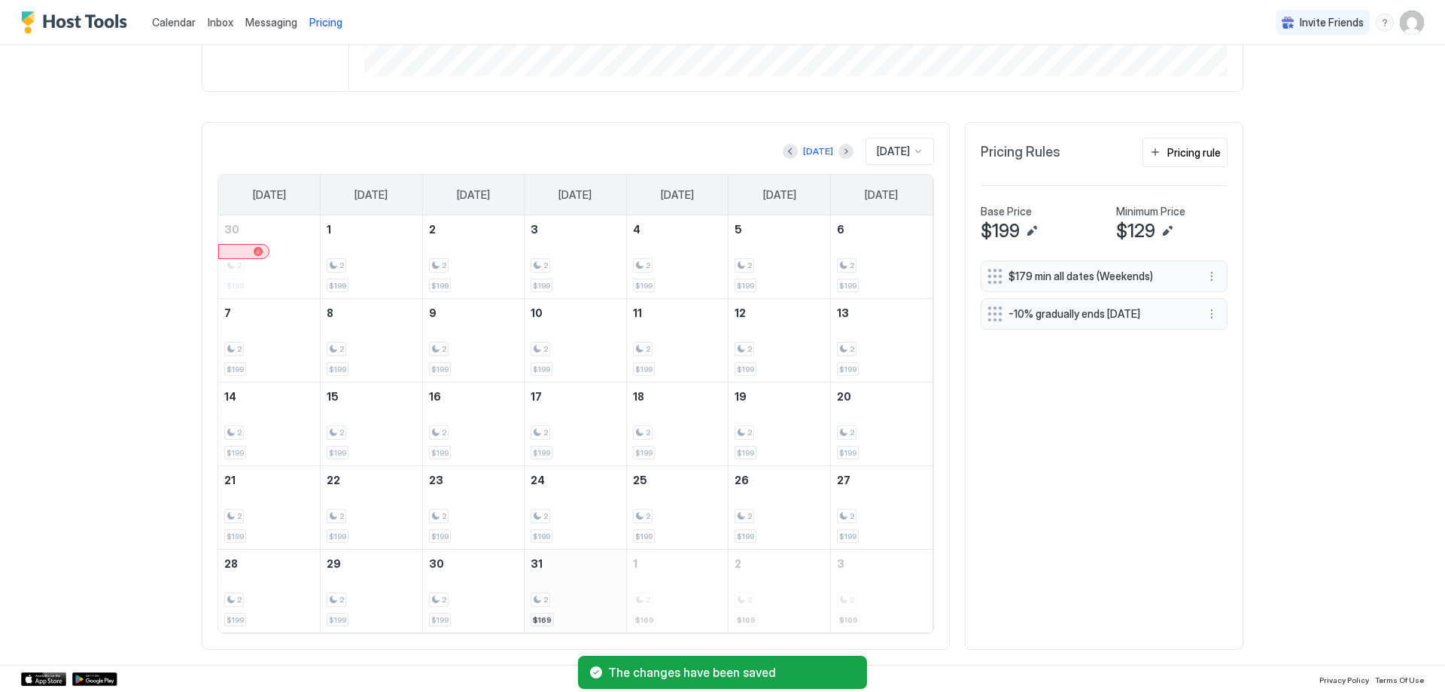
click at [568, 587] on div "2 $169" at bounding box center [576, 590] width 90 height 71
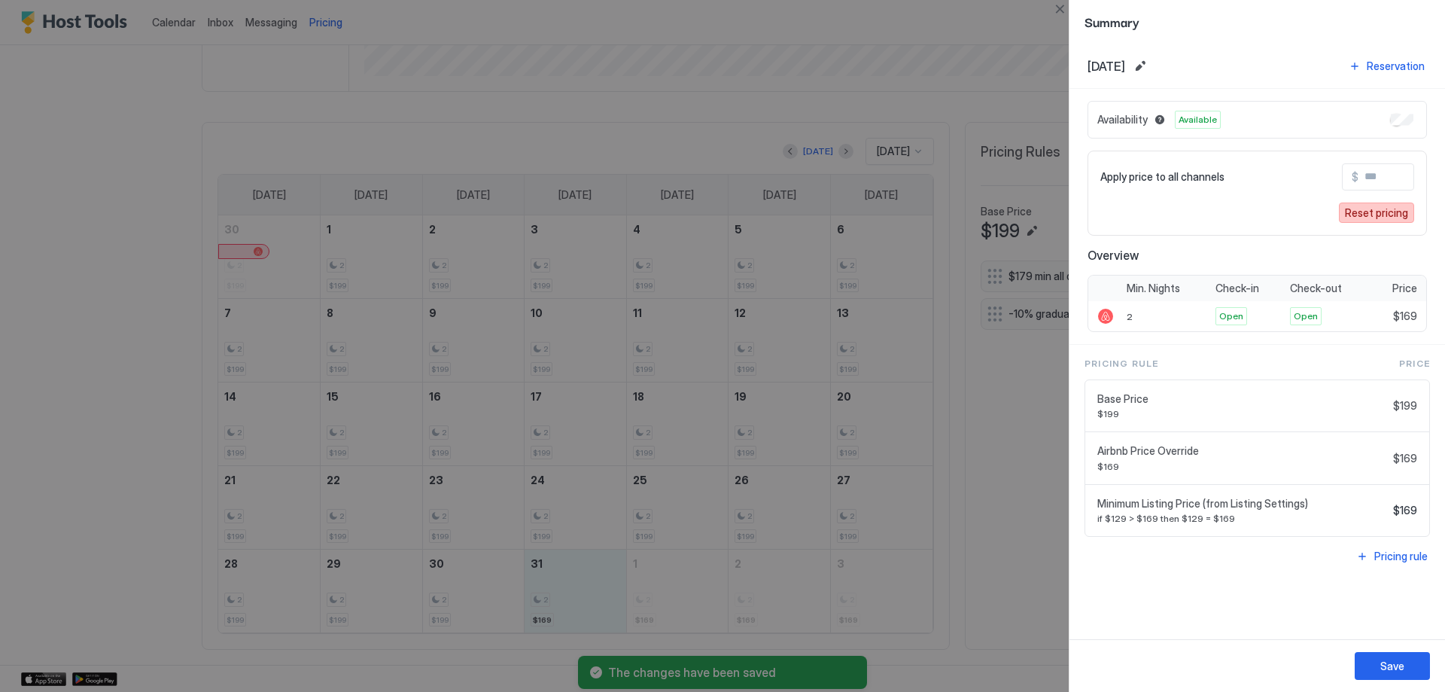
click at [1409, 215] on button "Reset pricing" at bounding box center [1376, 212] width 75 height 20
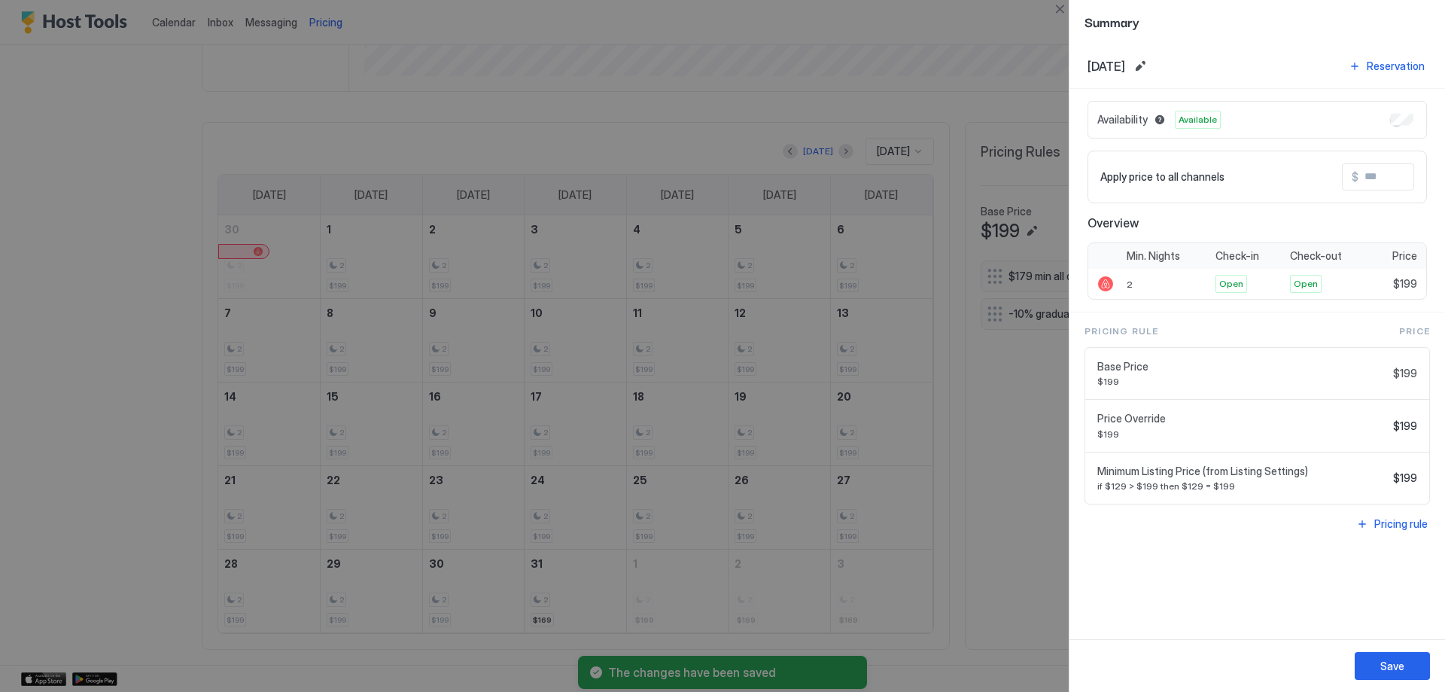
click at [825, 248] on div at bounding box center [722, 346] width 1445 height 692
click at [999, 456] on div at bounding box center [722, 346] width 1445 height 692
click at [1395, 671] on div "Save" at bounding box center [1392, 666] width 24 height 16
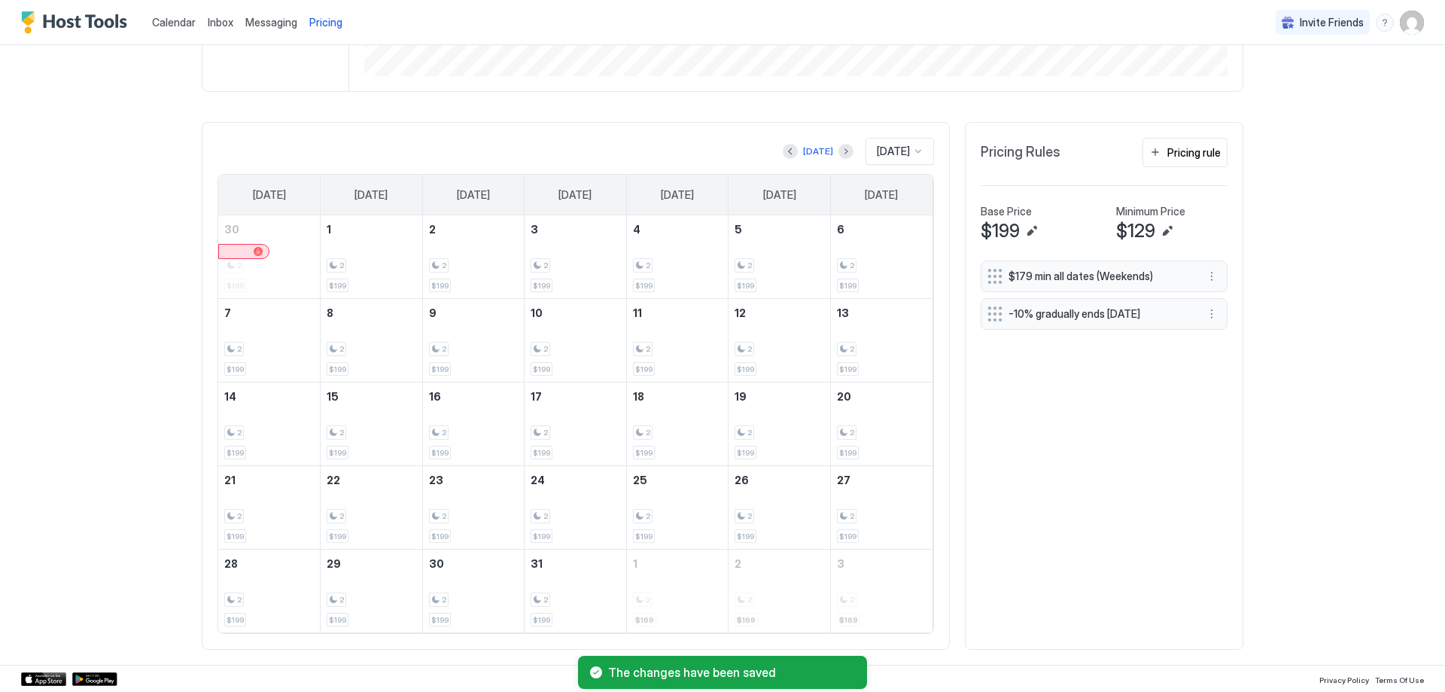
click at [899, 154] on span "[DATE]" at bounding box center [893, 152] width 33 height 14
click at [887, 347] on span "[DATE]" at bounding box center [891, 352] width 30 height 11
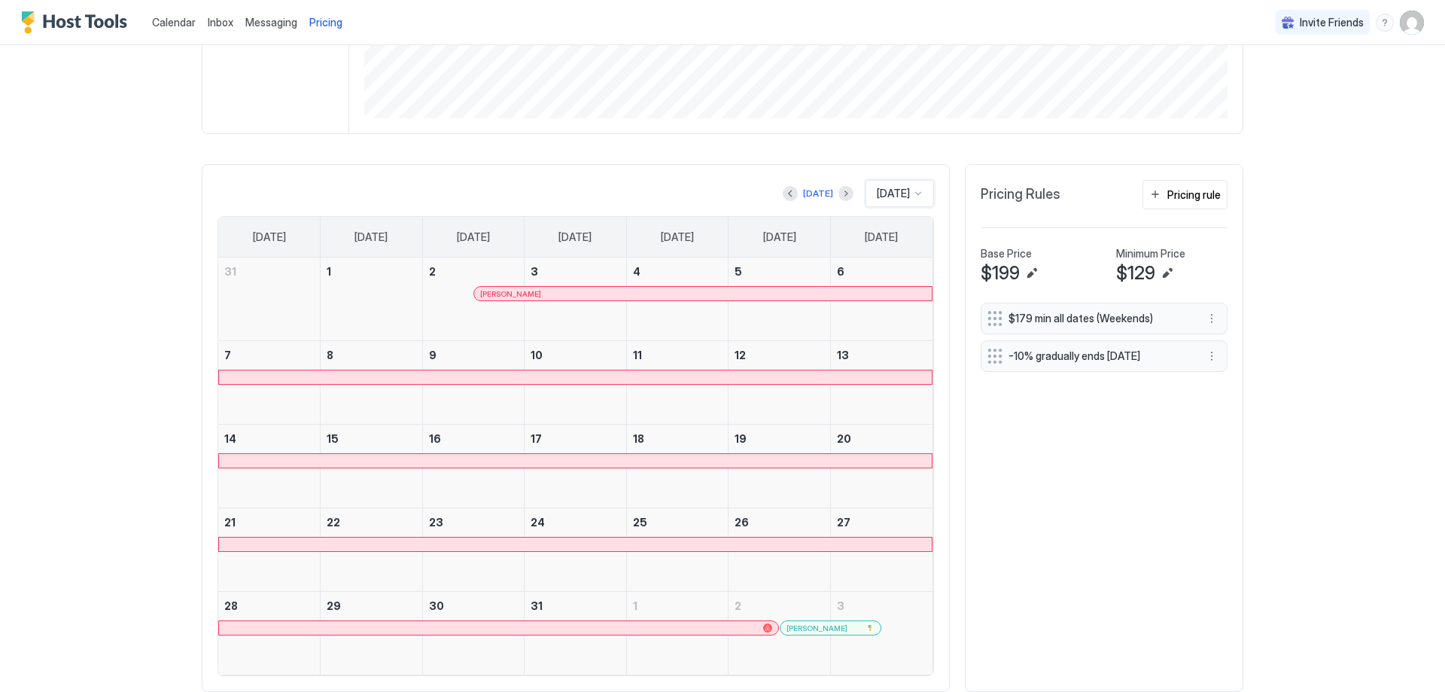
scroll to position [308, 0]
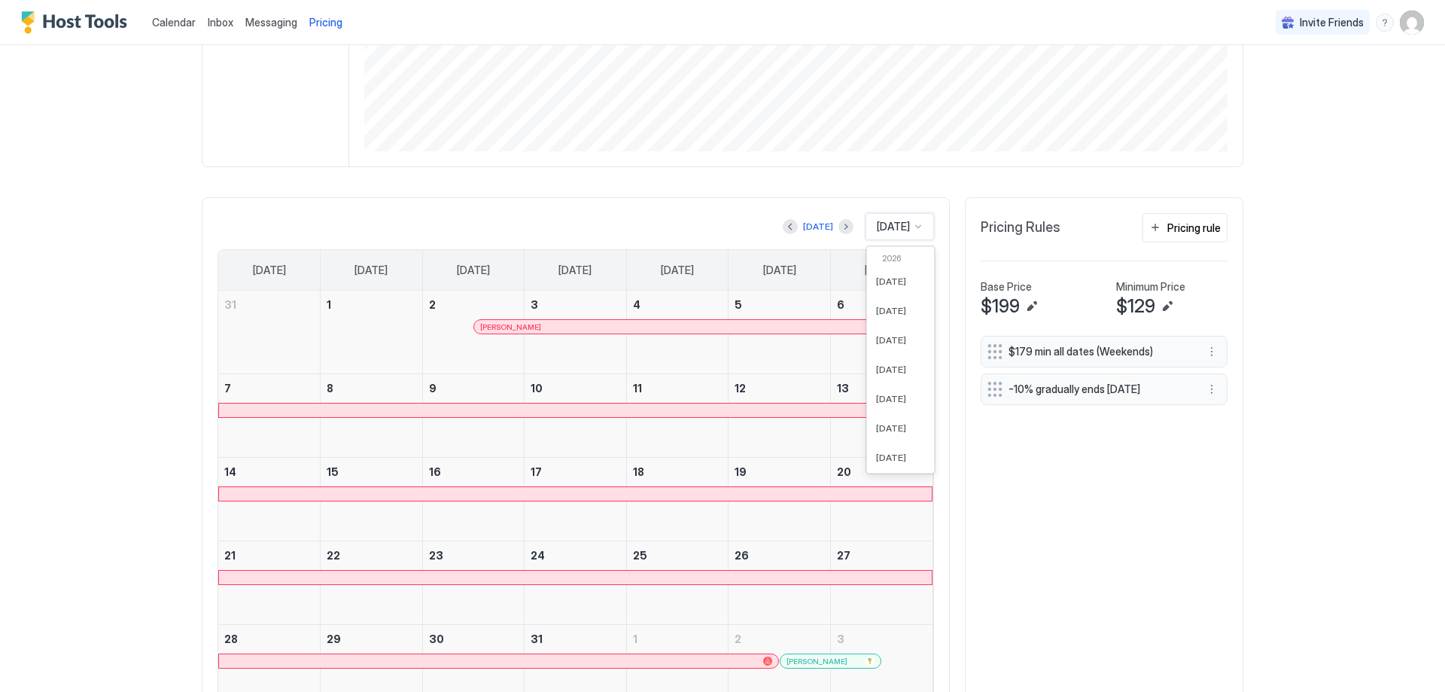
click at [890, 225] on span "[DATE]" at bounding box center [893, 227] width 33 height 14
click at [889, 286] on span "[DATE]" at bounding box center [891, 280] width 30 height 11
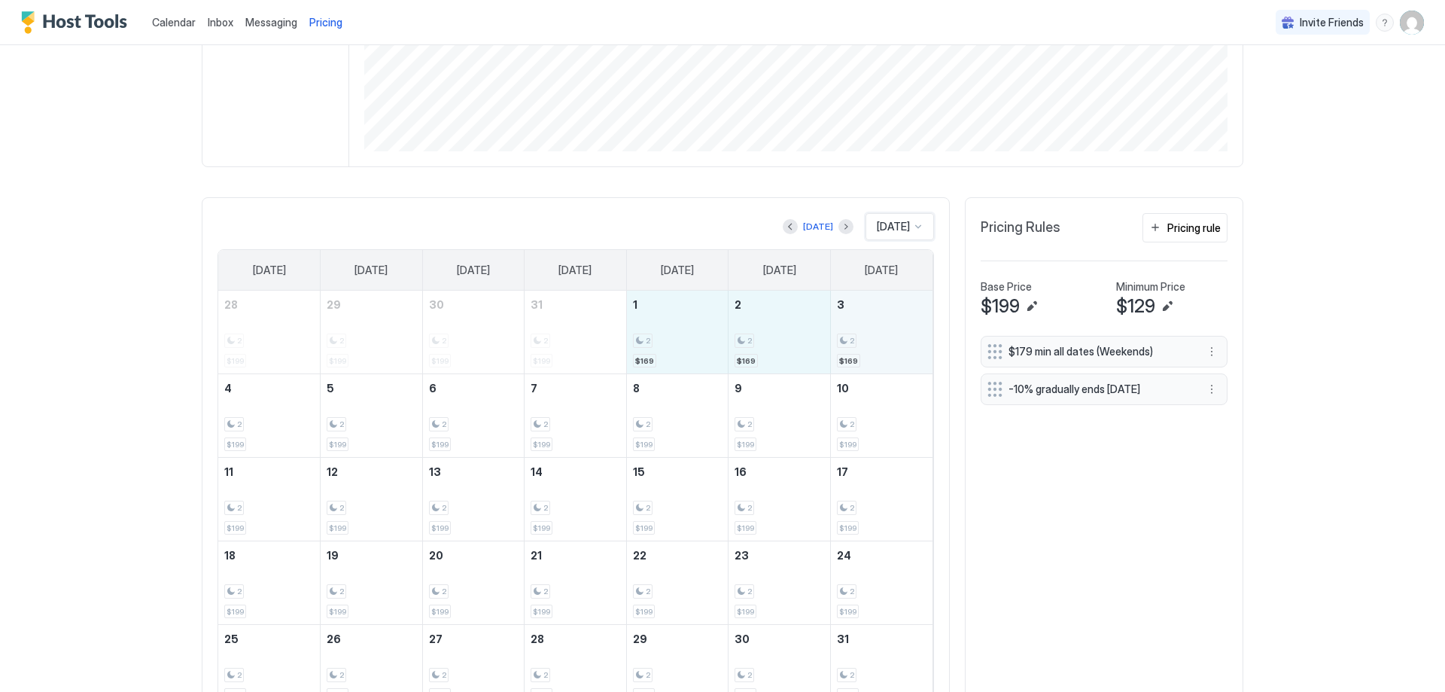
drag, startPoint x: 680, startPoint y: 345, endPoint x: 860, endPoint y: 352, distance: 179.3
click at [860, 352] on tr "28 2 $199 29 2 $199 30 2 $199 31 2 $199 1 2 $169 2 2 $169 3 2 $169" at bounding box center [575, 333] width 714 height 84
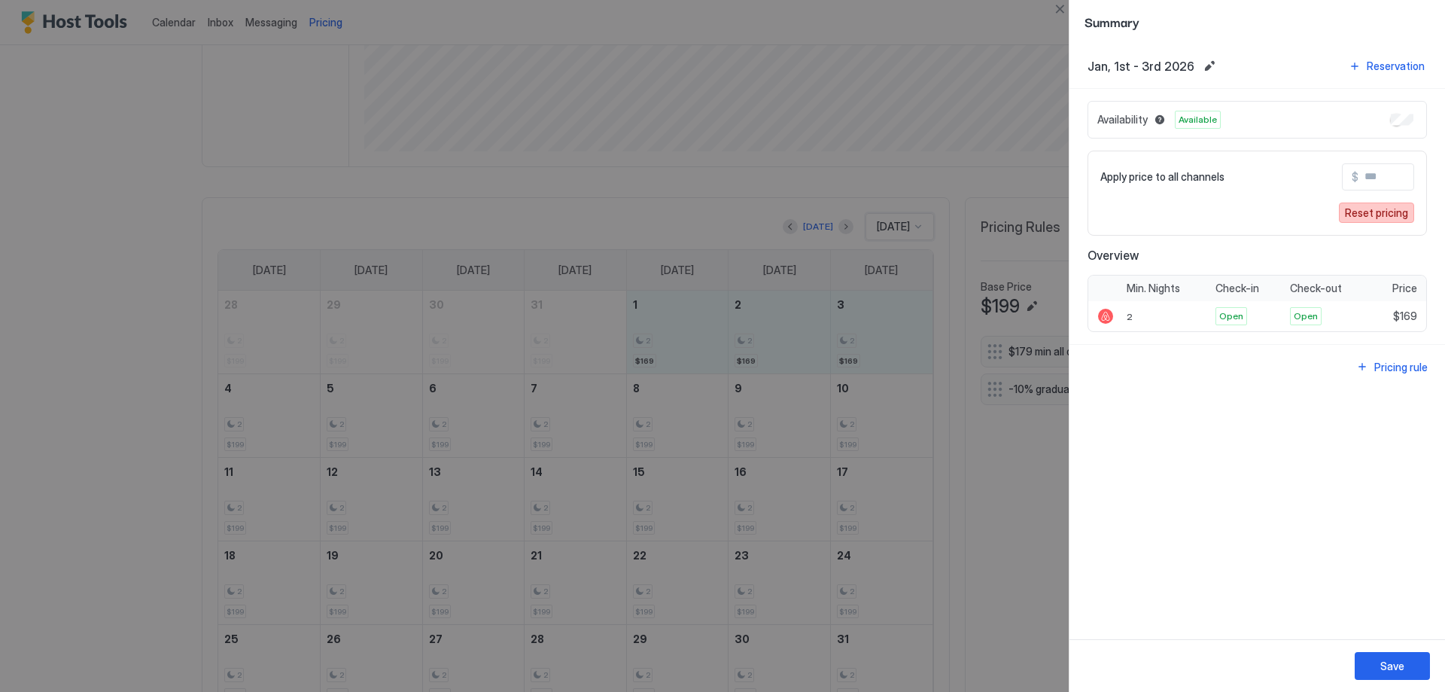
click at [1352, 211] on div "Reset pricing" at bounding box center [1376, 213] width 63 height 16
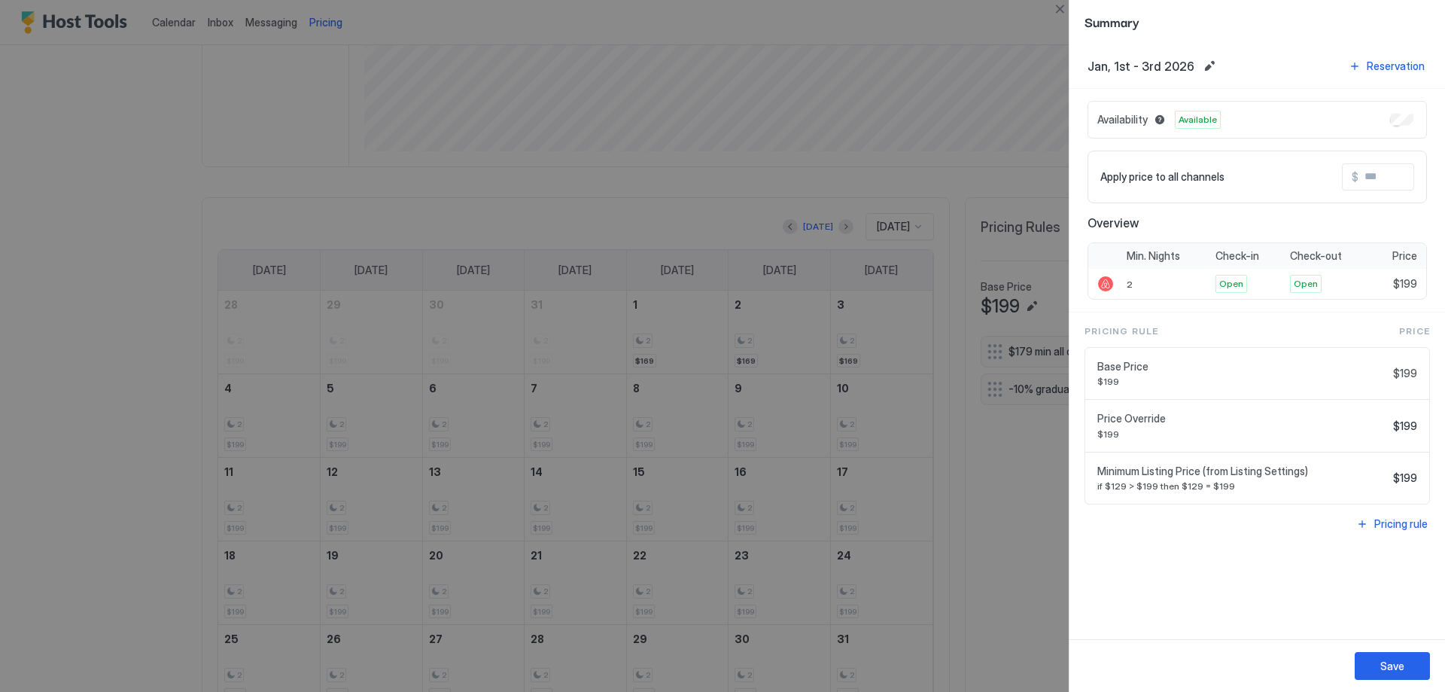
click at [613, 176] on div at bounding box center [722, 346] width 1445 height 692
click at [1415, 662] on button "Save" at bounding box center [1392, 666] width 75 height 28
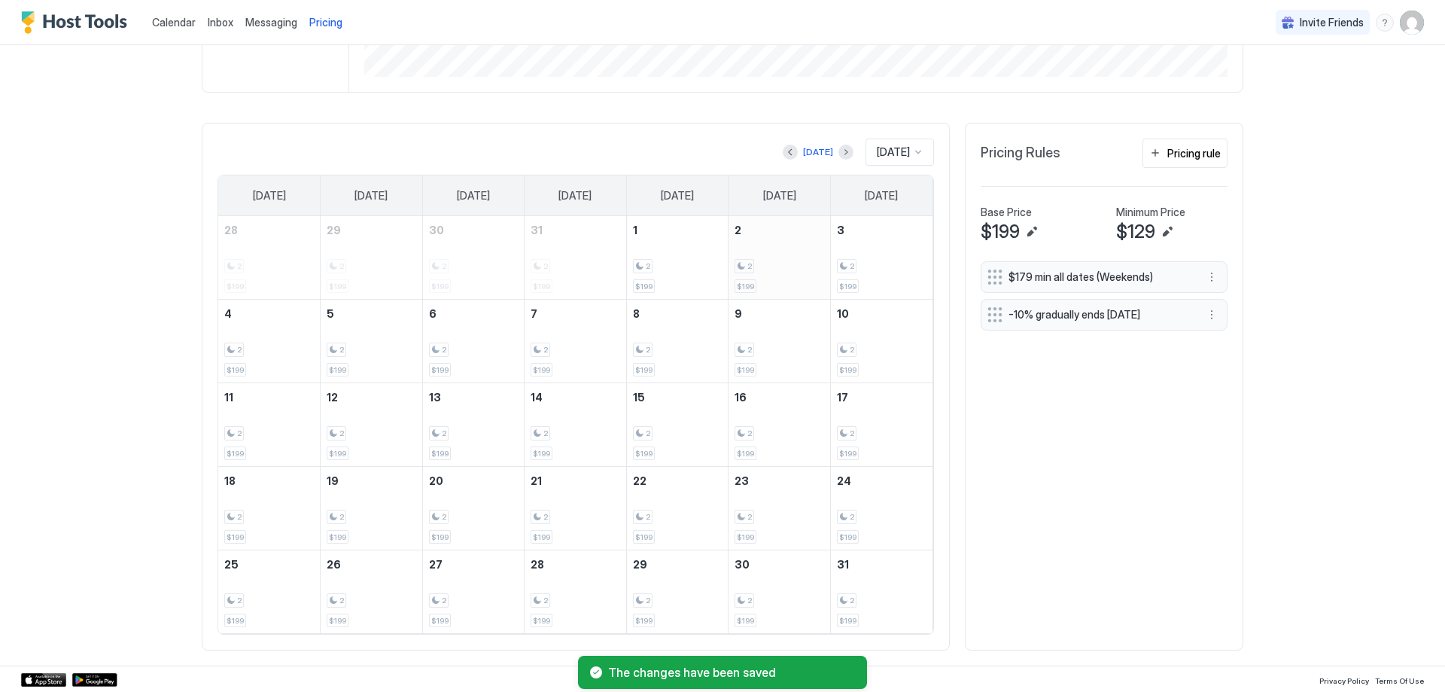
scroll to position [383, 0]
click at [907, 159] on div "[DATE]" at bounding box center [900, 151] width 68 height 27
click at [887, 232] on span "[DATE]" at bounding box center [891, 235] width 30 height 11
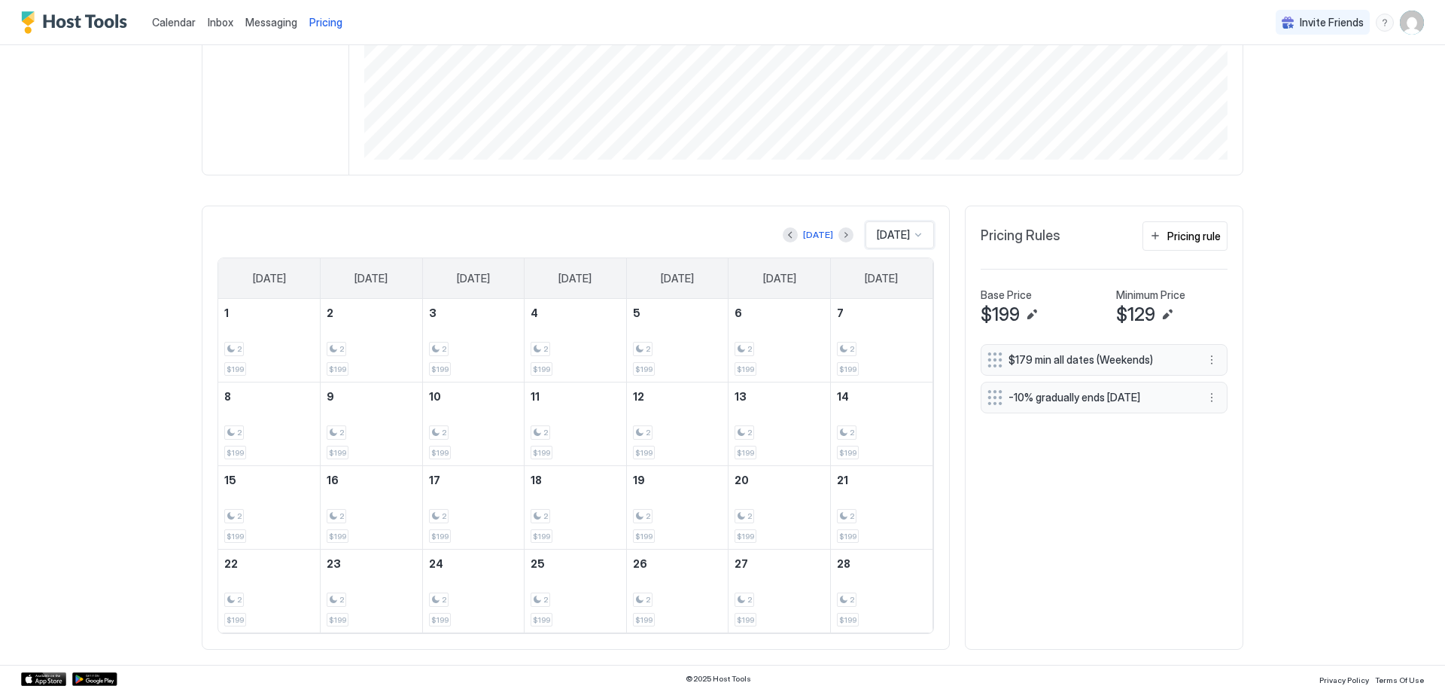
scroll to position [224, 0]
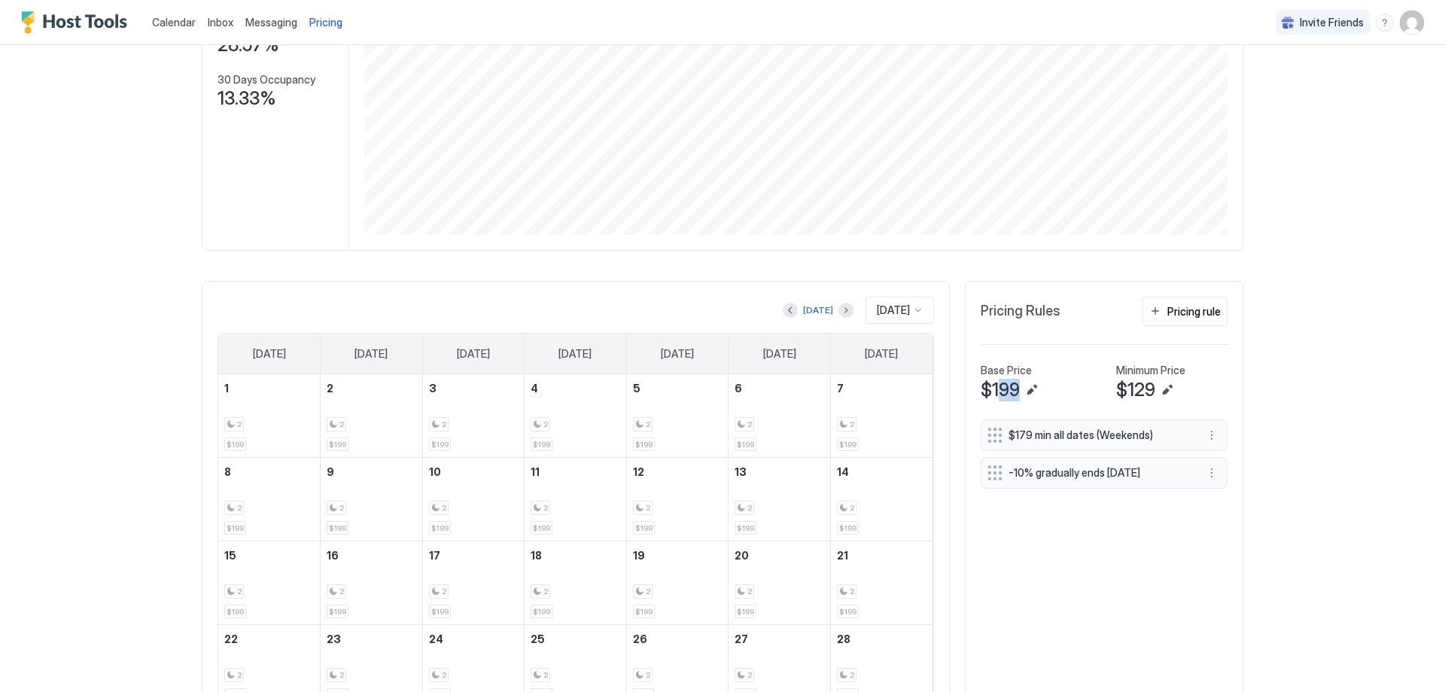
drag, startPoint x: 1013, startPoint y: 388, endPoint x: 991, endPoint y: 391, distance: 21.9
click at [991, 391] on span "$199" at bounding box center [1000, 390] width 39 height 23
click at [1030, 388] on button "Edit" at bounding box center [1032, 390] width 18 height 18
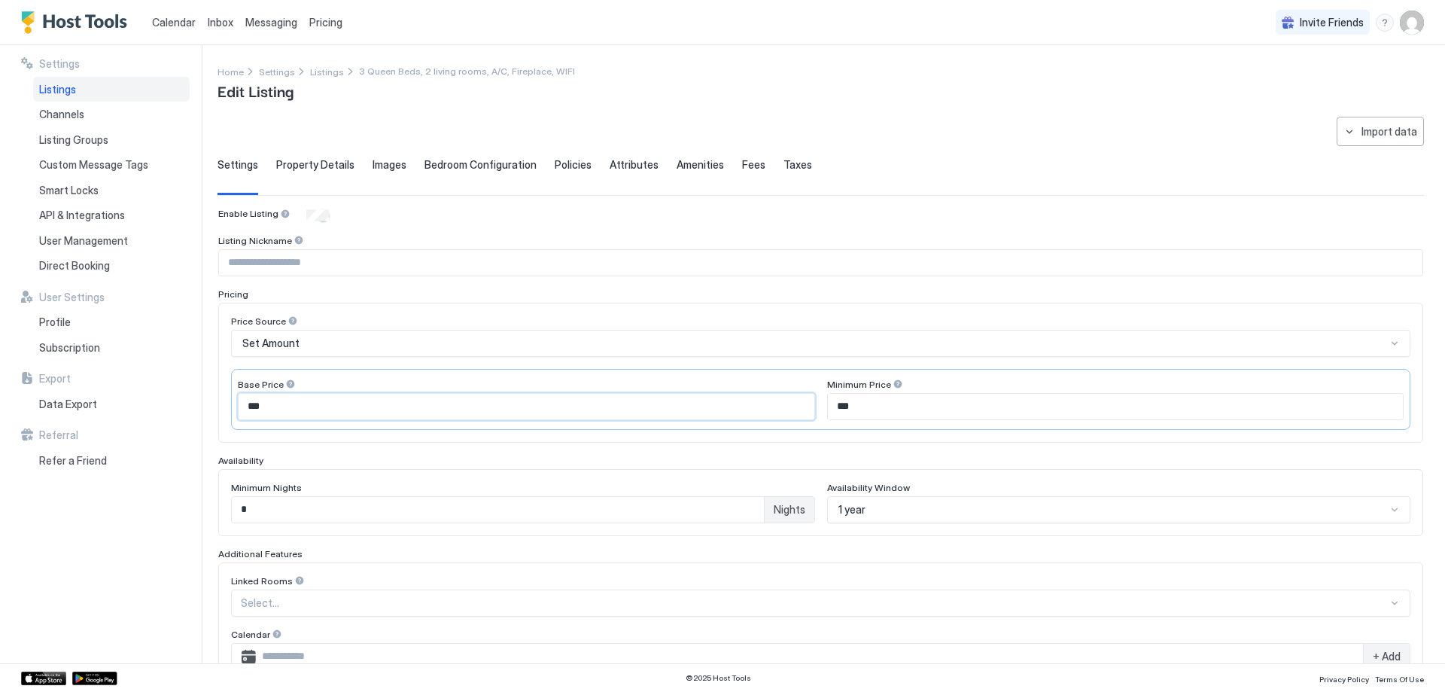
drag, startPoint x: 369, startPoint y: 413, endPoint x: 229, endPoint y: 416, distance: 140.0
click at [229, 416] on div "Price Source Set Amount Base Price *** Minimum Price ***" at bounding box center [820, 373] width 1205 height 140
type input "***"
click at [162, 546] on div "Settings Listings Channels Listing Groups Custom Message Tags Smart Locks API &…" at bounding box center [111, 354] width 181 height 618
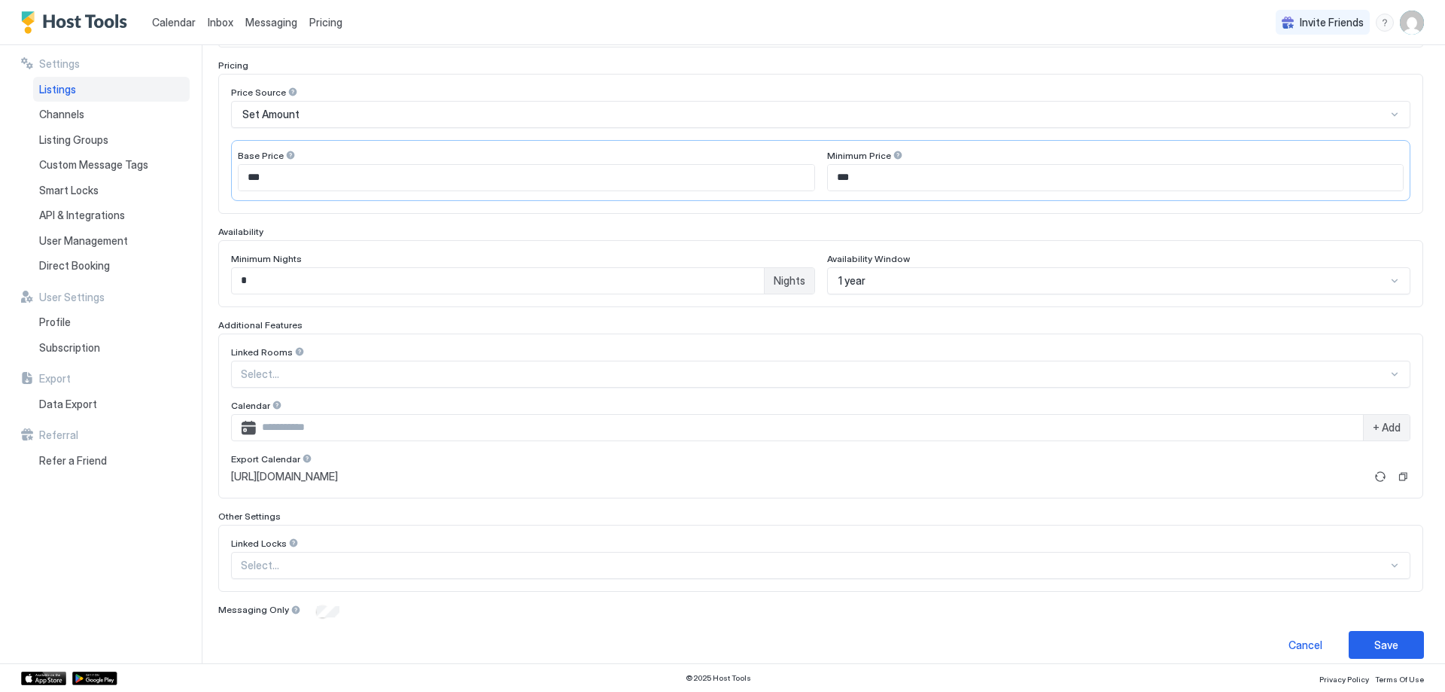
scroll to position [242, 0]
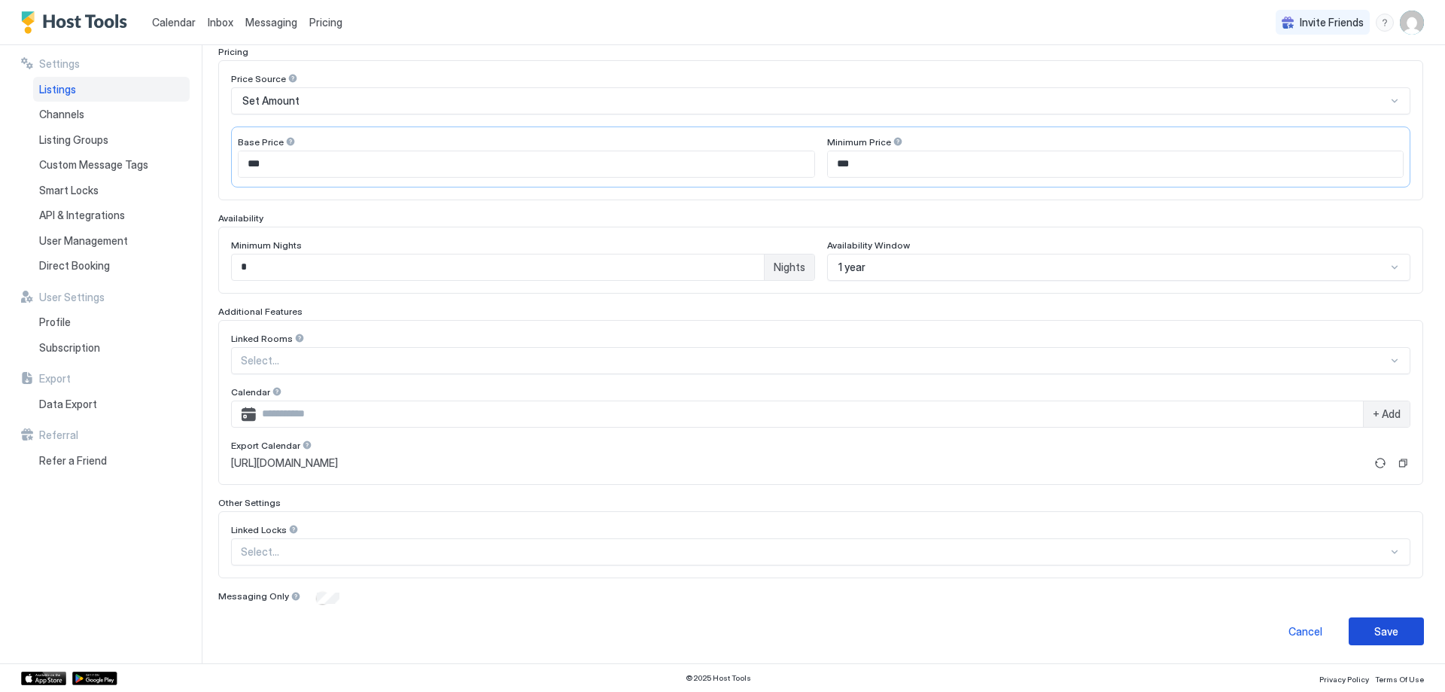
click at [1374, 631] on div "Save" at bounding box center [1386, 631] width 24 height 16
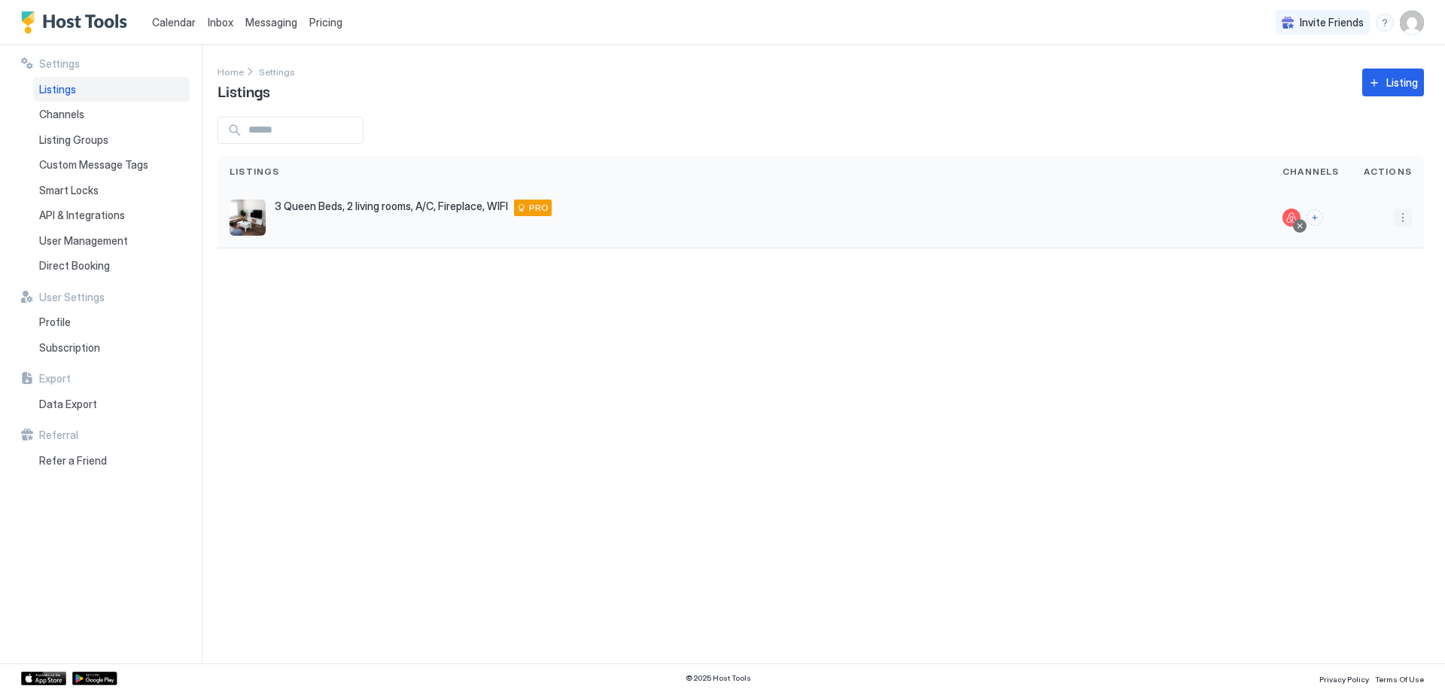
click at [1406, 224] on button "More options" at bounding box center [1403, 217] width 18 height 18
click at [1329, 269] on div "Pricing" at bounding box center [1364, 263] width 103 height 24
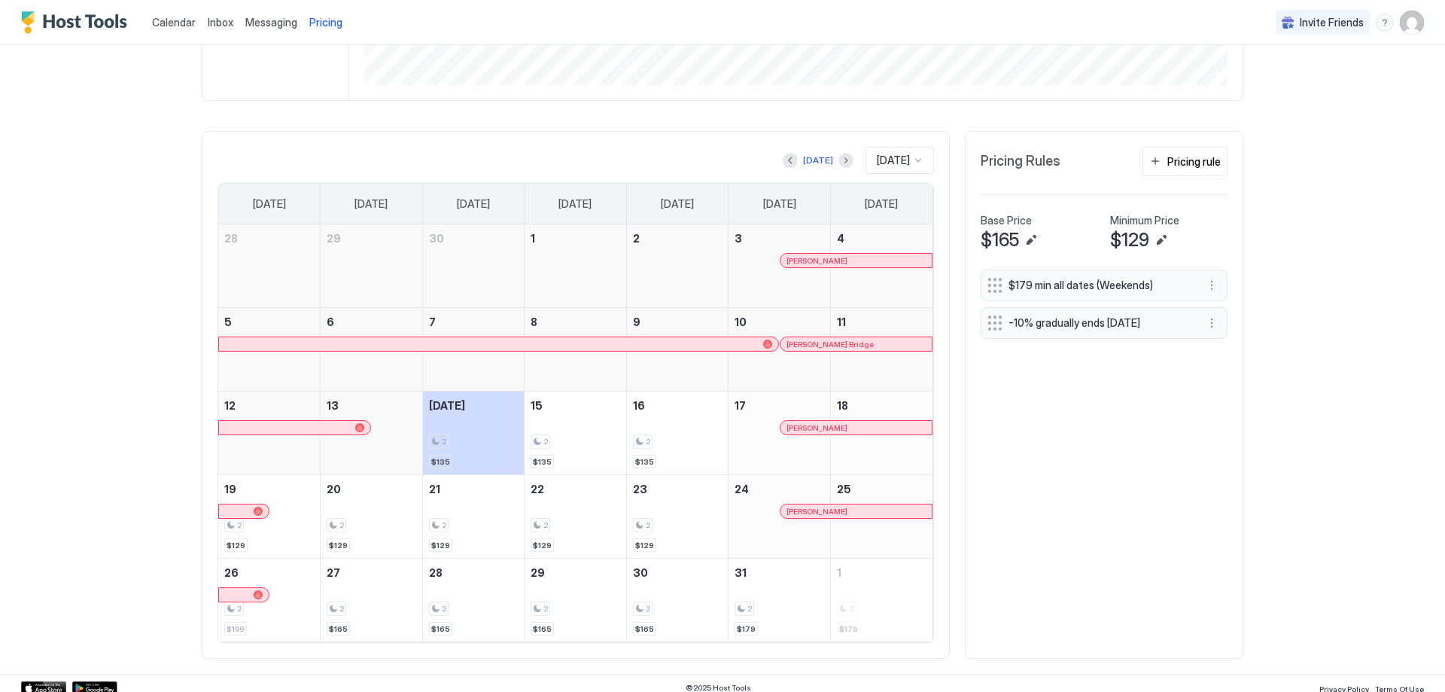
scroll to position [376, 0]
click at [912, 154] on div at bounding box center [918, 158] width 12 height 12
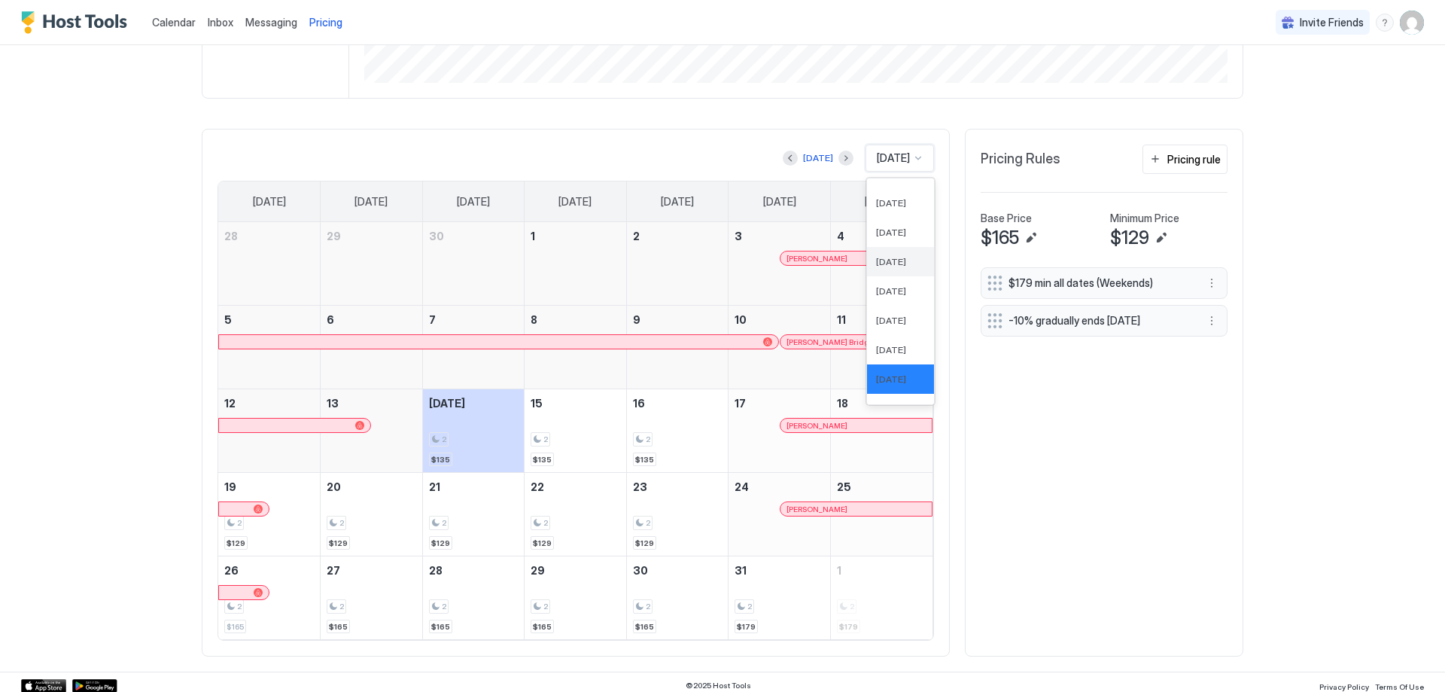
scroll to position [492, 0]
click at [901, 330] on div "[DATE]" at bounding box center [900, 332] width 49 height 11
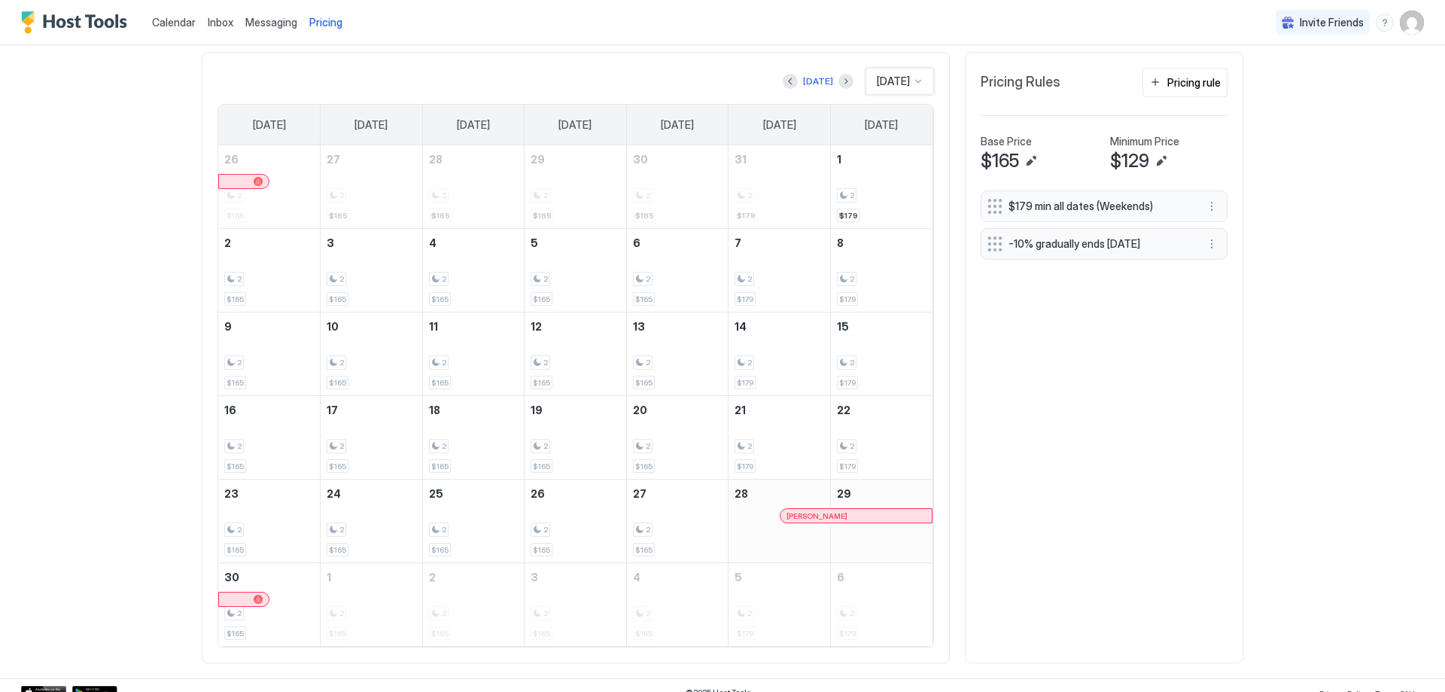
scroll to position [467, 0]
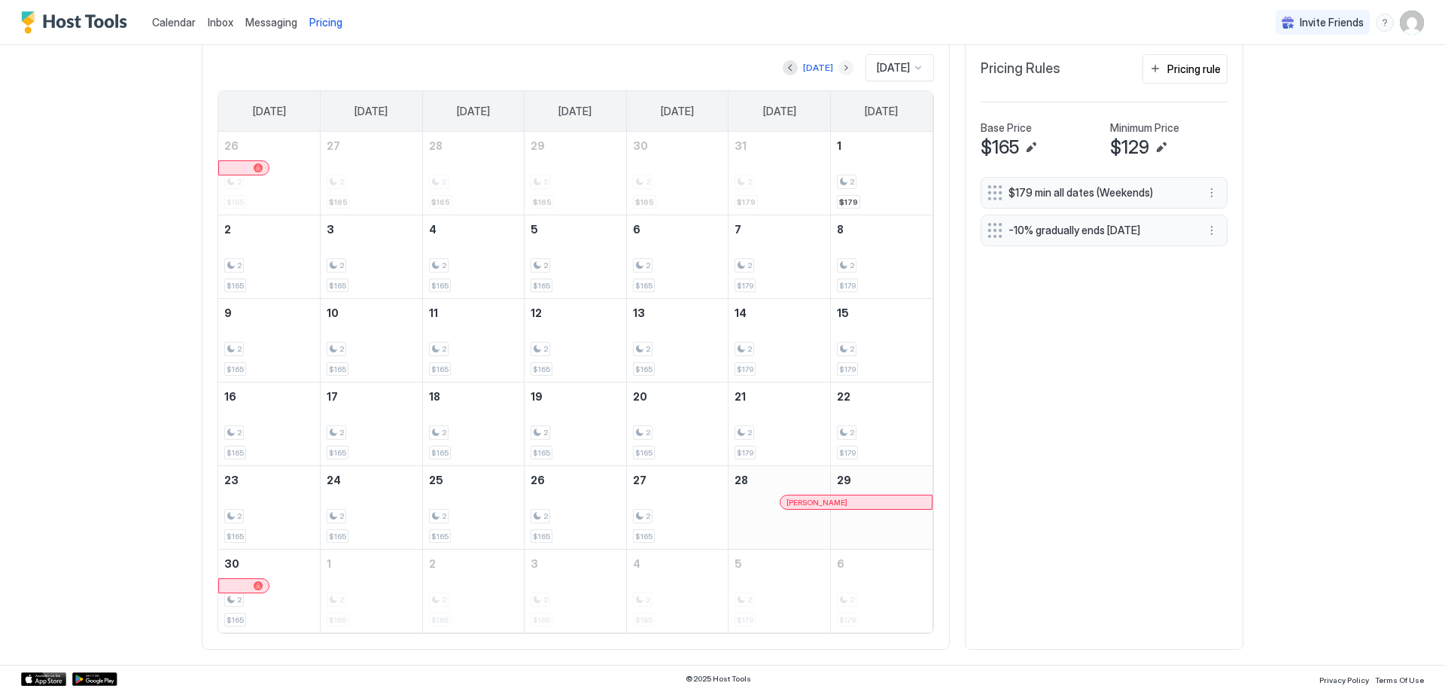
click at [838, 66] on button "Next month" at bounding box center [845, 67] width 15 height 15
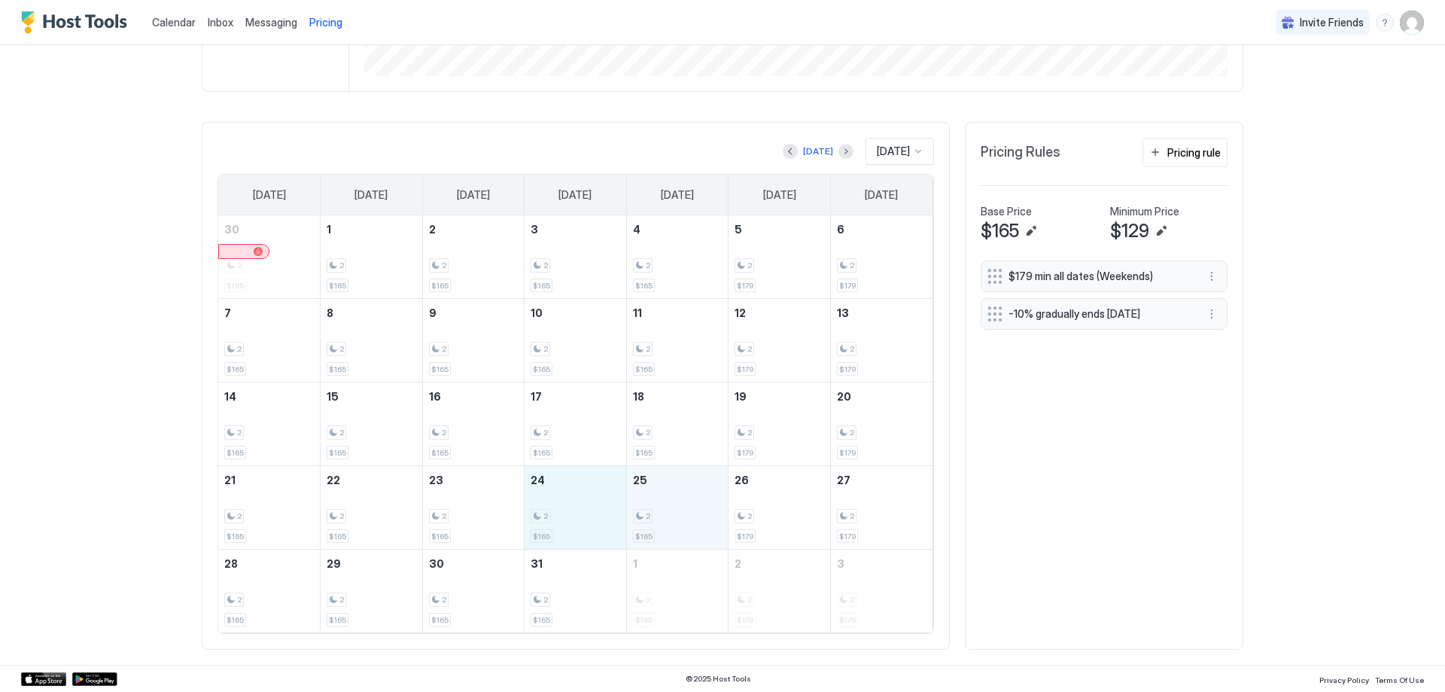
drag, startPoint x: 580, startPoint y: 501, endPoint x: 689, endPoint y: 501, distance: 109.9
click at [689, 501] on tr "21 2 $165 22 2 $165 23 2 $165 24 2 $165 25 2 $165 26 2 $179 27 2 $179" at bounding box center [575, 508] width 714 height 84
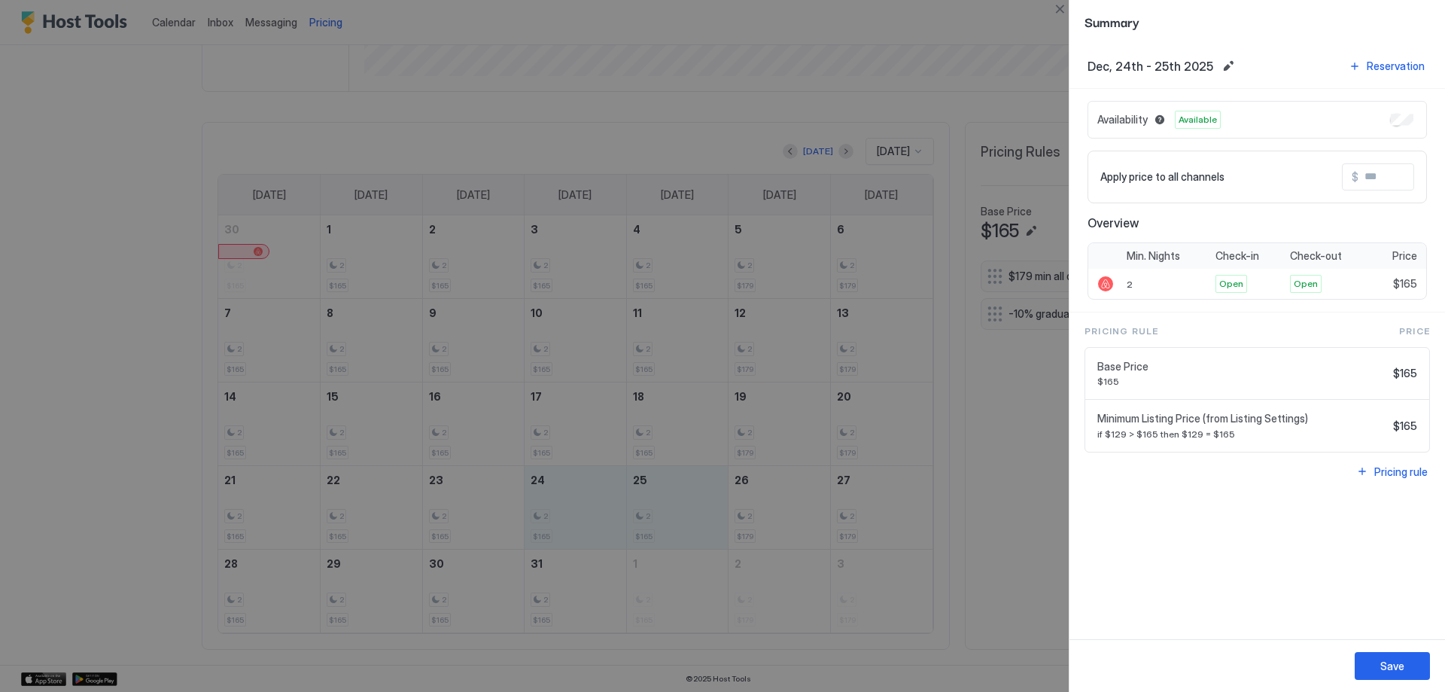
click at [1374, 175] on input "Input Field" at bounding box center [1419, 177] width 120 height 26
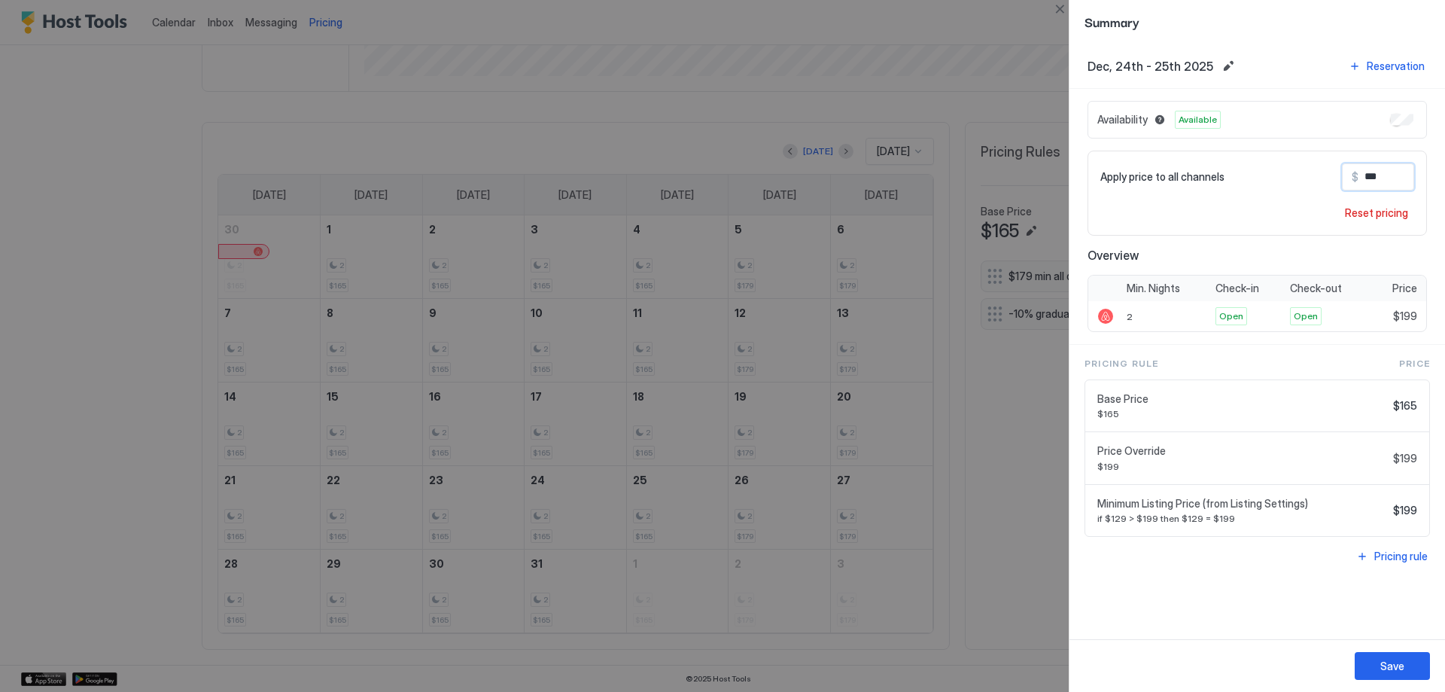
type input "***"
click at [983, 99] on div at bounding box center [722, 346] width 1445 height 692
click at [1423, 670] on button "Save" at bounding box center [1392, 666] width 75 height 28
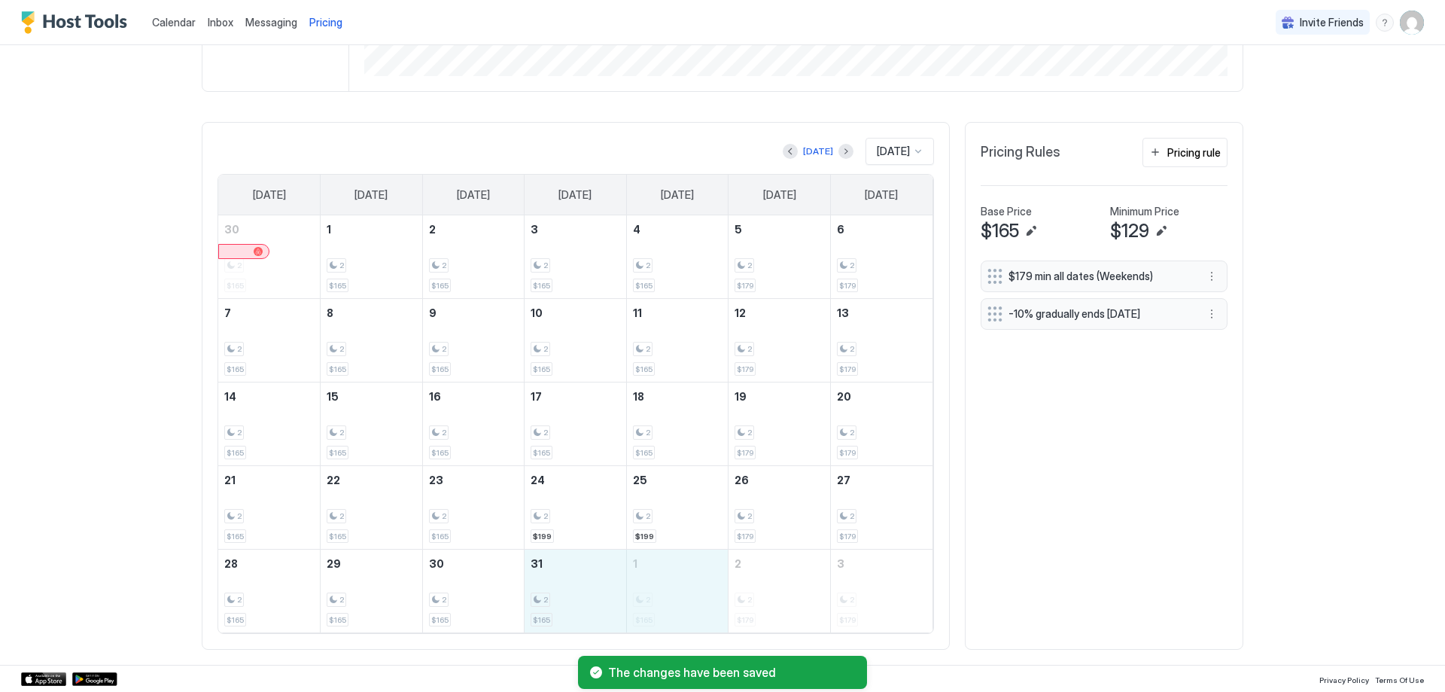
drag, startPoint x: 570, startPoint y: 595, endPoint x: 625, endPoint y: 596, distance: 55.0
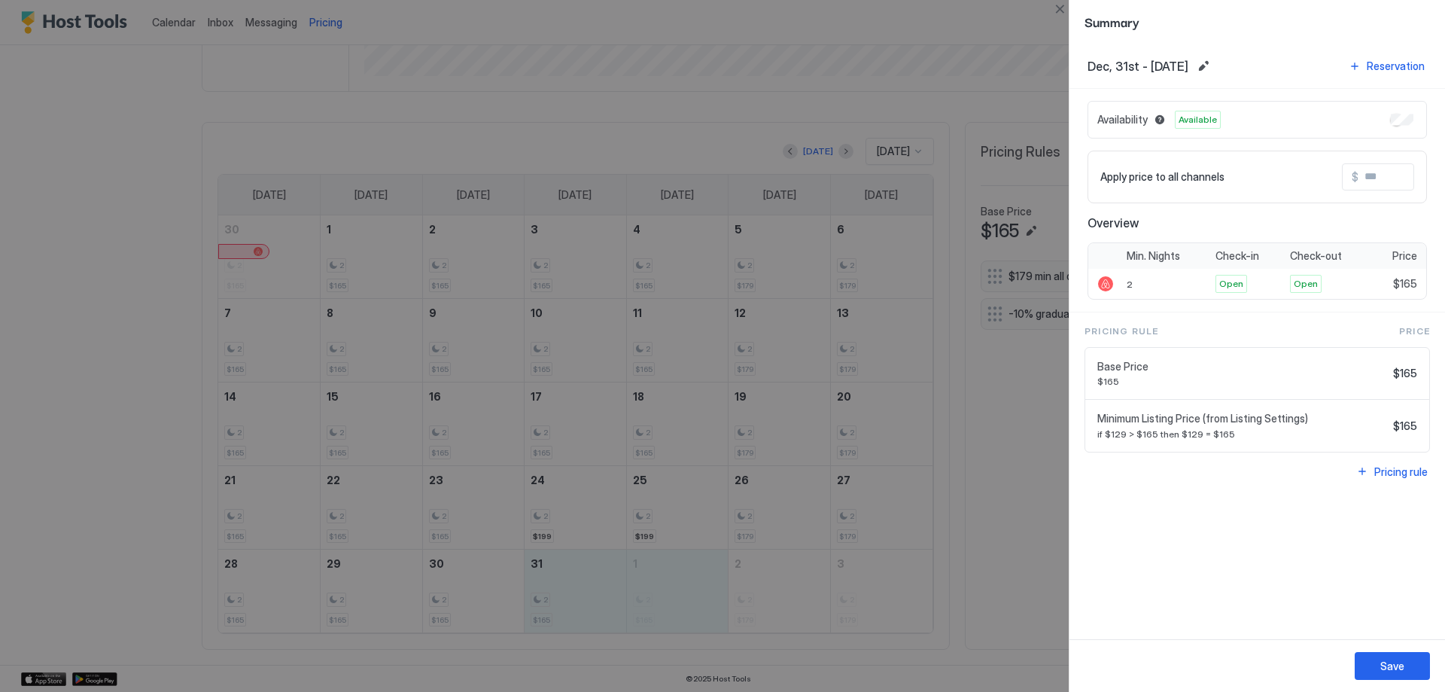
click at [1367, 183] on input "Input Field" at bounding box center [1419, 177] width 120 height 26
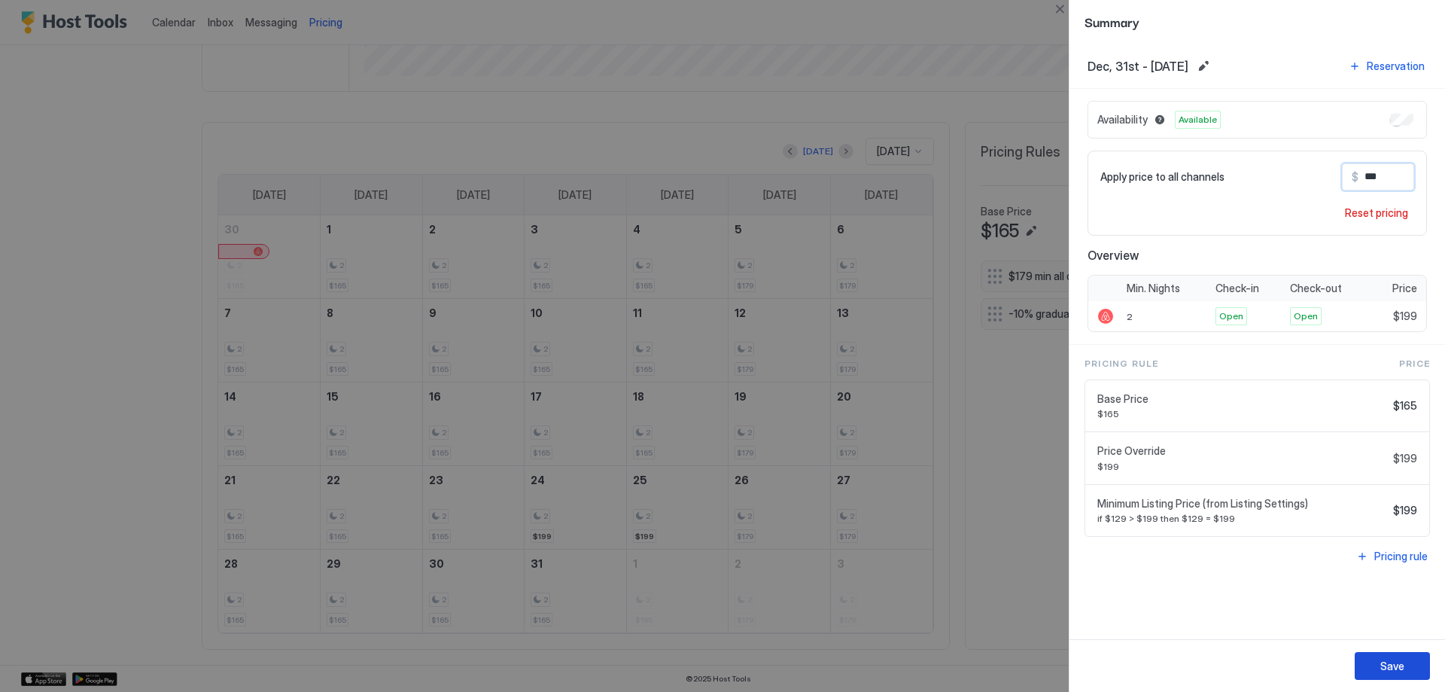
type input "***"
click at [1387, 655] on button "Save" at bounding box center [1392, 666] width 75 height 28
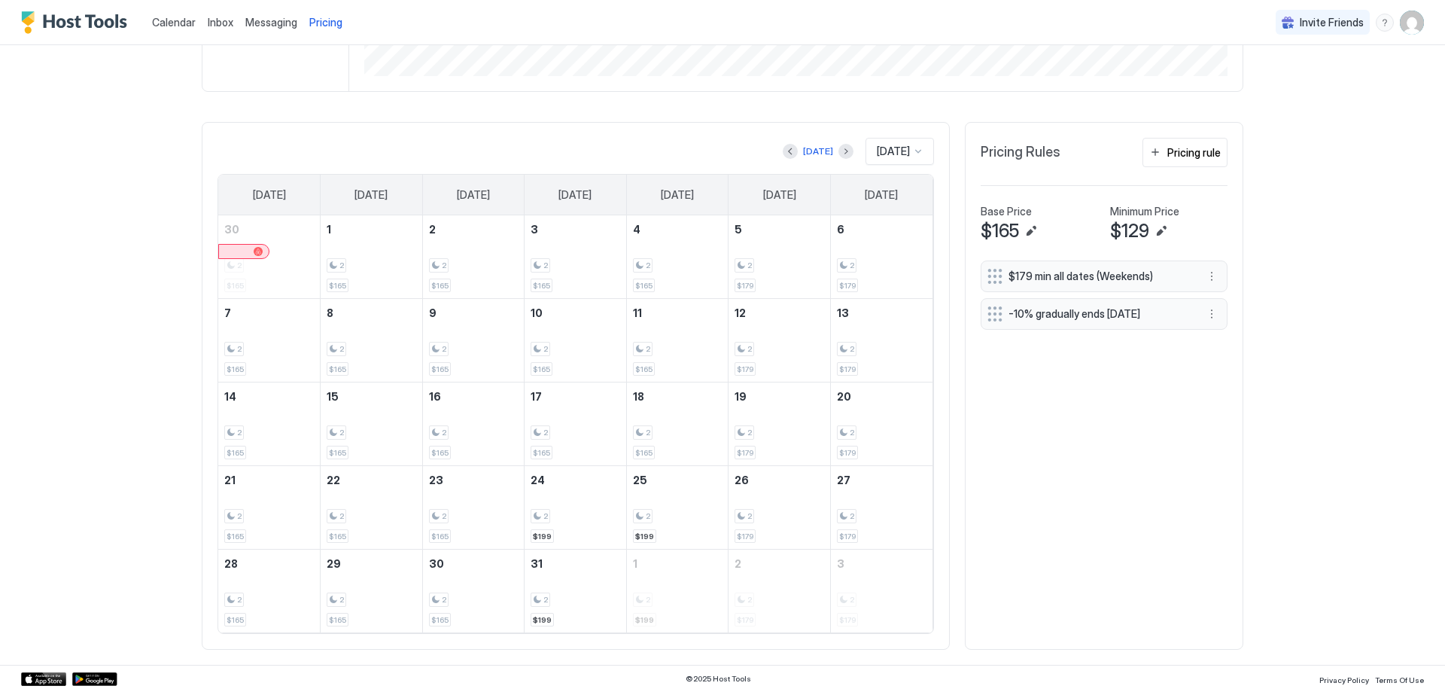
click at [894, 150] on span "[DATE]" at bounding box center [893, 152] width 33 height 14
click at [884, 347] on span "[DATE]" at bounding box center [891, 352] width 30 height 11
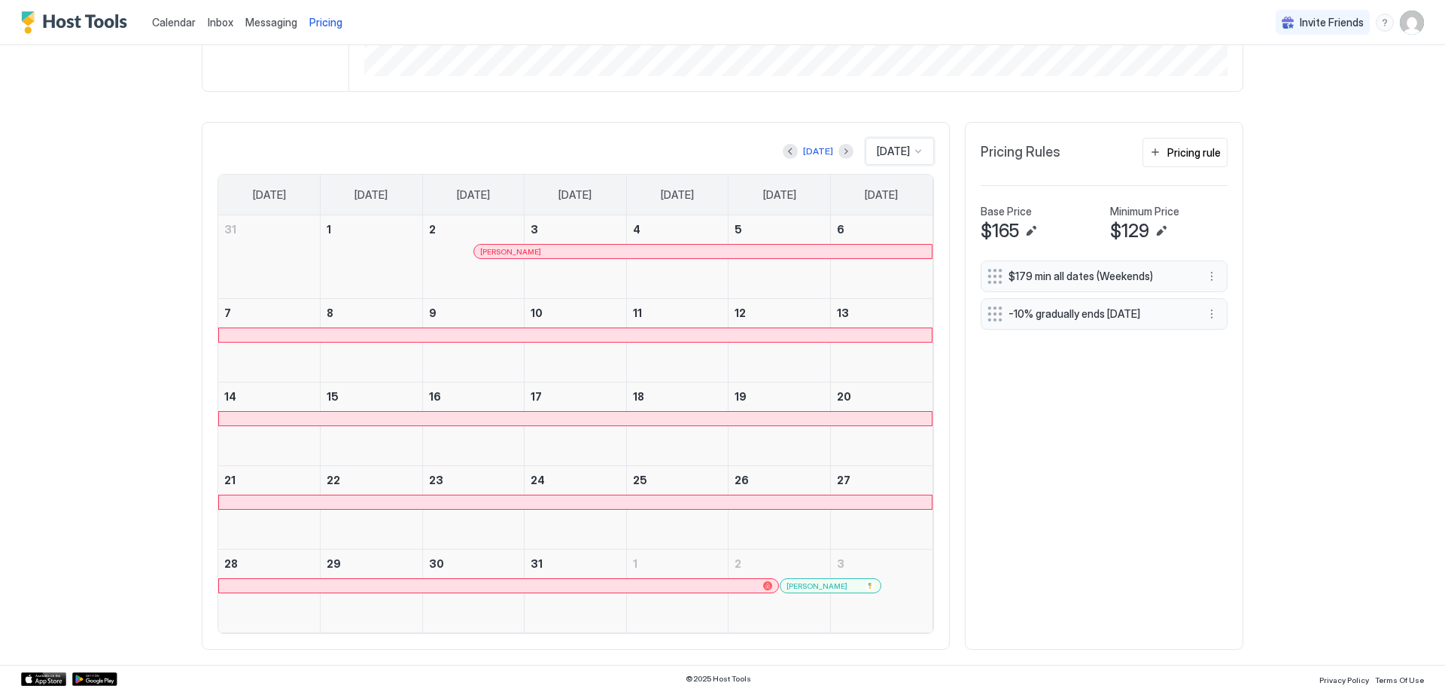
click at [894, 153] on span "[DATE]" at bounding box center [893, 152] width 33 height 14
click at [898, 205] on div "[DATE]" at bounding box center [900, 205] width 49 height 11
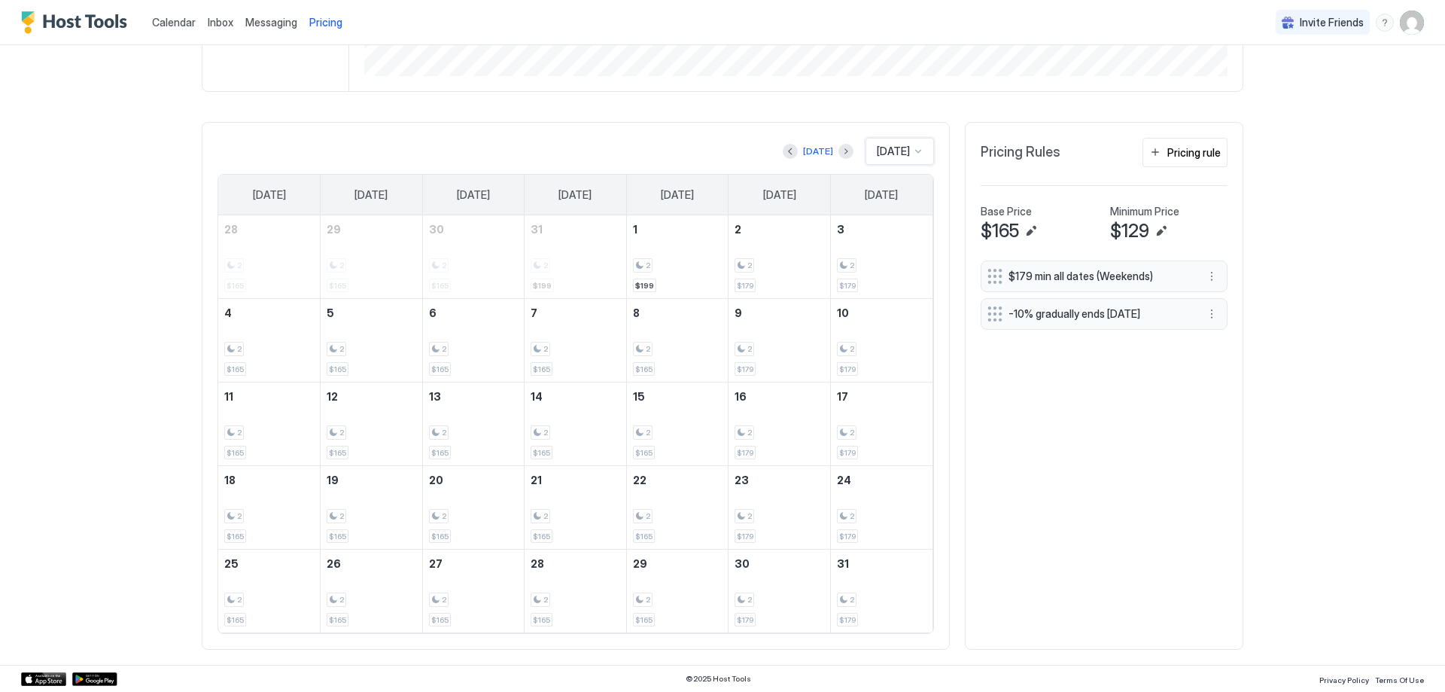
click at [919, 151] on div "[DATE]" at bounding box center [900, 151] width 68 height 27
click at [899, 230] on div "[DATE]" at bounding box center [900, 235] width 49 height 11
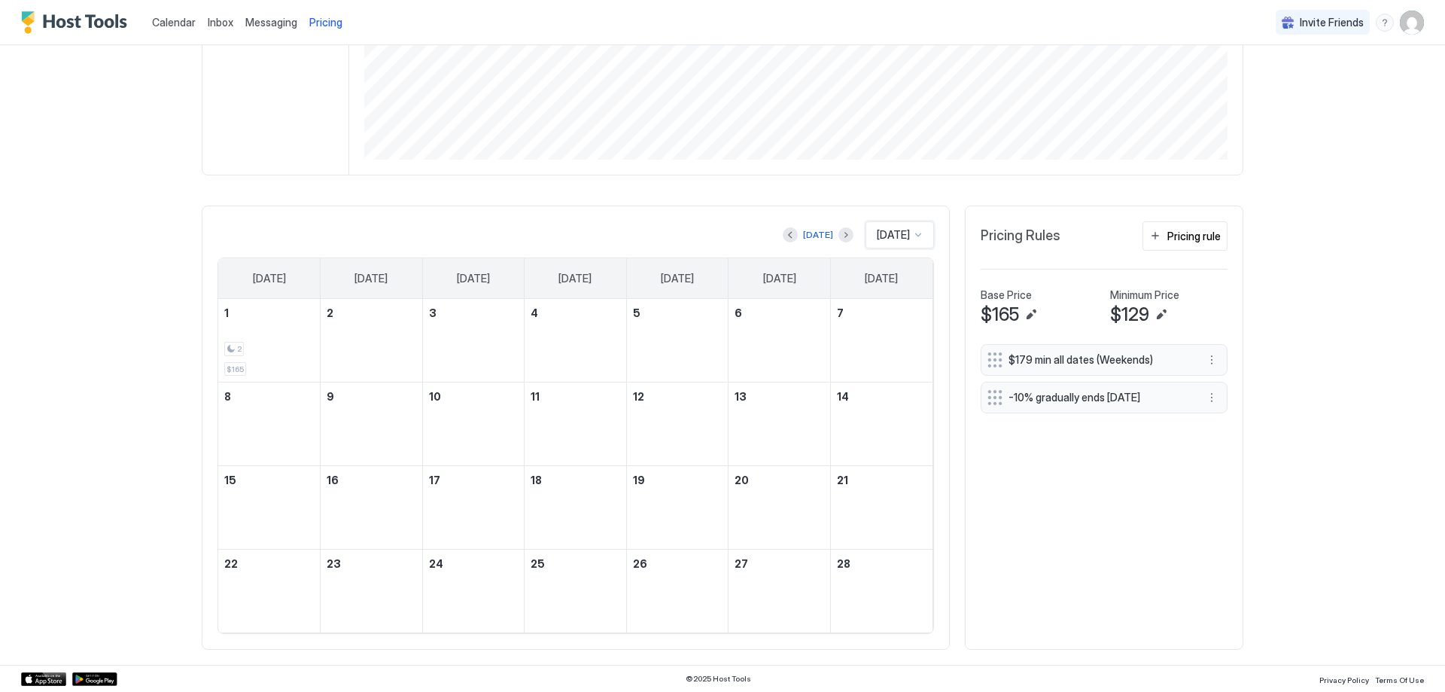
scroll to position [300, 0]
click at [248, 506] on div "2 $165" at bounding box center [269, 507] width 90 height 71
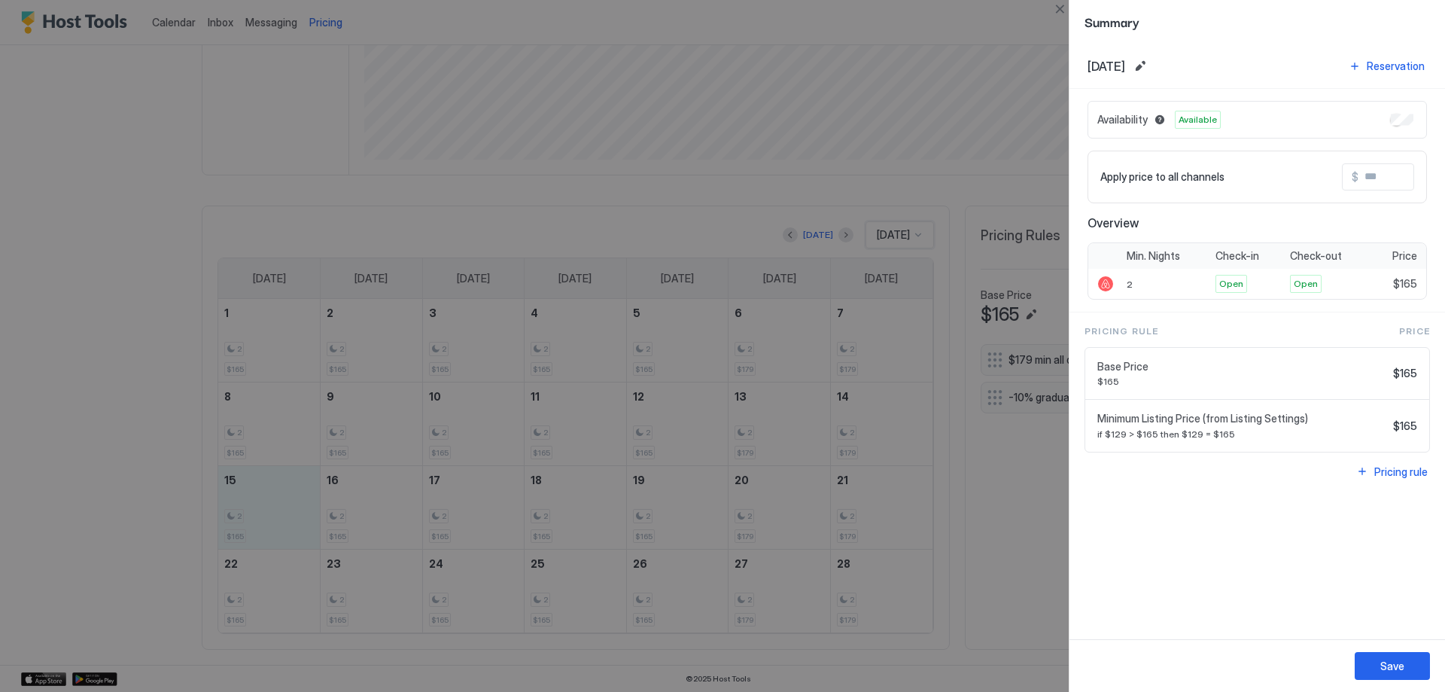
click at [1365, 175] on input "Input Field" at bounding box center [1419, 177] width 120 height 26
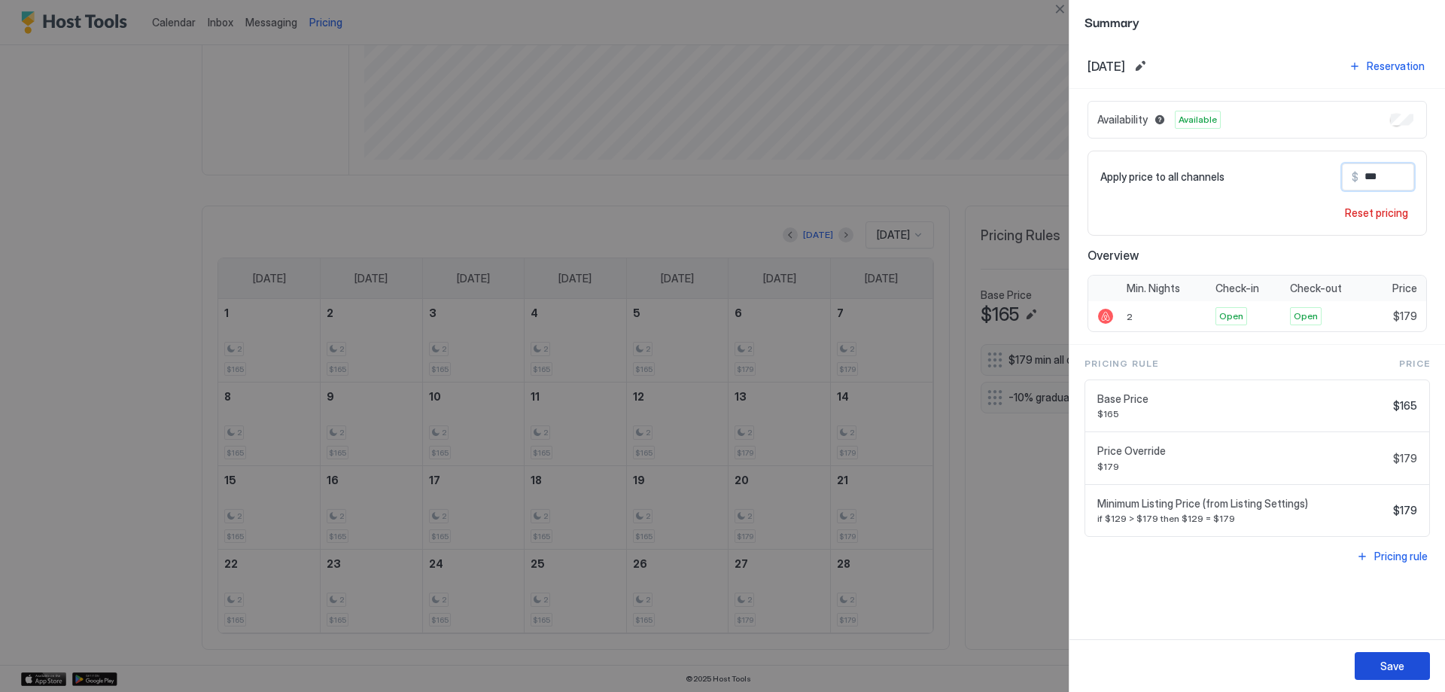
type input "***"
click at [1385, 656] on button "Save" at bounding box center [1392, 666] width 75 height 28
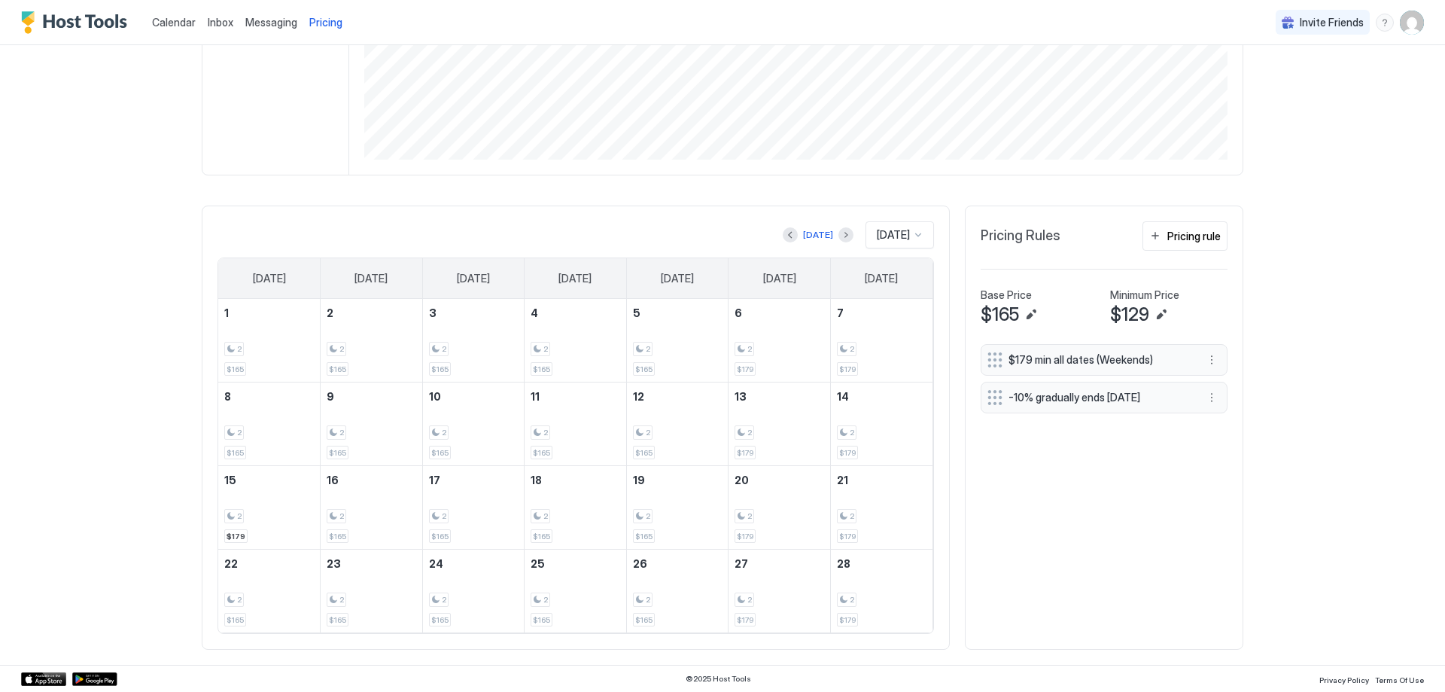
click at [902, 237] on span "[DATE]" at bounding box center [893, 235] width 33 height 14
click at [890, 327] on span "[DATE]" at bounding box center [891, 327] width 30 height 11
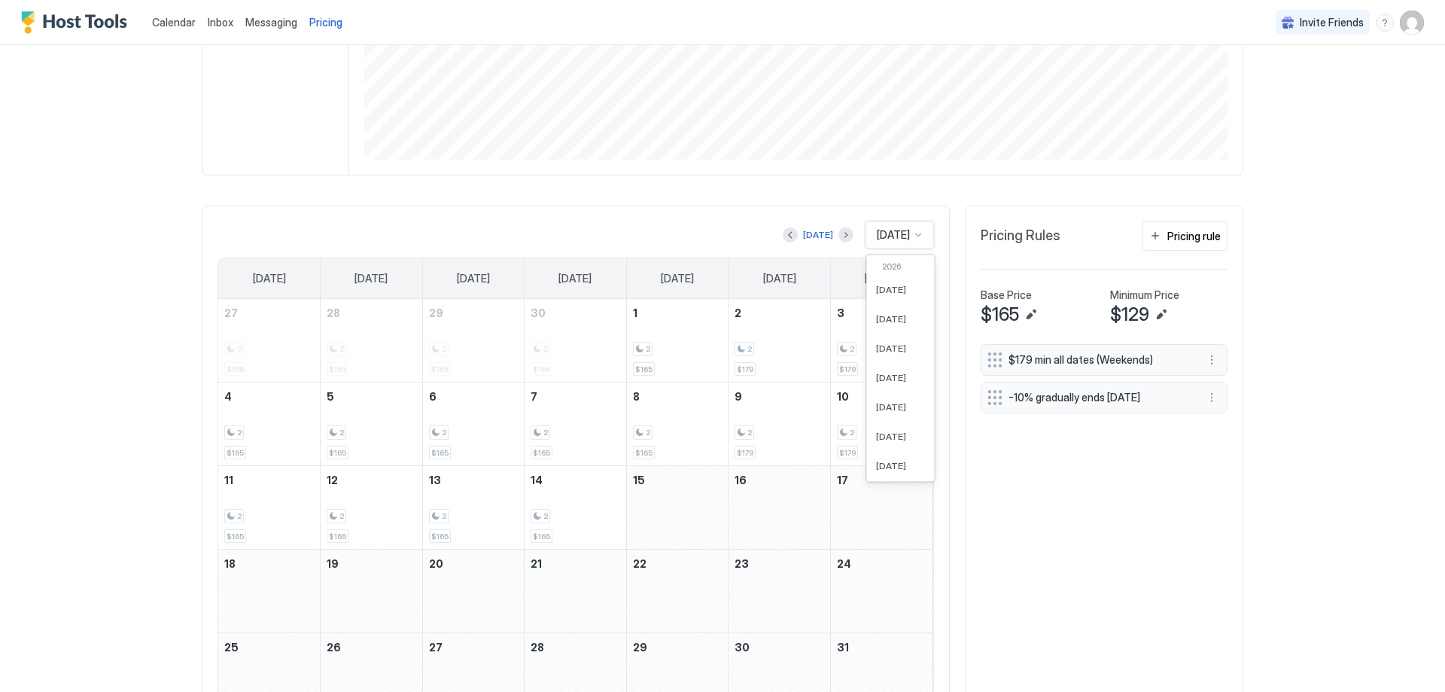
click at [898, 237] on span "[DATE]" at bounding box center [893, 235] width 33 height 14
click at [713, 209] on div "[DATE] option [DATE], selected. 61 results available. Use Up and Down to choose…" at bounding box center [576, 469] width 748 height 528
click at [920, 233] on div "[DATE]" at bounding box center [900, 234] width 68 height 27
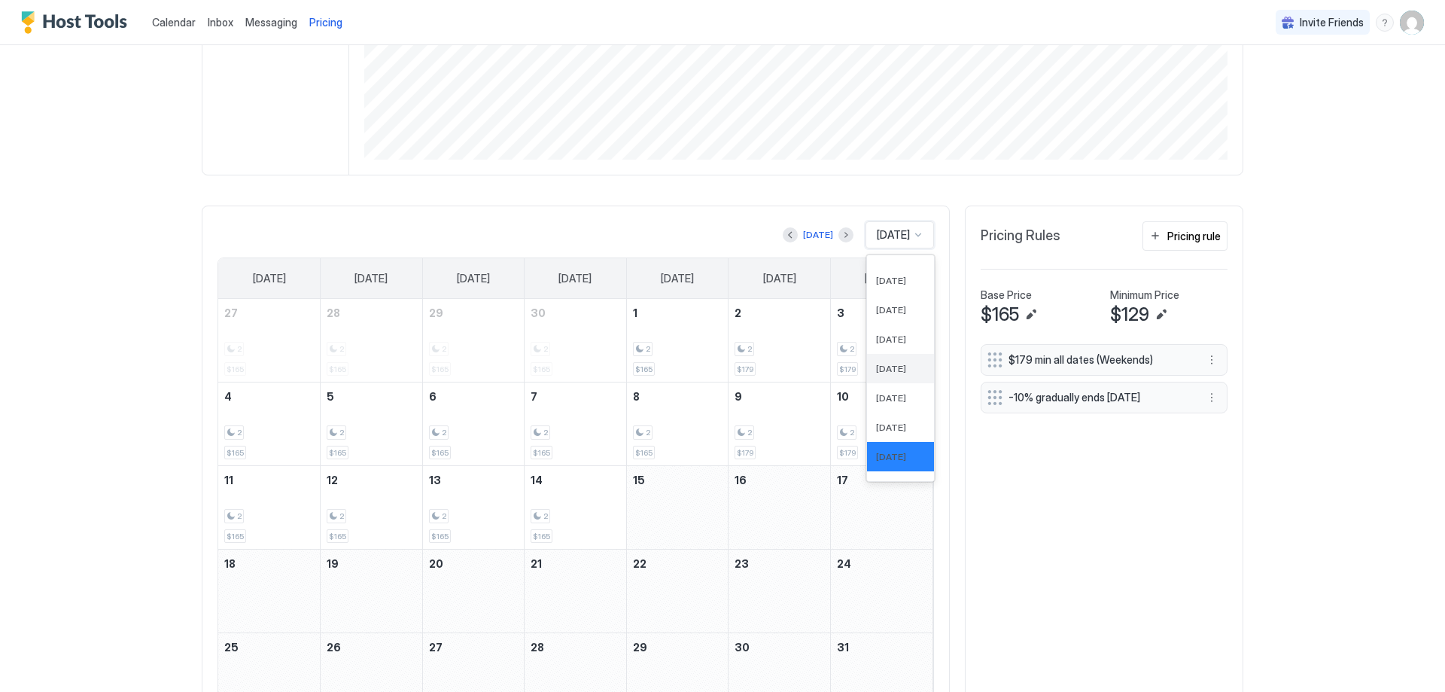
click at [878, 364] on span "[DATE]" at bounding box center [891, 368] width 30 height 11
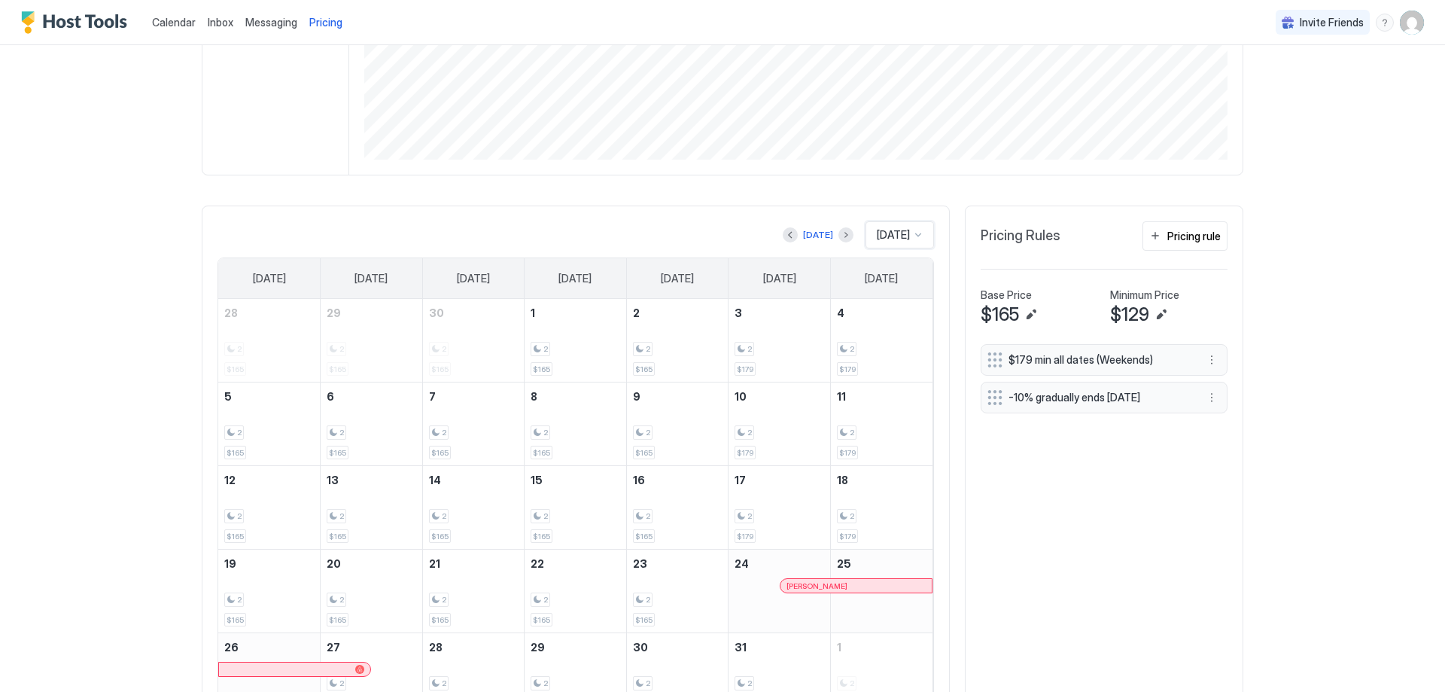
scroll to position [375, 0]
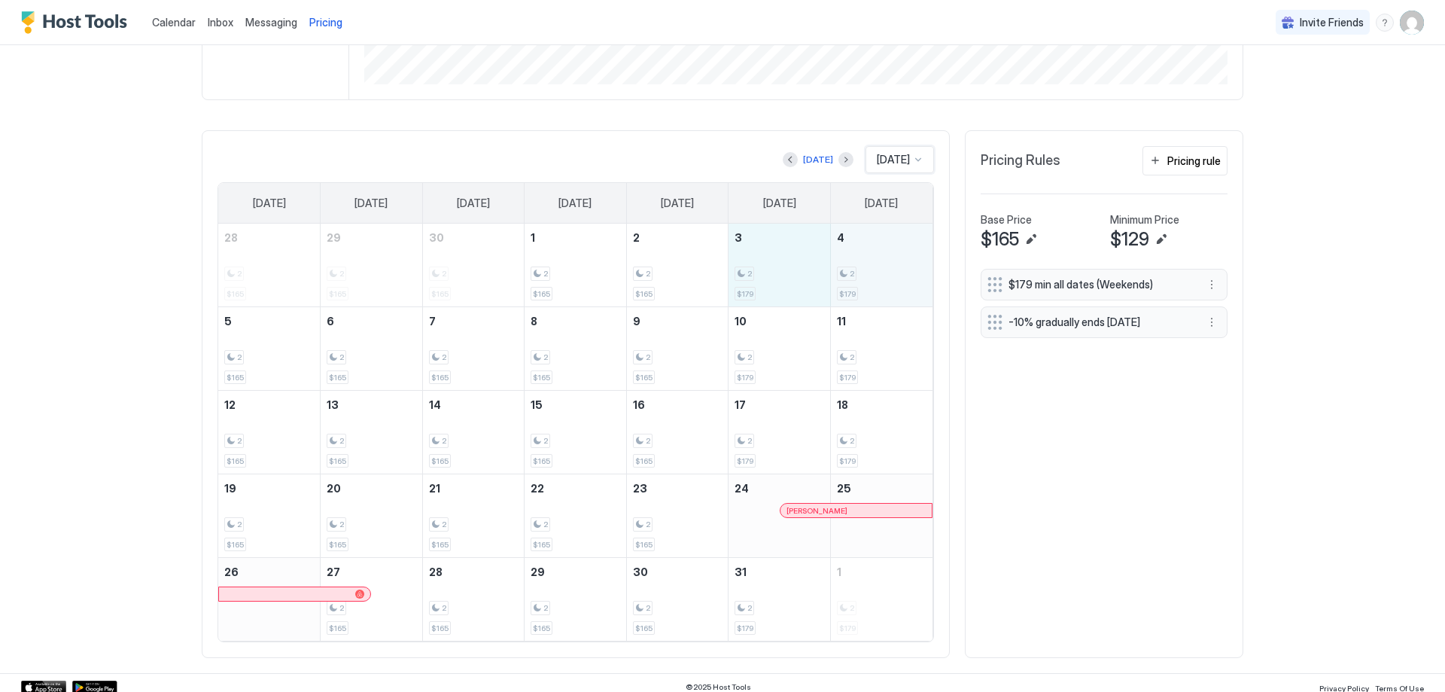
drag, startPoint x: 763, startPoint y: 278, endPoint x: 852, endPoint y: 279, distance: 88.8
click at [852, 279] on tr "28 2 $165 29 2 $165 30 2 $165 1 2 $165 2 2 $165 3 2 $179 4 2 $179" at bounding box center [575, 266] width 714 height 84
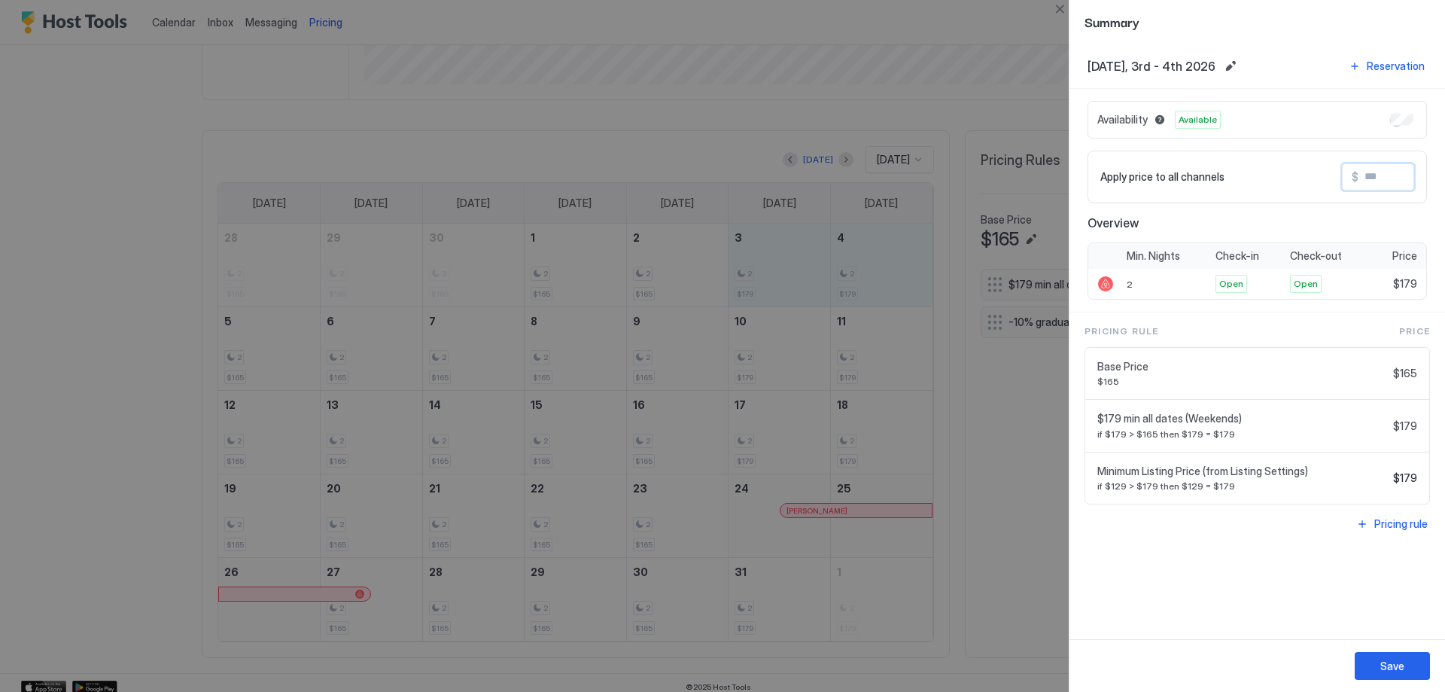
drag, startPoint x: 1389, startPoint y: 185, endPoint x: 1369, endPoint y: 182, distance: 19.8
click at [1369, 182] on input "Input Field" at bounding box center [1419, 177] width 120 height 26
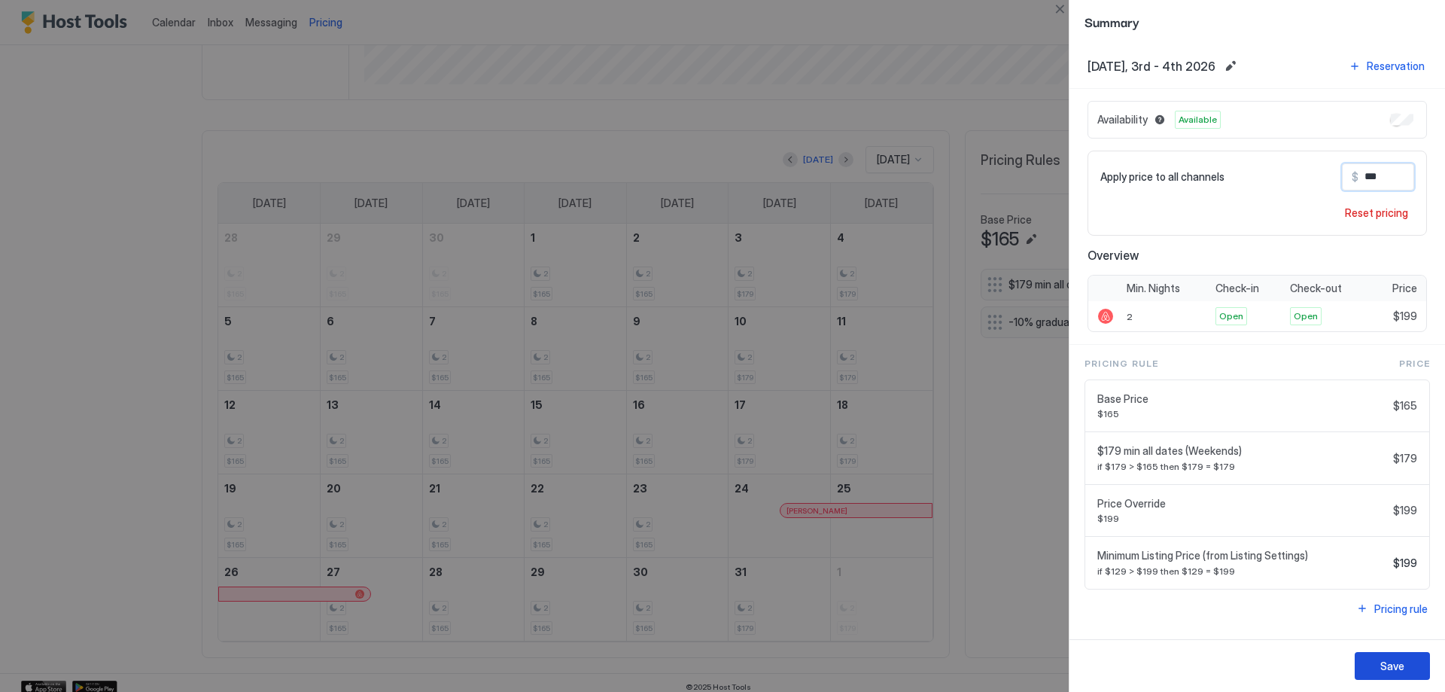
type input "***"
click at [1382, 660] on div "Save" at bounding box center [1392, 666] width 24 height 16
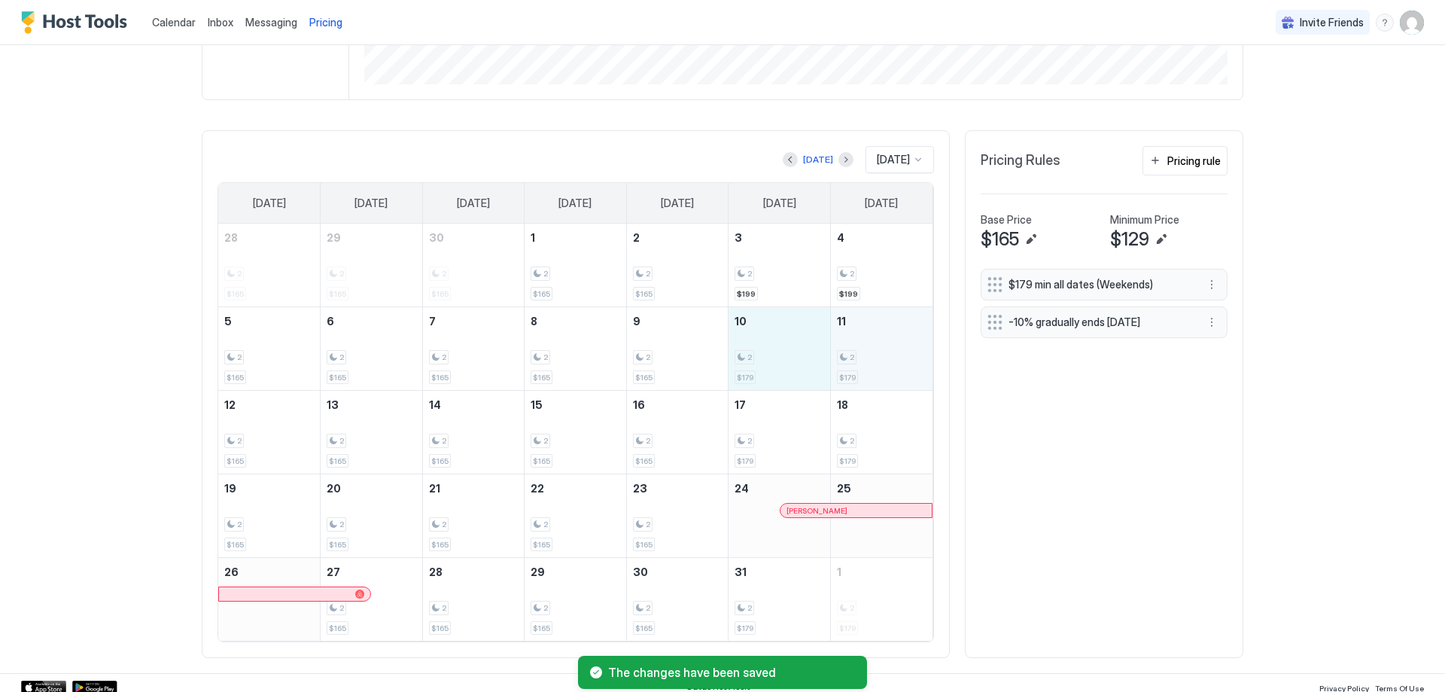
drag, startPoint x: 764, startPoint y: 367, endPoint x: 866, endPoint y: 364, distance: 102.4
click at [866, 364] on tr "5 2 $165 6 2 $165 7 2 $165 8 2 $165 9 2 $165 10 2 $179 11 2 $179" at bounding box center [575, 349] width 714 height 84
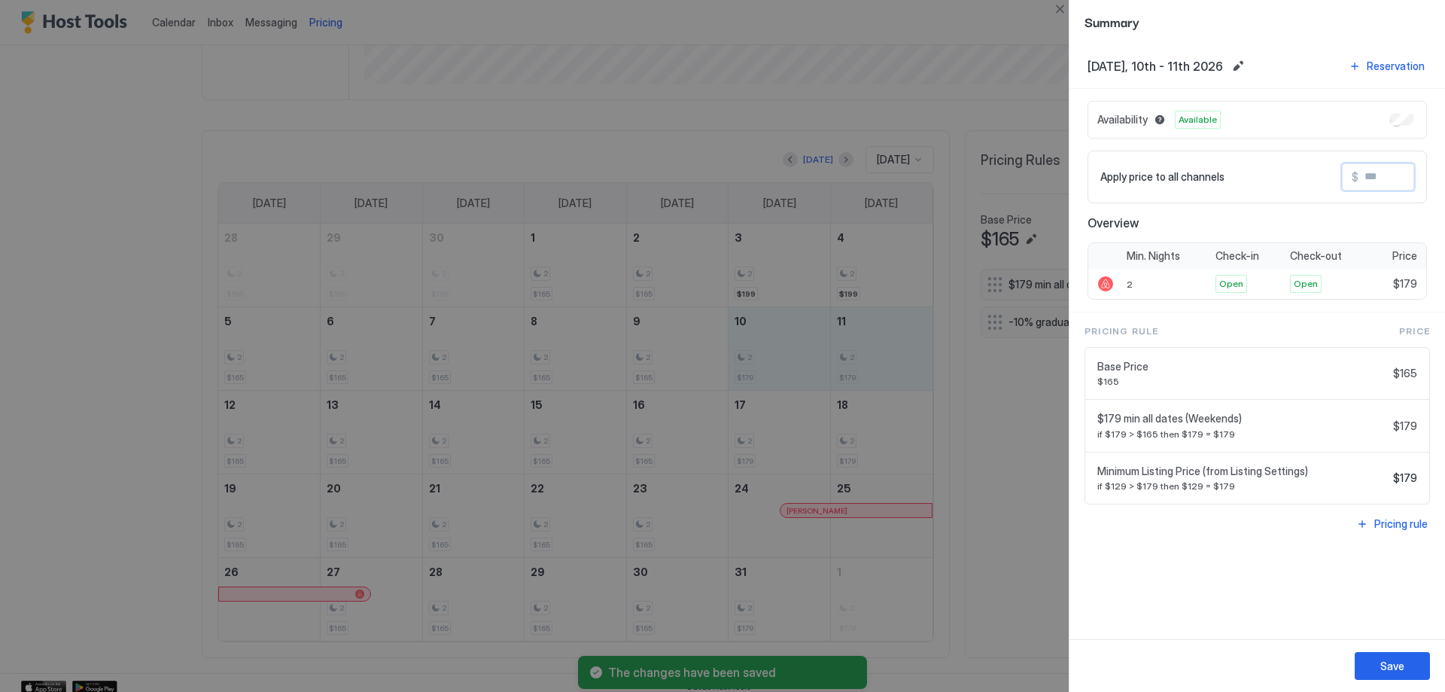
click at [1385, 173] on input "Input Field" at bounding box center [1419, 177] width 120 height 26
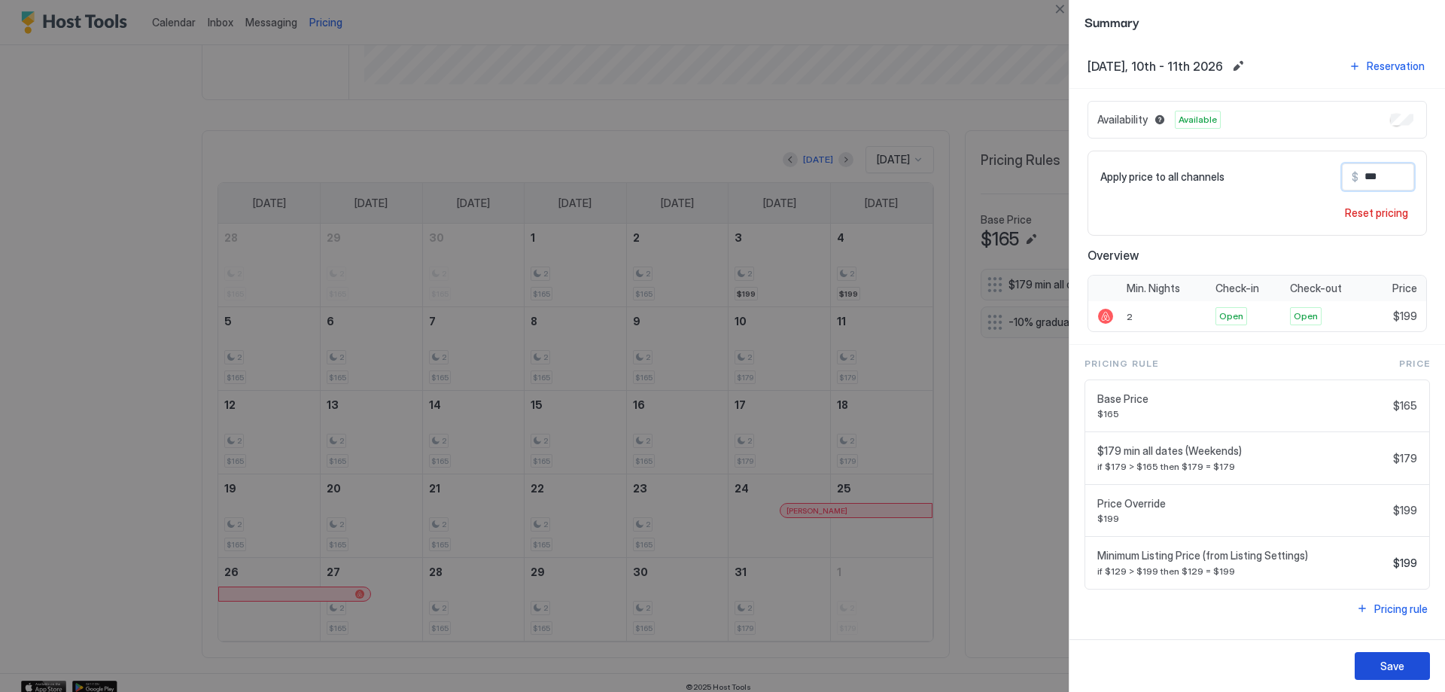
type input "***"
click at [1403, 664] on div "Save" at bounding box center [1392, 666] width 24 height 16
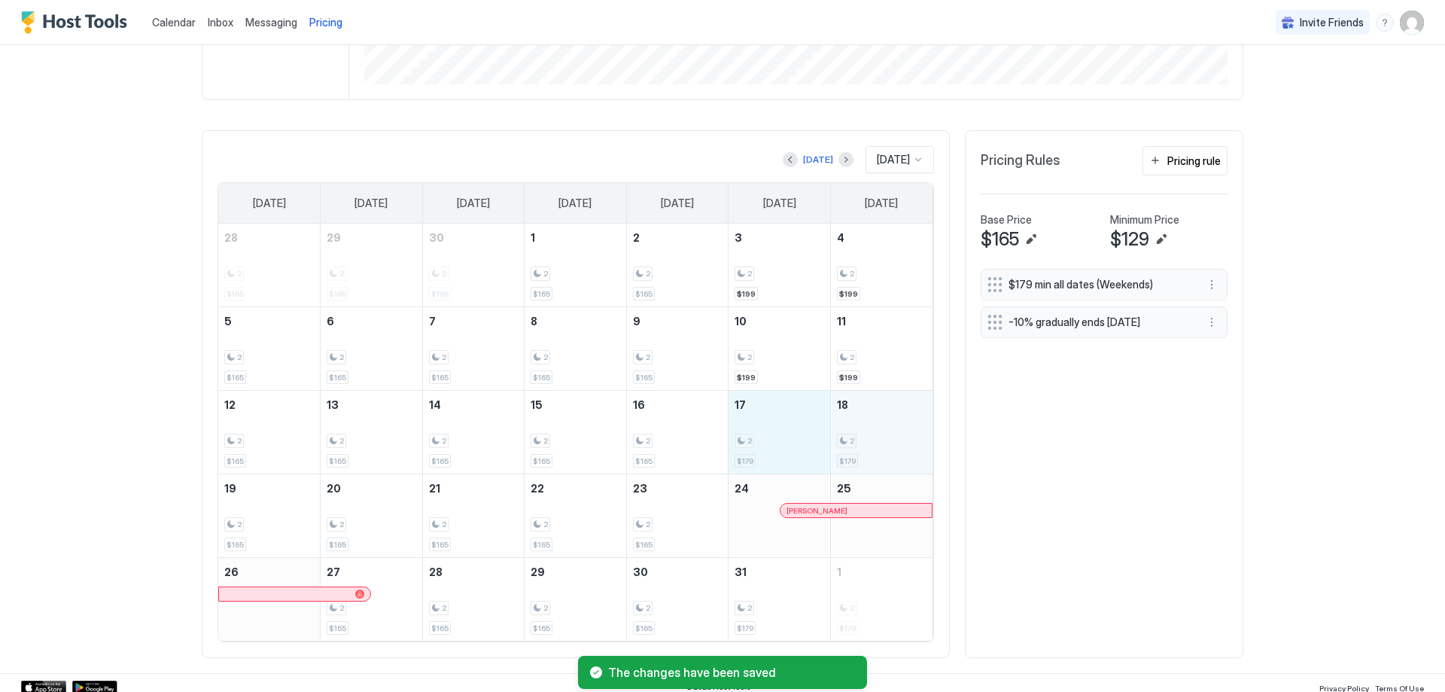
drag, startPoint x: 779, startPoint y: 438, endPoint x: 878, endPoint y: 438, distance: 98.6
click at [878, 438] on tr "12 2 $165 13 2 $165 14 2 $165 15 2 $165 16 2 $165 17 2 $179 18 2 $179" at bounding box center [575, 433] width 714 height 84
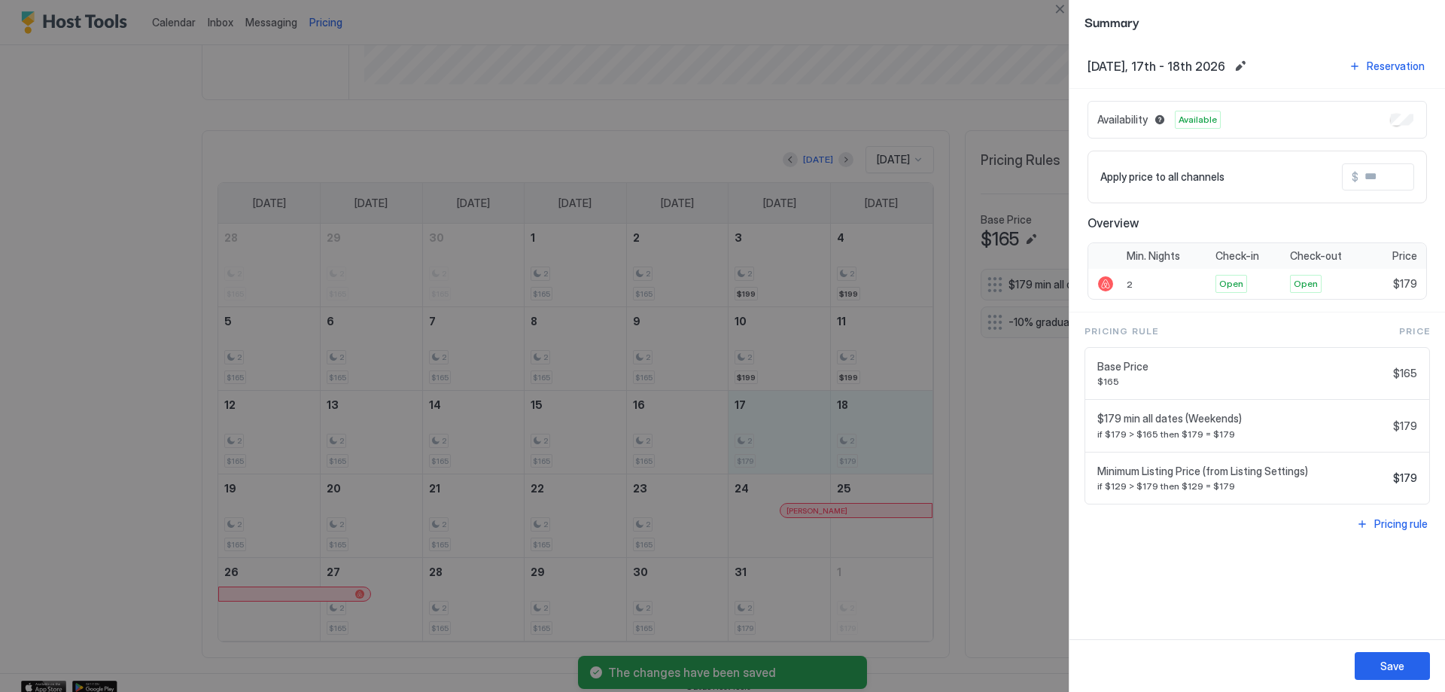
click at [1368, 178] on input "Input Field" at bounding box center [1419, 177] width 120 height 26
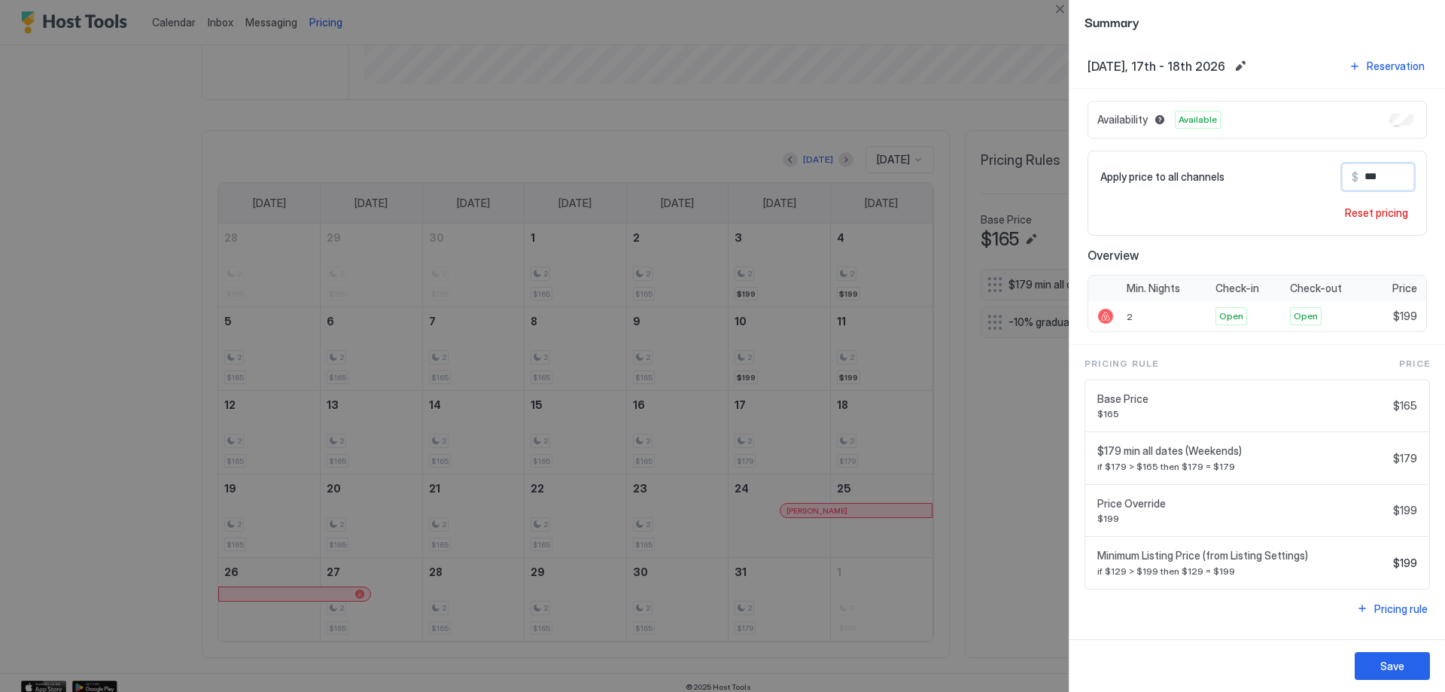
type input "***"
click at [779, 79] on div at bounding box center [722, 346] width 1445 height 692
click at [1427, 665] on button "Save" at bounding box center [1392, 666] width 75 height 28
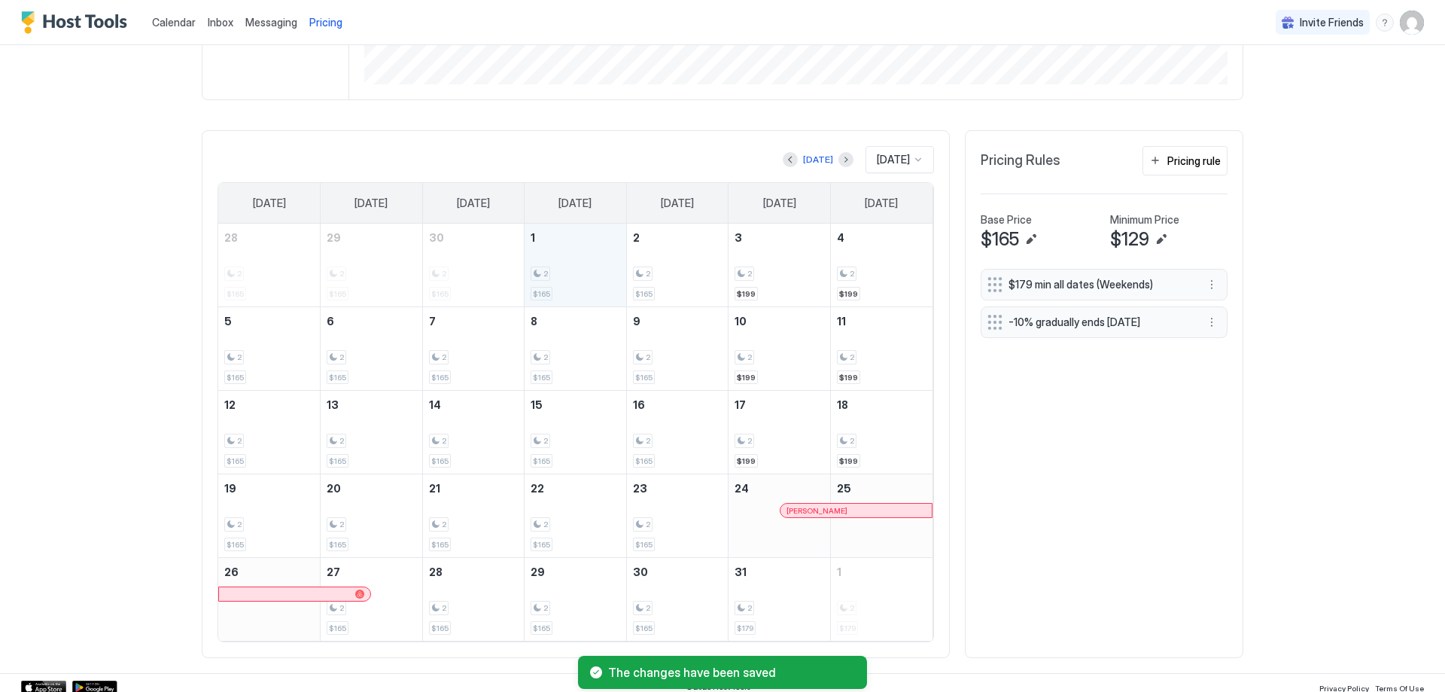
click at [568, 276] on div "2" at bounding box center [576, 273] width 90 height 14
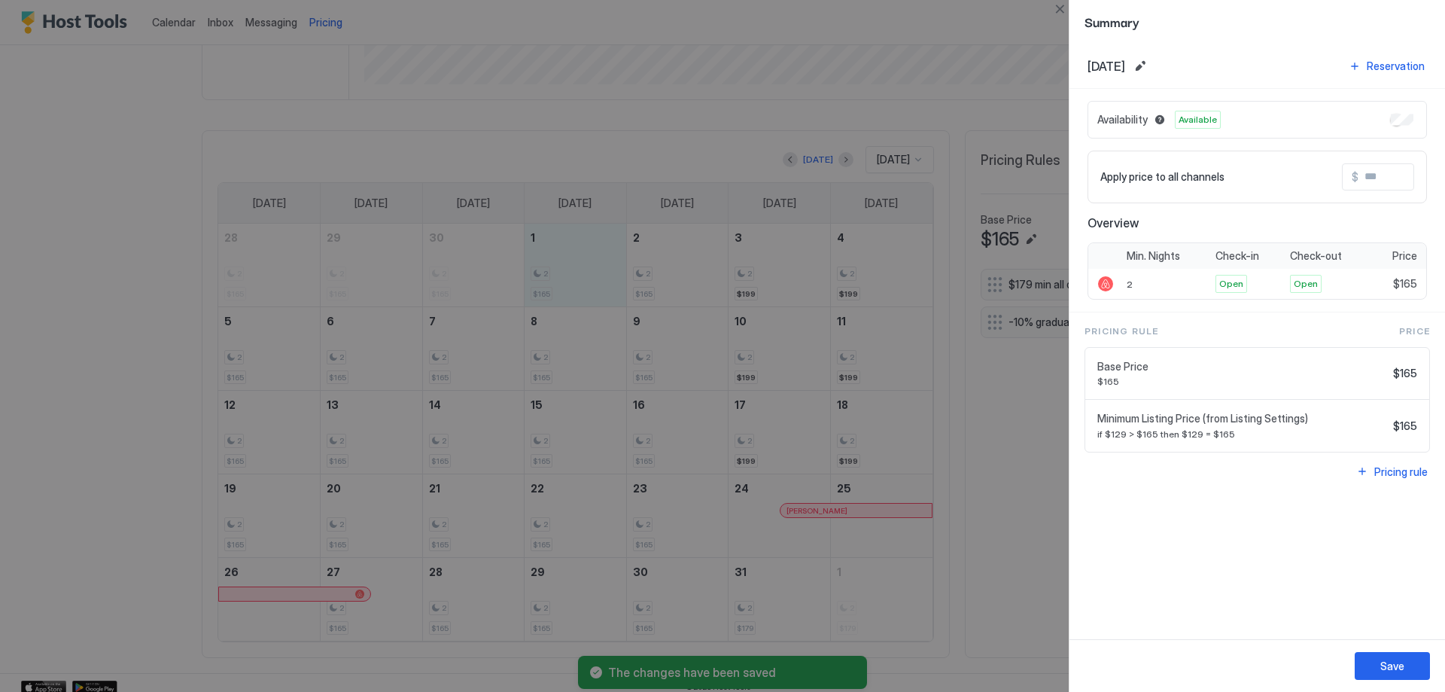
click at [1398, 180] on input "Input Field" at bounding box center [1419, 177] width 120 height 26
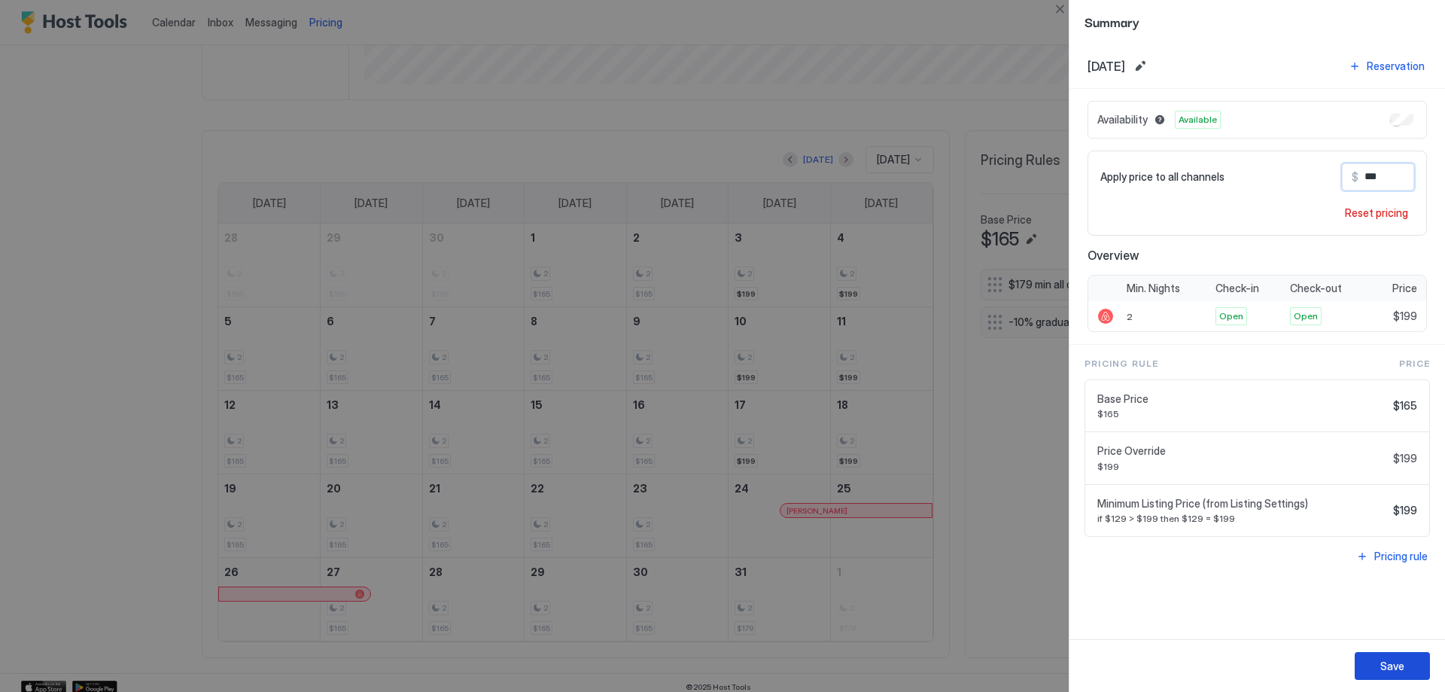
type input "***"
click at [1417, 664] on button "Save" at bounding box center [1392, 666] width 75 height 28
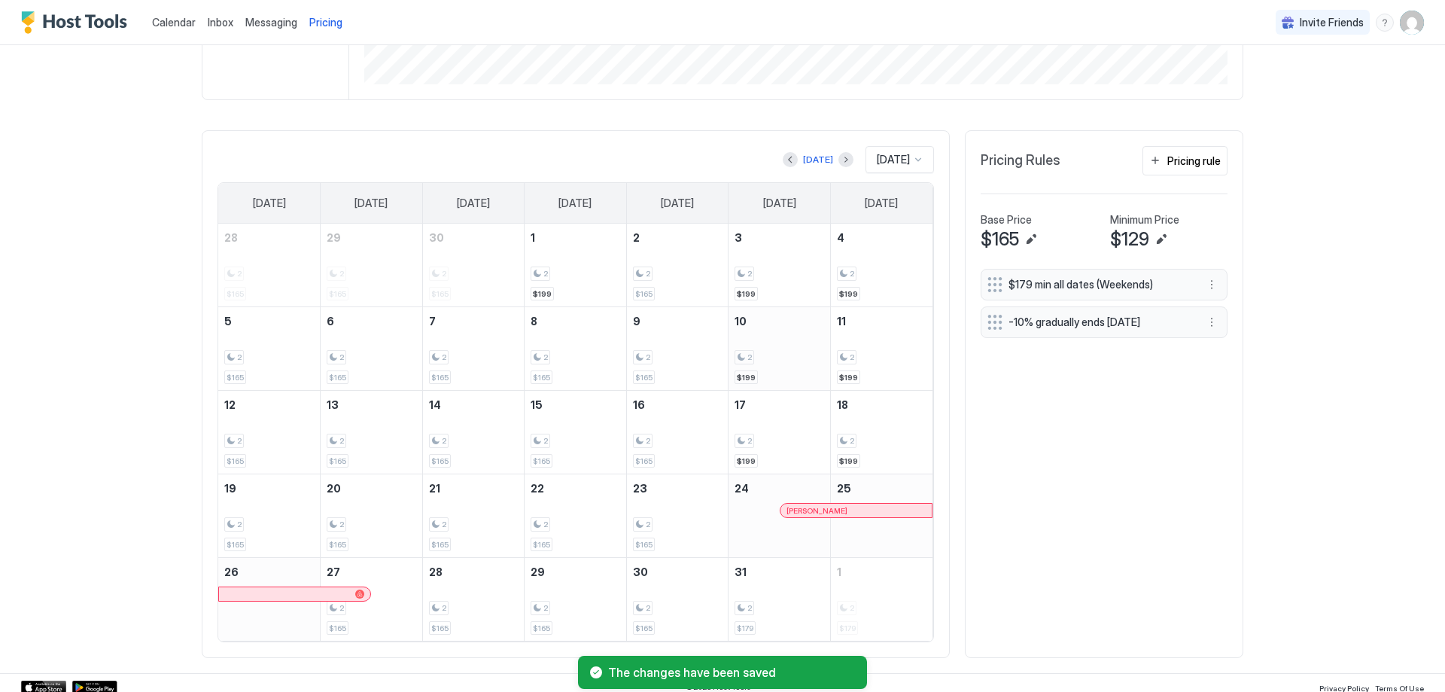
scroll to position [383, 0]
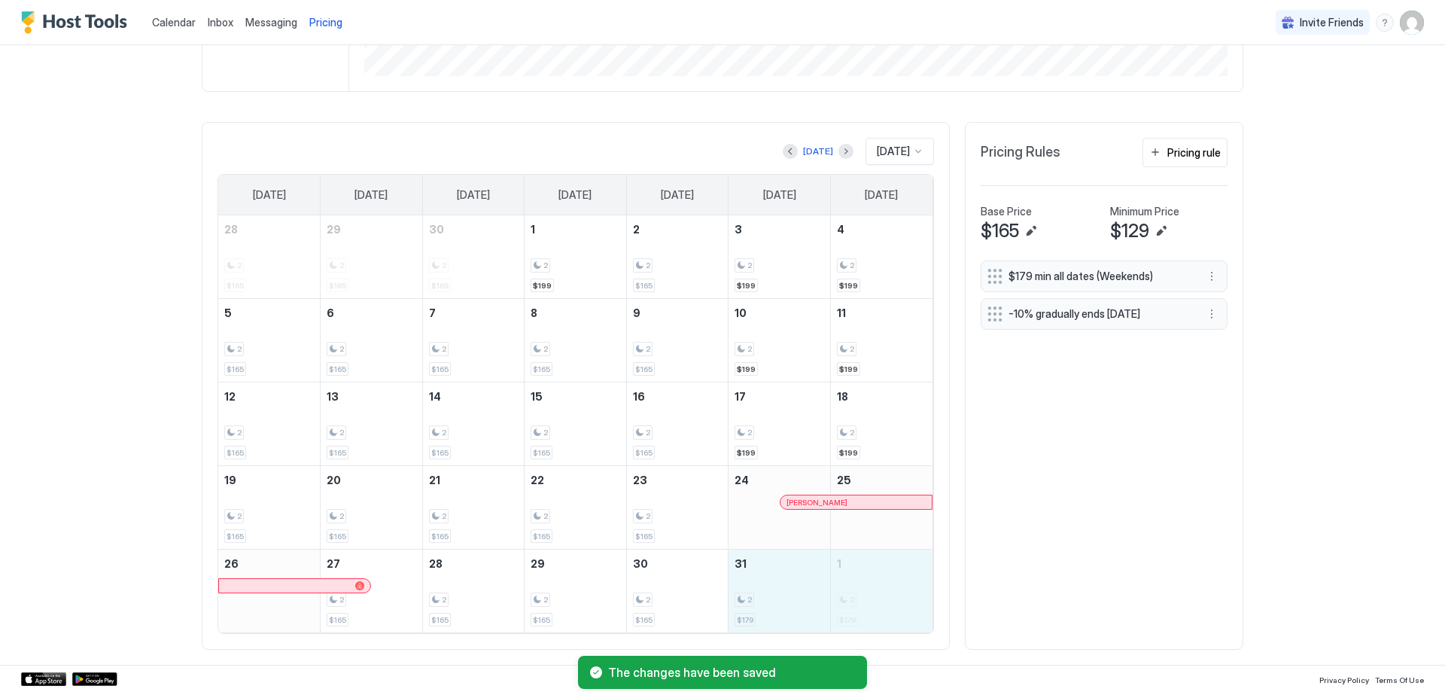
drag, startPoint x: 790, startPoint y: 604, endPoint x: 835, endPoint y: 604, distance: 44.4
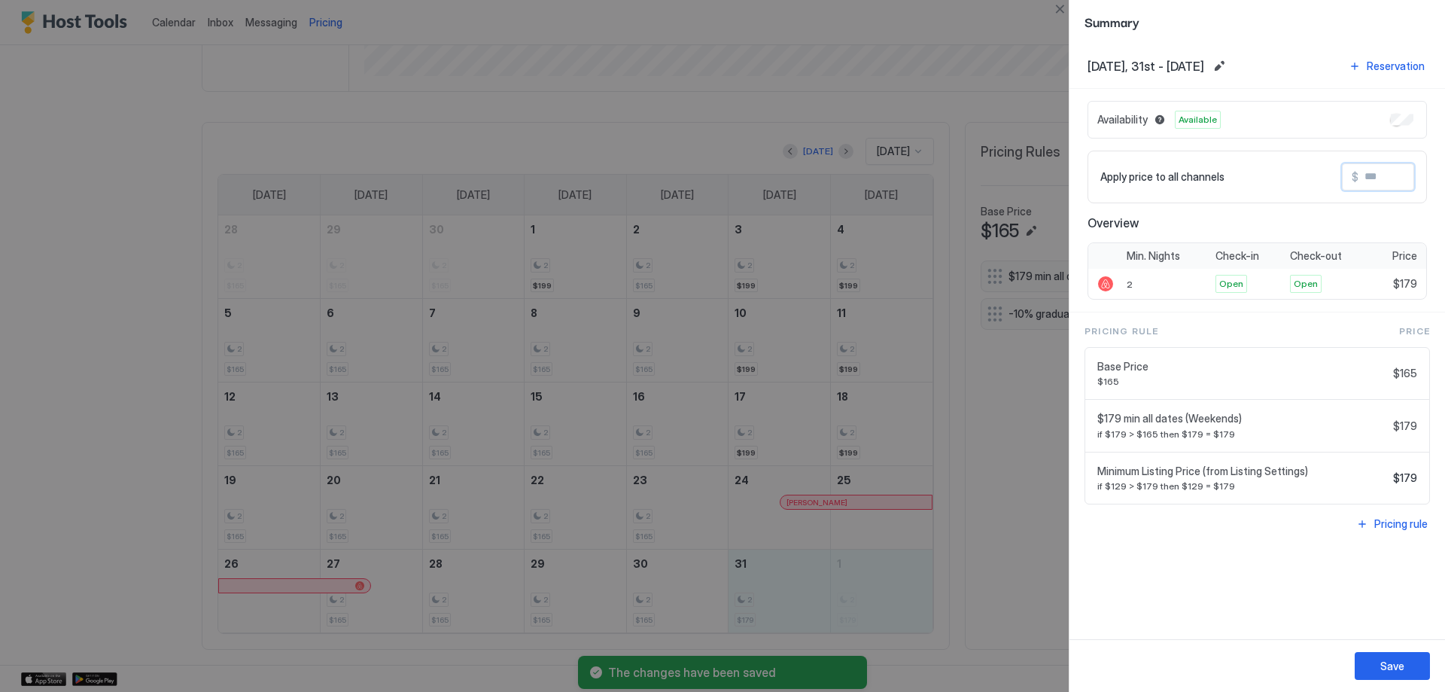
click at [1396, 181] on input "Input Field" at bounding box center [1419, 177] width 120 height 26
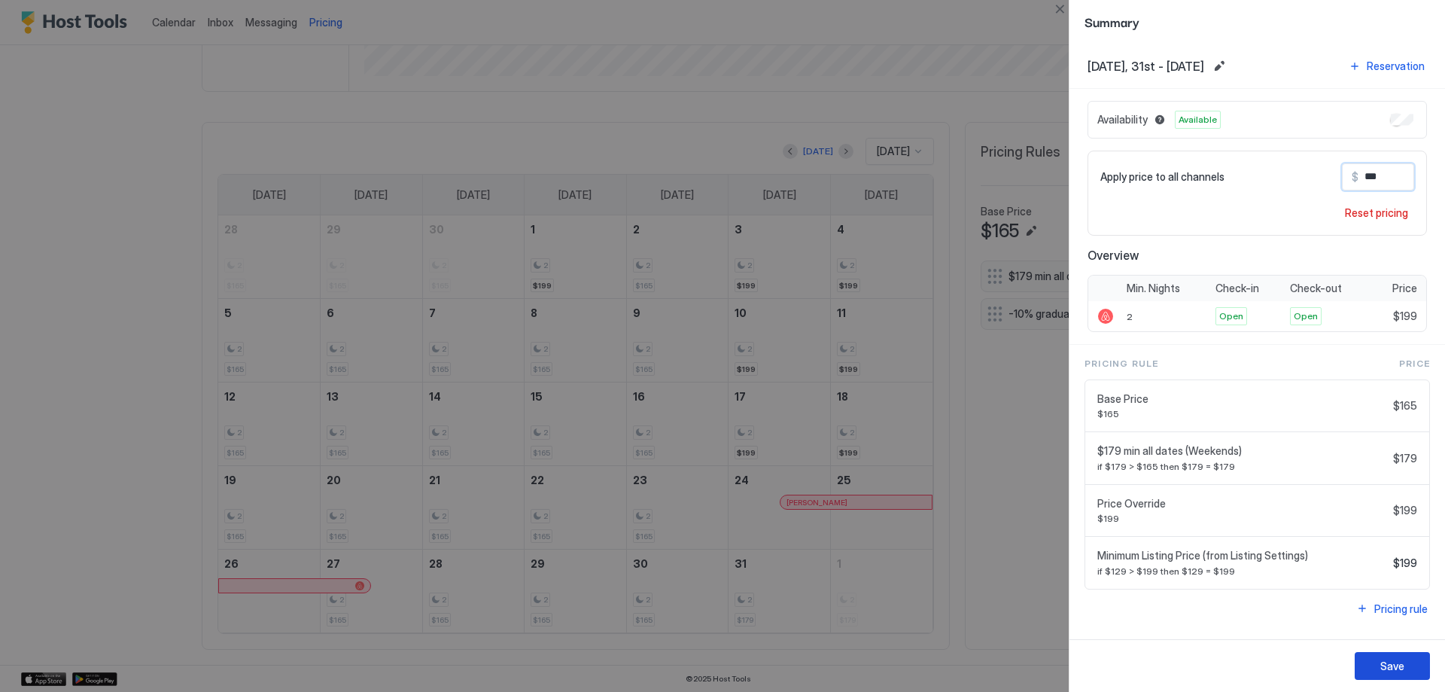
type input "***"
click at [1400, 669] on div "Save" at bounding box center [1392, 666] width 24 height 16
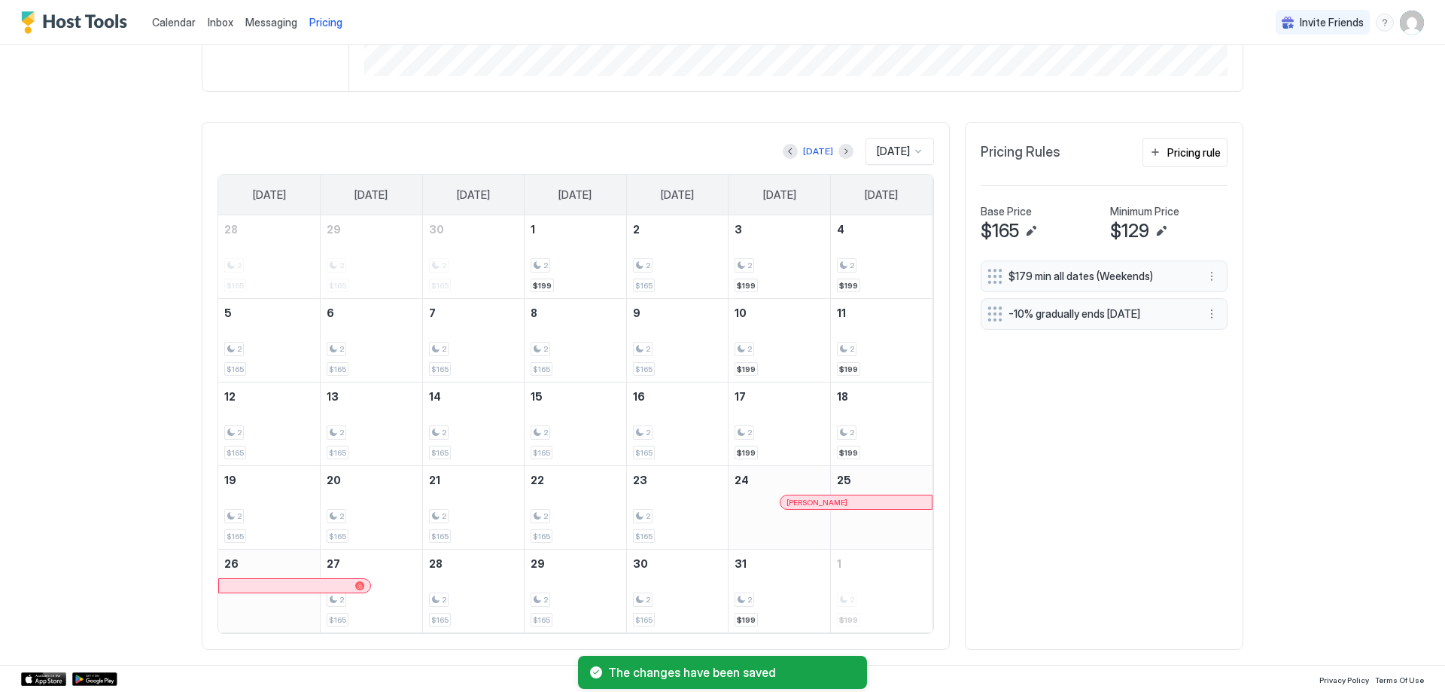
click at [921, 152] on div "[DATE]" at bounding box center [900, 151] width 68 height 27
click at [889, 336] on div "[DATE]" at bounding box center [900, 326] width 67 height 29
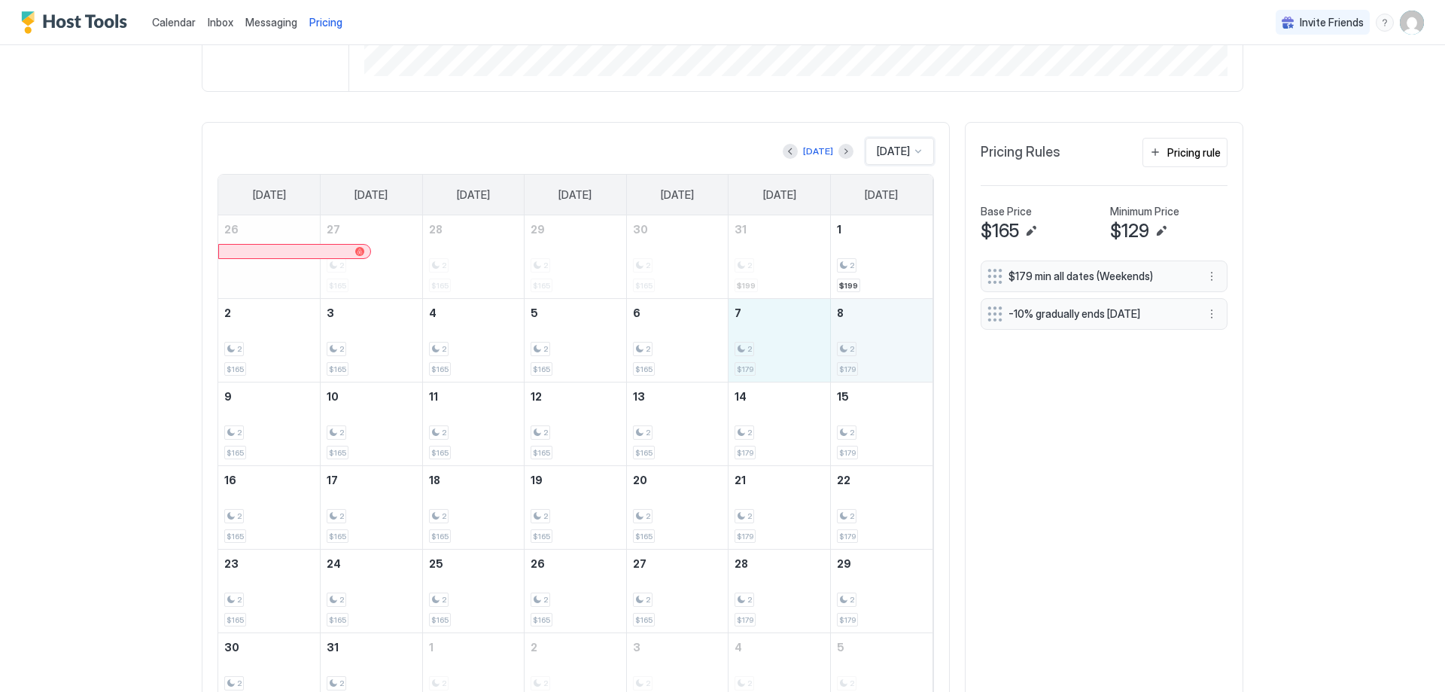
drag, startPoint x: 771, startPoint y: 353, endPoint x: 842, endPoint y: 351, distance: 71.5
click at [842, 351] on tr "2 2 $165 3 2 $165 4 2 $165 5 2 $165 6 2 $165 7 2 $179 8 2 $179" at bounding box center [575, 341] width 714 height 84
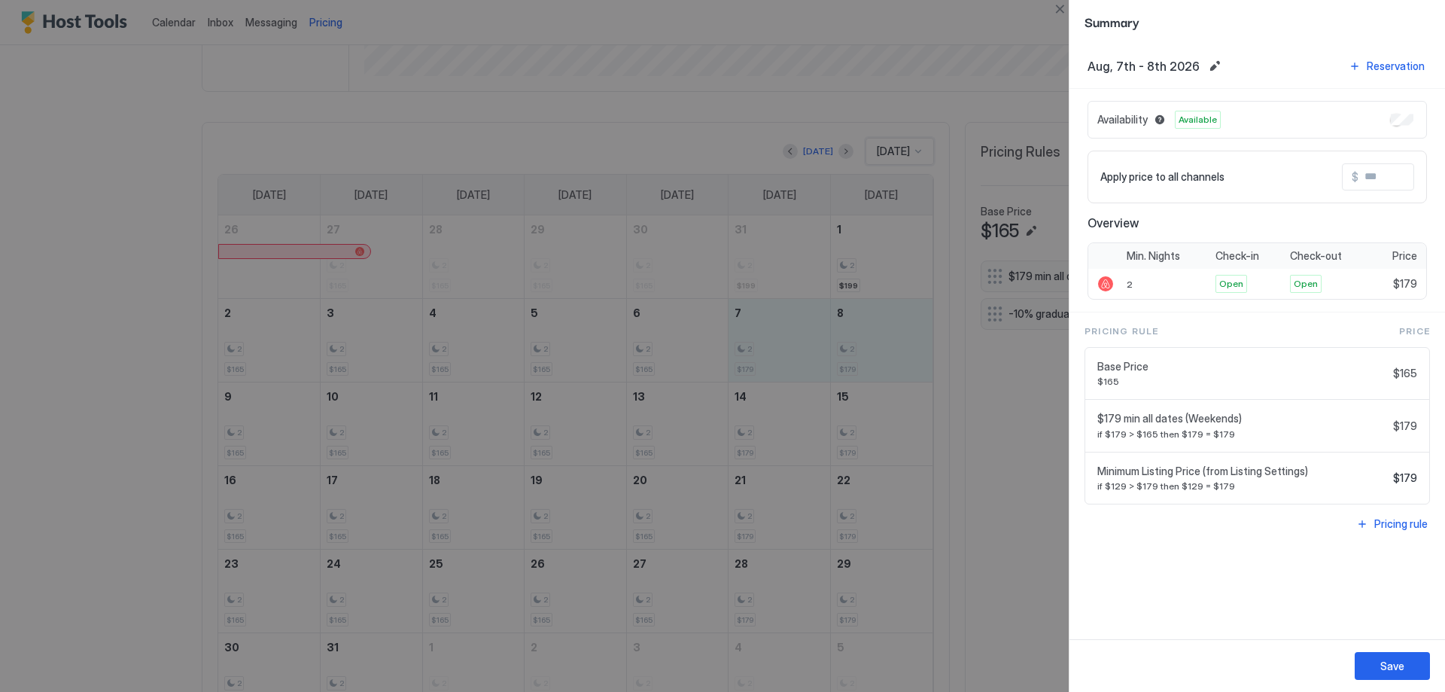
click at [341, 352] on div at bounding box center [722, 346] width 1445 height 692
drag, startPoint x: 252, startPoint y: 352, endPoint x: 352, endPoint y: 348, distance: 99.4
click at [352, 348] on div at bounding box center [722, 346] width 1445 height 692
click at [952, 23] on div at bounding box center [722, 346] width 1445 height 692
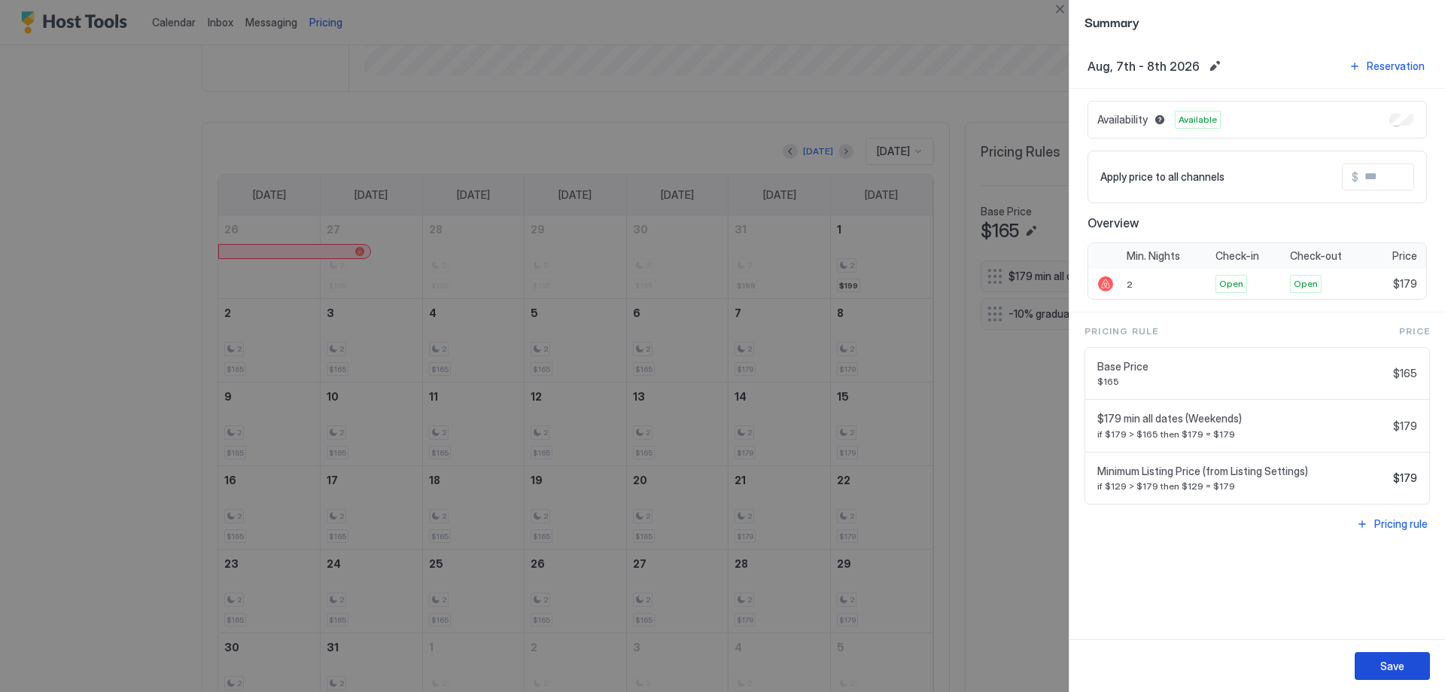
drag, startPoint x: 1401, startPoint y: 668, endPoint x: 1301, endPoint y: 635, distance: 105.0
click at [1396, 668] on div "Save" at bounding box center [1392, 666] width 24 height 16
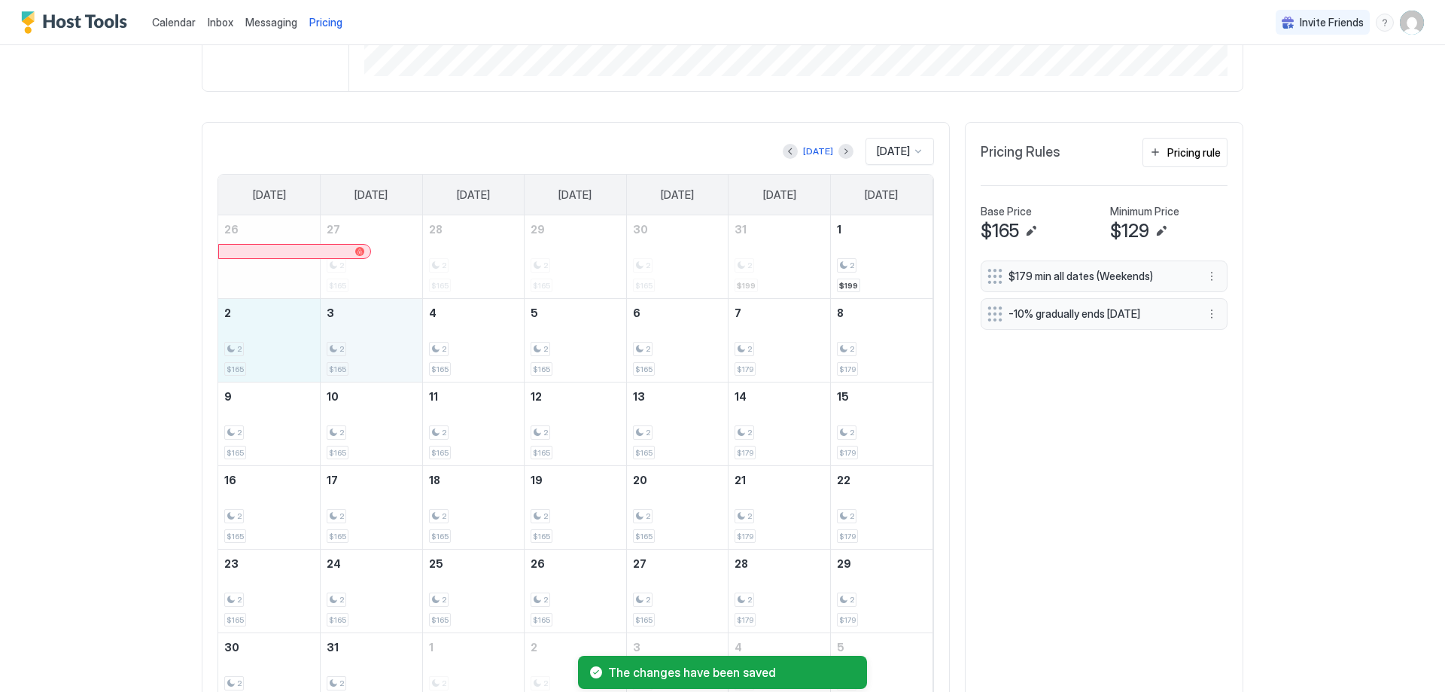
drag, startPoint x: 279, startPoint y: 351, endPoint x: 356, endPoint y: 352, distance: 76.8
click at [356, 352] on tr "2 2 $165 3 2 $165 4 2 $165 5 2 $165 6 2 $165 7 2 $179 8 2 $179" at bounding box center [575, 341] width 714 height 84
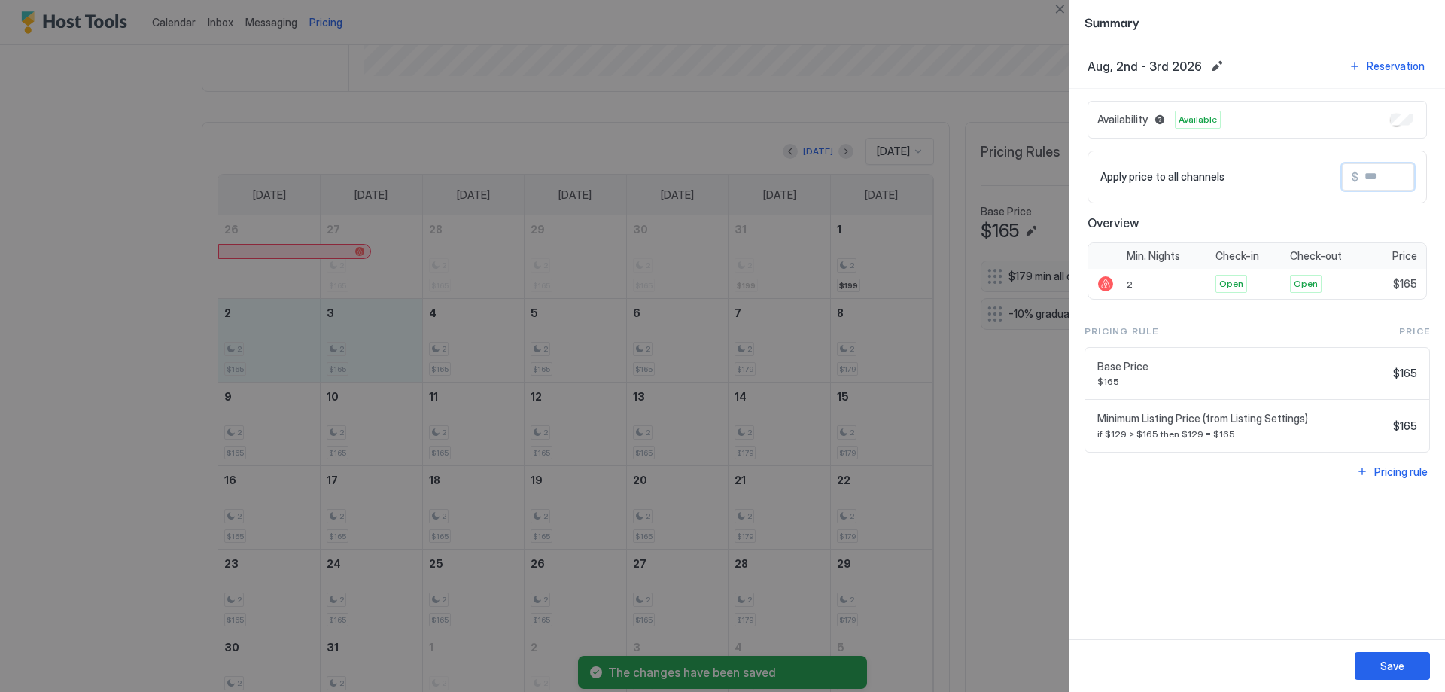
click at [1383, 181] on input "Input Field" at bounding box center [1419, 177] width 120 height 26
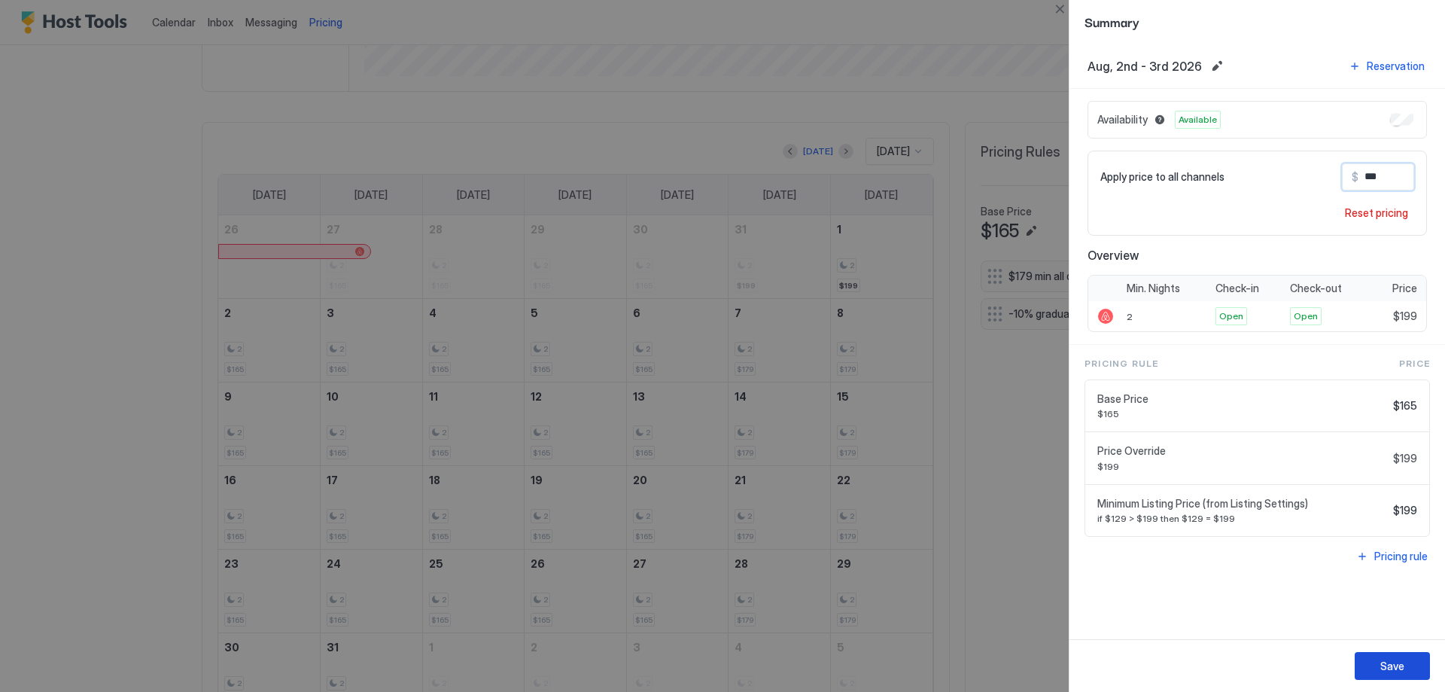
type input "***"
click at [1401, 676] on button "Save" at bounding box center [1392, 666] width 75 height 28
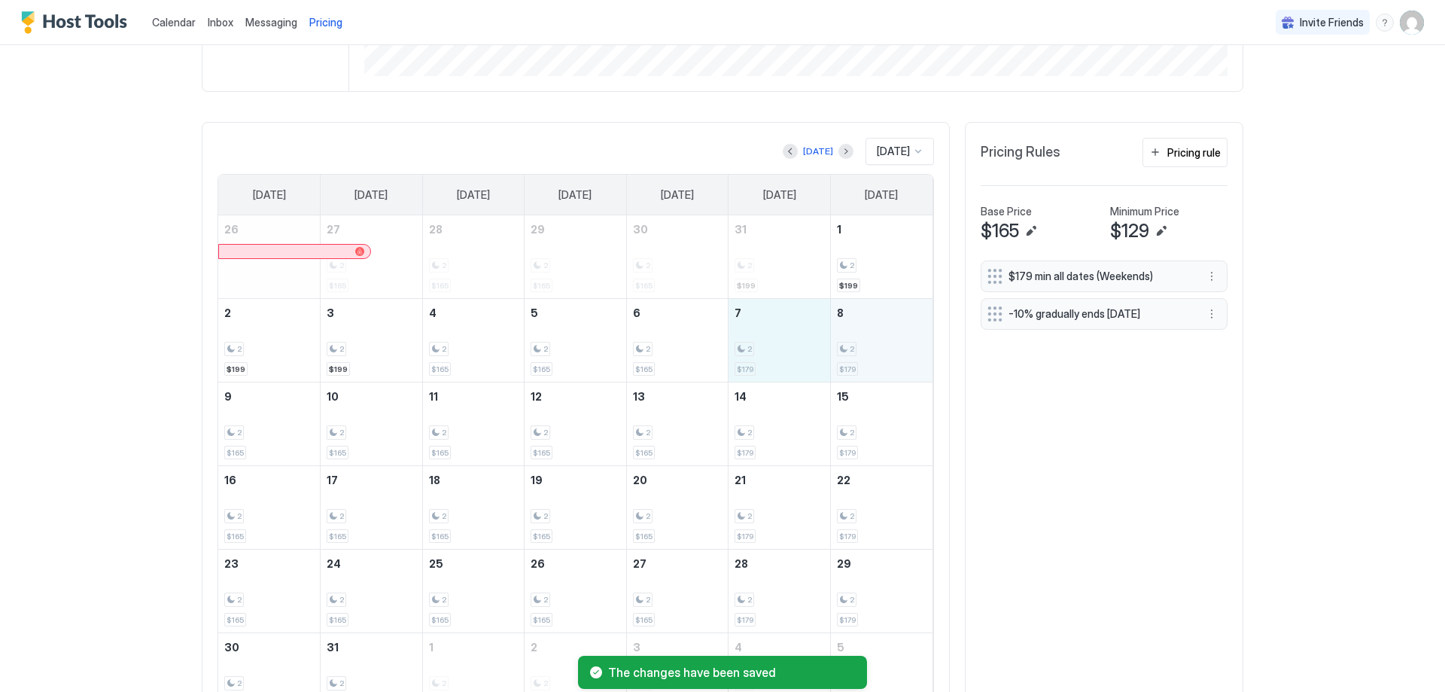
drag, startPoint x: 764, startPoint y: 344, endPoint x: 860, endPoint y: 344, distance: 95.6
click at [860, 344] on tr "2 2 $199 3 2 $199 4 2 $165 5 2 $165 6 2 $165 7 2 $179 8 2 $179" at bounding box center [575, 341] width 714 height 84
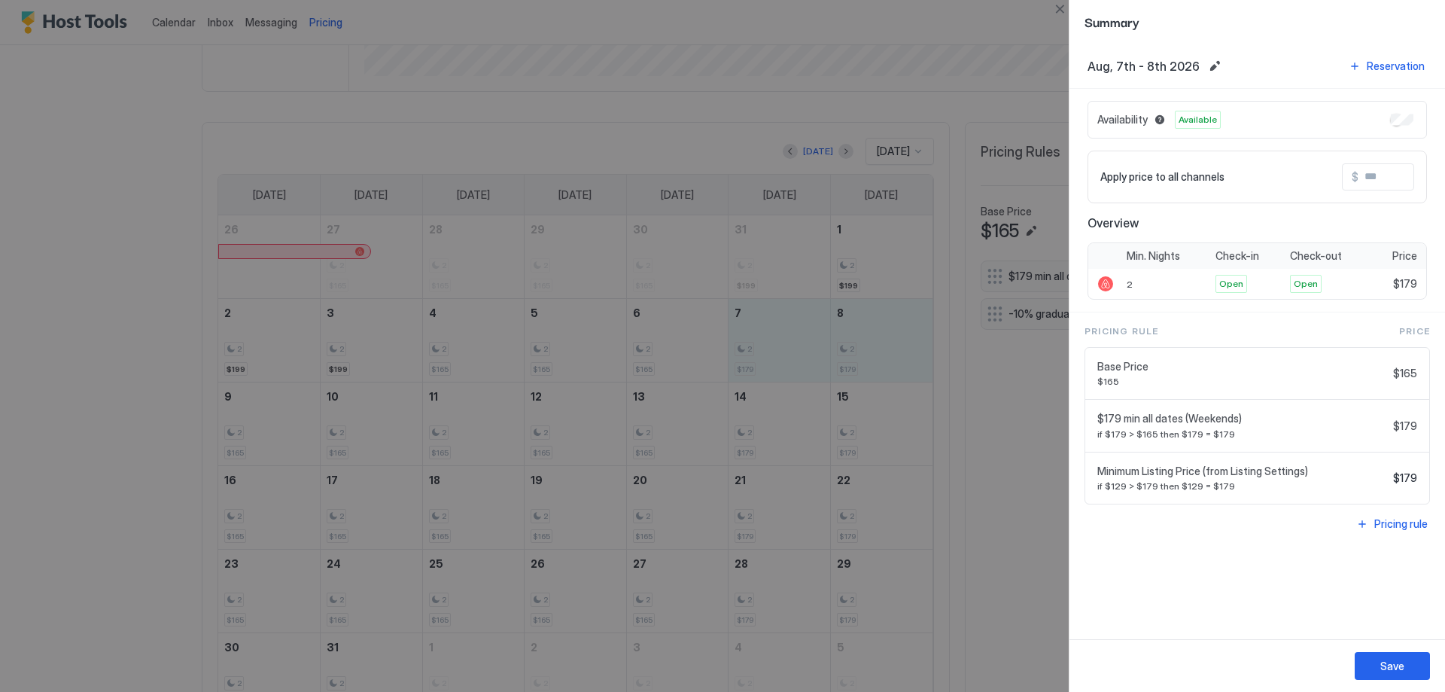
click at [1385, 174] on input "Input Field" at bounding box center [1419, 177] width 120 height 26
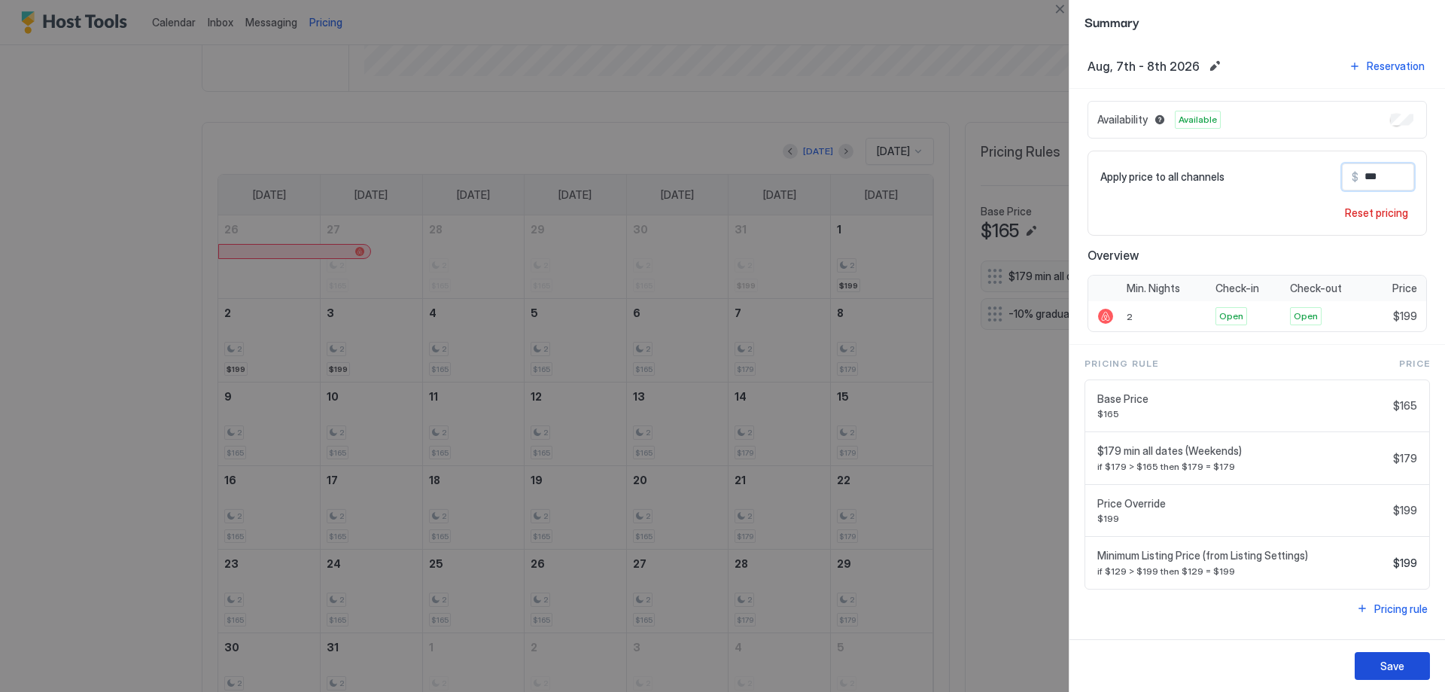
type input "***"
click at [1416, 676] on button "Save" at bounding box center [1392, 666] width 75 height 28
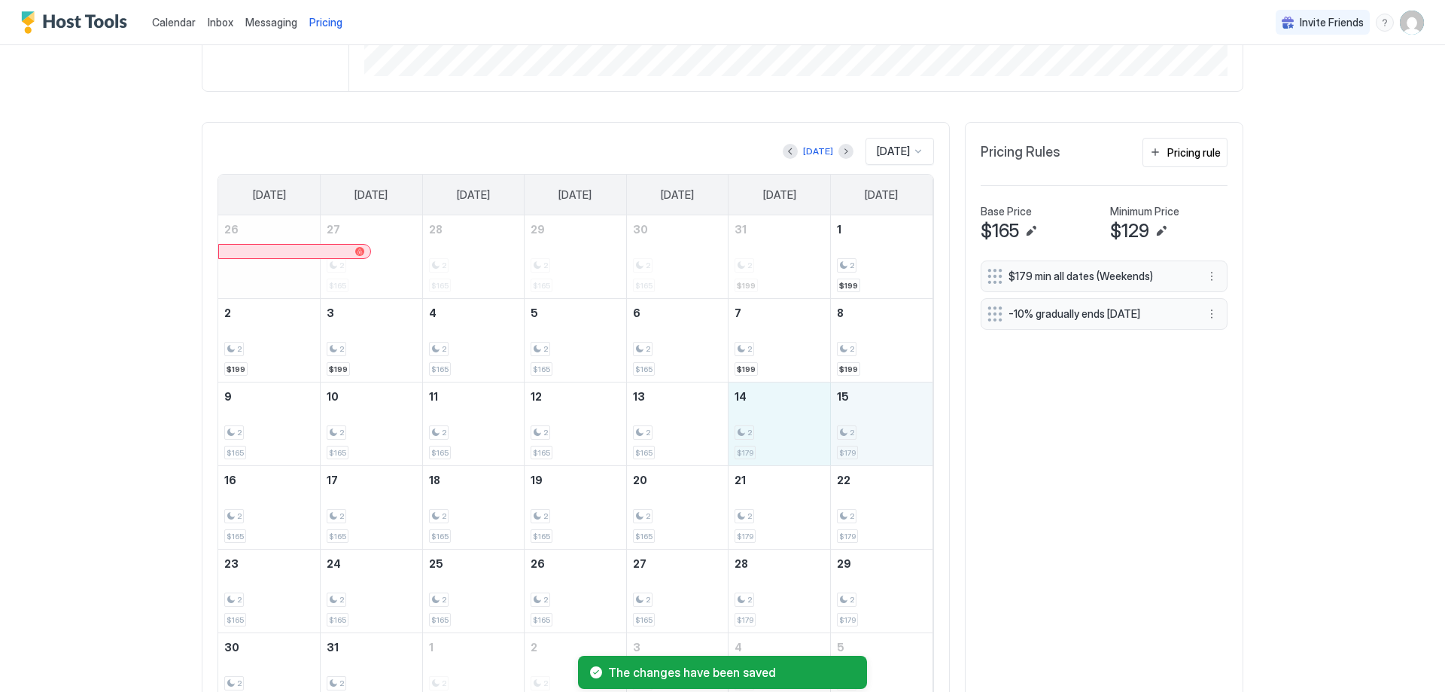
drag, startPoint x: 768, startPoint y: 424, endPoint x: 870, endPoint y: 424, distance: 101.6
click at [870, 424] on tr "9 2 $165 10 2 $165 11 2 $165 12 2 $165 13 2 $165 14 2 $179 15 2 $179" at bounding box center [575, 424] width 714 height 84
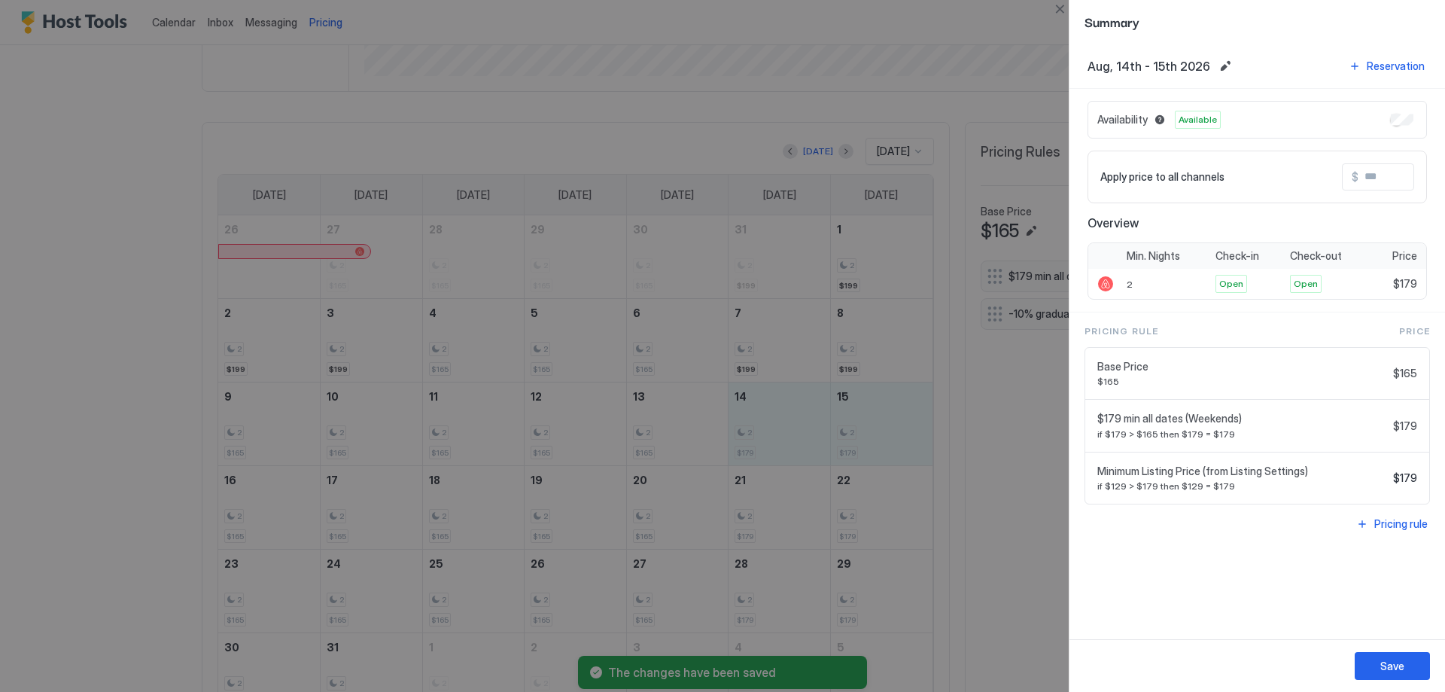
click at [1376, 175] on input "Input Field" at bounding box center [1419, 177] width 120 height 26
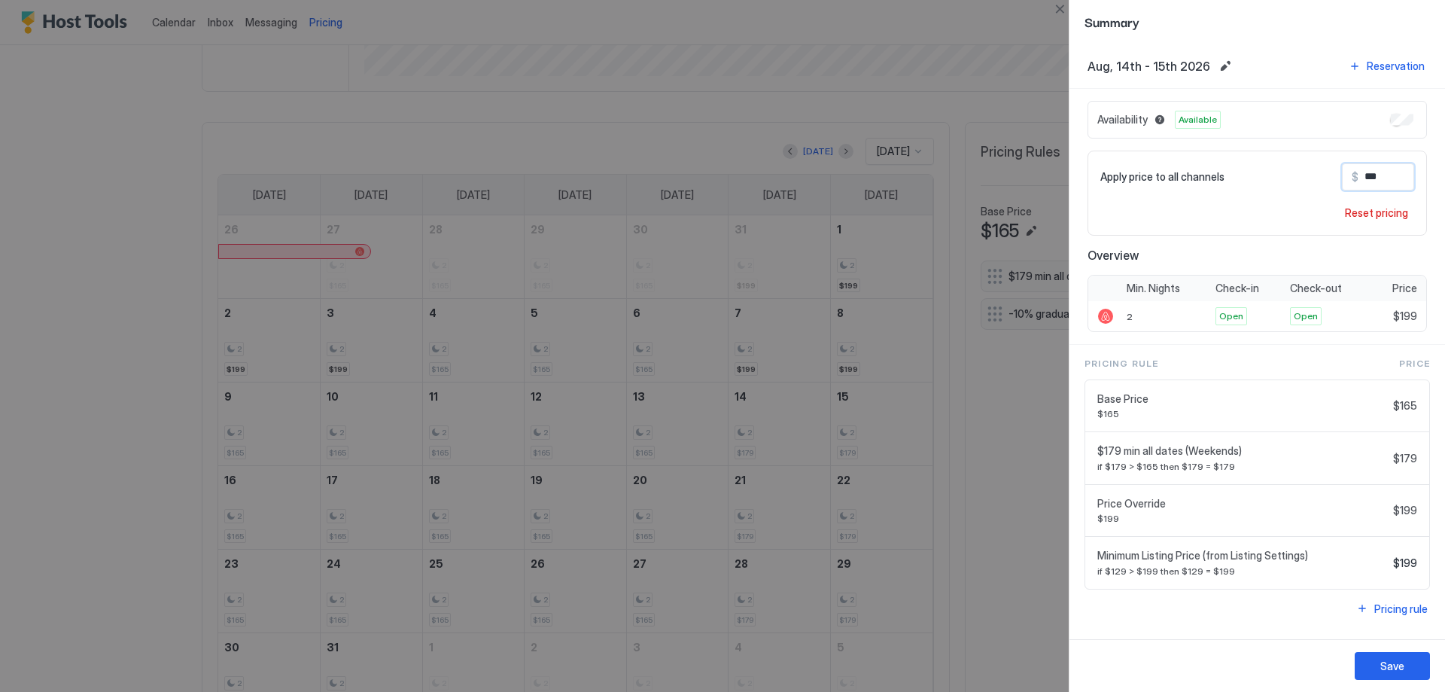
type input "***"
click at [1430, 659] on div "Save" at bounding box center [1258, 665] width 376 height 53
click at [1392, 670] on div "Save" at bounding box center [1392, 666] width 24 height 16
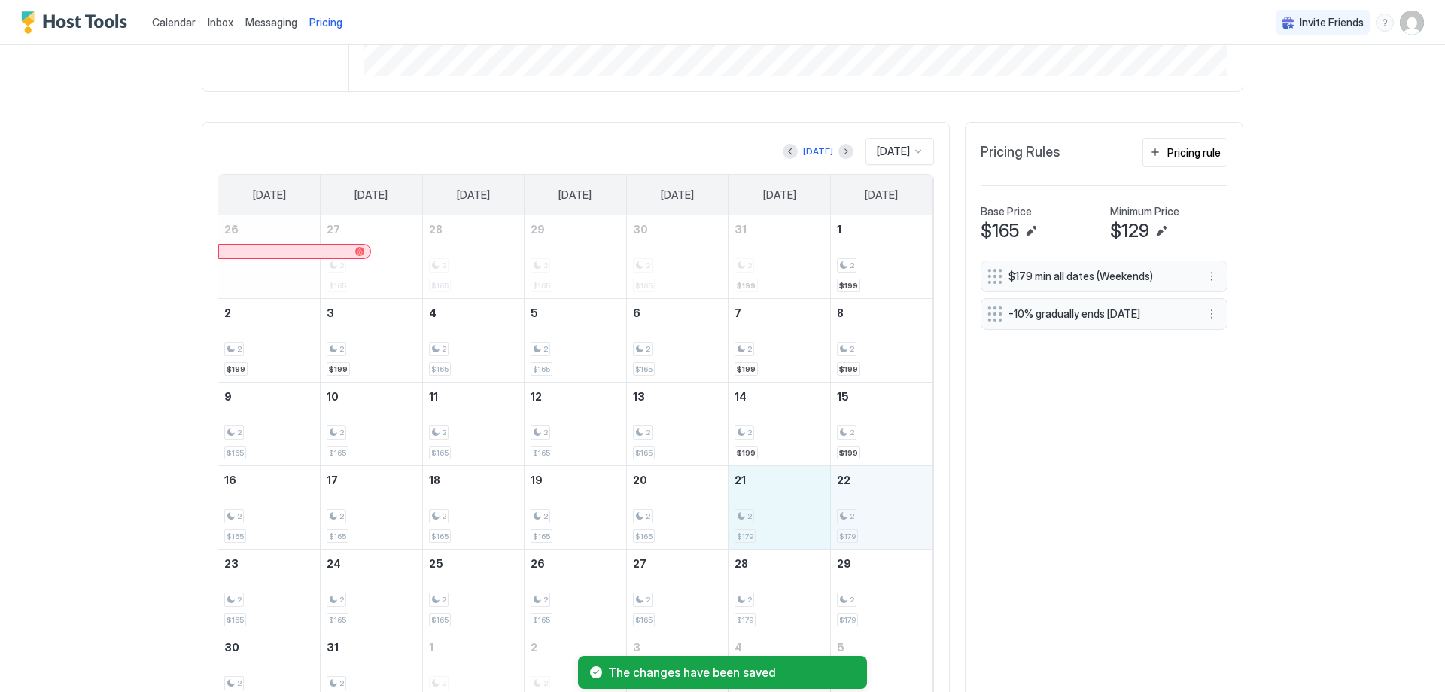
drag, startPoint x: 766, startPoint y: 486, endPoint x: 841, endPoint y: 494, distance: 74.9
click at [841, 494] on tr "16 2 $165 17 2 $165 18 2 $165 19 2 $165 20 2 $165 21 2 $179 22 2 $179" at bounding box center [575, 508] width 714 height 84
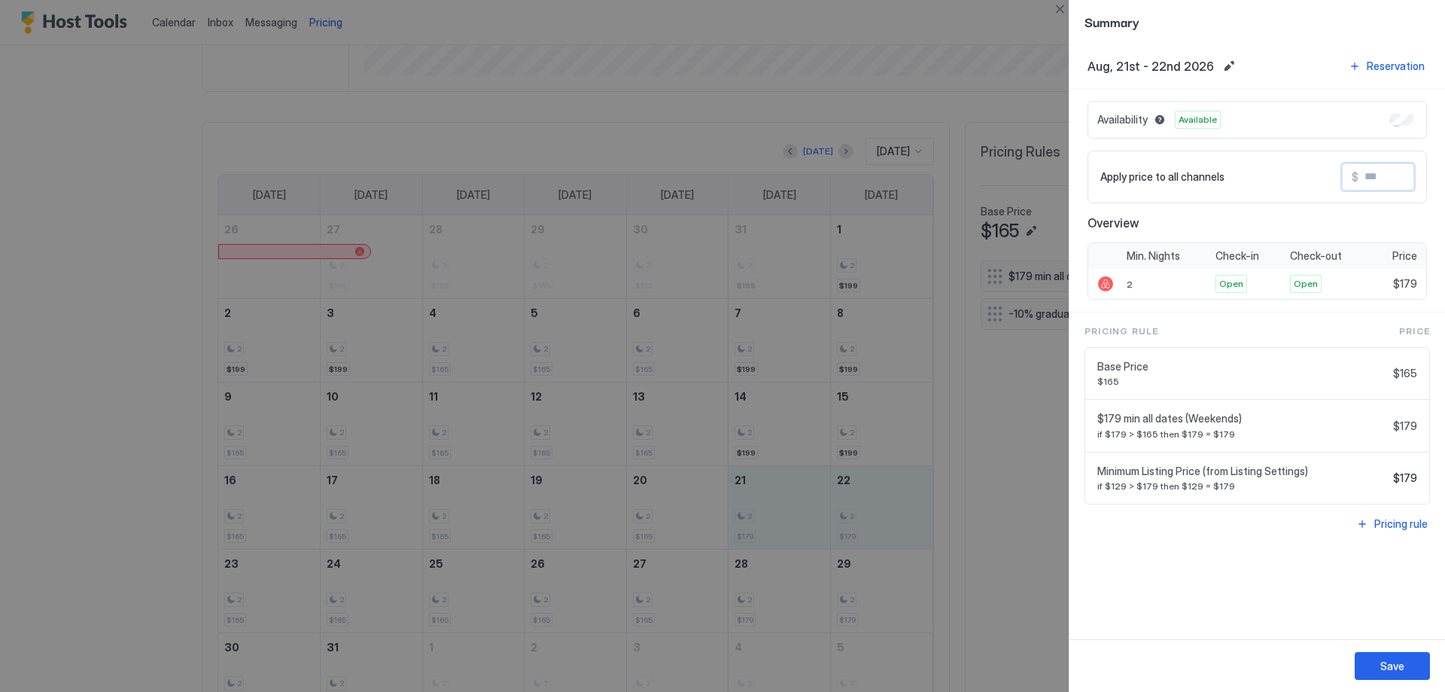
click at [1371, 179] on input "Input Field" at bounding box center [1419, 177] width 120 height 26
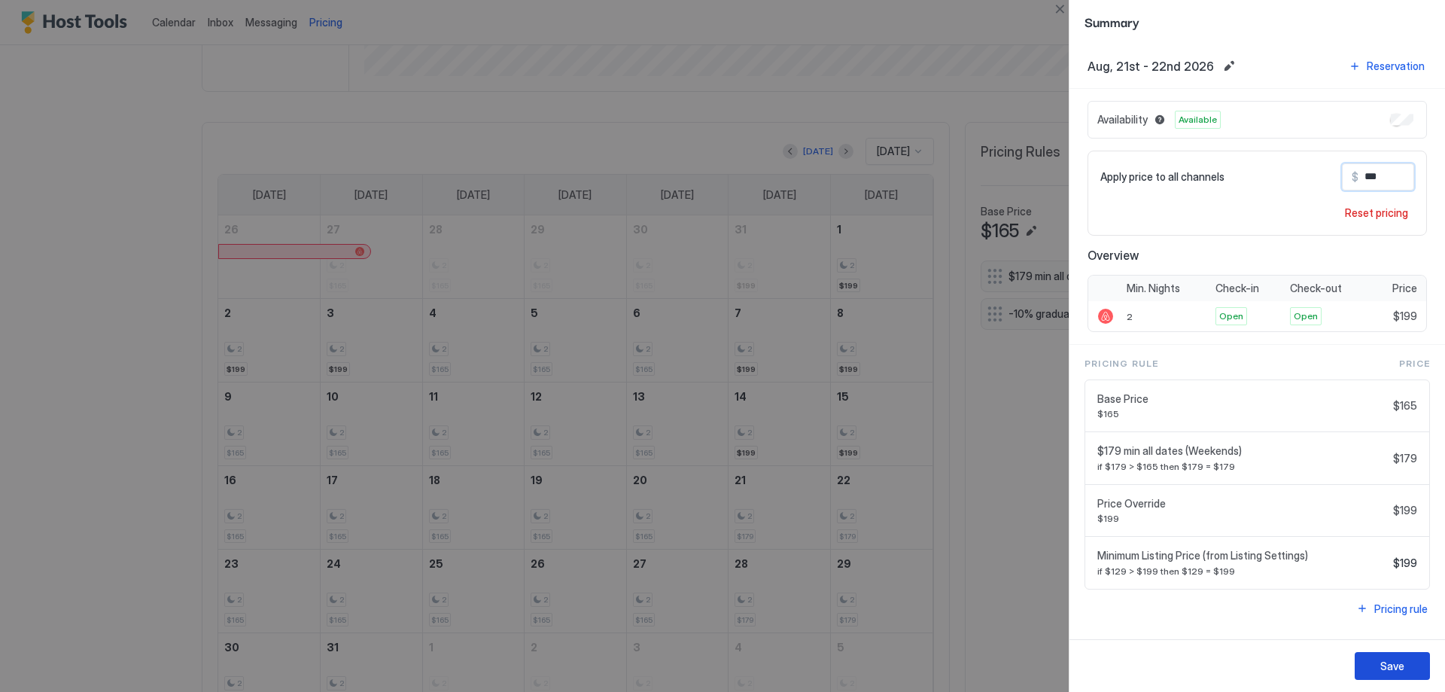
type input "***"
click at [1370, 671] on button "Save" at bounding box center [1392, 666] width 75 height 28
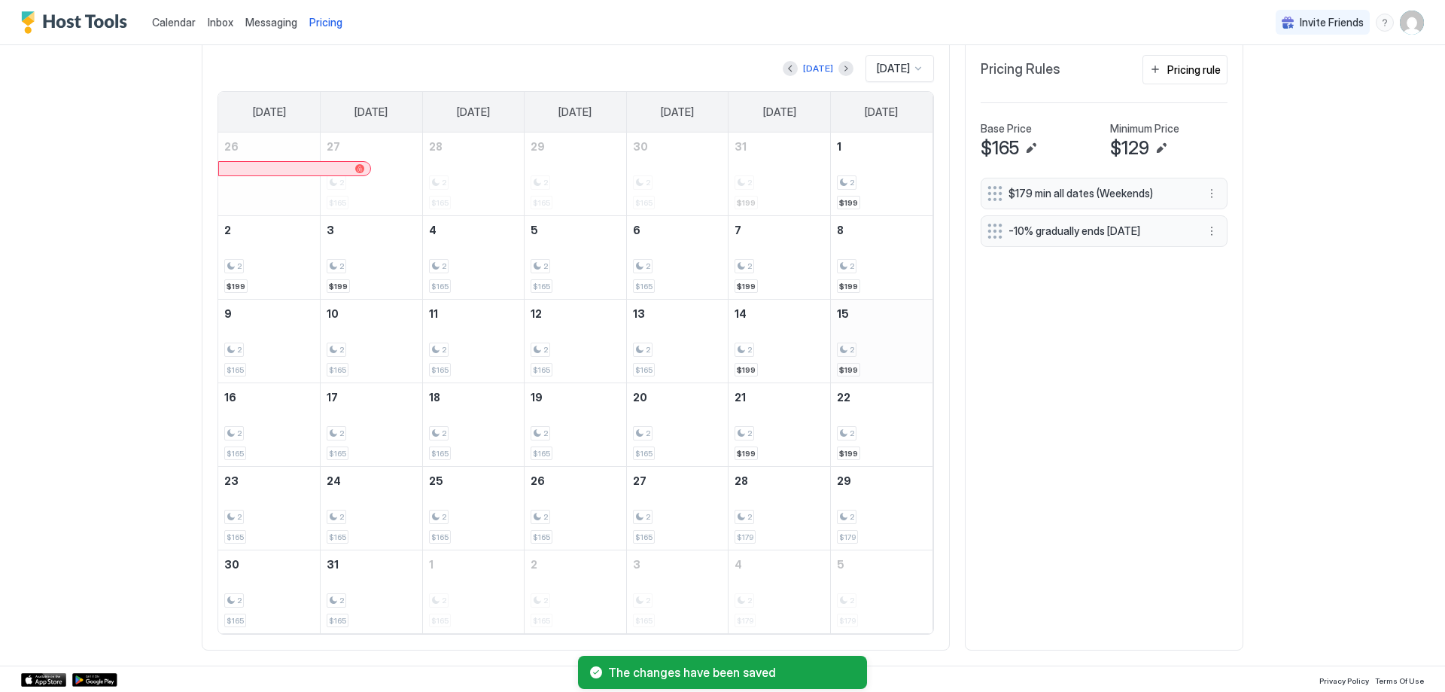
scroll to position [467, 0]
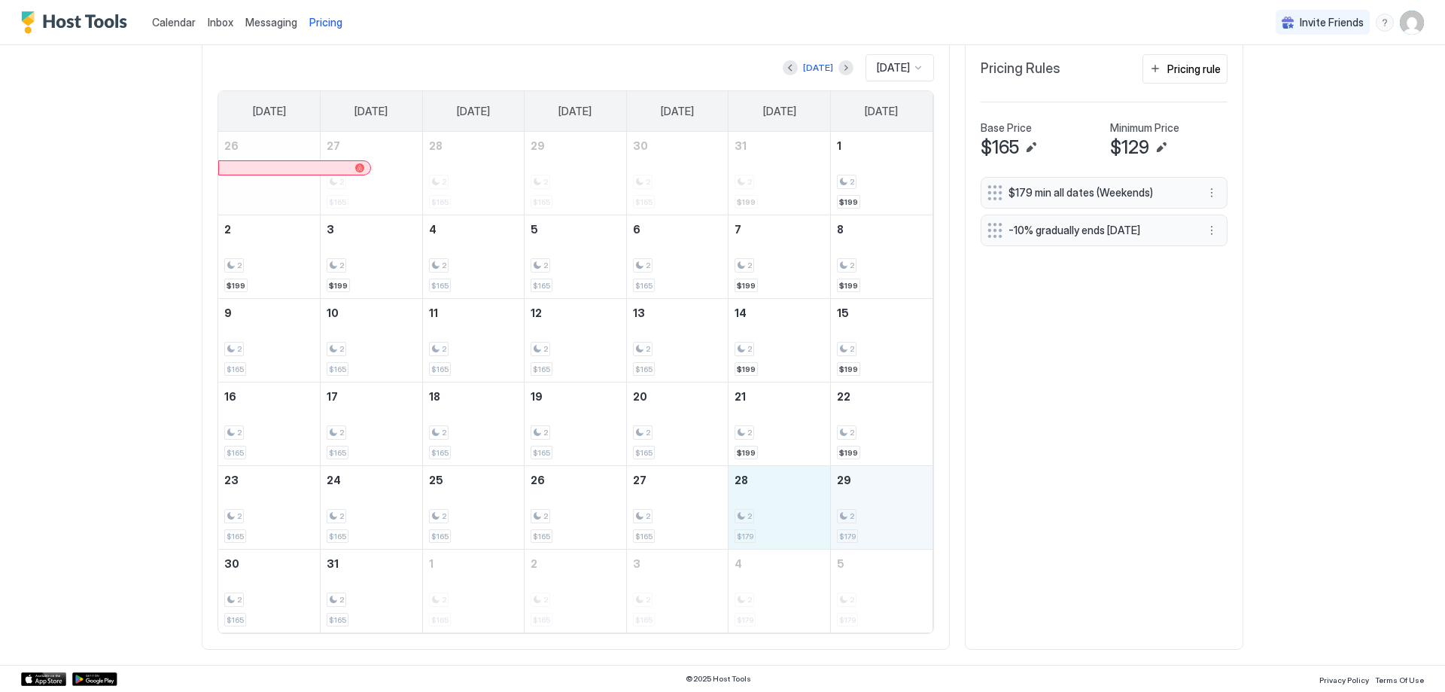
drag, startPoint x: 799, startPoint y: 514, endPoint x: 850, endPoint y: 506, distance: 51.8
click at [850, 506] on tr "23 2 $165 24 2 $165 25 2 $165 26 2 $165 27 2 $165 28 2 $179 29 2 $179" at bounding box center [575, 508] width 714 height 84
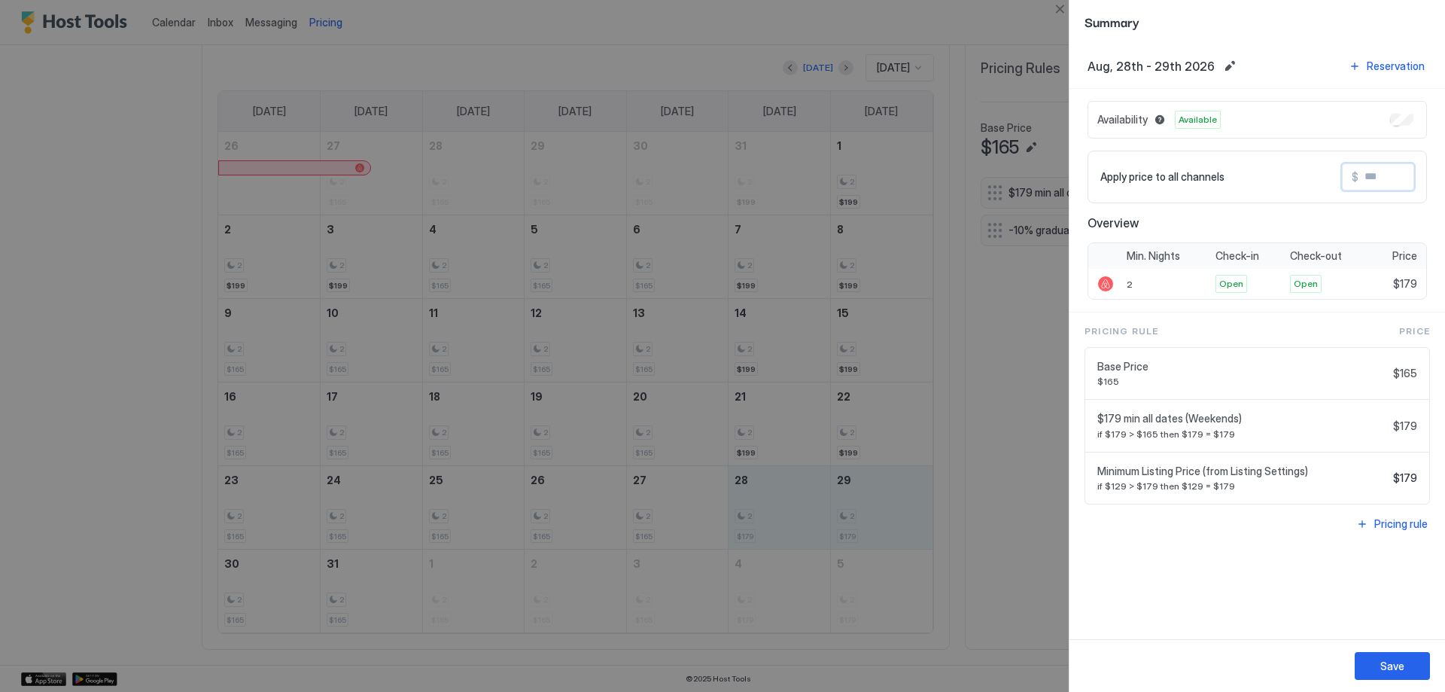
click at [1372, 172] on input "Input Field" at bounding box center [1419, 177] width 120 height 26
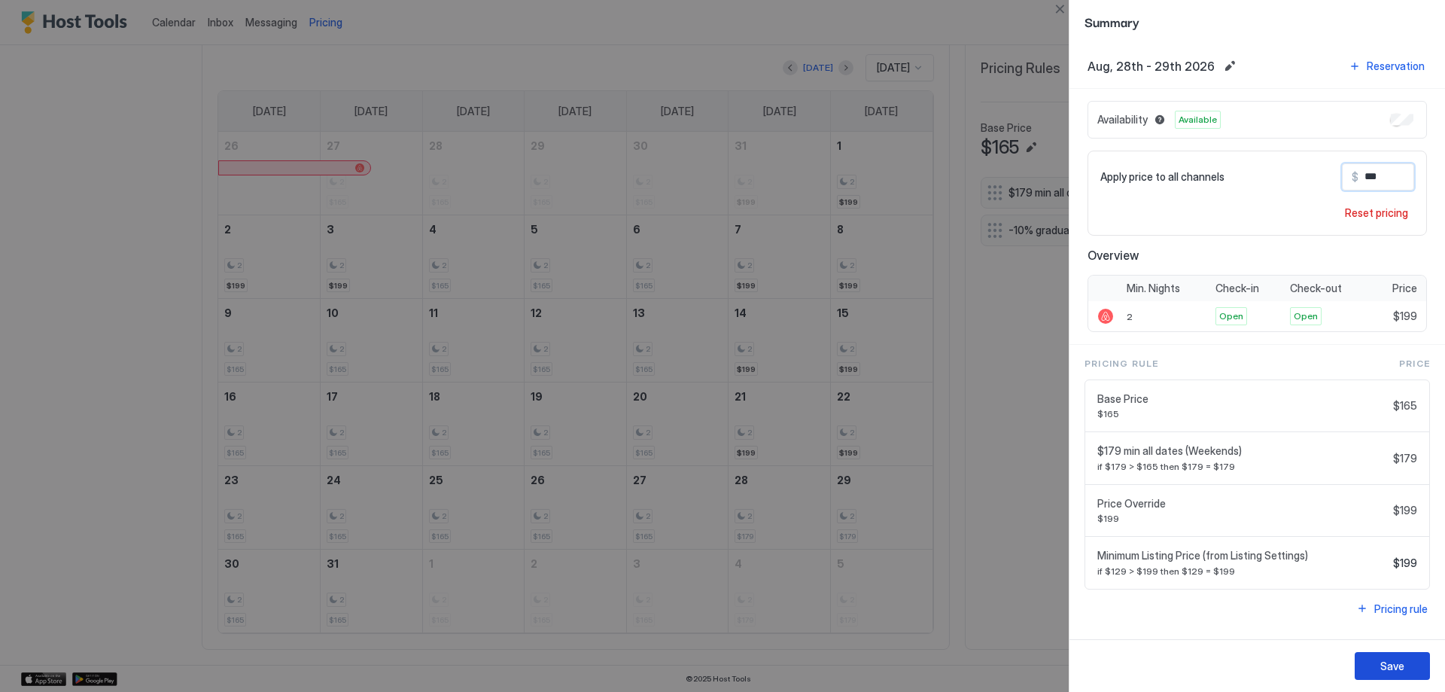
type input "***"
click at [1401, 672] on div "Save" at bounding box center [1392, 666] width 24 height 16
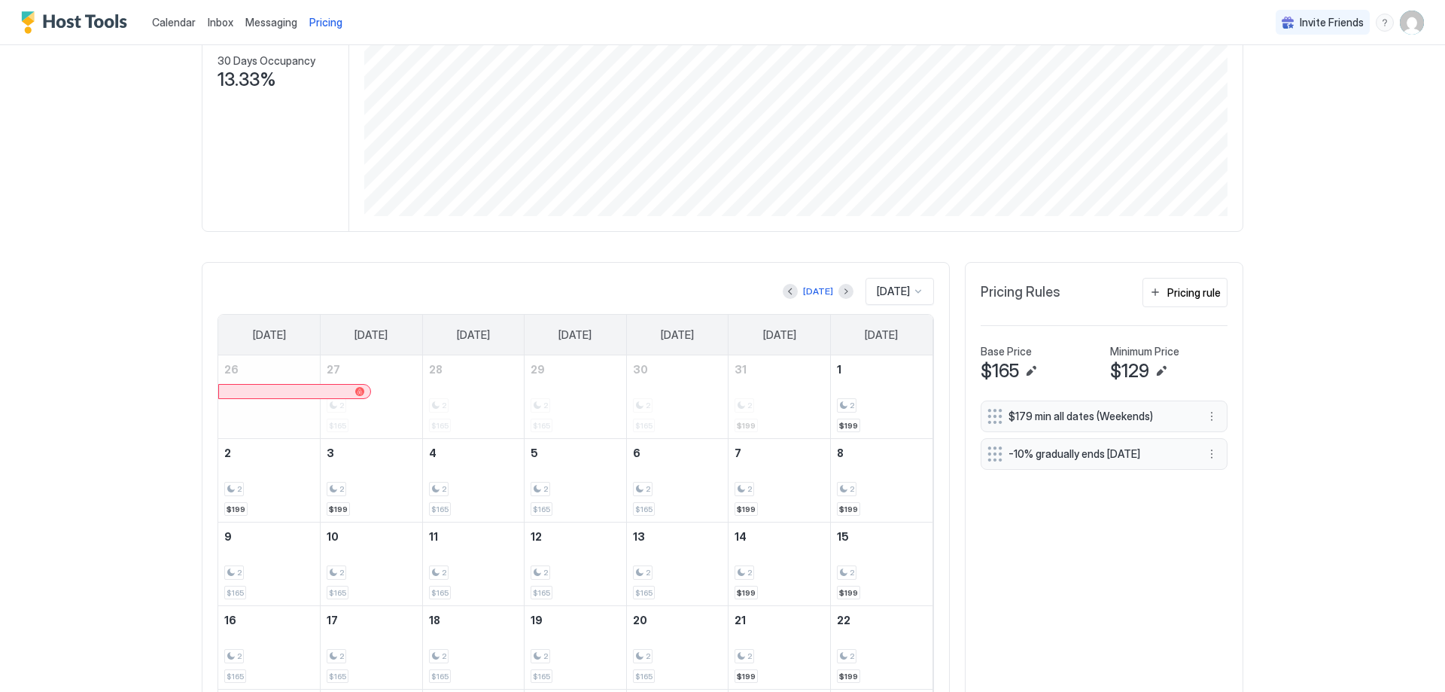
scroll to position [166, 0]
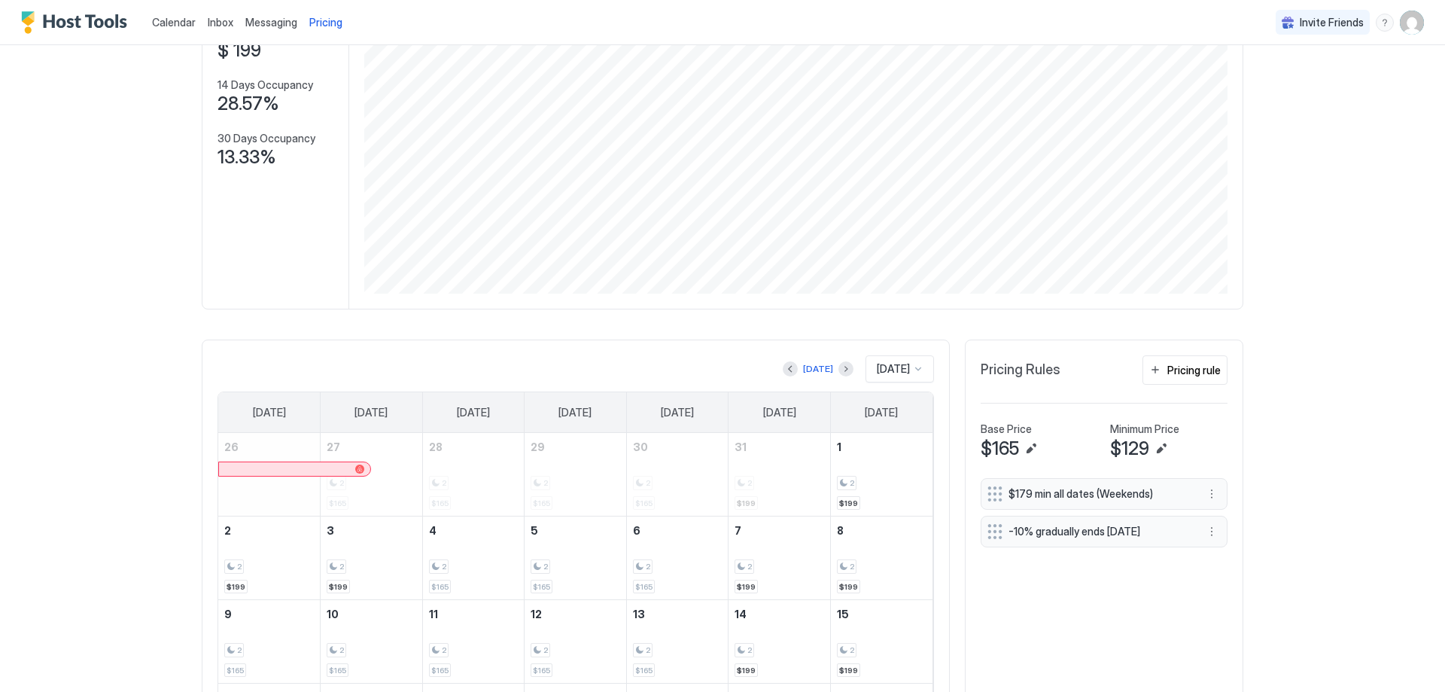
click at [884, 368] on span "[DATE]" at bounding box center [893, 369] width 33 height 14
click at [883, 556] on span "[DATE]" at bounding box center [891, 560] width 30 height 11
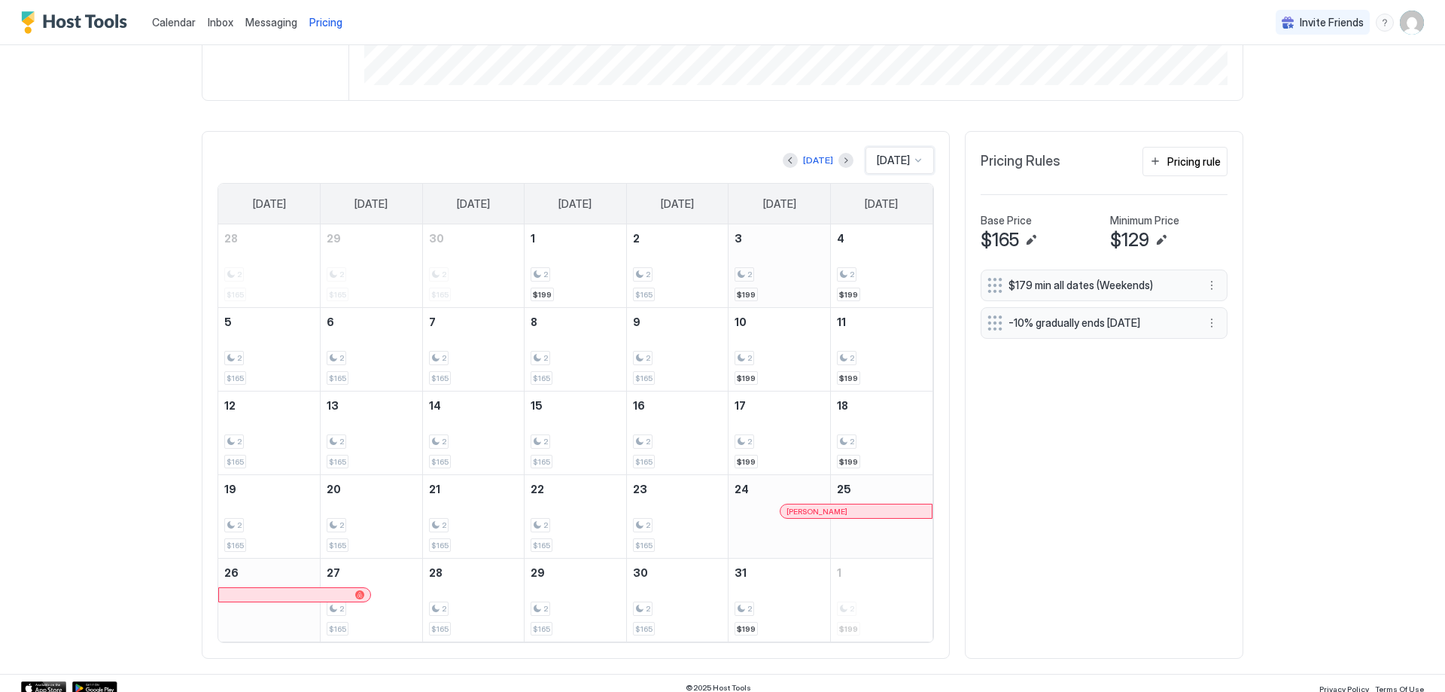
scroll to position [383, 0]
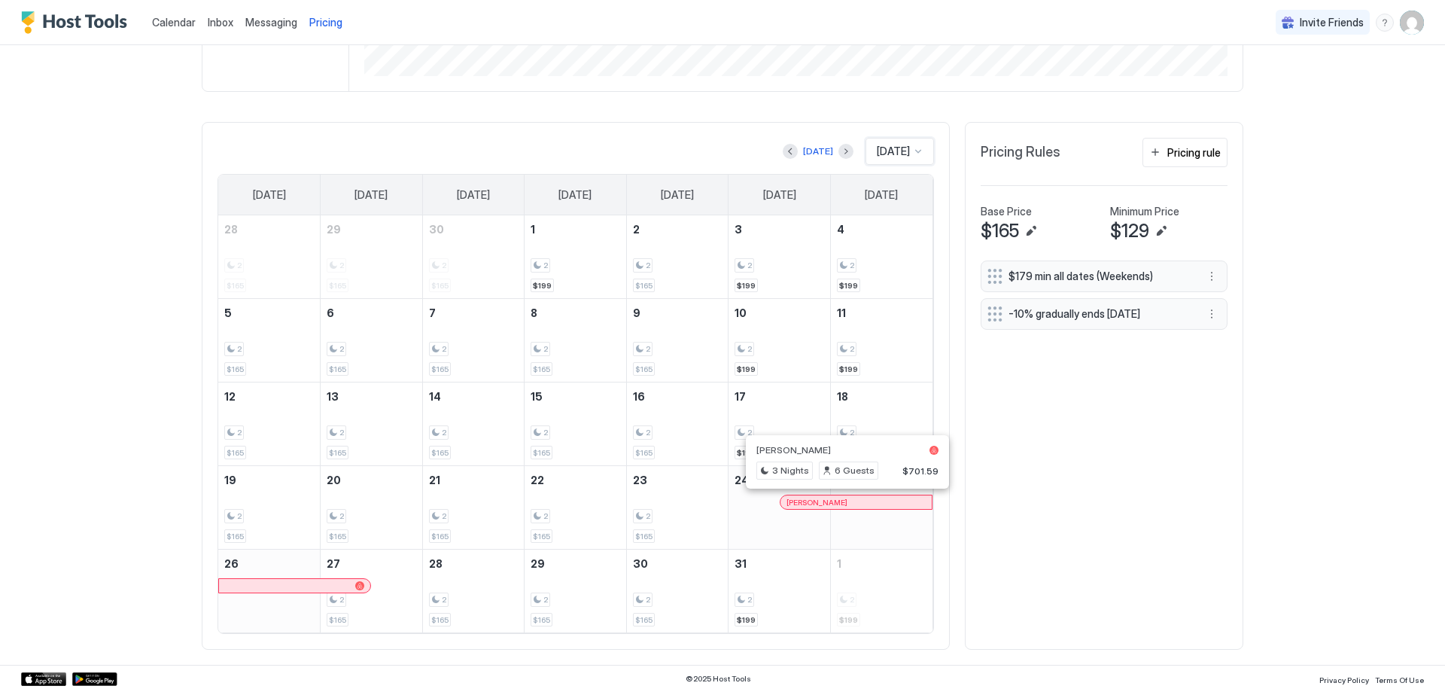
click at [841, 500] on div at bounding box center [847, 502] width 12 height 12
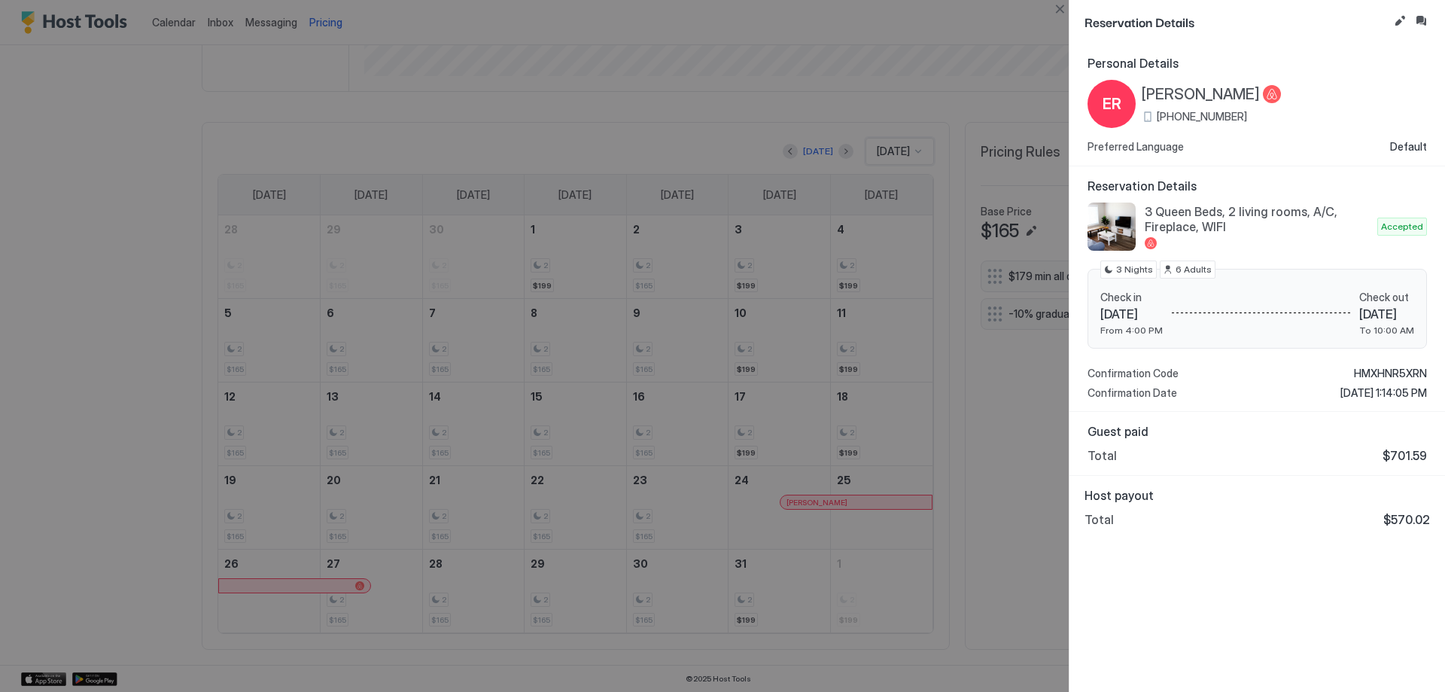
click at [988, 450] on div at bounding box center [722, 346] width 1445 height 692
click at [1062, 12] on button "Close" at bounding box center [1060, 9] width 18 height 18
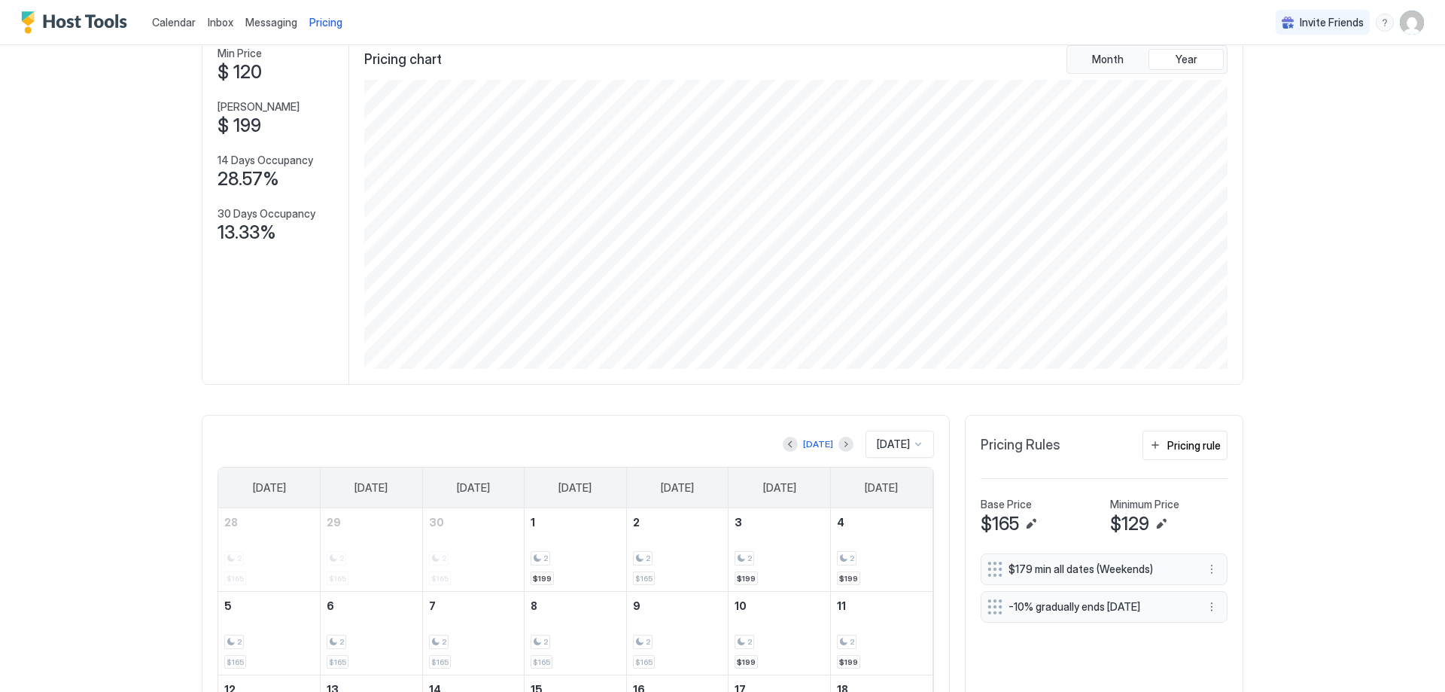
scroll to position [82, 0]
